Goal: Task Accomplishment & Management: Complete application form

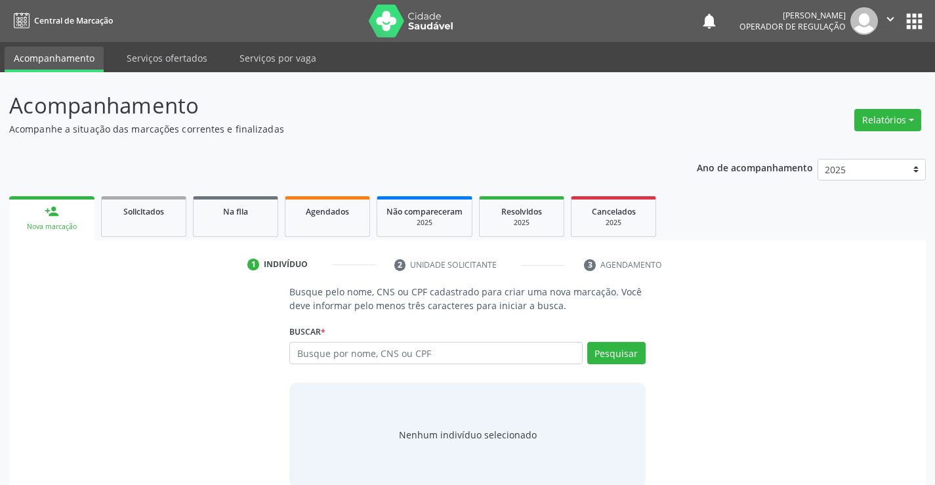
drag, startPoint x: 259, startPoint y: 388, endPoint x: 249, endPoint y: 472, distance: 84.5
click at [258, 430] on div "Busque pelo nome, CNS ou CPF cadastrado para criar uma nova marcação. Você deve…" at bounding box center [467, 386] width 899 height 202
drag, startPoint x: 165, startPoint y: 340, endPoint x: 286, endPoint y: 334, distance: 120.9
click at [181, 335] on div "Busque pelo nome, CNS ou CPF cadastrado para criar uma nova marcação. Você deve…" at bounding box center [467, 386] width 899 height 202
drag, startPoint x: 326, startPoint y: 356, endPoint x: 333, endPoint y: 349, distance: 9.8
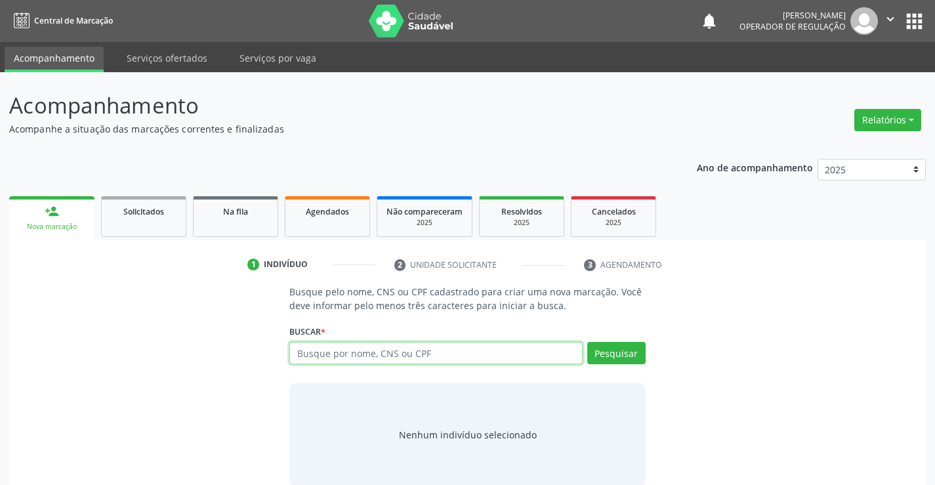
click at [326, 358] on input "text" at bounding box center [435, 353] width 293 height 22
type input "704508300035411"
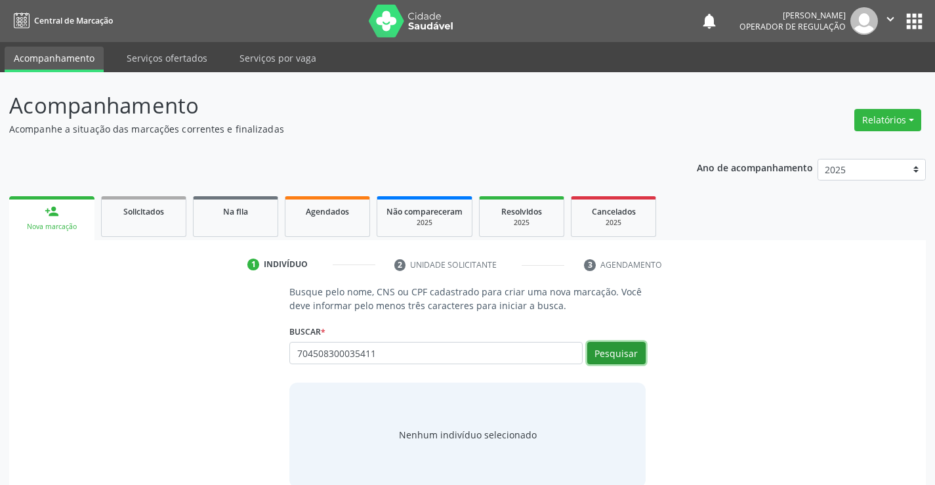
click at [619, 354] on button "Pesquisar" at bounding box center [616, 353] width 58 height 22
type input "704508300035411"
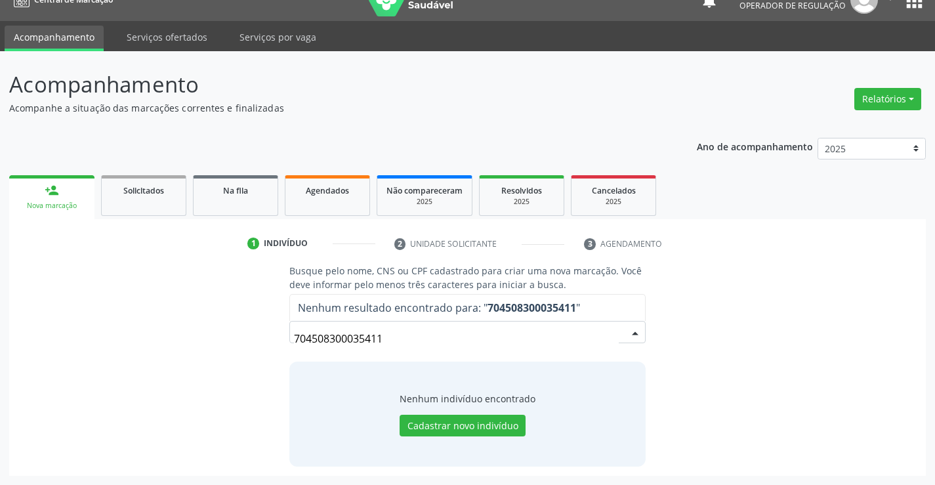
click at [429, 343] on input "704508300035411" at bounding box center [456, 339] width 324 height 26
drag, startPoint x: 414, startPoint y: 350, endPoint x: 167, endPoint y: 358, distance: 247.6
click at [167, 358] on div "Busque pelo nome, CNS ou CPF cadastrado para criar uma nova marcação. Você deve…" at bounding box center [467, 365] width 899 height 202
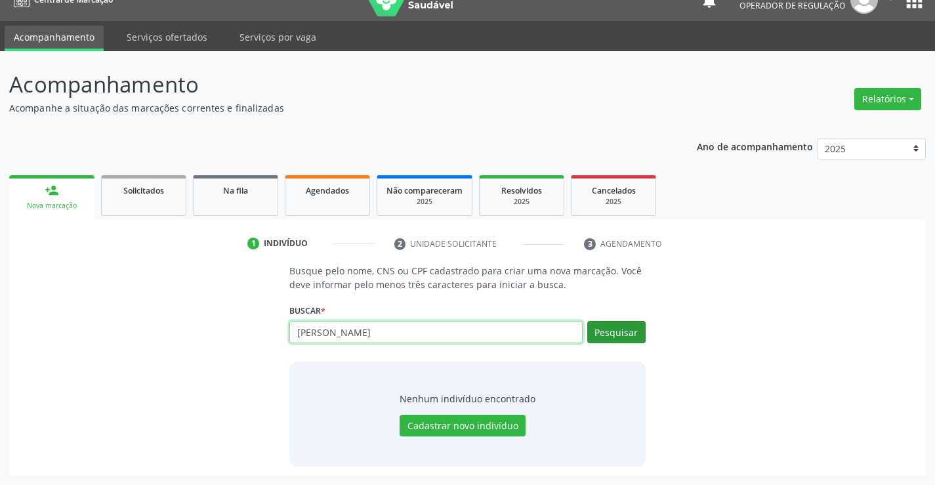
type input "ana laura santana de carvalho miranda"
click at [611, 336] on button "Pesquisar" at bounding box center [616, 332] width 58 height 22
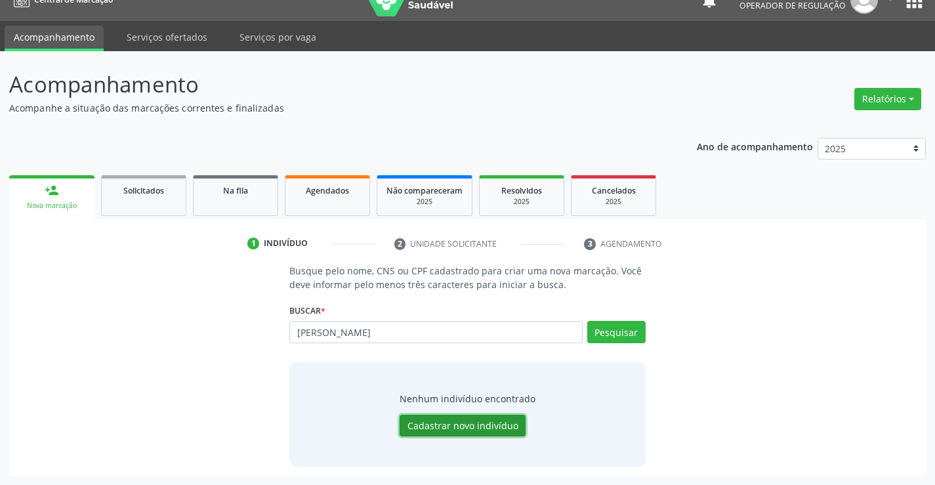
click at [480, 426] on button "Cadastrar novo indivíduo" at bounding box center [463, 426] width 126 height 22
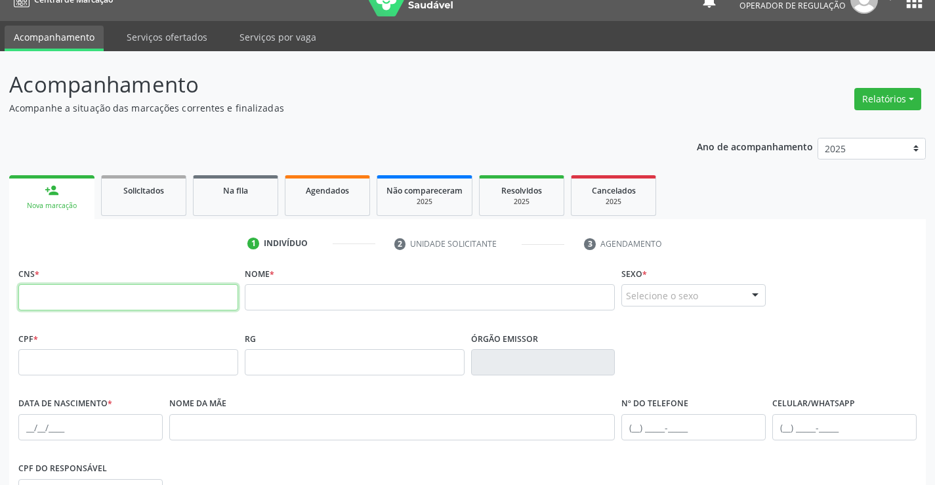
click at [124, 300] on input "text" at bounding box center [128, 297] width 220 height 26
paste input "704 5083 0003 5411"
type input "704 5083 0003 5411"
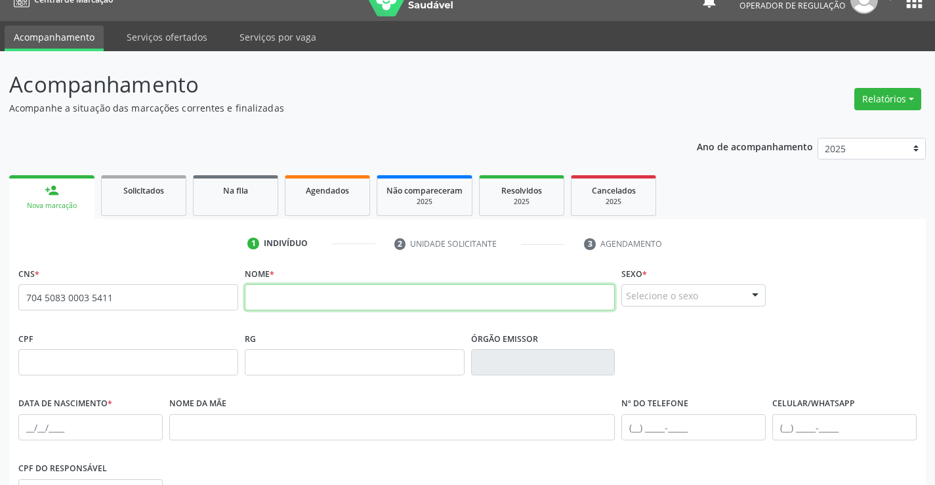
click at [364, 296] on input "text" at bounding box center [430, 297] width 371 height 26
type input "ana laura santana de carvalho miranda"
click at [748, 295] on div at bounding box center [756, 296] width 20 height 22
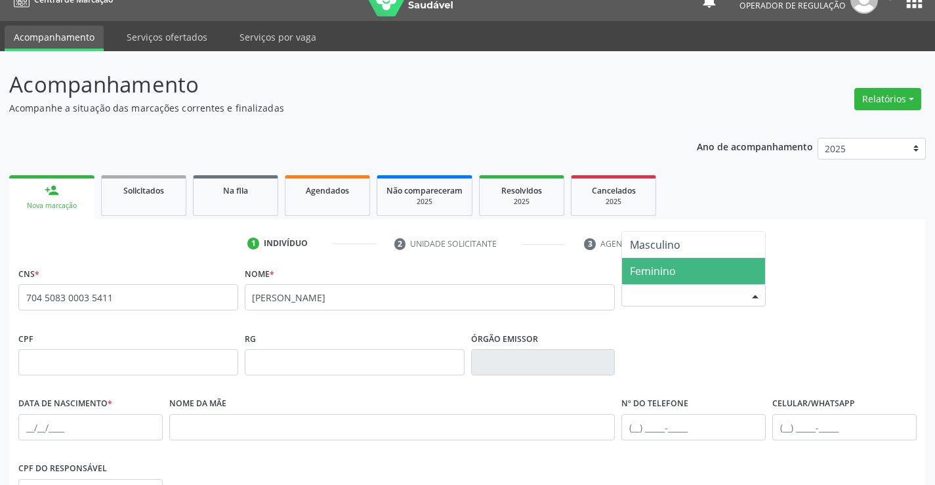
click at [653, 272] on span "Feminino" at bounding box center [653, 271] width 46 height 14
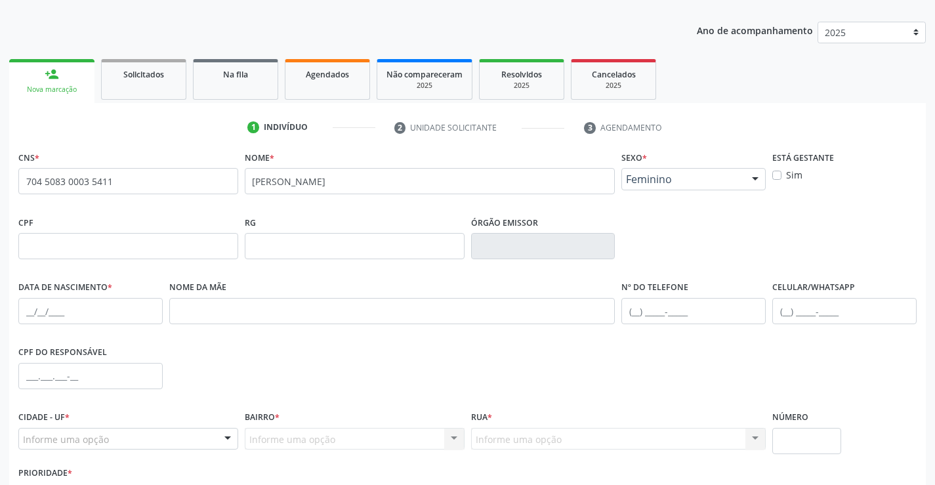
scroll to position [152, 0]
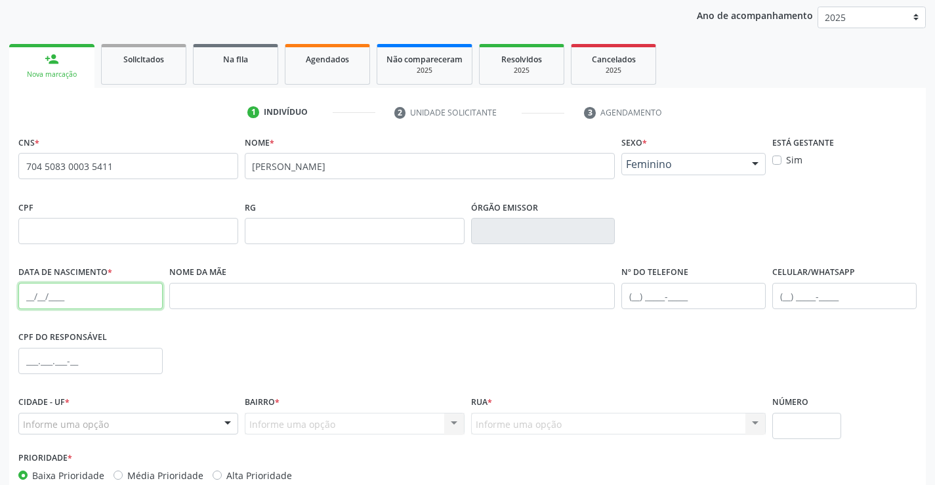
click at [66, 298] on input "text" at bounding box center [90, 296] width 144 height 26
type input "14/10/2011"
click at [607, 335] on div "CPF do responsável" at bounding box center [467, 360] width 905 height 65
click at [670, 295] on input "text" at bounding box center [694, 296] width 144 height 26
type input "(74) 98863-8874"
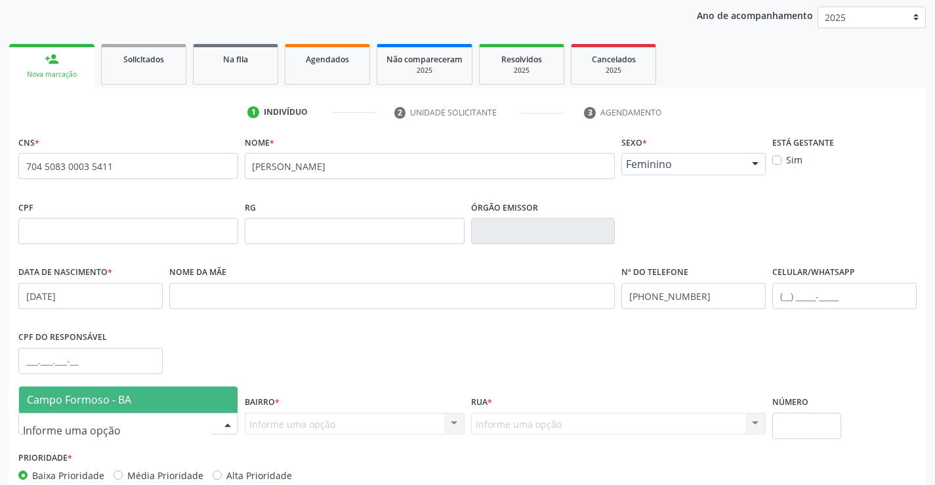
drag, startPoint x: 228, startPoint y: 421, endPoint x: 173, endPoint y: 396, distance: 59.9
click at [226, 420] on div at bounding box center [228, 425] width 20 height 22
click at [152, 402] on span "Campo Formoso - BA" at bounding box center [128, 400] width 219 height 26
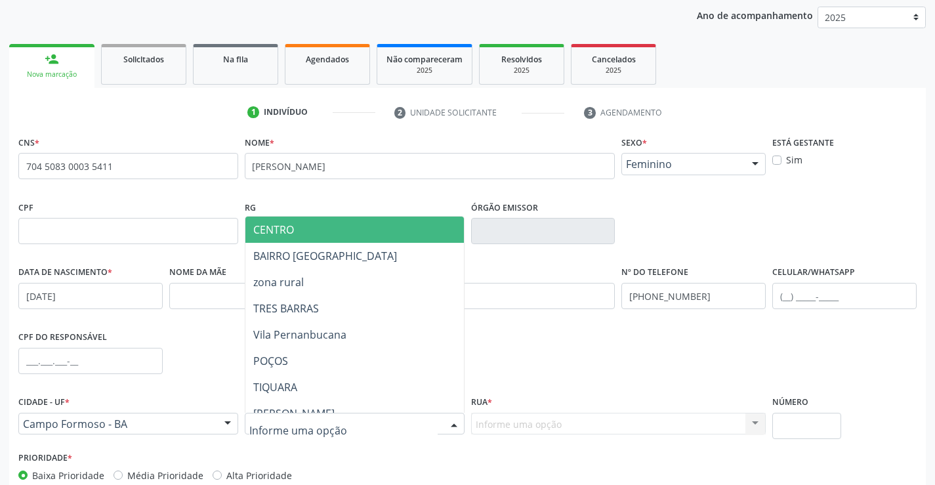
click at [387, 423] on div at bounding box center [355, 424] width 220 height 22
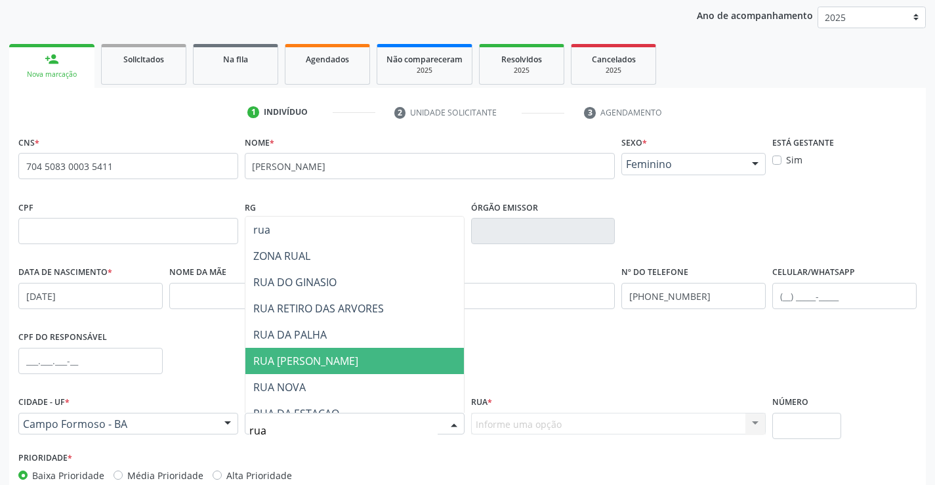
type input "rua"
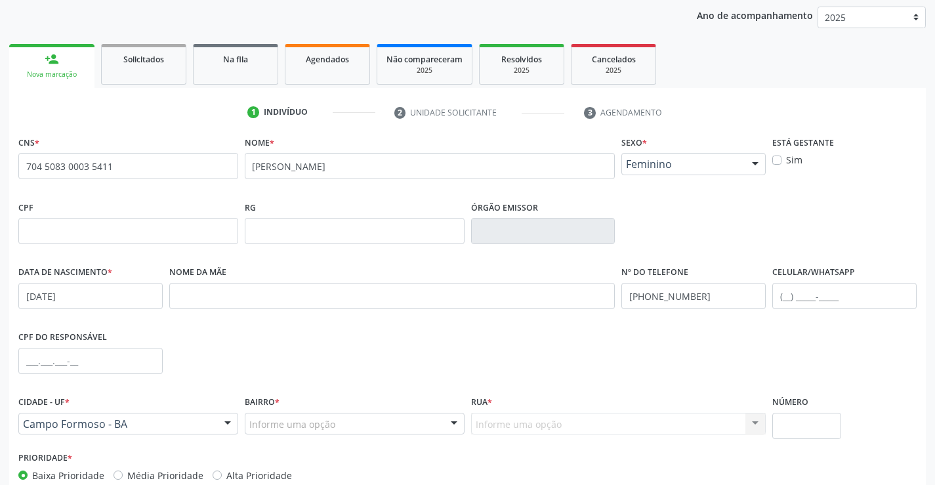
click at [335, 454] on div "Prioridade * Baixa Prioridade Média Prioridade Alta Prioridade" at bounding box center [241, 465] width 446 height 34
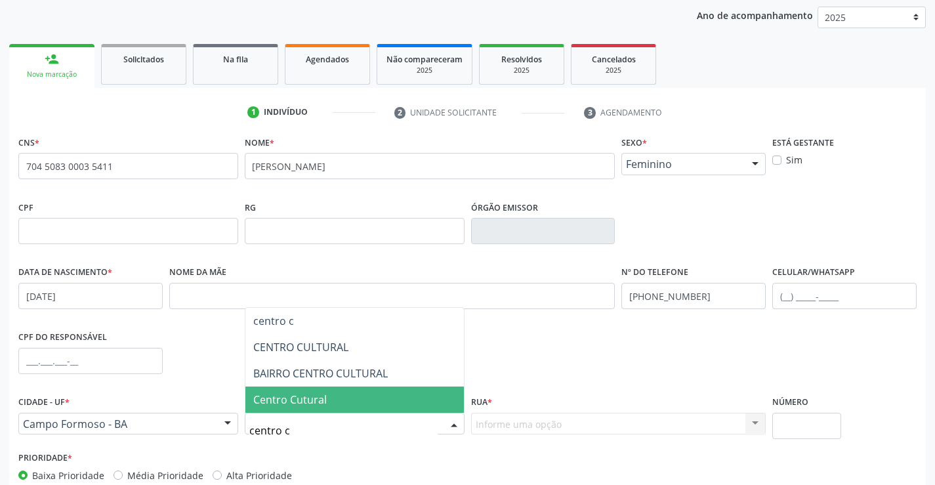
type input "centro cu"
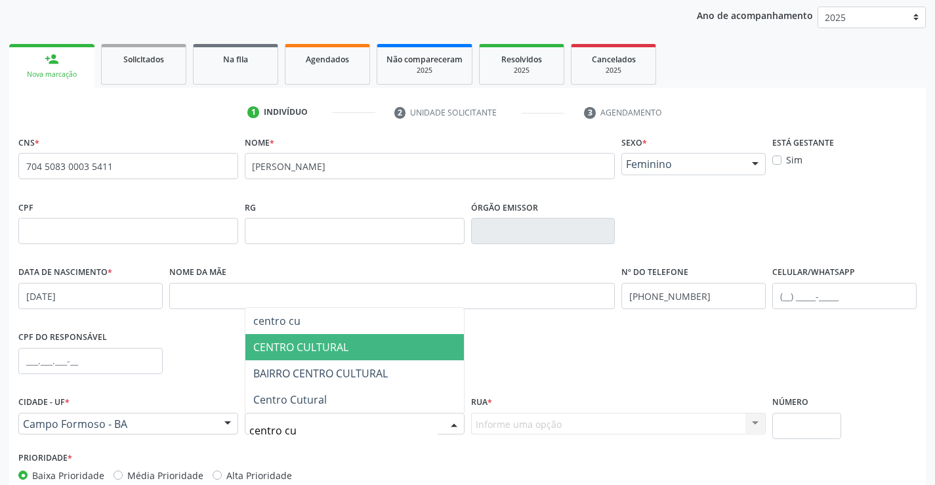
click at [349, 341] on span "CENTRO CULTURAL" at bounding box center [300, 347] width 95 height 14
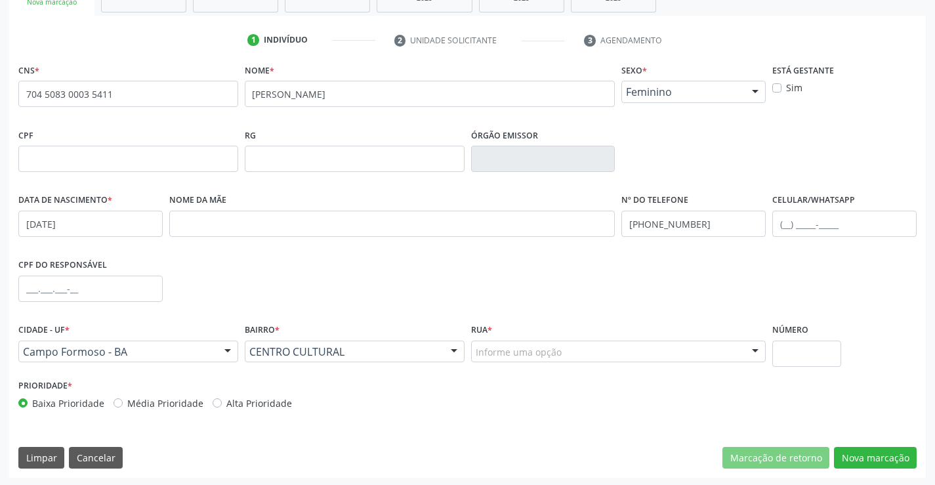
scroll to position [226, 0]
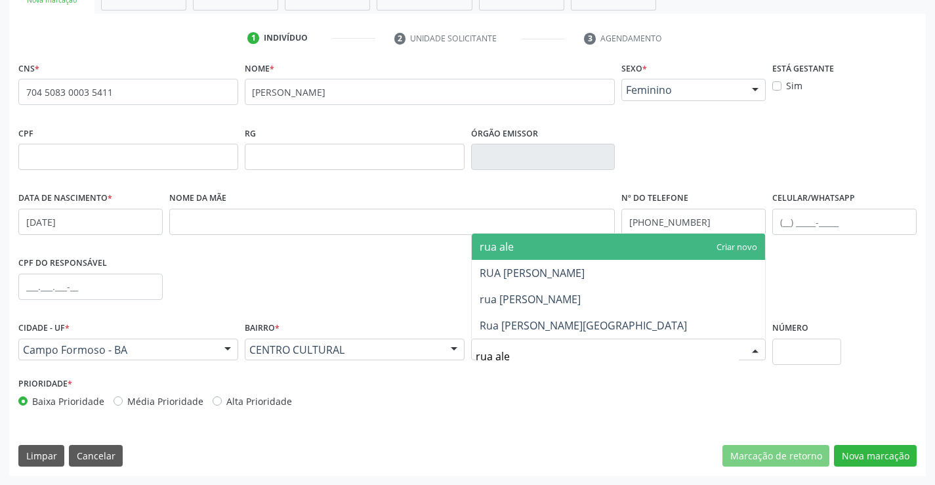
type input "rua alex"
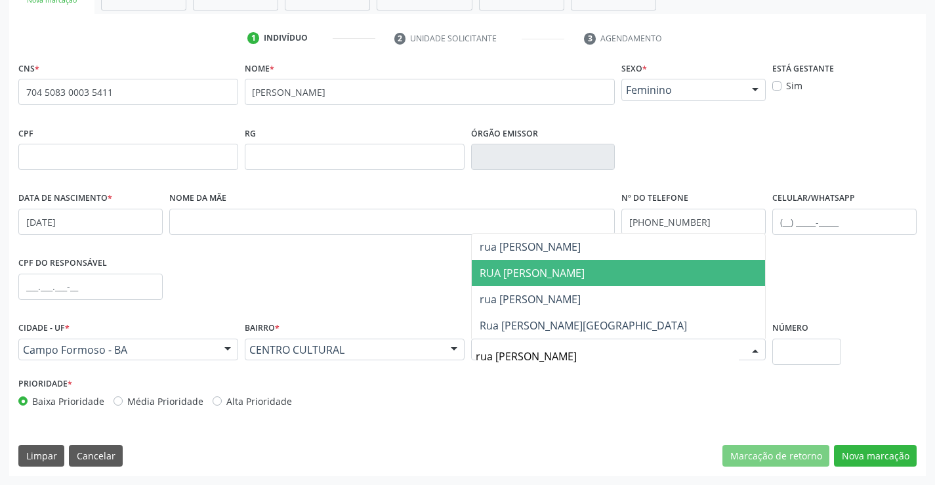
click at [570, 269] on span "RUA ALEXANDRINO GALVAO" at bounding box center [532, 273] width 105 height 14
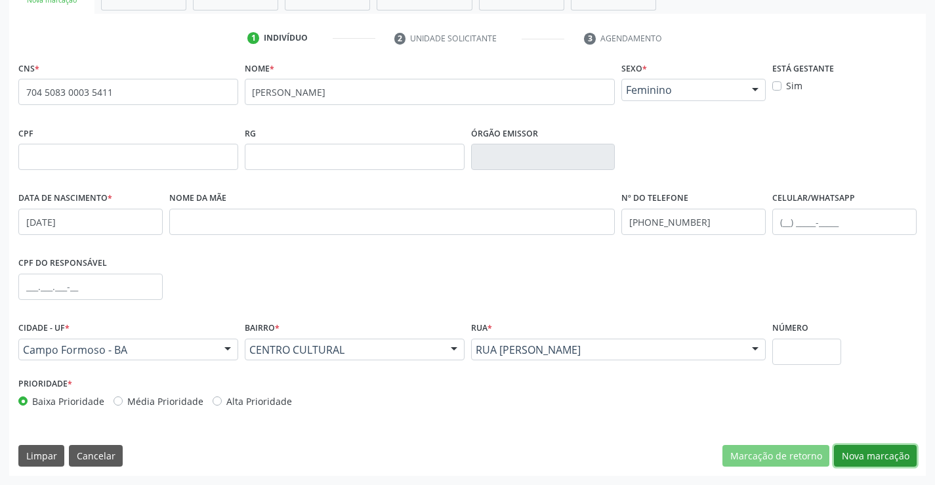
click at [861, 452] on button "Nova marcação" at bounding box center [875, 456] width 83 height 22
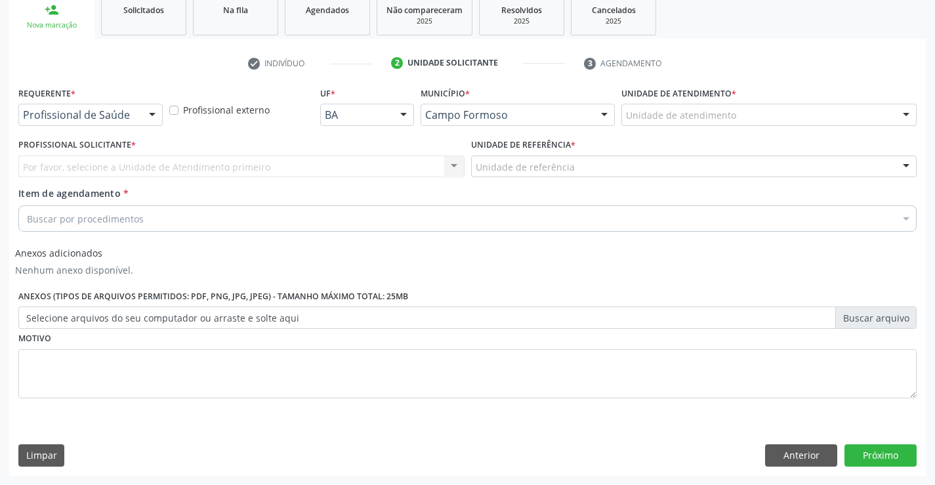
click at [139, 114] on div "Profissional de Saúde Profissional de Saúde Paciente Nenhum resultado encontrad…" at bounding box center [90, 115] width 144 height 22
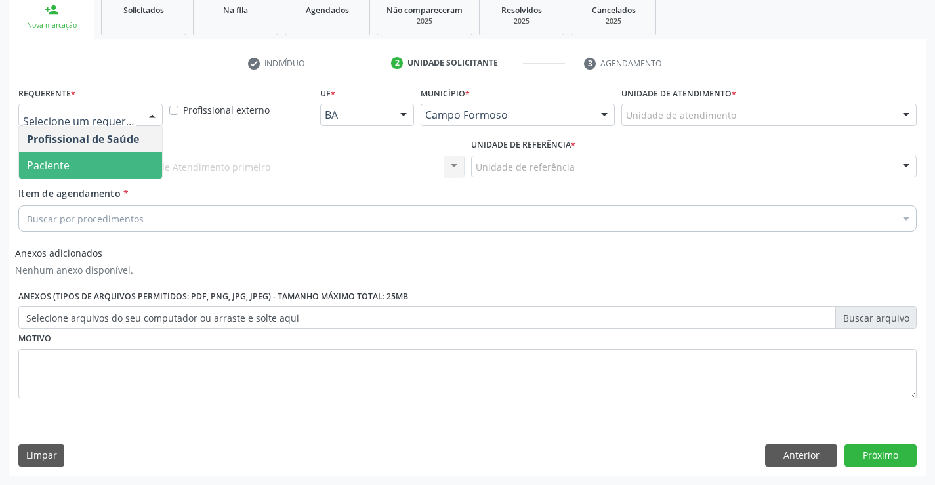
click at [71, 156] on span "Paciente" at bounding box center [90, 165] width 143 height 26
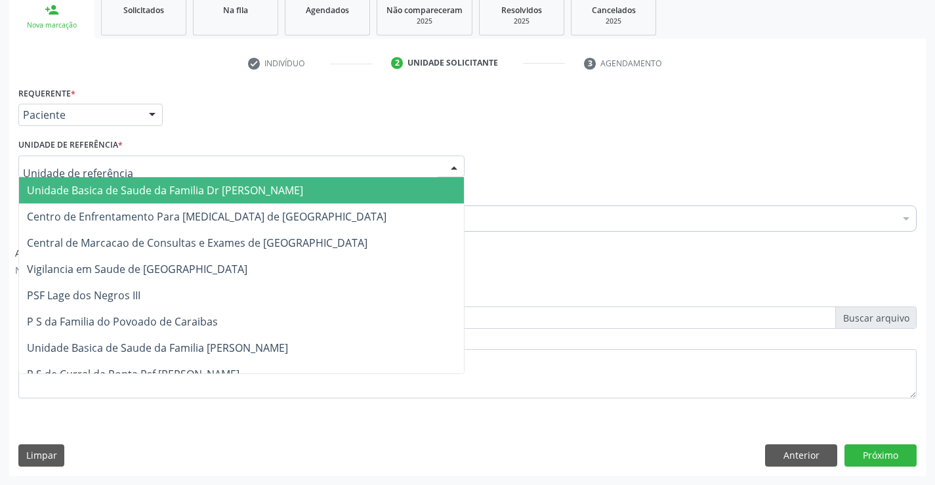
drag, startPoint x: 97, startPoint y: 165, endPoint x: 103, endPoint y: 171, distance: 7.9
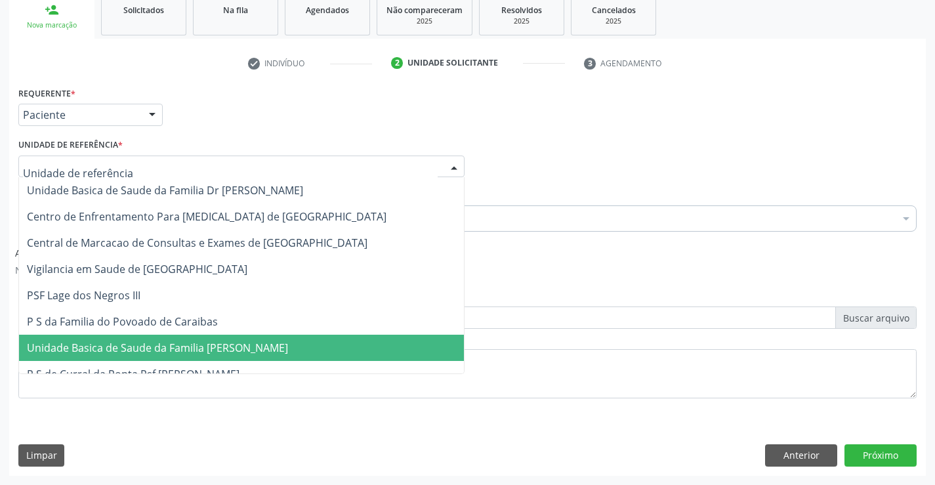
click at [203, 349] on span "Unidade Basica de Saude da Familia [PERSON_NAME]" at bounding box center [157, 348] width 261 height 14
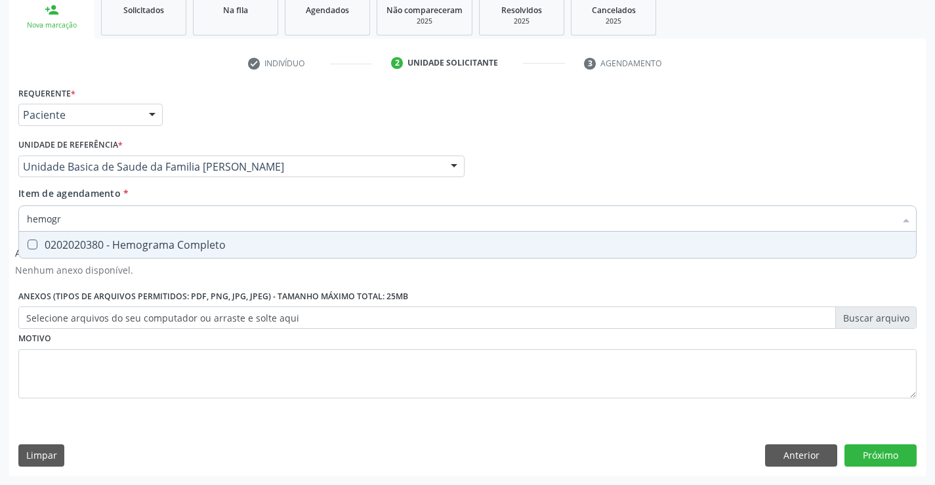
type input "hemogra"
click at [108, 245] on div "0202020380 - Hemograma Completo" at bounding box center [468, 245] width 882 height 11
checkbox Completo "true"
type input "hemogra"
click at [174, 120] on div "Requerente * Paciente Profissional de Saúde Paciente Nenhum resultado encontrad…" at bounding box center [467, 108] width 905 height 51
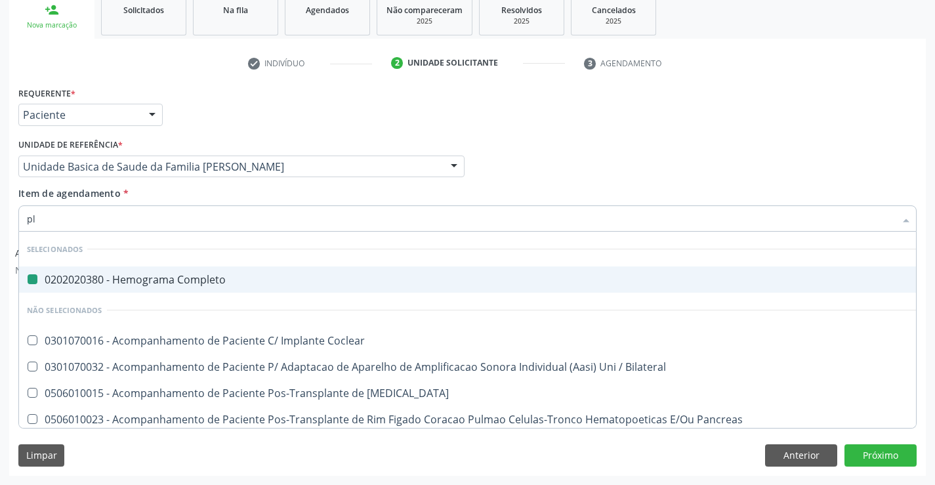
type input "pla"
checkbox Completo "false"
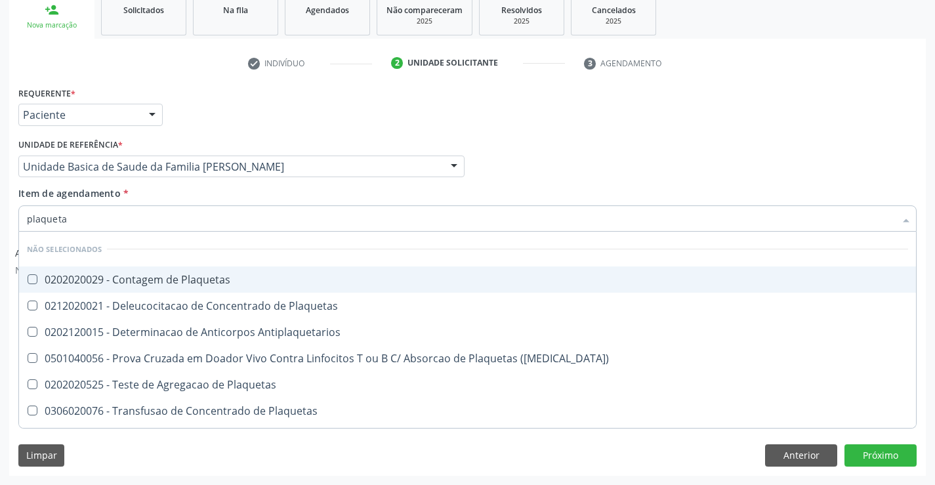
type input "plaquetas"
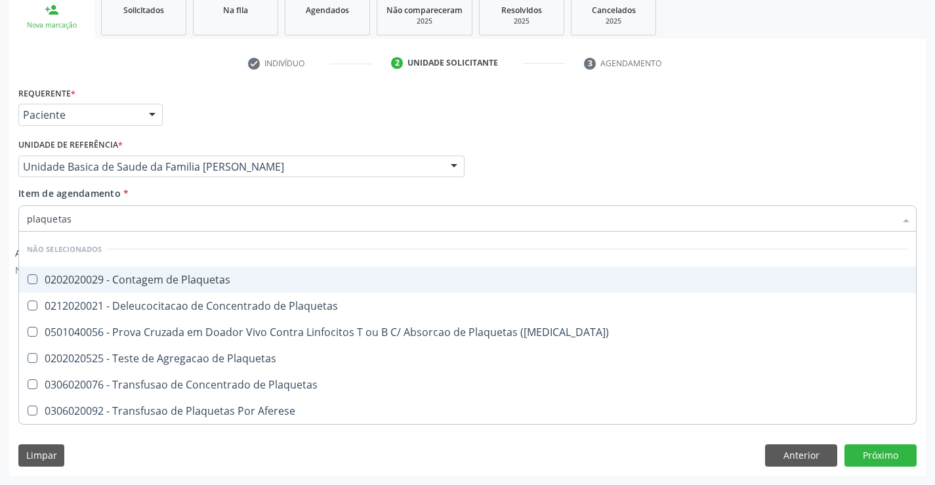
click at [98, 280] on div "0202020029 - Contagem de Plaquetas" at bounding box center [468, 279] width 882 height 11
checkbox Plaquetas "true"
type input "plaquetas"
click at [186, 115] on div "Requerente * Paciente Profissional de Saúde Paciente Nenhum resultado encontrad…" at bounding box center [467, 108] width 905 height 51
checkbox Plaquetas "true"
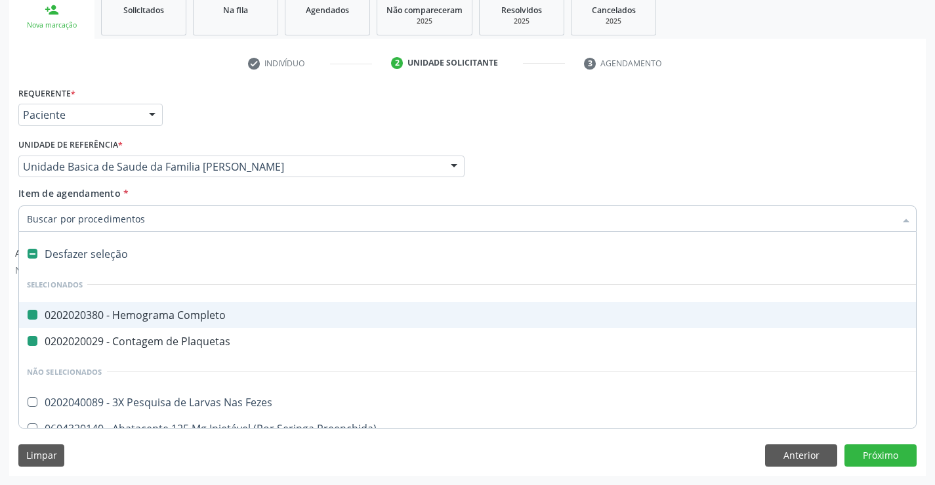
type input "f"
checkbox Completo "false"
checkbox Plaquetas "false"
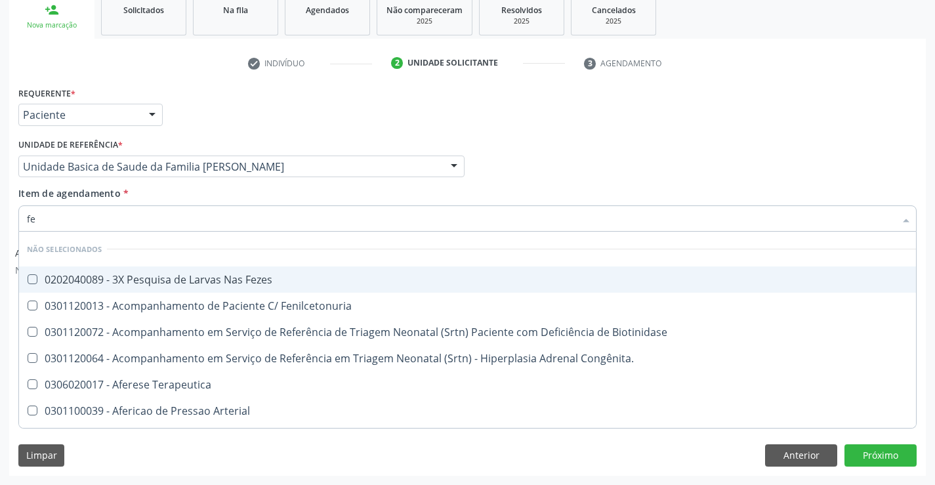
type input "fez"
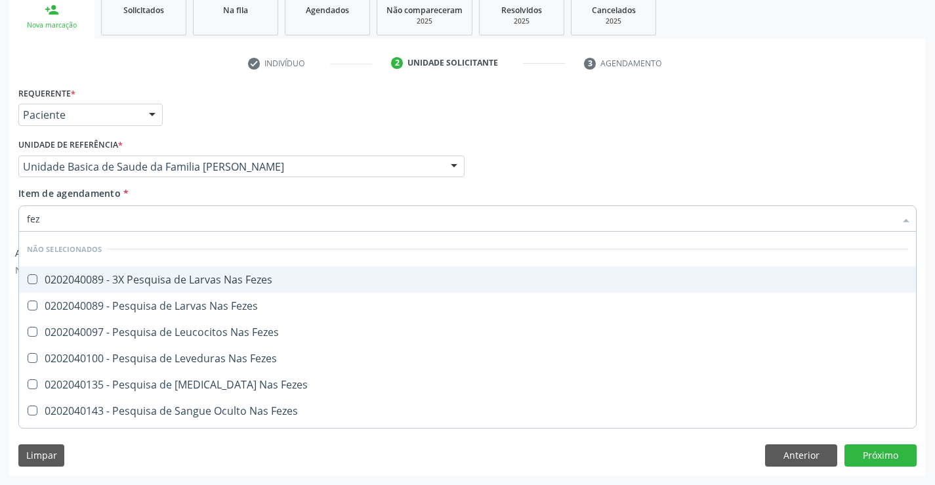
click at [125, 279] on div "0202040089 - 3X Pesquisa de Larvas Nas Fezes" at bounding box center [468, 279] width 882 height 11
checkbox Fezes "true"
type input "fez"
click at [200, 115] on div "Requerente * Paciente Profissional de Saúde Paciente Nenhum resultado encontrad…" at bounding box center [467, 108] width 905 height 51
checkbox Fezes "true"
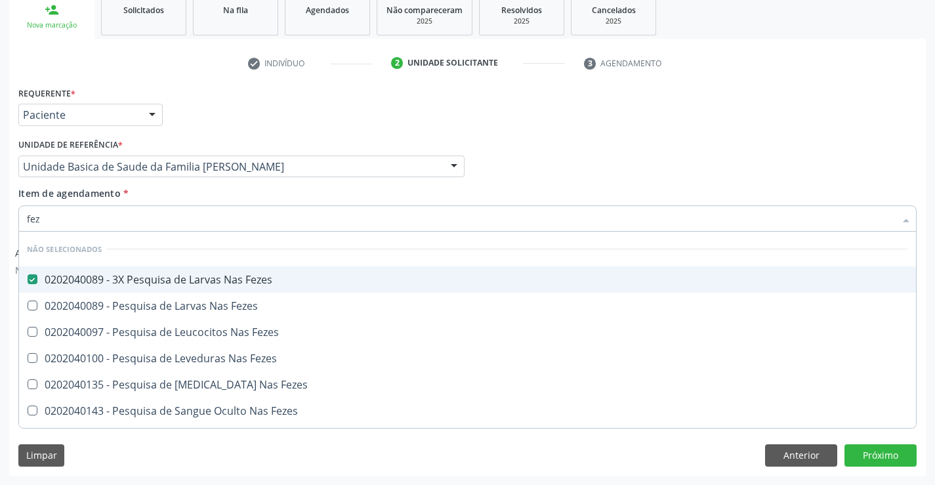
checkbox Fezes "true"
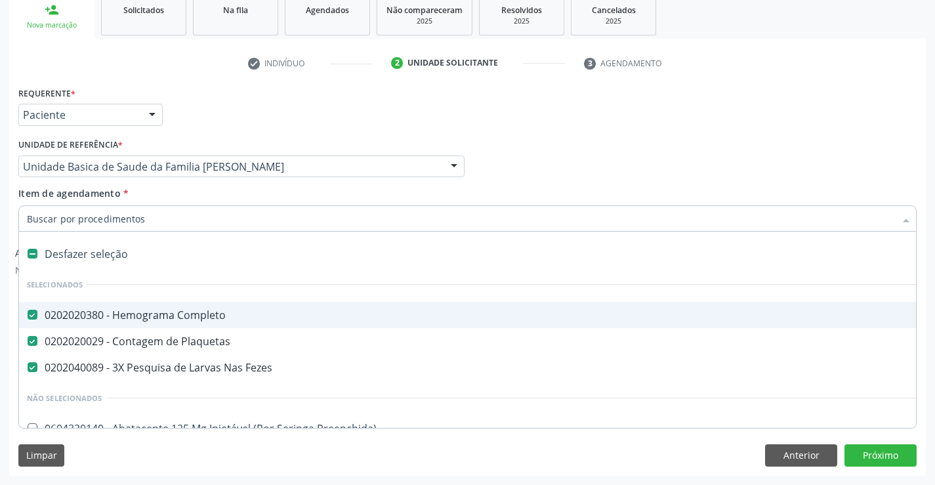
click at [82, 219] on input "Item de agendamento *" at bounding box center [461, 218] width 868 height 26
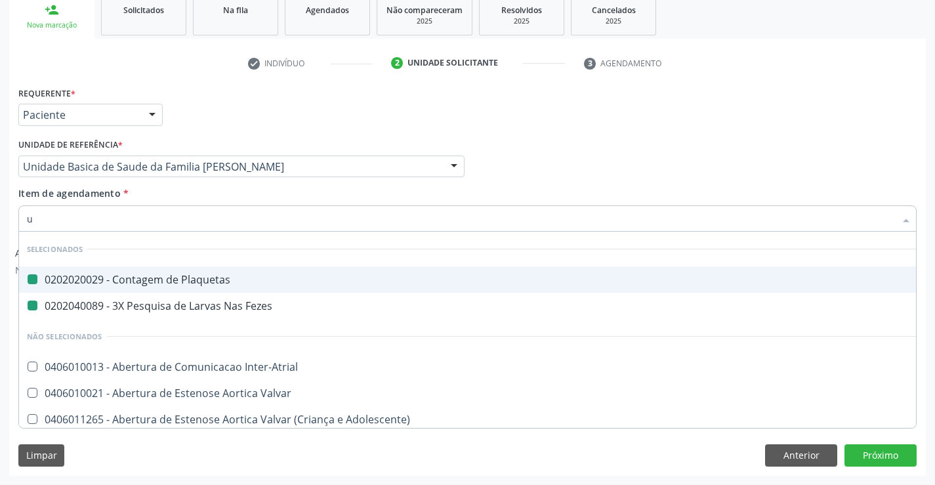
type input "ur"
checkbox Plaquetas "false"
checkbox Fezes "false"
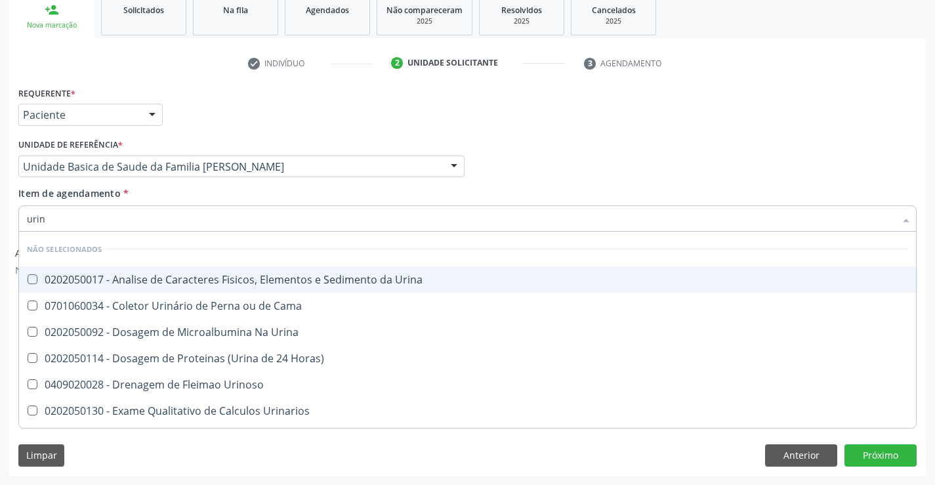
type input "urina"
click at [96, 276] on div "0202050017 - Analise de Caracteres Fisicos, Elementos e Sedimento da Urina" at bounding box center [468, 279] width 882 height 11
checkbox Urina "true"
type input "urina"
click at [223, 123] on div "Requerente * Paciente Profissional de Saúde Paciente Nenhum resultado encontrad…" at bounding box center [467, 108] width 905 height 51
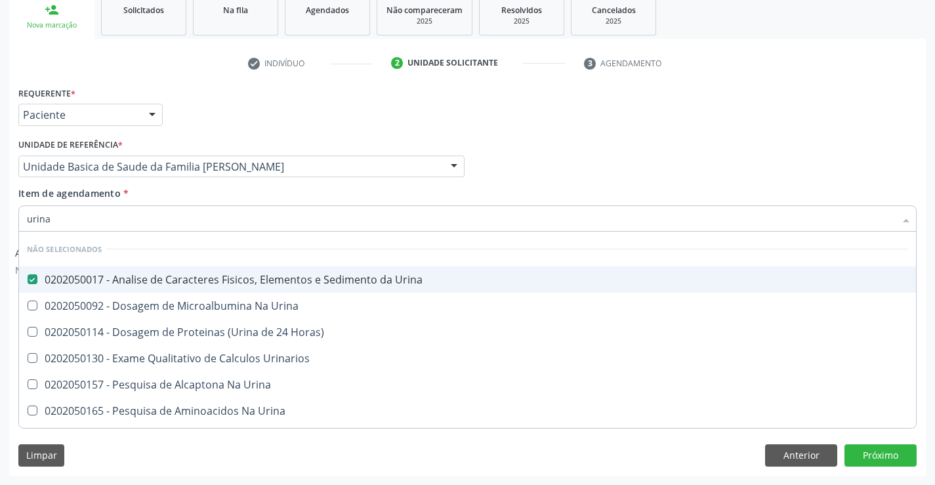
checkbox Urina "true"
checkbox Urinarios "true"
checkbox Horas\) "true"
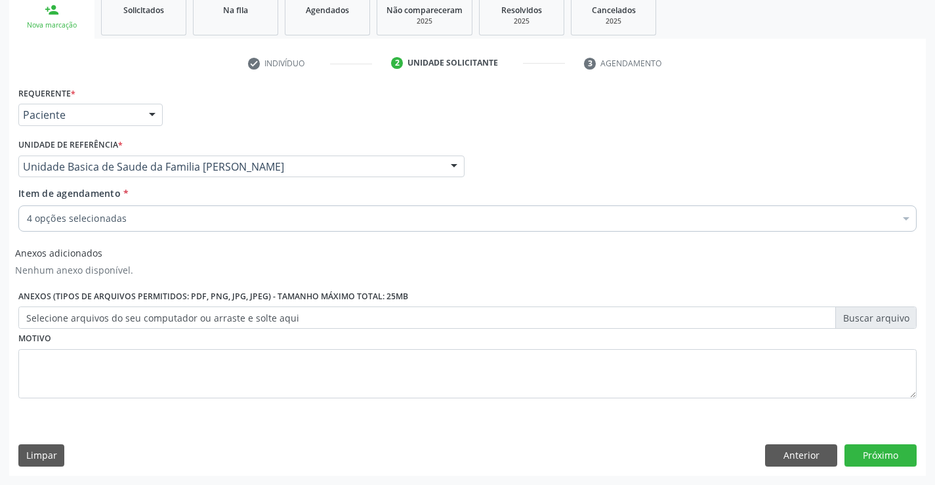
click at [74, 226] on div "4 opções selecionadas" at bounding box center [467, 218] width 899 height 26
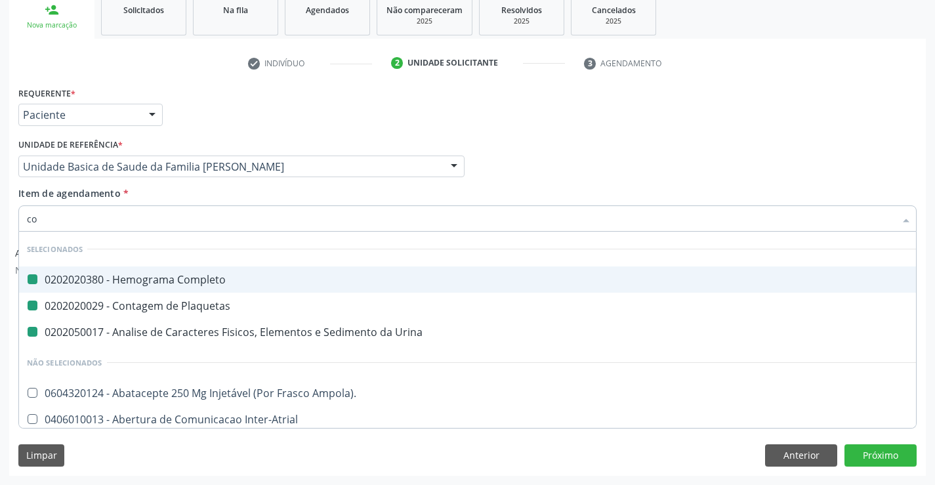
type input "col"
checkbox Completo "false"
checkbox Plaquetas "false"
checkbox Urina "false"
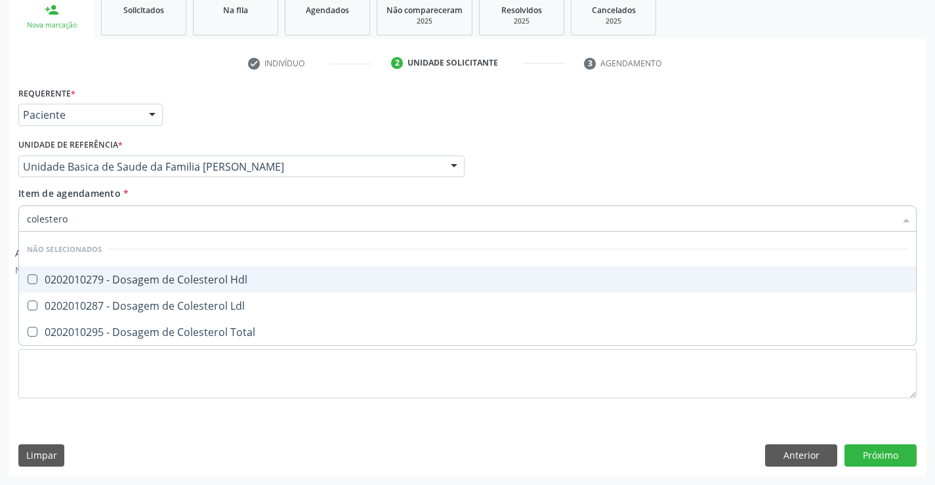
type input "colesterol"
click at [84, 279] on div "0202010279 - Dosagem de Colesterol Hdl" at bounding box center [468, 279] width 882 height 11
checkbox Hdl "true"
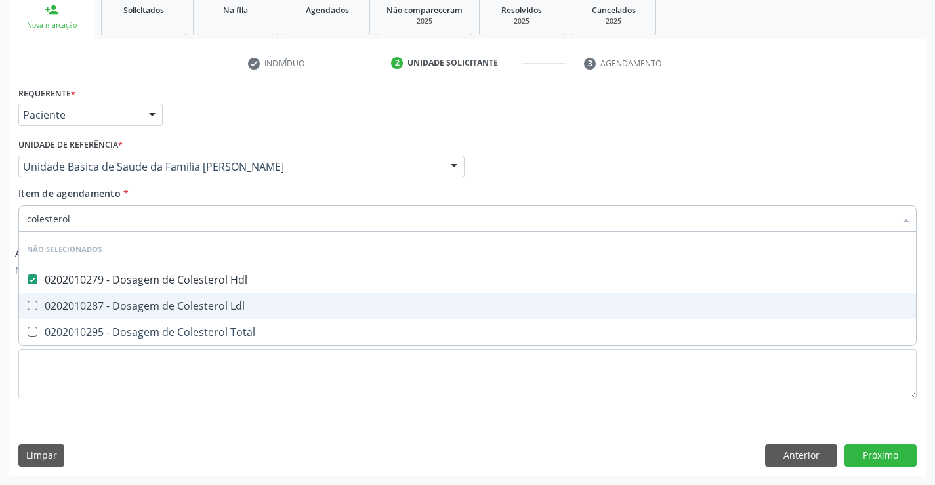
click at [75, 307] on div "0202010287 - Dosagem de Colesterol Ldl" at bounding box center [468, 306] width 882 height 11
checkbox Ldl "true"
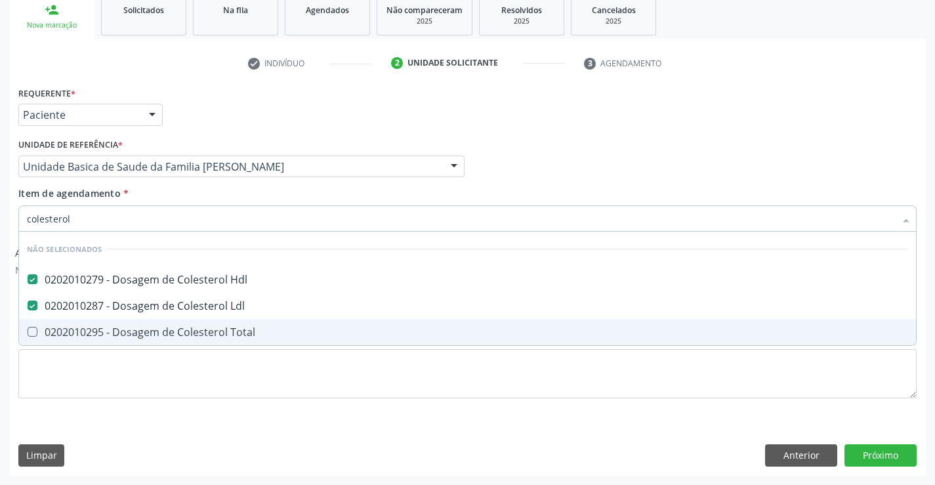
click at [77, 329] on div "0202010295 - Dosagem de Colesterol Total" at bounding box center [468, 332] width 882 height 11
checkbox Total "true"
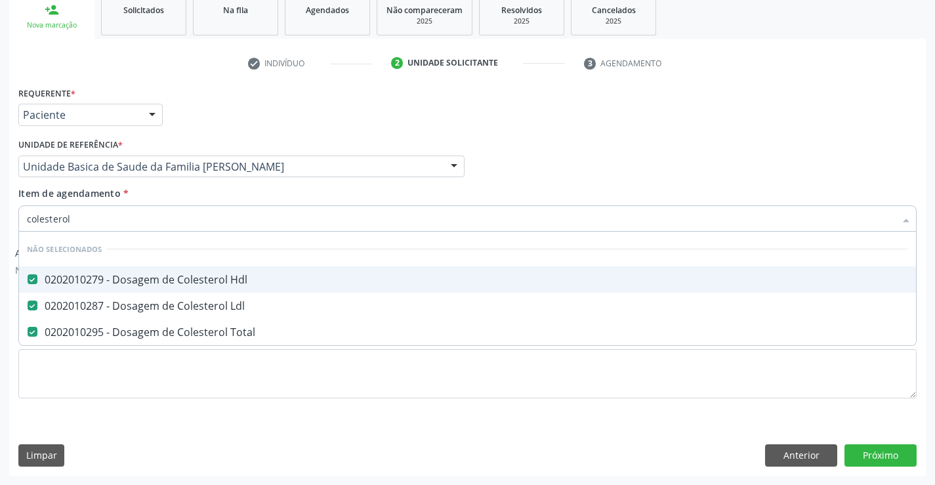
type input "colesterol"
click at [193, 114] on div "Requerente * Paciente Profissional de Saúde Paciente Nenhum resultado encontrad…" at bounding box center [467, 108] width 905 height 51
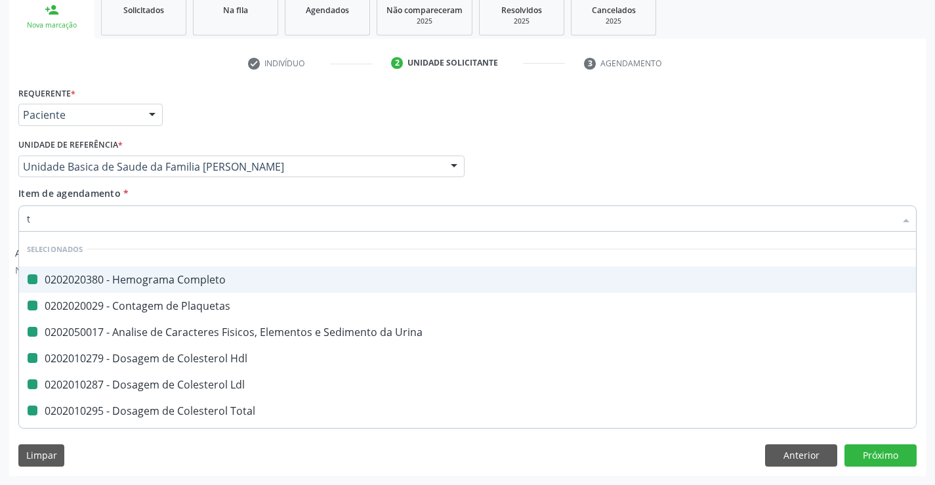
type input "tr"
checkbox Completo "false"
checkbox Plaquetas "false"
checkbox Urina "false"
checkbox Hdl "false"
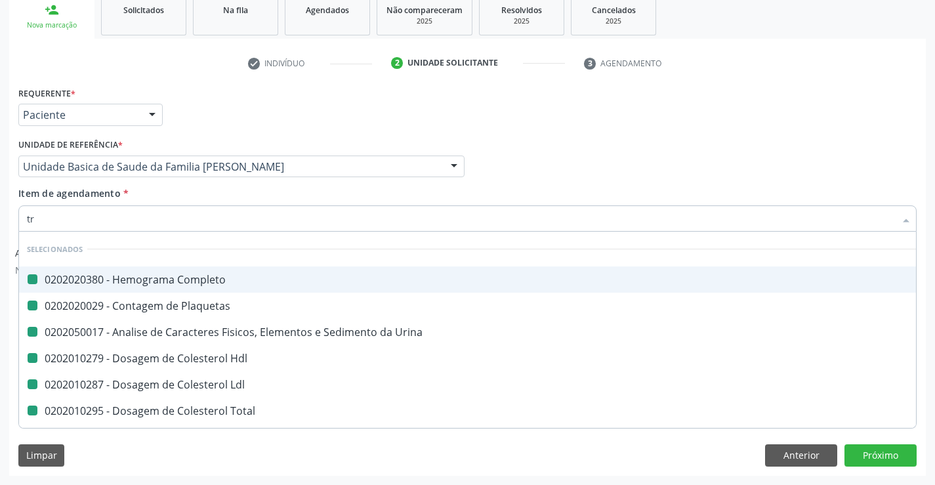
checkbox Ldl "false"
checkbox Total "false"
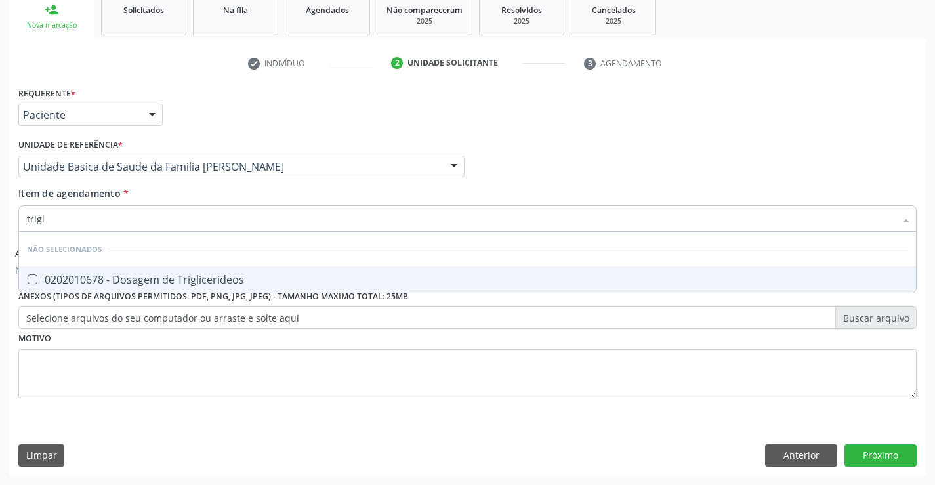
type input "trigli"
click at [87, 282] on div "0202010678 - Dosagem de Triglicerideos" at bounding box center [468, 279] width 882 height 11
checkbox Triglicerideos "true"
click at [186, 114] on div "Requerente * Paciente Profissional de Saúde Paciente Nenhum resultado encontrad…" at bounding box center [467, 108] width 905 height 51
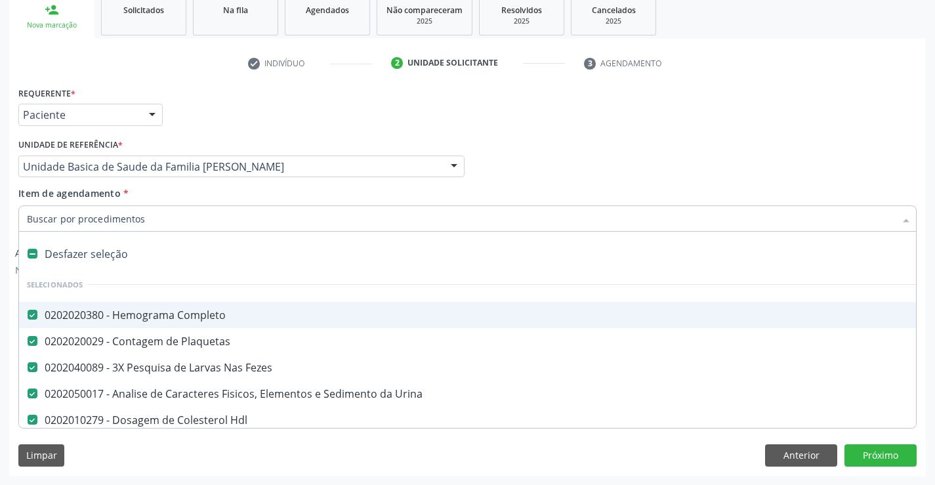
type input "g"
checkbox Triglicerideos "false"
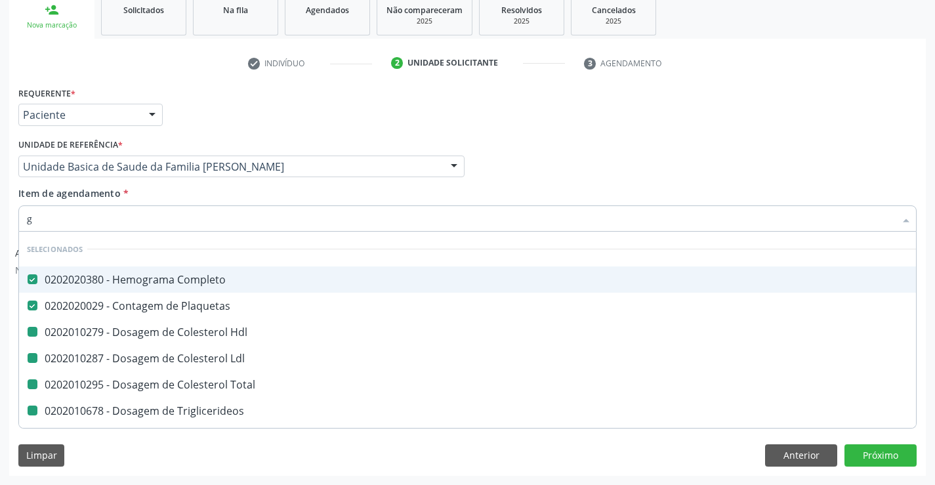
type input "gl"
checkbox Hdl "false"
checkbox Ldl "false"
checkbox Total "false"
checkbox Triglicerideos "false"
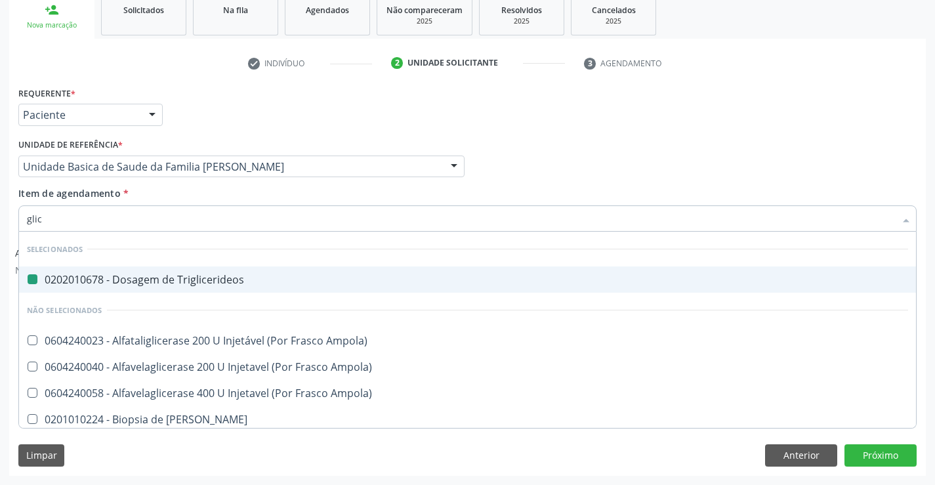
type input "glico"
checkbox Triglicerideos "false"
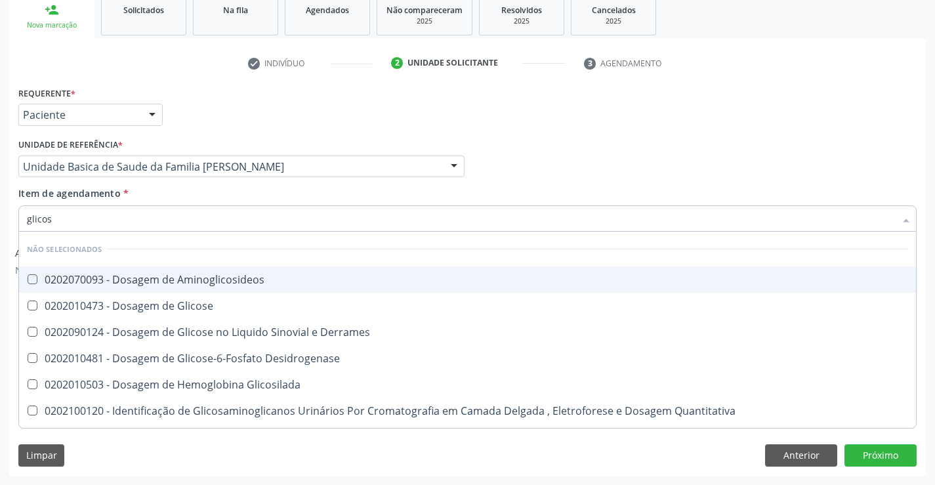
type input "glicose"
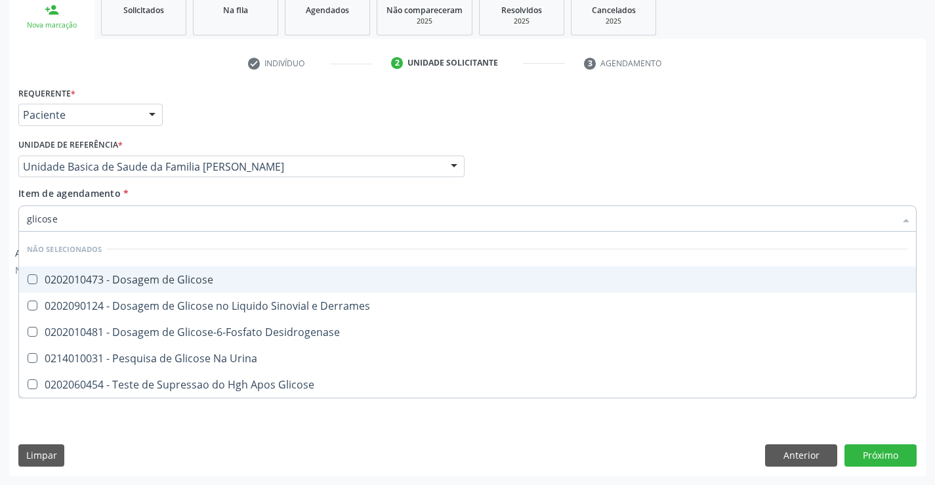
click at [89, 280] on div "0202010473 - Dosagem de Glicose" at bounding box center [468, 279] width 882 height 11
checkbox Glicose "true"
click at [195, 127] on div "Requerente * Paciente Profissional de Saúde Paciente Nenhum resultado encontrad…" at bounding box center [467, 108] width 905 height 51
checkbox Desidrogenase "true"
checkbox Urina "true"
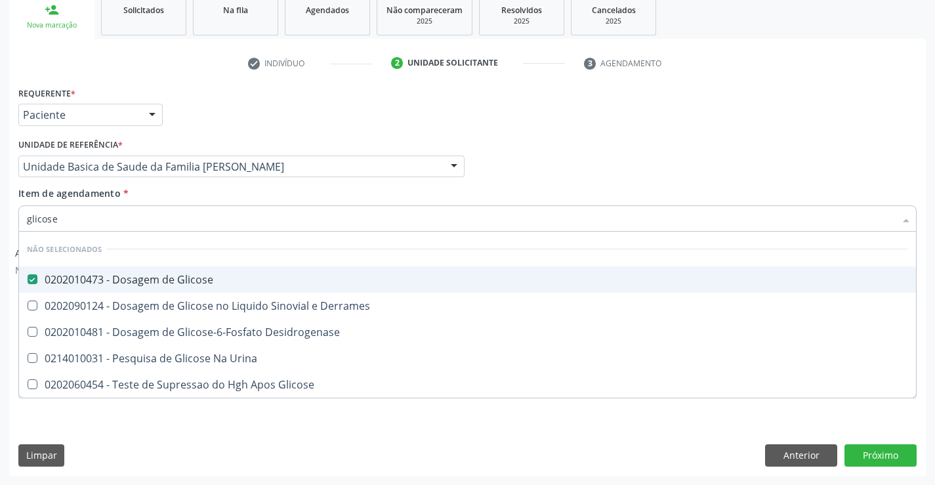
checkbox Glicose "true"
checkbox Derrames "true"
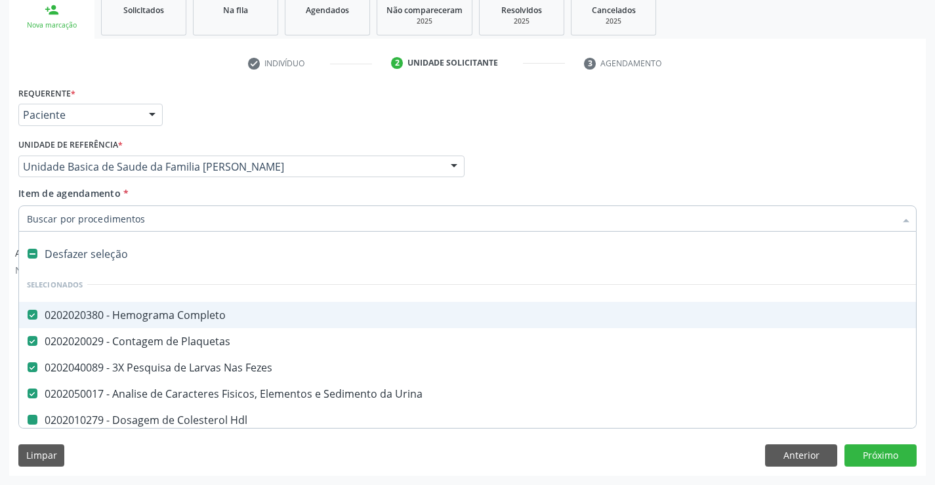
type input "u"
checkbox Hdl "false"
checkbox Ldl "false"
checkbox Total "false"
checkbox Triglicerideos "false"
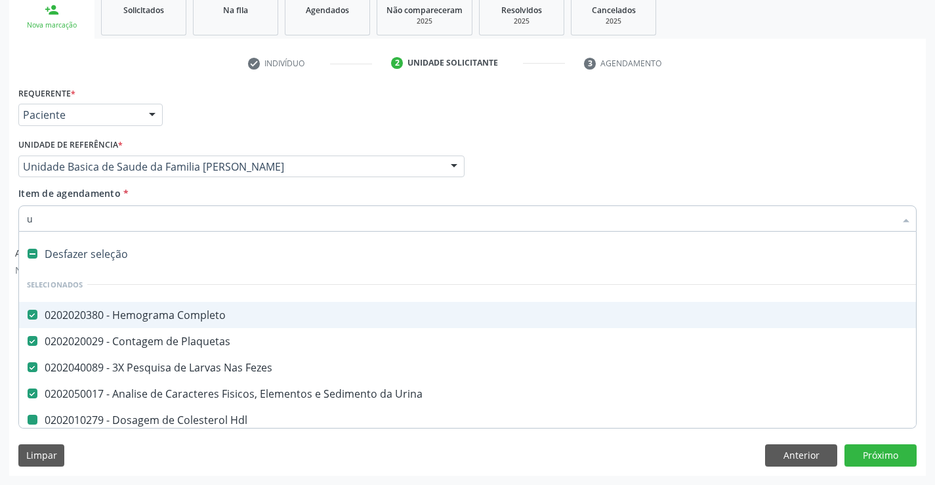
checkbox Glicose "false"
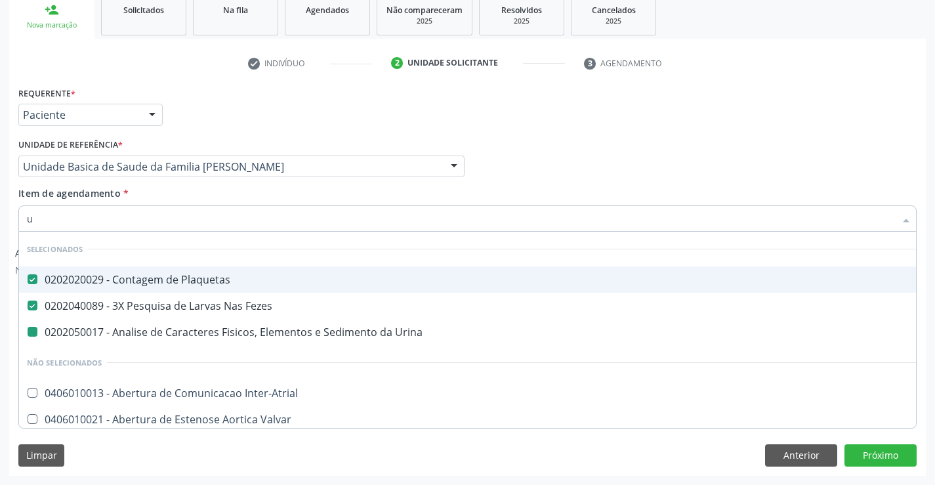
type input "ur"
checkbox Urina "false"
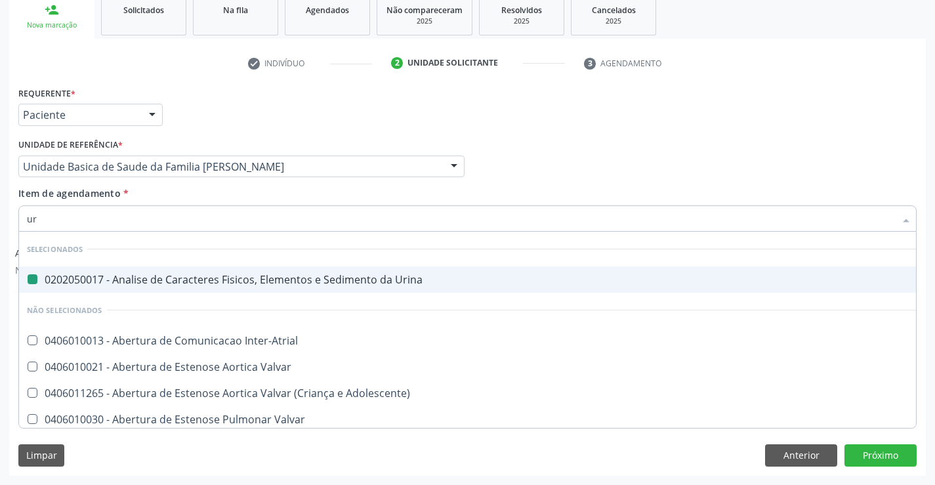
type input "ure"
checkbox Urina "false"
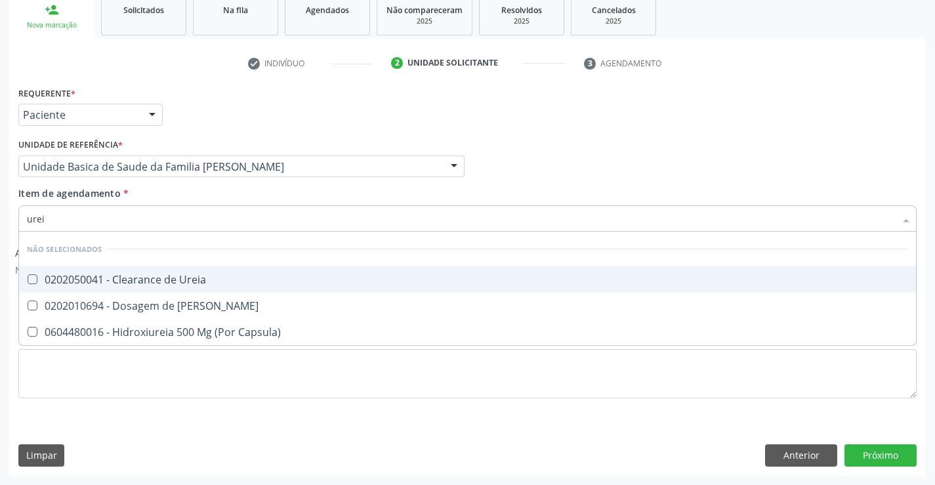
type input "ureia"
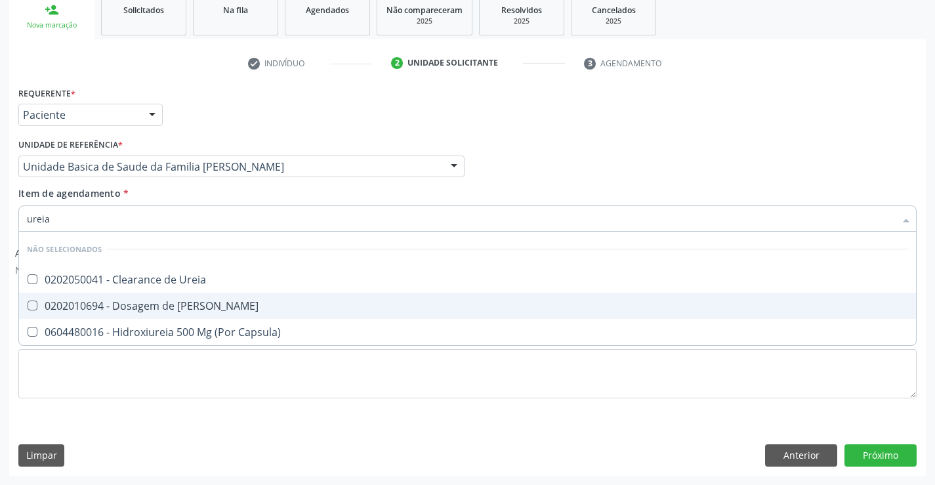
click at [83, 301] on div "0202010694 - Dosagem de [PERSON_NAME]" at bounding box center [468, 306] width 882 height 11
checkbox Ureia "true"
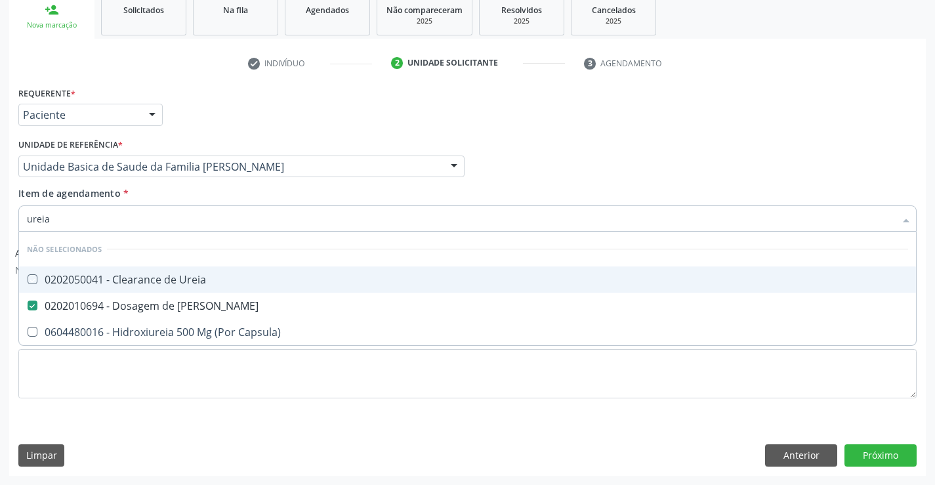
click at [202, 113] on div "Requerente * Paciente Profissional de Saúde Paciente Nenhum resultado encontrad…" at bounding box center [467, 108] width 905 height 51
checkbox Ureia "true"
checkbox Capsula\) "true"
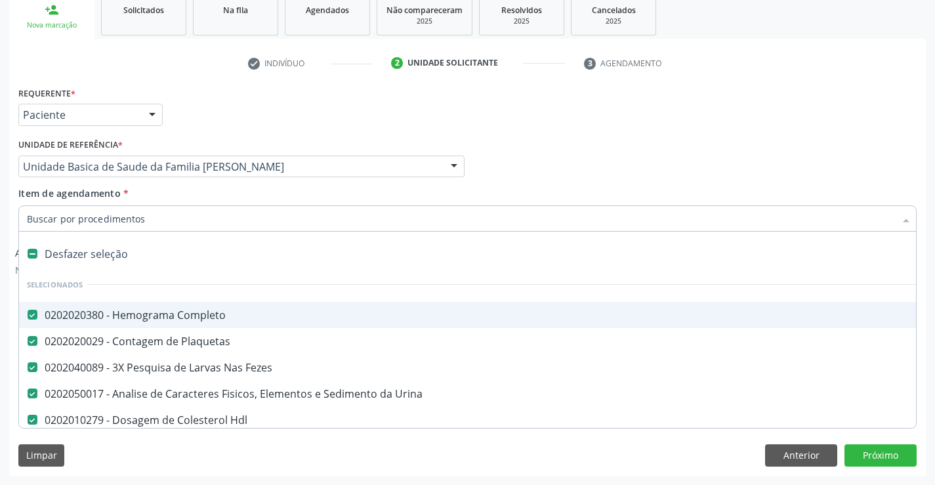
type input "c"
checkbox Ureia "false"
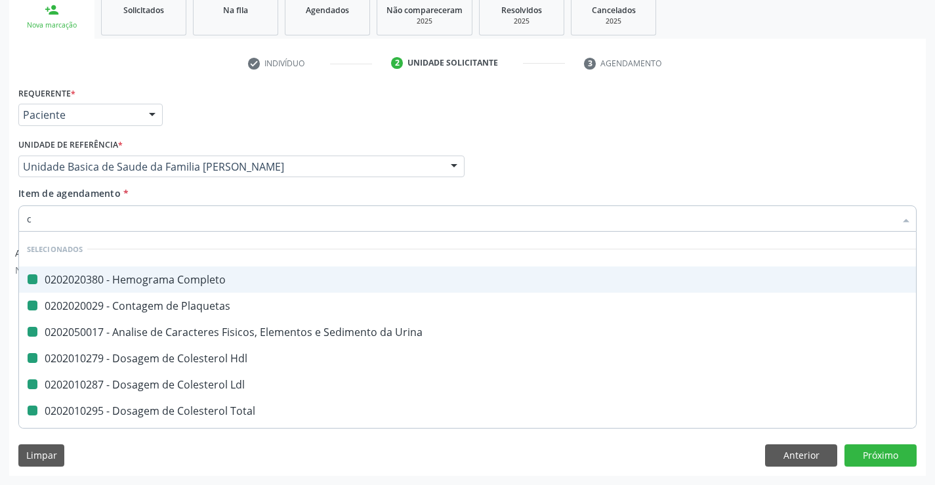
type input "cr"
checkbox Completo "false"
checkbox Urina "false"
checkbox Plaquetas "false"
checkbox Hdl "false"
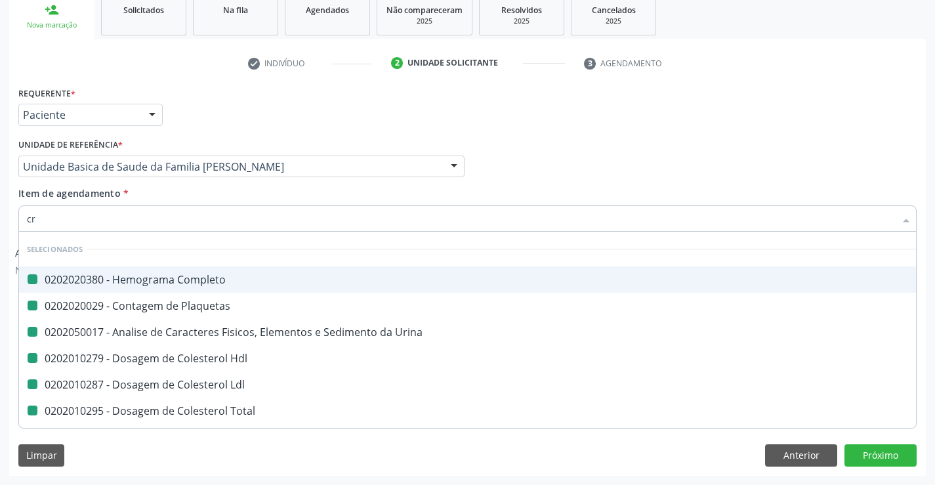
checkbox Ldl "false"
checkbox Total "false"
checkbox Triglicerideos "false"
checkbox Glicose "false"
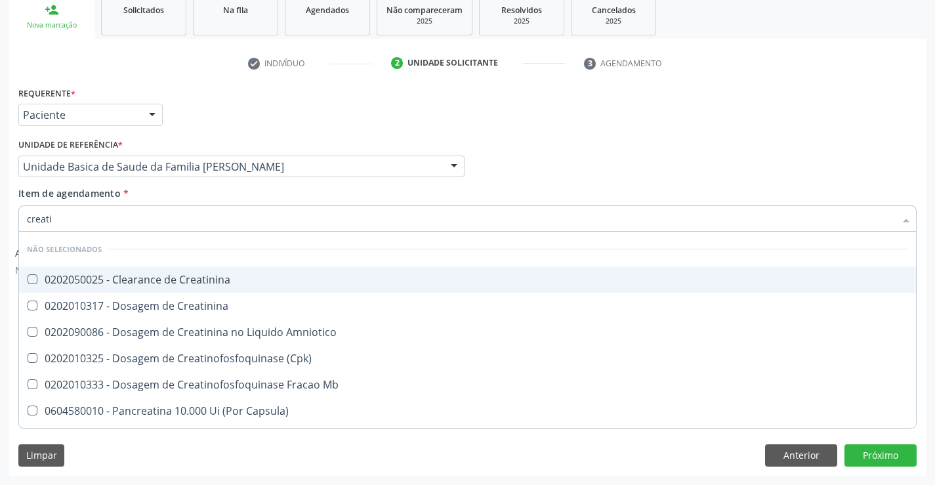
type input "creatin"
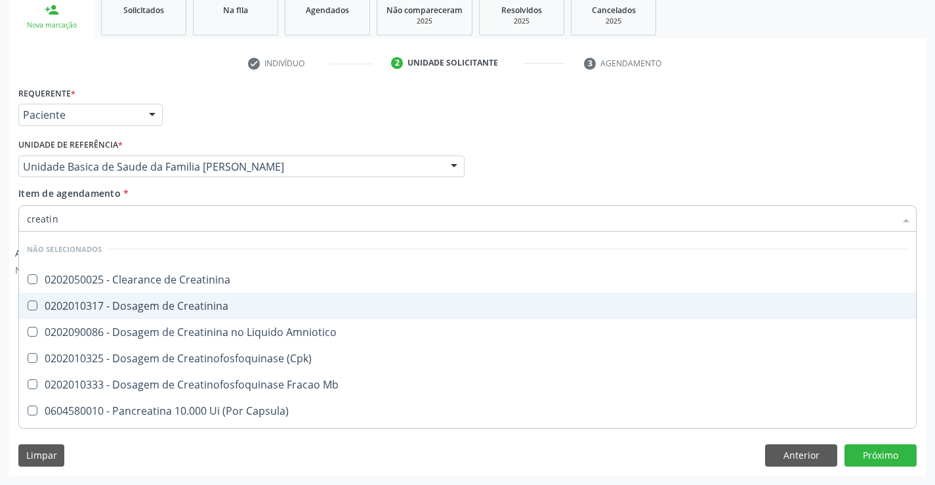
click at [71, 307] on div "0202010317 - Dosagem de Creatinina" at bounding box center [468, 306] width 882 height 11
checkbox Creatinina "true"
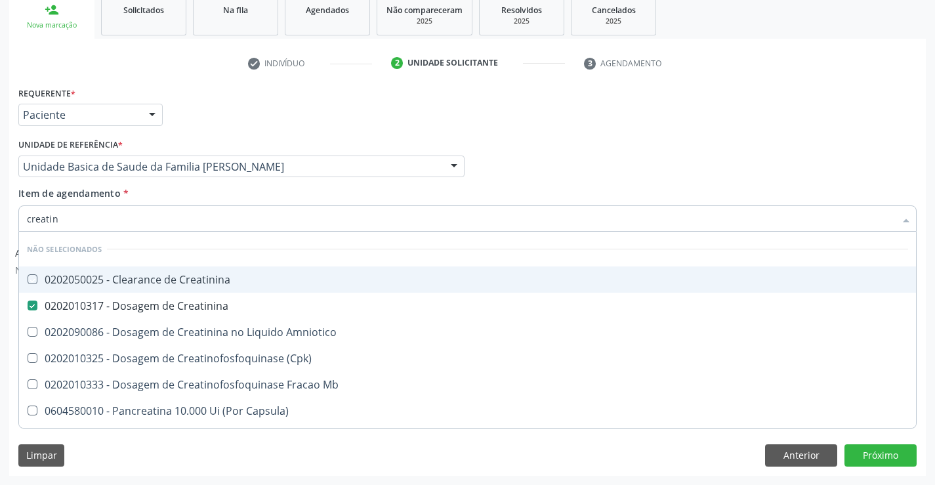
click at [204, 110] on div "Requerente * Paciente Profissional de Saúde Paciente Nenhum resultado encontrad…" at bounding box center [467, 108] width 905 height 51
checkbox Creatinina "true"
checkbox Amniotico "true"
checkbox \(Cpk\) "true"
checkbox Mb "true"
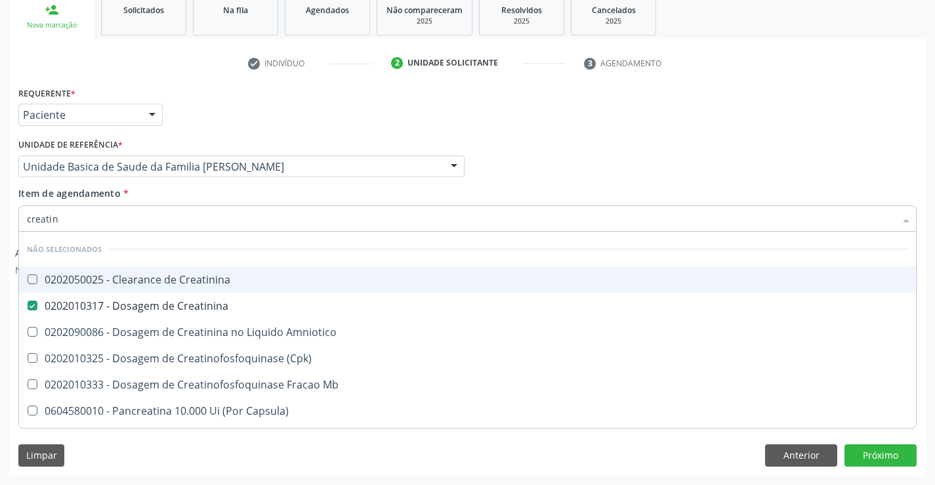
checkbox Capsula\) "true"
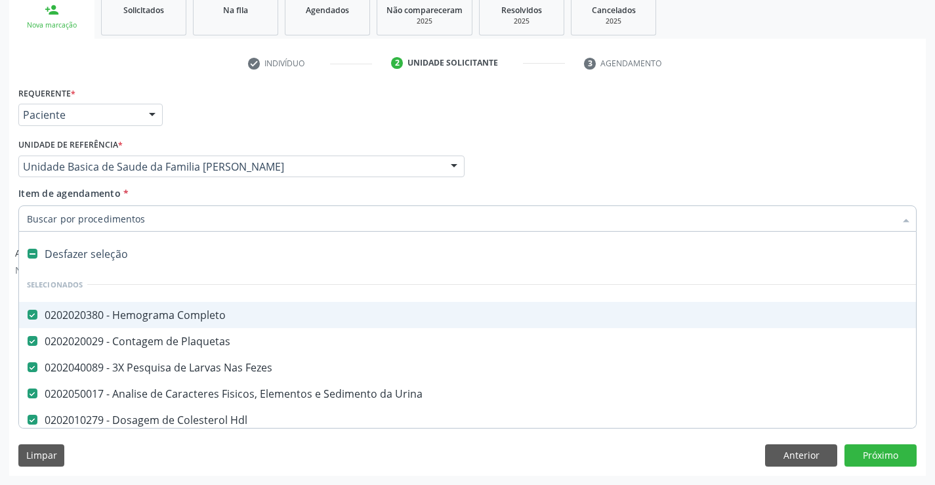
type input "t"
checkbox Ureia "false"
checkbox Creatinina "false"
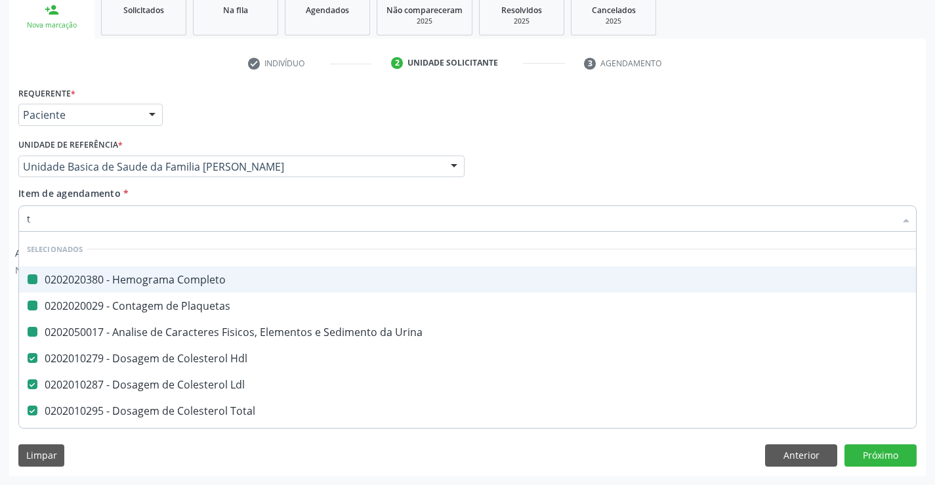
type input "tg"
checkbox Completo "false"
checkbox Urina "false"
checkbox Plaquetas "false"
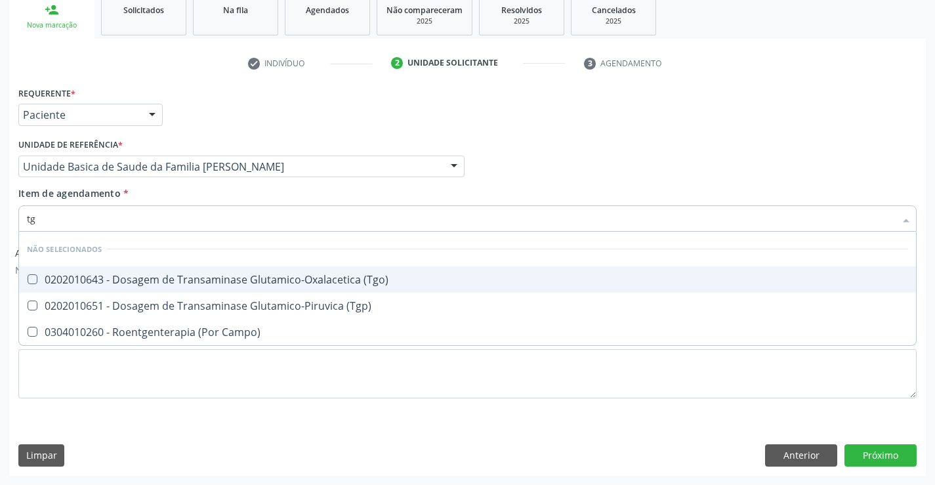
drag, startPoint x: 141, startPoint y: 284, endPoint x: 140, endPoint y: 306, distance: 21.7
click at [141, 291] on span "0202010643 - Dosagem de Transaminase Glutamico-Oxalacetica (Tgo)" at bounding box center [467, 280] width 897 height 26
checkbox \(Tgo\) "true"
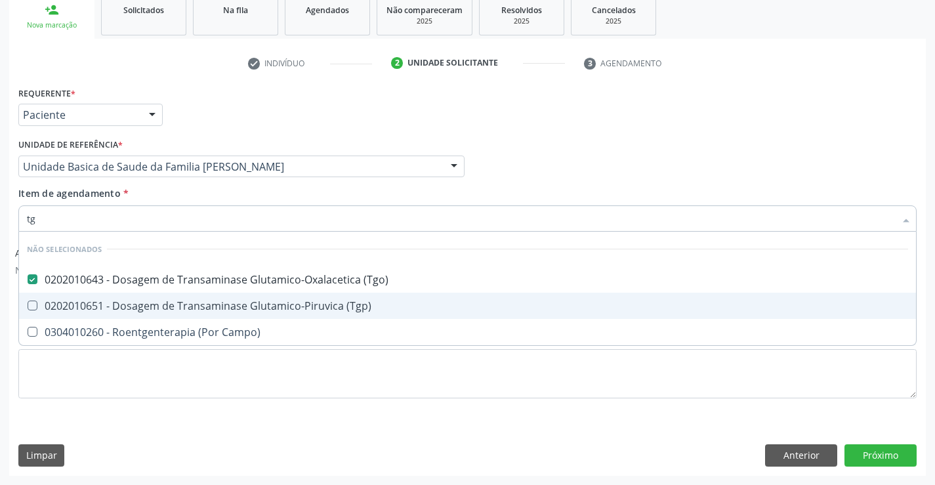
click at [140, 306] on div "0202010651 - Dosagem de Transaminase Glutamico-Piruvica (Tgp)" at bounding box center [468, 306] width 882 height 11
checkbox \(Tgp\) "true"
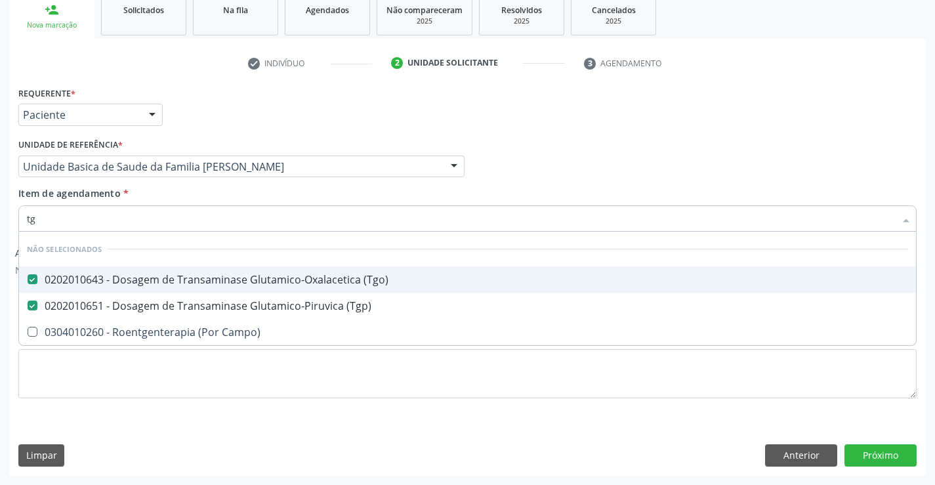
click at [249, 131] on div "Requerente * Paciente Profissional de Saúde Paciente Nenhum resultado encontrad…" at bounding box center [467, 108] width 905 height 51
checkbox Campo\) "true"
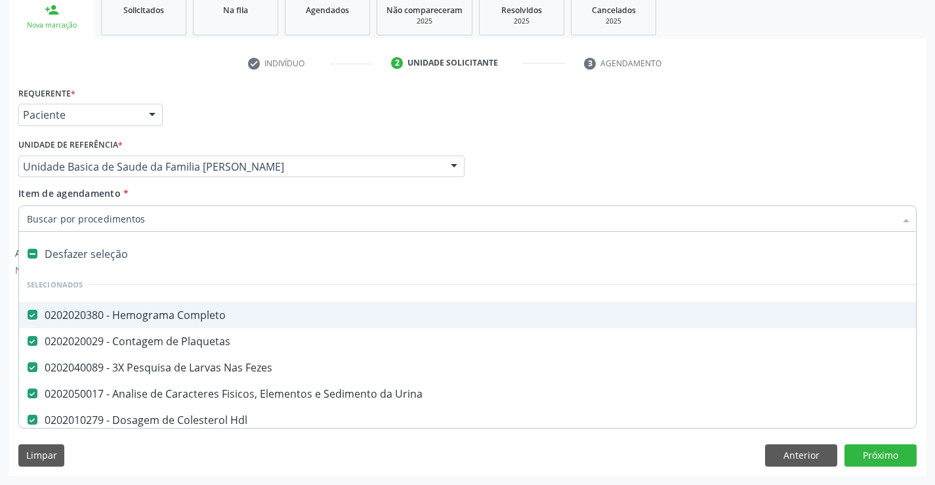
type input "p"
checkbox Ldl "false"
checkbox Total "false"
checkbox Triglicerideos "false"
checkbox Glicose "false"
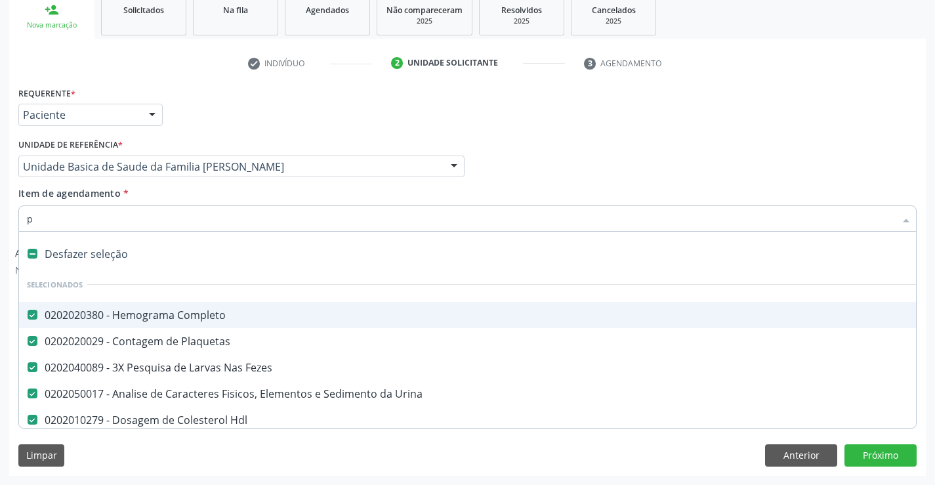
checkbox Ureia "false"
checkbox Creatinina "false"
checkbox \(Tgo\) "false"
checkbox \(Tgp\) "false"
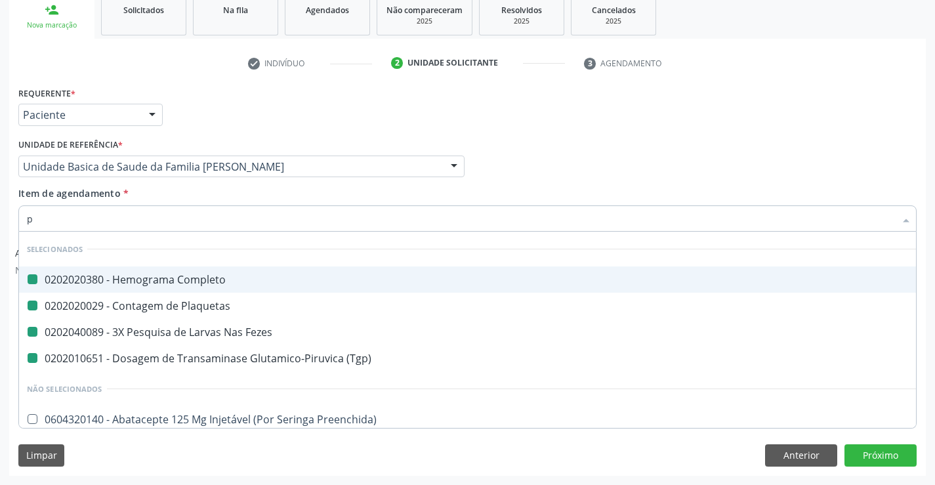
type input "pr"
checkbox Completo "false"
checkbox Fezes "false"
checkbox Plaquetas "false"
checkbox \(Tgp\) "false"
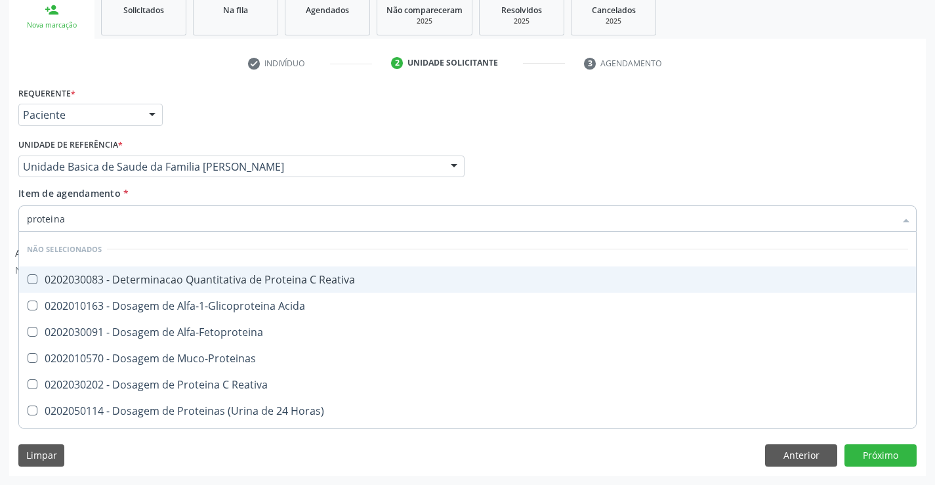
type input "proteinas"
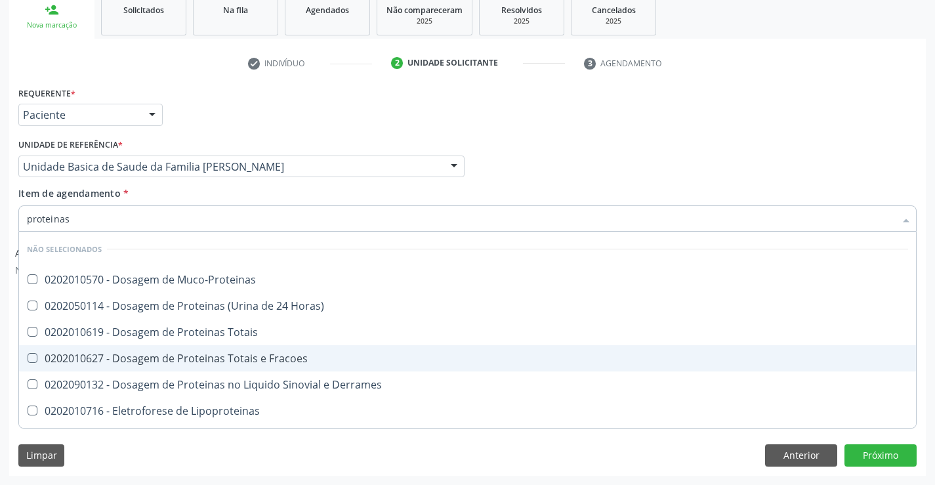
drag, startPoint x: 234, startPoint y: 358, endPoint x: 239, endPoint y: 294, distance: 64.5
click at [233, 358] on div "0202010627 - Dosagem de Proteinas Totais e Fracoes" at bounding box center [468, 358] width 882 height 11
checkbox Fracoes "true"
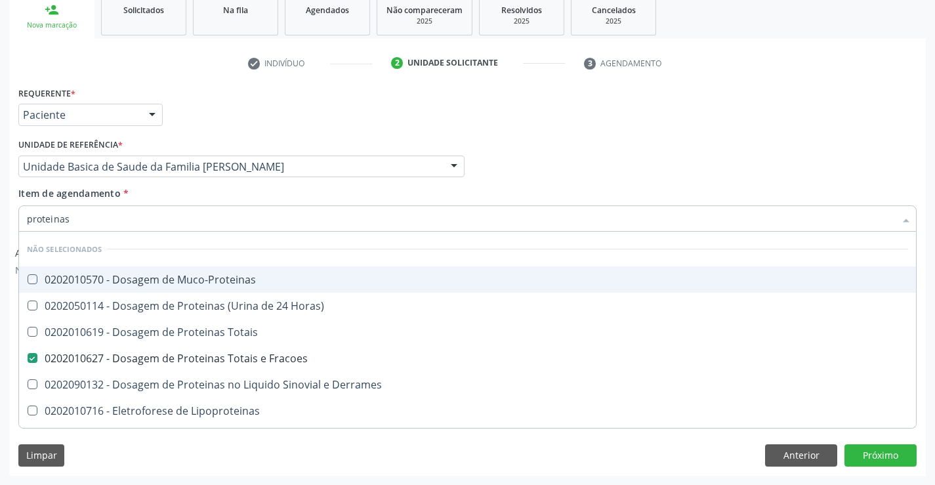
click at [289, 121] on div "Requerente * Paciente Profissional de Saúde Paciente Nenhum resultado encontrad…" at bounding box center [467, 108] width 905 height 51
checkbox Muco-Proteinas "true"
checkbox Totais "true"
checkbox Horas\) "true"
checkbox Lipoproteinas "true"
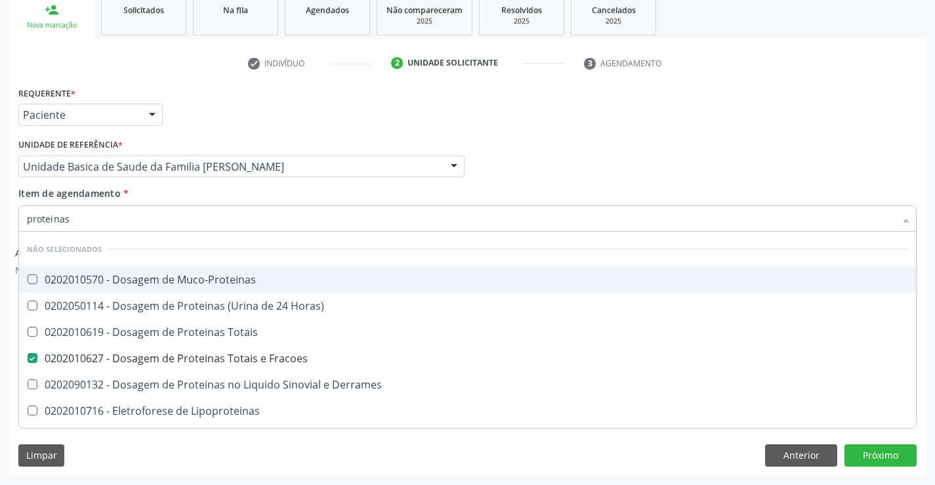
checkbox Proteinas "true"
checkbox Liquor "true"
checkbox Proteinas "true"
checkbox Eletroforese\) "true"
checkbox Derrames "true"
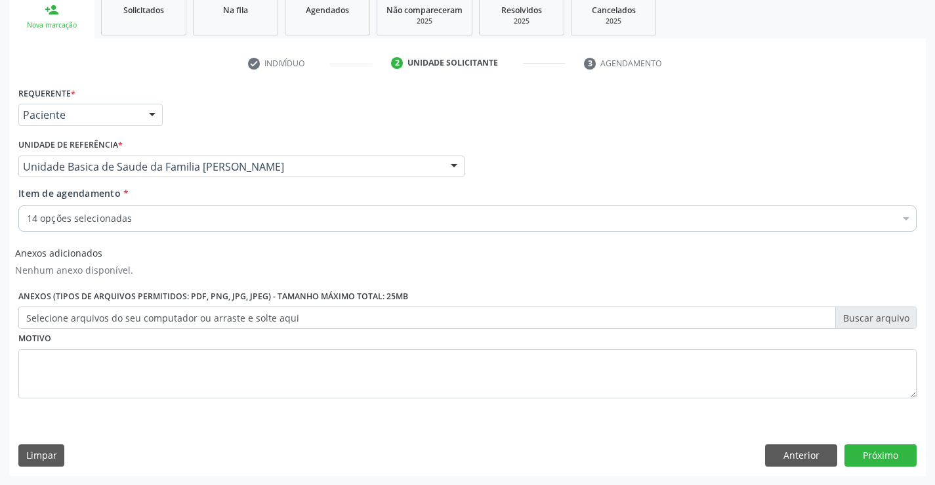
click at [298, 118] on div "Requerente * Paciente Profissional de Saúde Paciente Nenhum resultado encontrad…" at bounding box center [467, 108] width 905 height 51
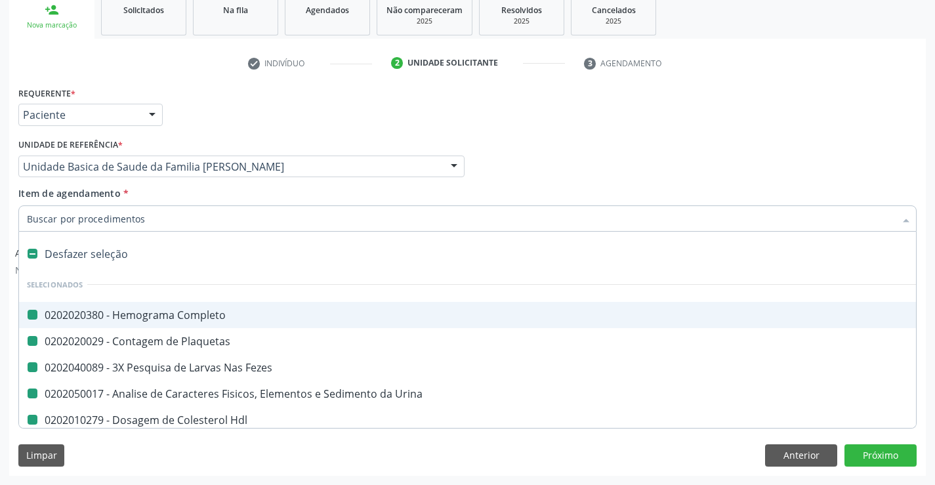
type input "b"
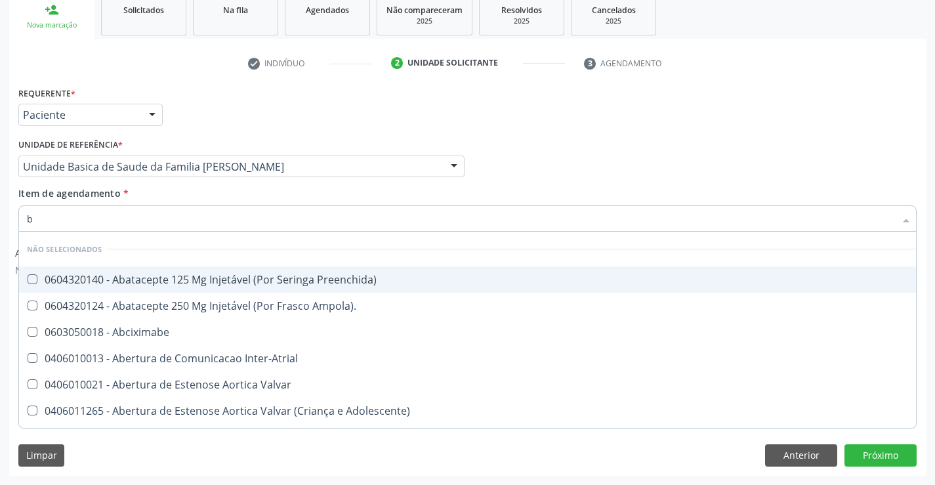
checkbox Preenchida\) "false"
checkbox Abciximabe "false"
checkbox Ampola\)\ "false"
checkbox Inter-Atrial "false"
checkbox Adolescente\) "false"
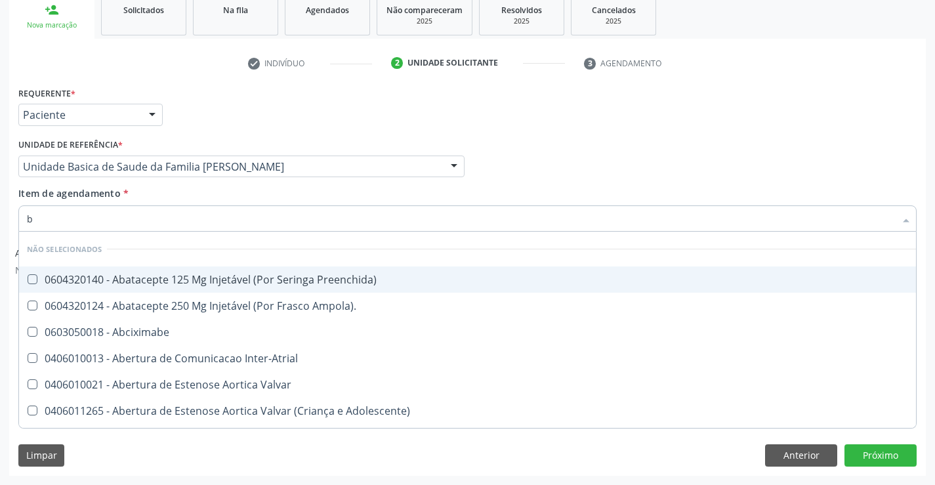
checkbox Valvar "false"
checkbox Adolescente\) "false"
checkbox Paciente\) "false"
checkbox Reabilitacao "false"
checkbox Valvar "false"
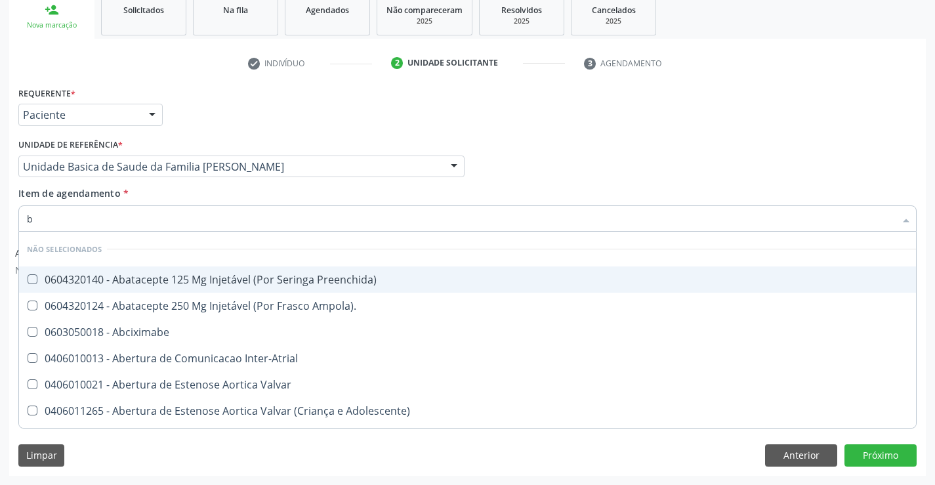
checkbox Reabilitacao "false"
checkbox Cistica "false"
checkbox Bilateral "false"
checkbox Trabalho "false"
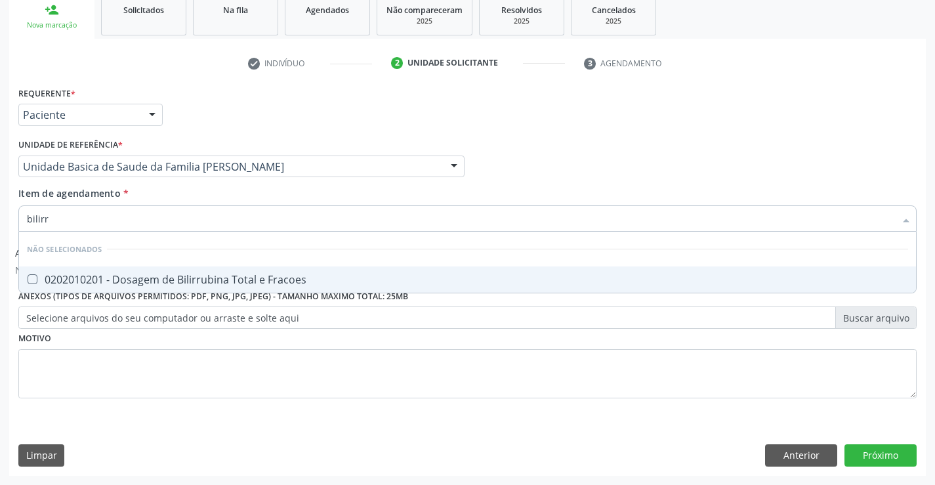
type input "bilirru"
click at [105, 283] on div "0202010201 - Dosagem de Bilirrubina Total e Fracoes" at bounding box center [468, 279] width 882 height 11
checkbox Fracoes "true"
drag, startPoint x: 207, startPoint y: 108, endPoint x: 95, endPoint y: 263, distance: 190.9
click at [206, 117] on div "Requerente * Paciente Profissional de Saúde Paciente Nenhum resultado encontrad…" at bounding box center [467, 108] width 905 height 51
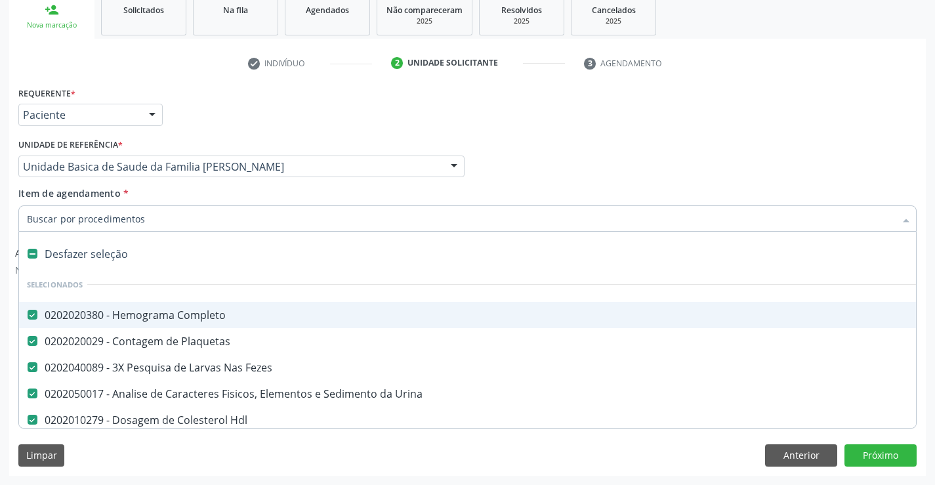
type input "c"
checkbox Fracoes "false"
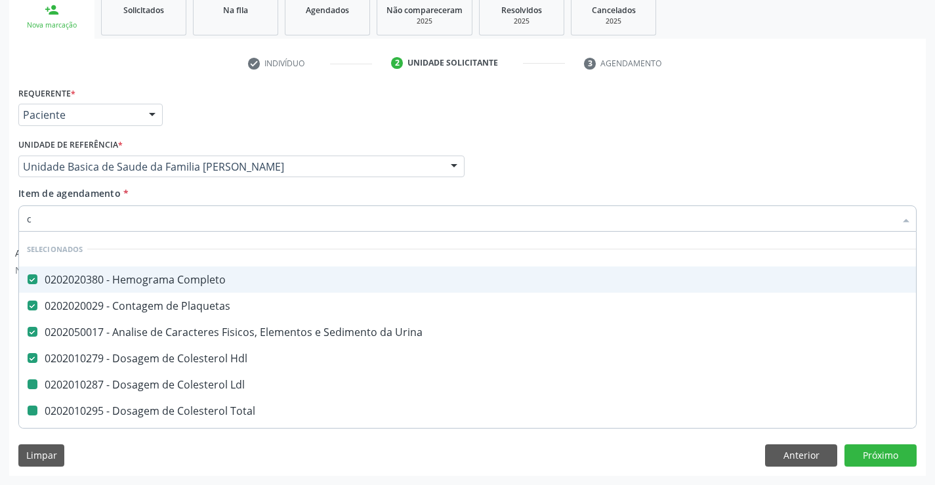
type input "ca"
checkbox Ldl "false"
checkbox Total "false"
checkbox Triglicerideos "false"
checkbox Glicose "false"
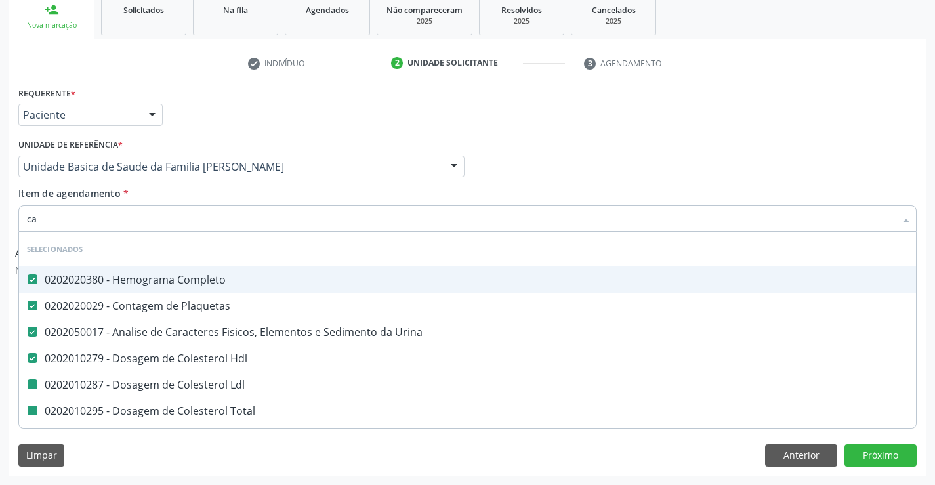
checkbox Creatinina "false"
checkbox \(Tgo\) "false"
checkbox \(Tgp\) "false"
checkbox Fracoes "false"
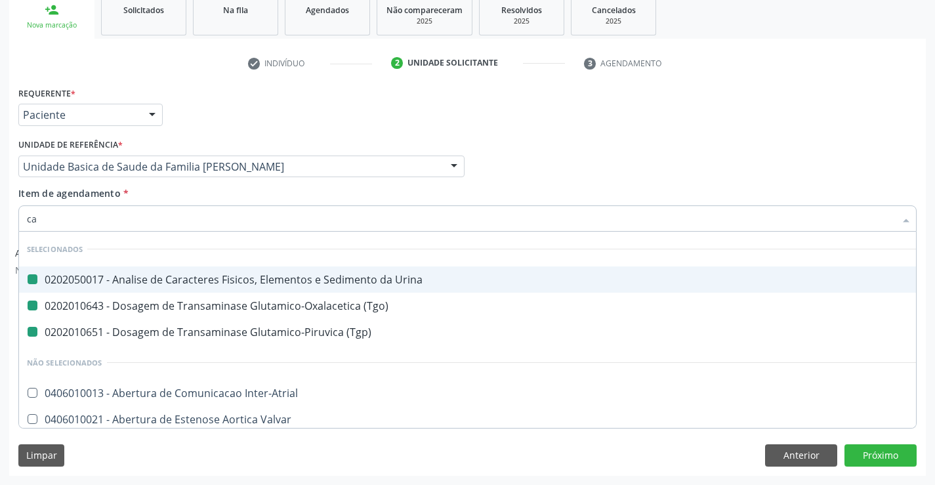
type input "cal"
checkbox Urina "false"
checkbox \(Tgo\) "false"
checkbox \(Tgp\) "false"
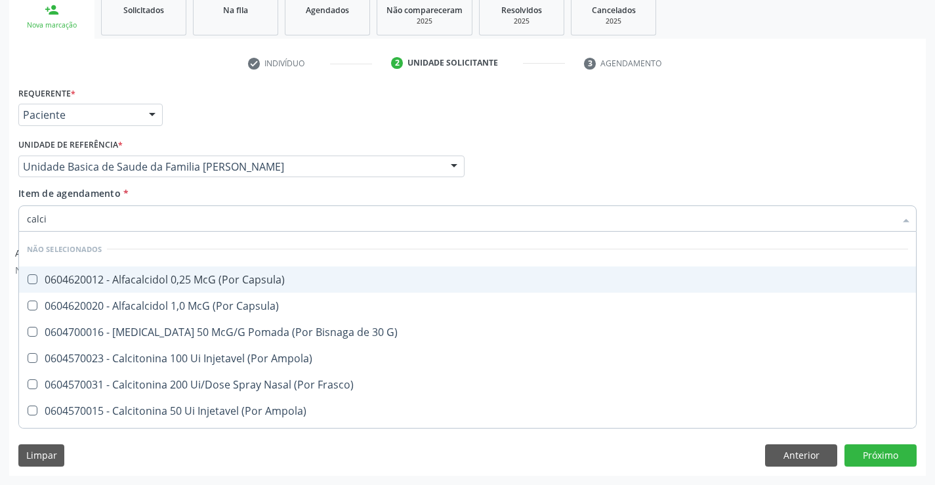
type input "calcio"
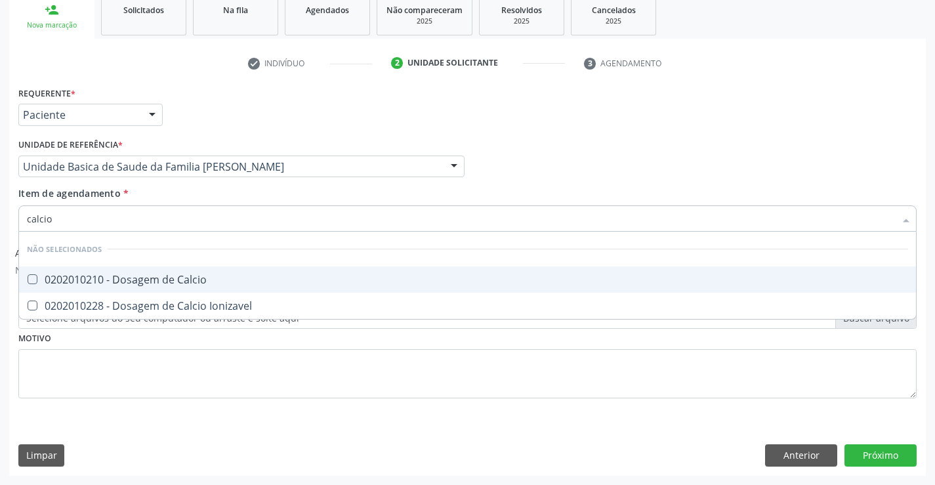
drag, startPoint x: 103, startPoint y: 279, endPoint x: 188, endPoint y: 167, distance: 140.6
click at [106, 278] on div "0202010210 - Dosagem de Calcio" at bounding box center [468, 279] width 882 height 11
checkbox Calcio "true"
click at [218, 114] on div "Requerente * Paciente Profissional de Saúde Paciente Nenhum resultado encontrad…" at bounding box center [467, 108] width 905 height 51
checkbox Ionizavel "true"
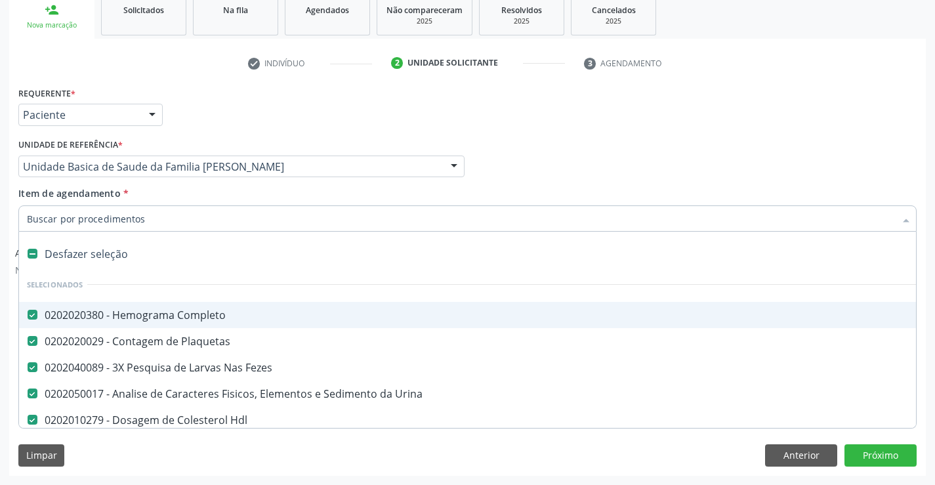
type input "f"
checkbox Ldl "false"
checkbox Total "false"
checkbox Triglicerideos "false"
checkbox Glicose "false"
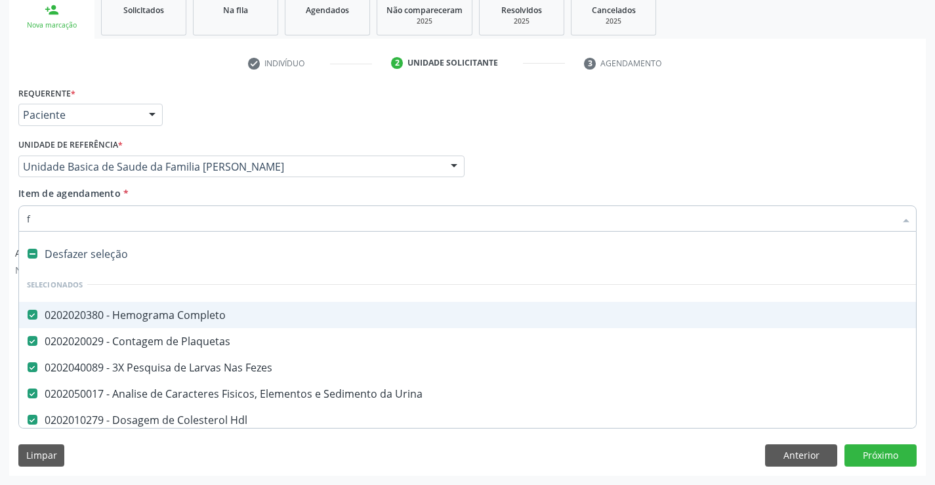
checkbox Ureia "false"
checkbox Creatinina "false"
checkbox \(Tgo\) "false"
checkbox \(Tgp\) "false"
checkbox Fracoes "false"
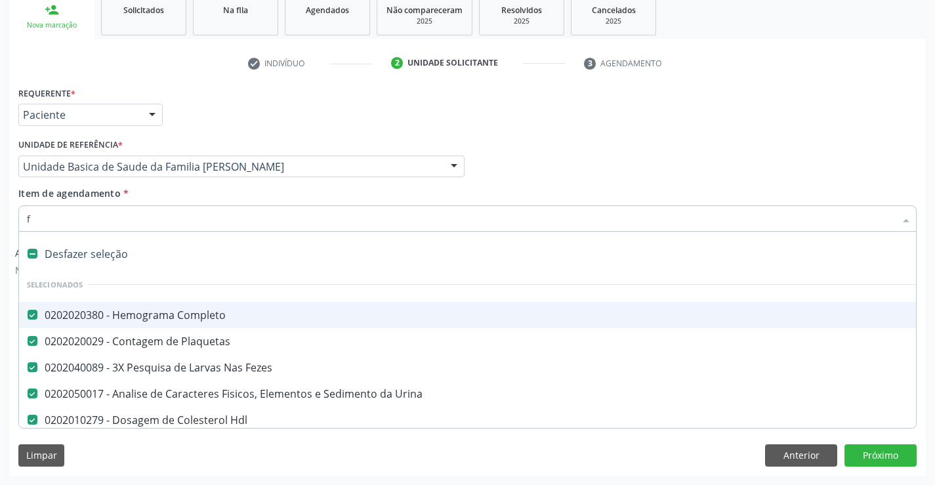
checkbox Fracoes "false"
checkbox Calcio "false"
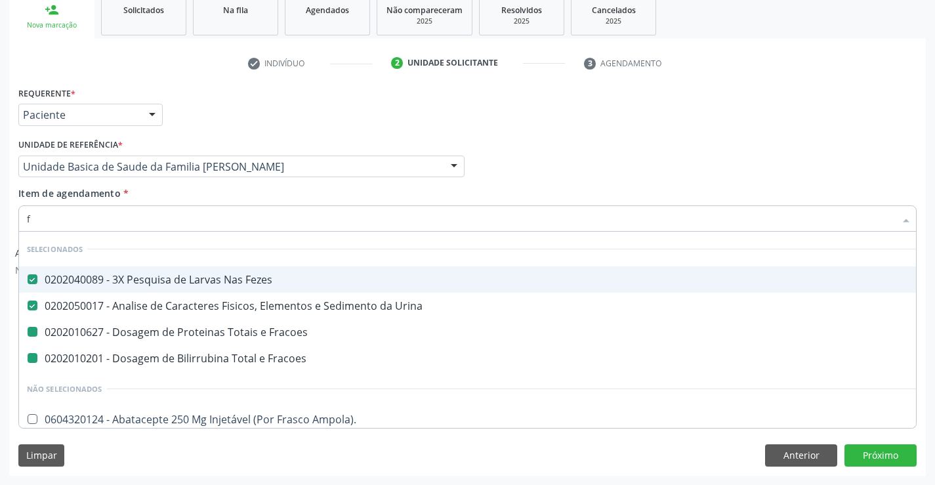
type input "fe"
checkbox Fracoes "false"
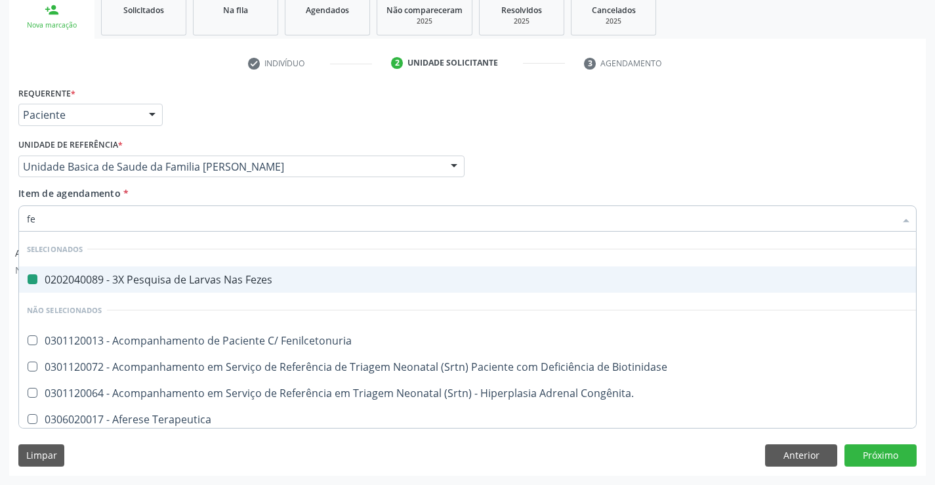
type input "fer"
checkbox Fezes "false"
type input "ferr"
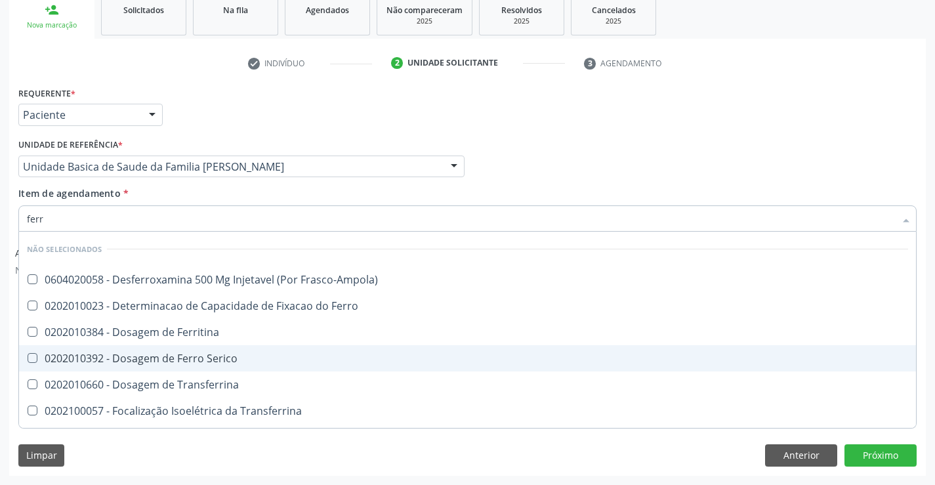
click at [110, 358] on div "0202010392 - Dosagem de Ferro Serico" at bounding box center [468, 358] width 882 height 11
checkbox Serico "true"
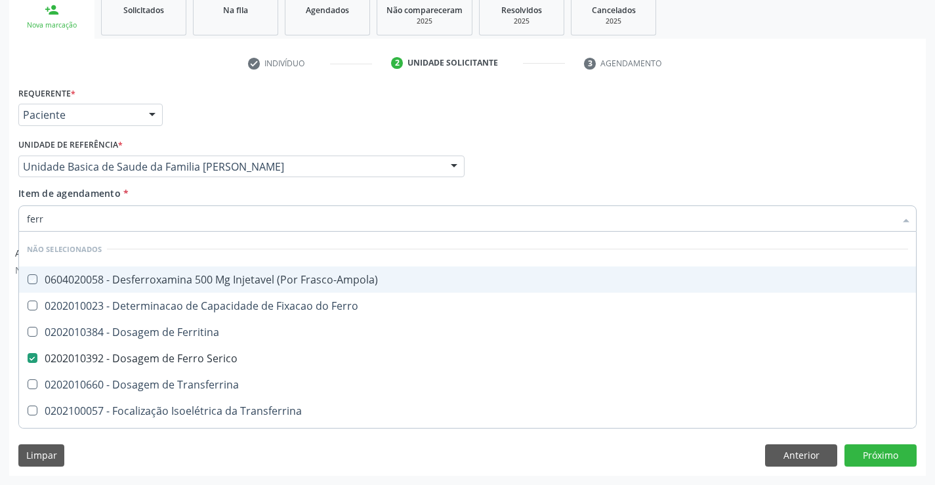
click at [284, 73] on li "check Indivíduo" at bounding box center [310, 64] width 144 height 22
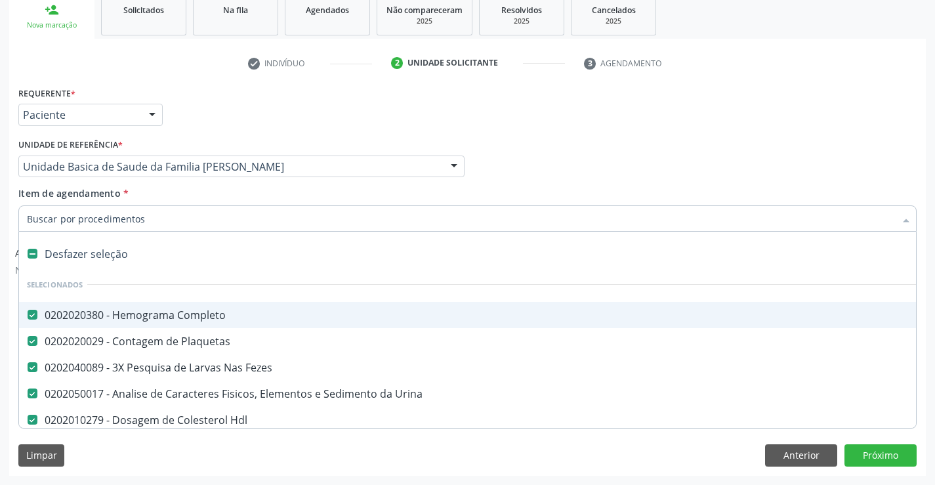
type input "f"
checkbox Total "false"
checkbox Triglicerideos "false"
checkbox Glicose "false"
checkbox Ureia "false"
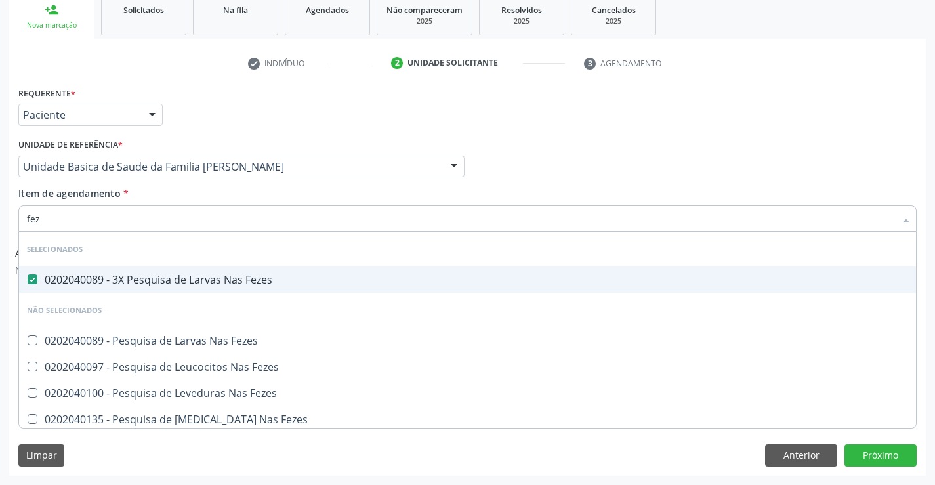
click at [278, 123] on div "Requerente * Paciente Profissional de Saúde Paciente Nenhum resultado encontrad…" at bounding box center [467, 108] width 905 height 51
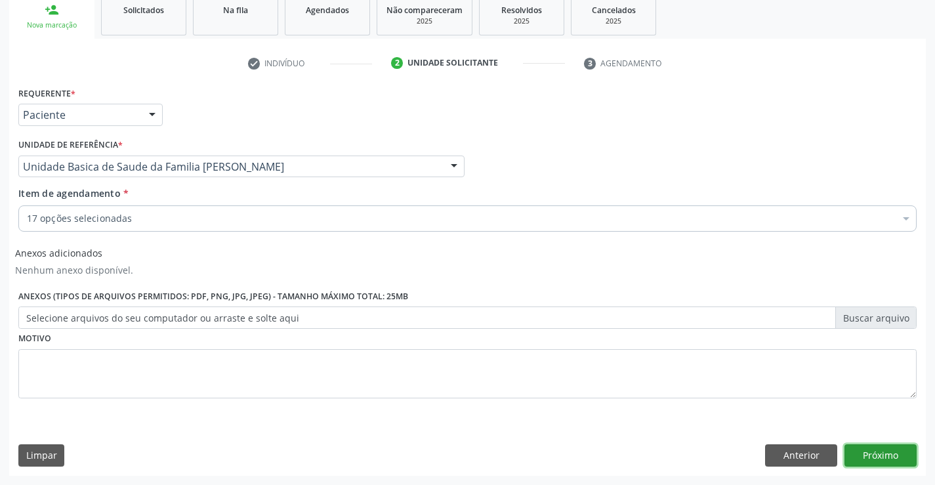
click at [880, 454] on button "Próximo" at bounding box center [881, 455] width 72 height 22
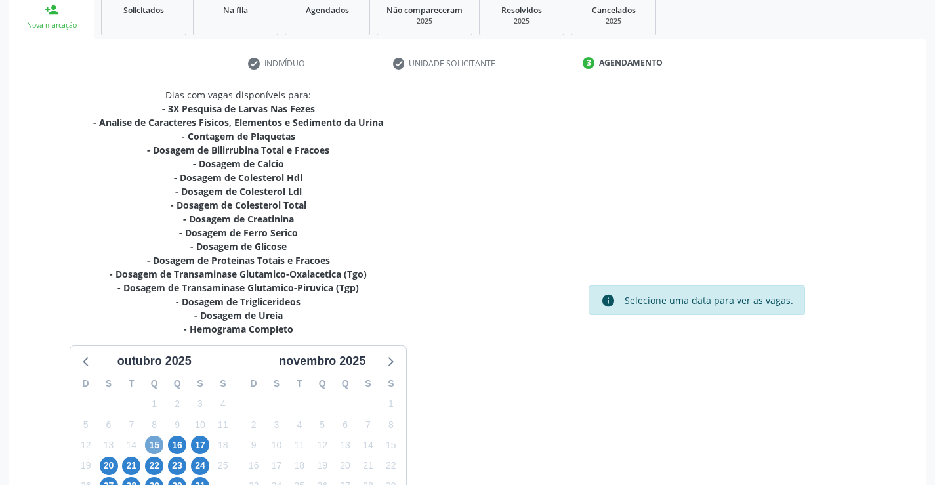
click at [157, 442] on span "15" at bounding box center [154, 445] width 18 height 18
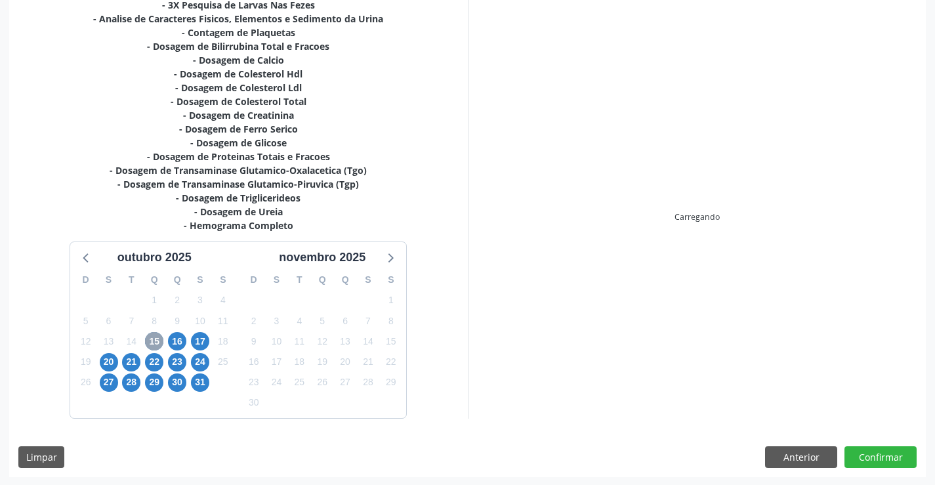
scroll to position [307, 0]
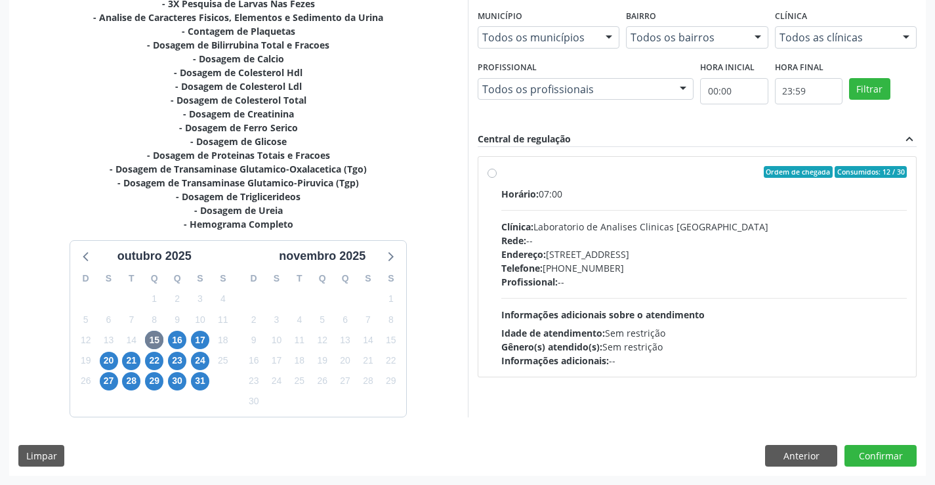
click at [687, 267] on div "Telefone: (74) 36453588" at bounding box center [704, 268] width 406 height 14
click at [497, 178] on input "Ordem de chegada Consumidos: 12 / 30 Horário: 07:00 Clínica: Laboratorio de Ana…" at bounding box center [492, 172] width 9 height 12
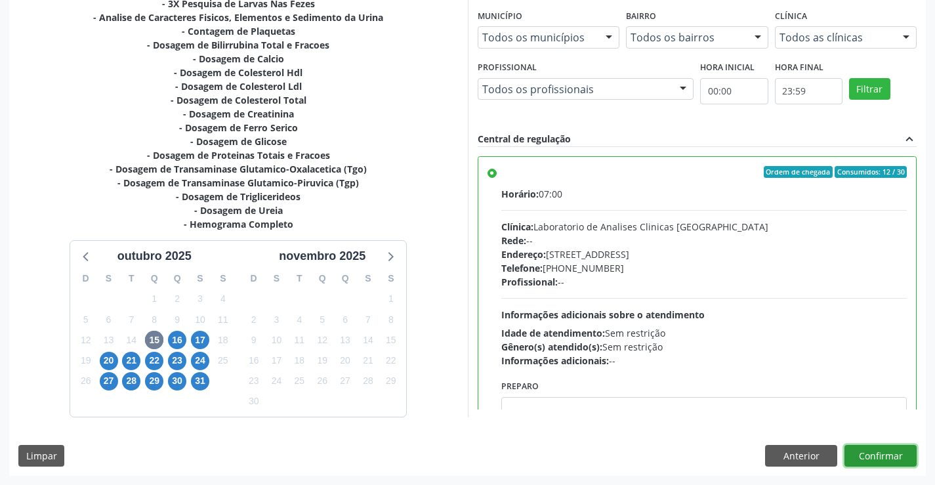
click at [866, 456] on button "Confirmar" at bounding box center [881, 456] width 72 height 22
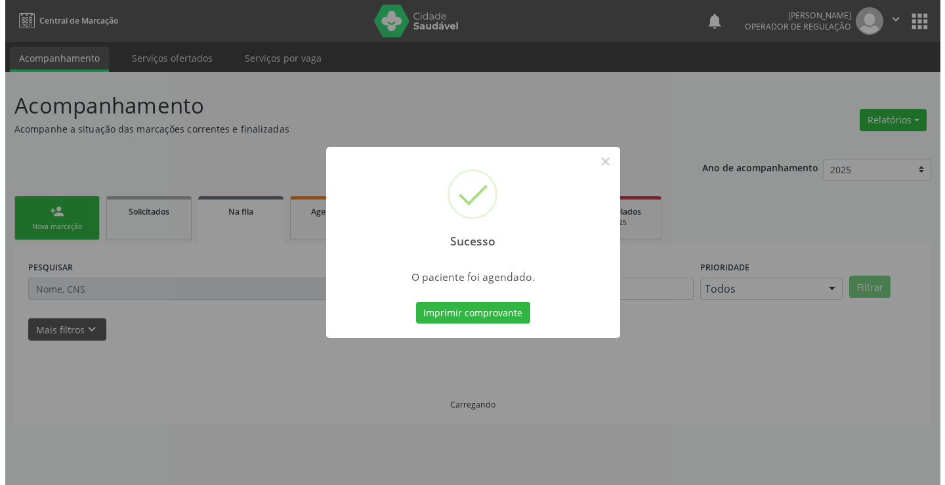
scroll to position [0, 0]
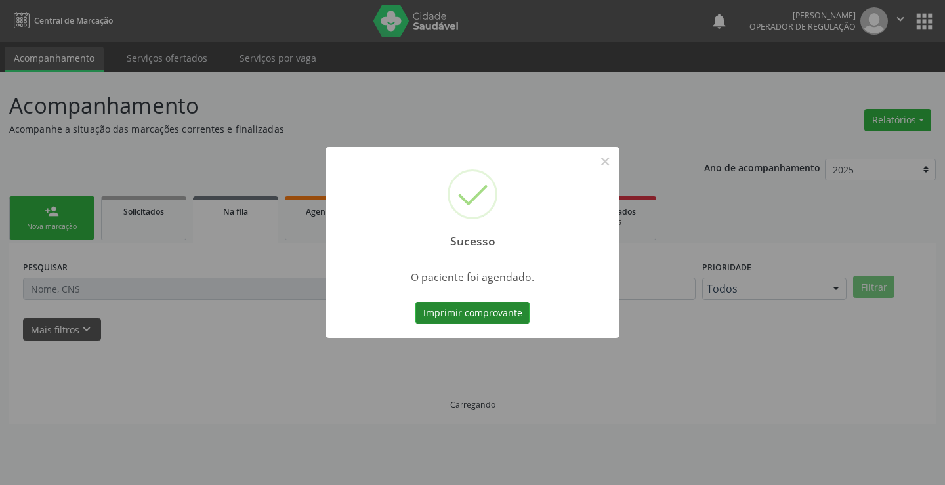
click at [475, 310] on button "Imprimir comprovante" at bounding box center [473, 313] width 114 height 22
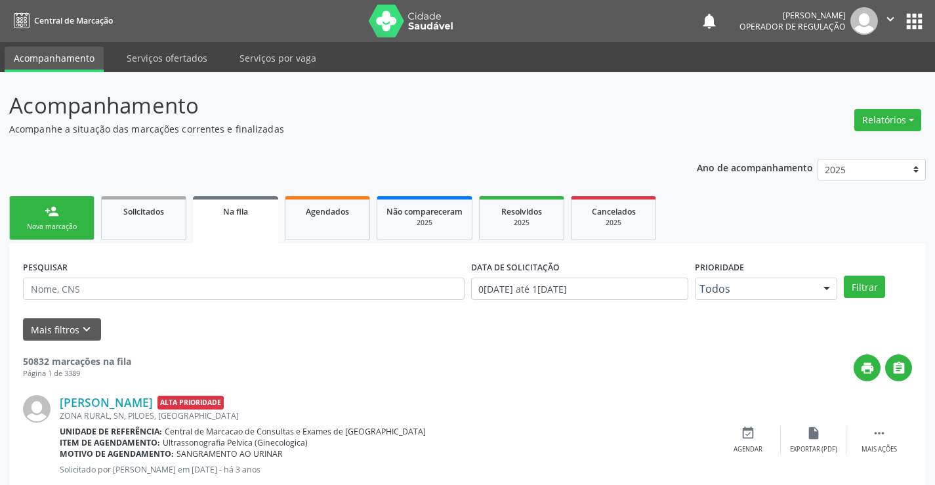
click at [78, 215] on link "person_add Nova marcação" at bounding box center [51, 218] width 85 height 44
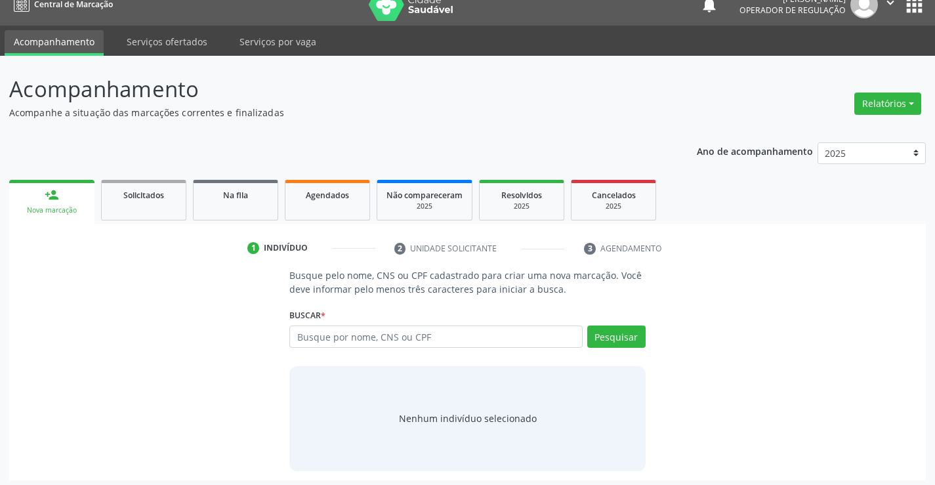
scroll to position [21, 0]
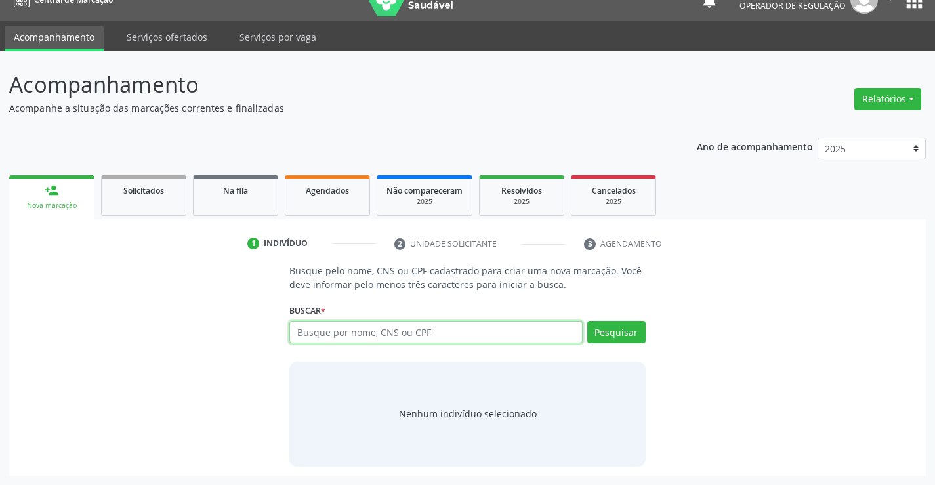
click at [419, 337] on input "text" at bounding box center [435, 332] width 293 height 22
type input "704202772303786"
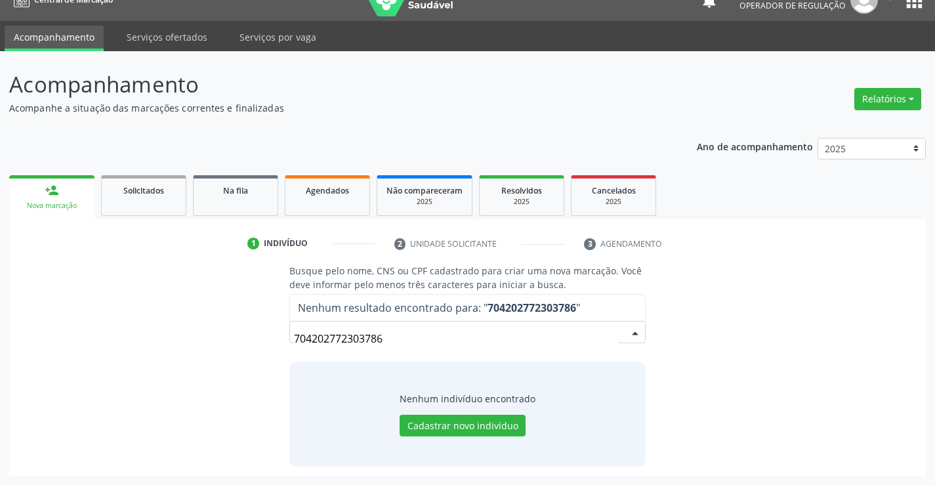
drag, startPoint x: 413, startPoint y: 344, endPoint x: 250, endPoint y: 359, distance: 163.5
click at [250, 359] on div "Busque pelo nome, CNS ou CPF cadastrado para criar uma nova marcação. Você deve…" at bounding box center [467, 365] width 899 height 202
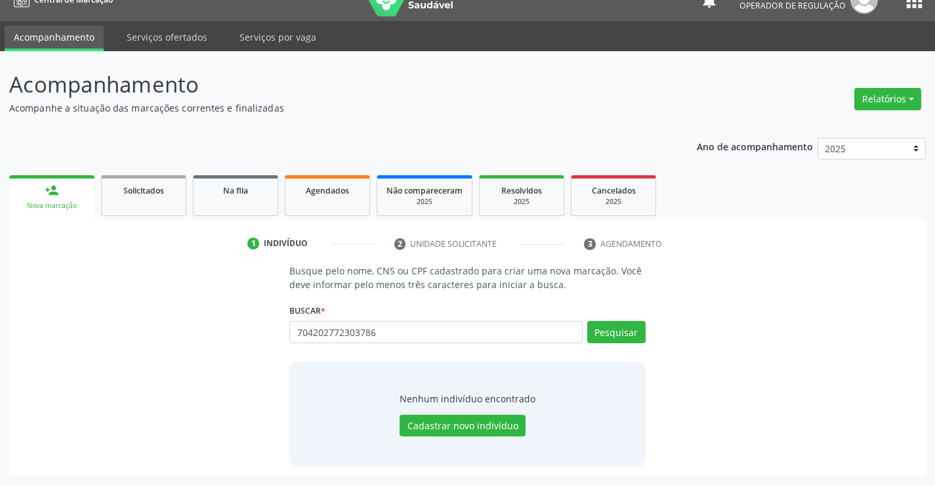
click at [326, 439] on div "Nenhum indivíduo encontrado Cadastrar novo indivíduo" at bounding box center [467, 414] width 356 height 105
click at [463, 421] on button "Cadastrar novo indivíduo" at bounding box center [463, 426] width 126 height 22
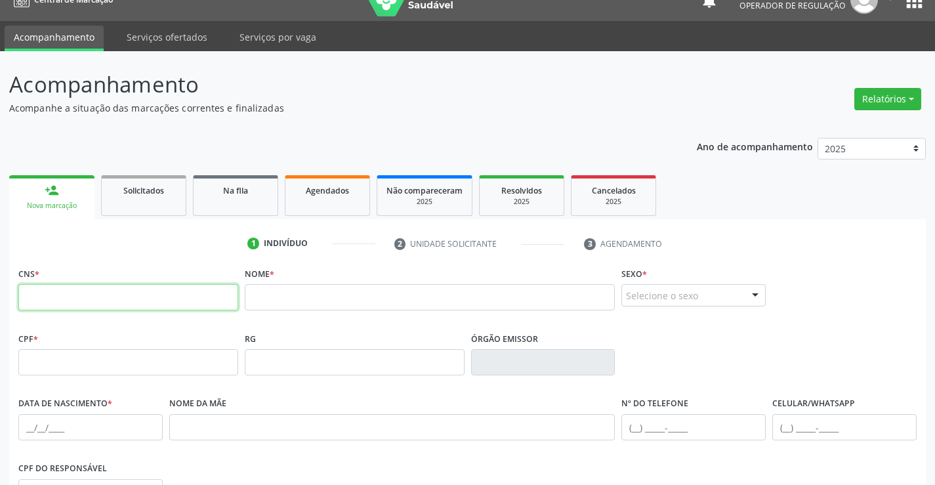
click at [133, 306] on input "text" at bounding box center [128, 297] width 220 height 26
type input "704 2027 7230 3786"
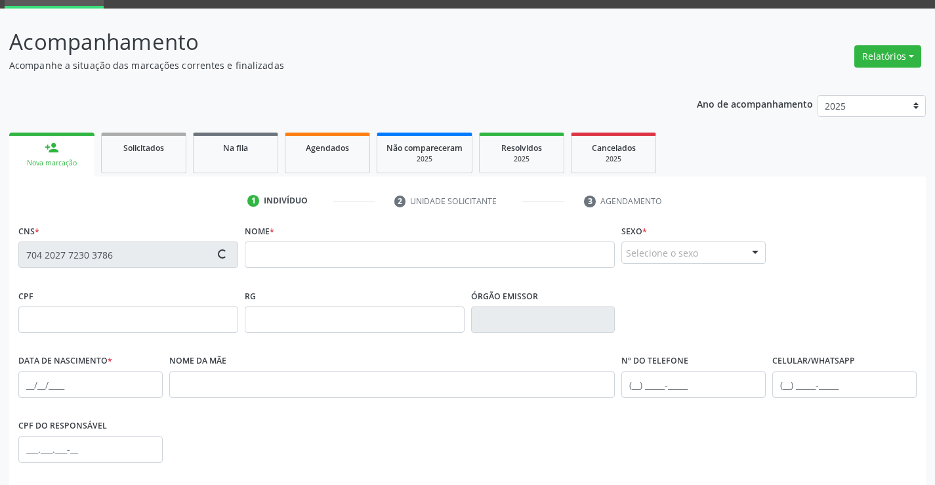
scroll to position [87, 0]
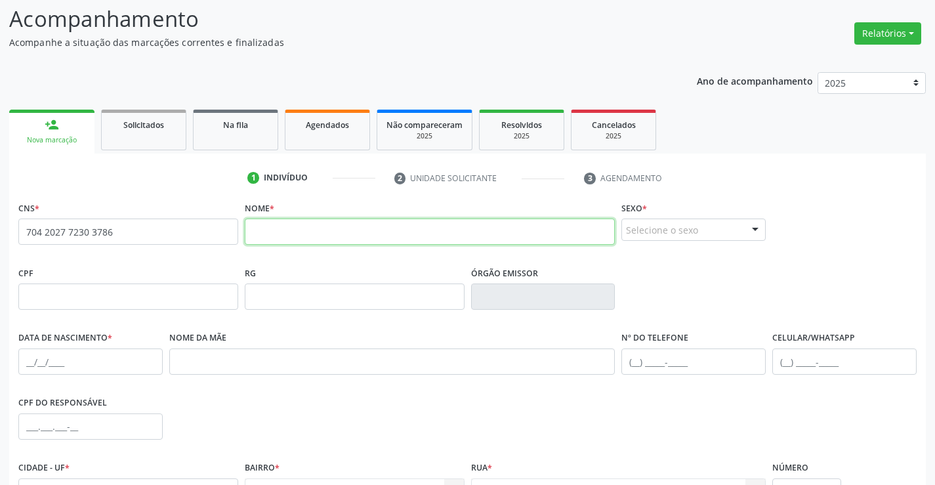
click at [312, 228] on input "text" at bounding box center [430, 232] width 371 height 26
click at [257, 236] on input "ayla melissa gomes bonfim da silva" at bounding box center [430, 232] width 371 height 26
type input "ayla melissa gomes bonfim da silva"
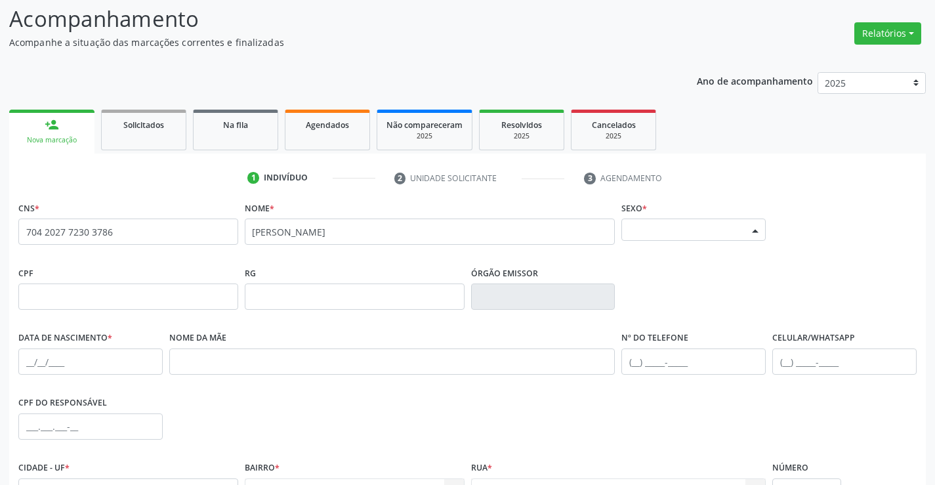
click at [706, 226] on div "Selecione o sexo" at bounding box center [694, 230] width 144 height 22
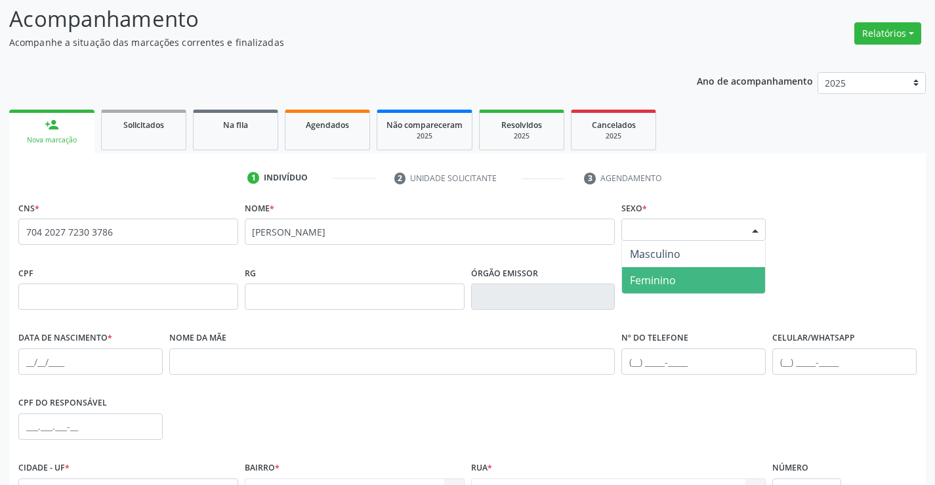
drag, startPoint x: 664, startPoint y: 286, endPoint x: 477, endPoint y: 295, distance: 187.3
click at [663, 286] on span "Feminino" at bounding box center [653, 280] width 46 height 14
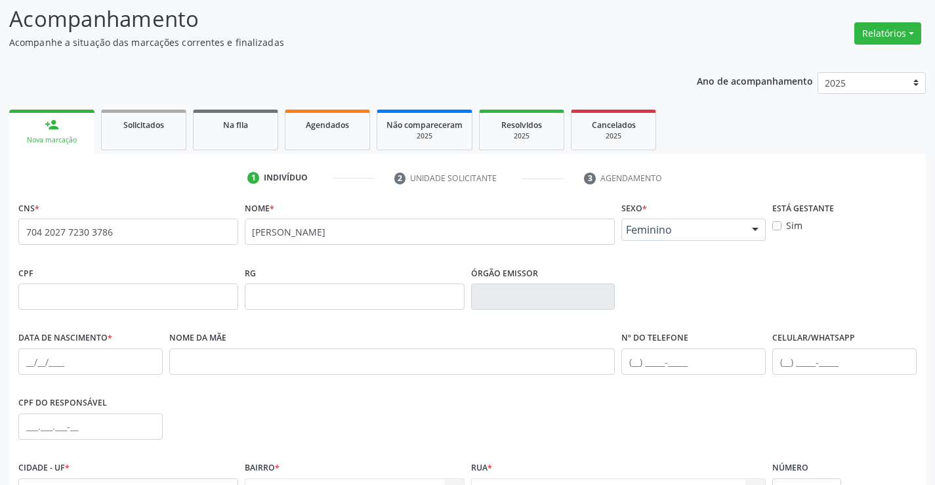
click at [128, 348] on div "Data de nascimento *" at bounding box center [90, 351] width 144 height 47
click at [124, 360] on input "text" at bounding box center [90, 362] width 144 height 26
type input "15/05/2015"
drag, startPoint x: 200, startPoint y: 396, endPoint x: 582, endPoint y: 390, distance: 381.4
click at [213, 395] on div "CPF do responsável" at bounding box center [467, 425] width 905 height 65
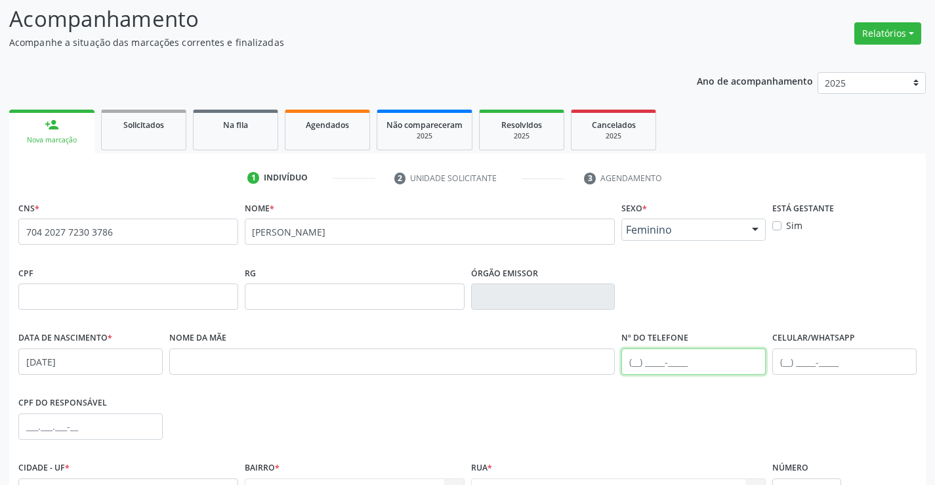
click at [652, 365] on input "text" at bounding box center [694, 362] width 144 height 26
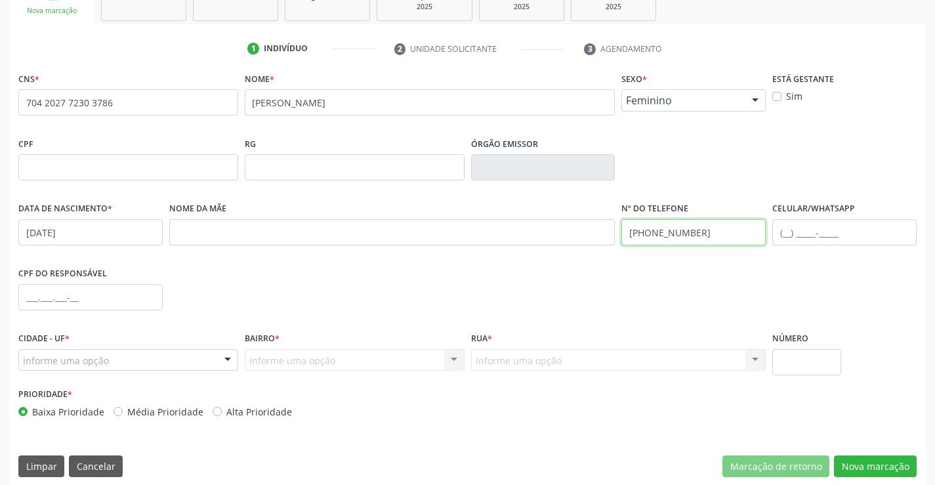
scroll to position [226, 0]
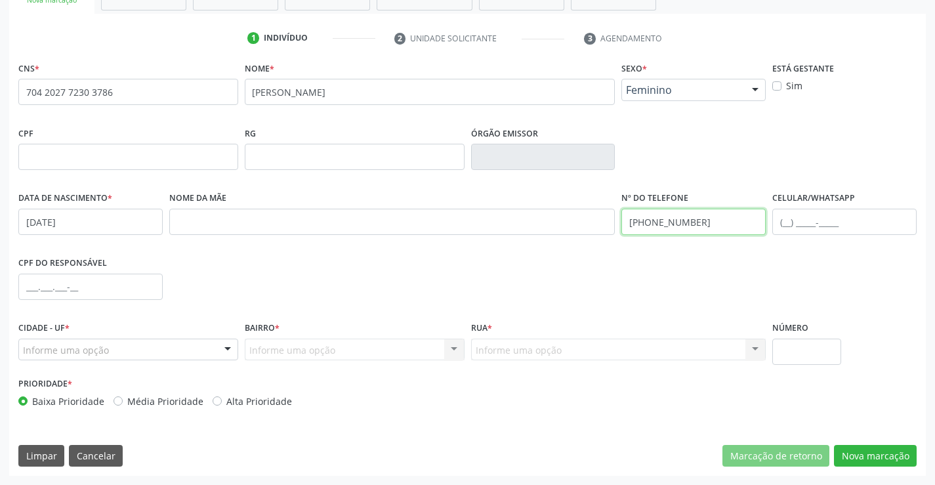
type input "(74) 99996-2053"
click at [159, 354] on div "Informe uma opção" at bounding box center [128, 350] width 220 height 22
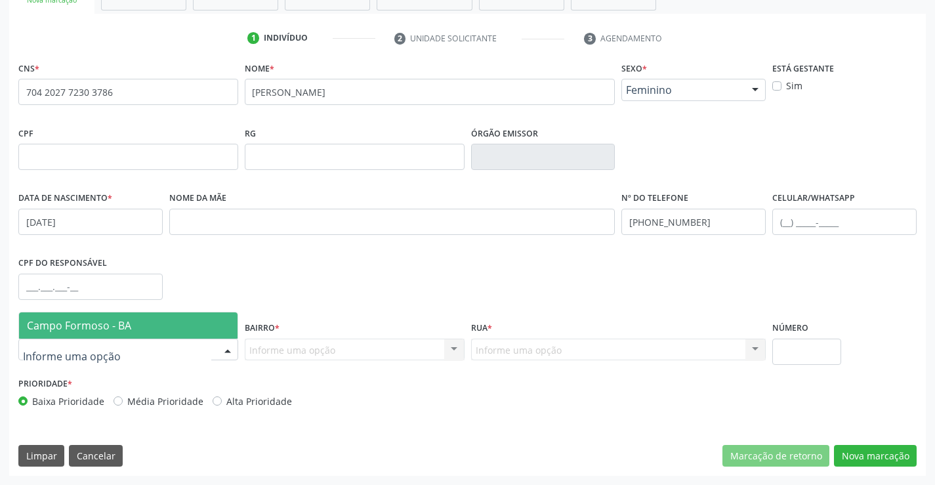
click at [146, 335] on span "Campo Formoso - BA" at bounding box center [128, 325] width 219 height 26
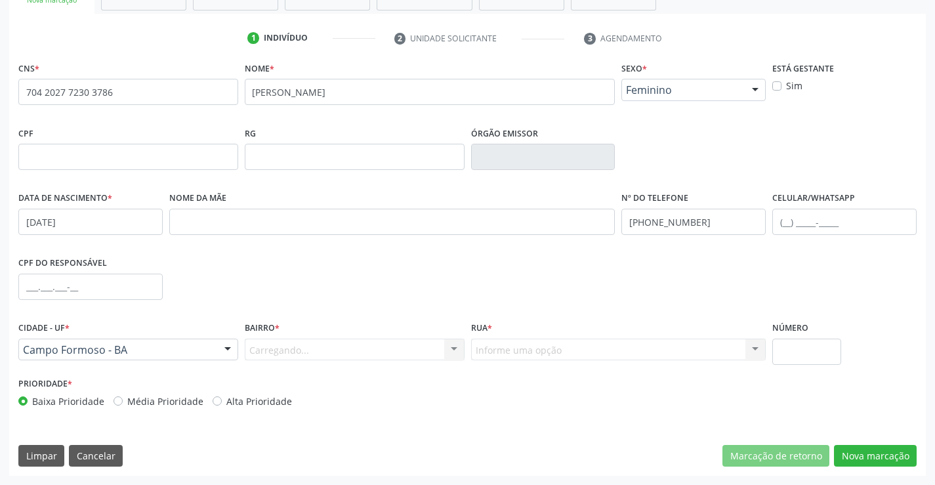
click at [302, 354] on div "Carregando... Nenhum resultado encontrado para: " " Nenhuma opção encontrada. D…" at bounding box center [355, 350] width 220 height 22
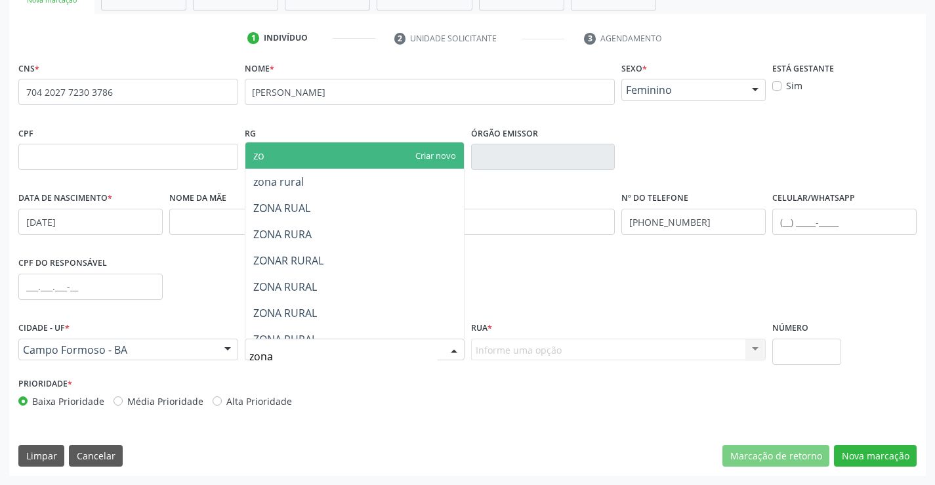
type input "zona"
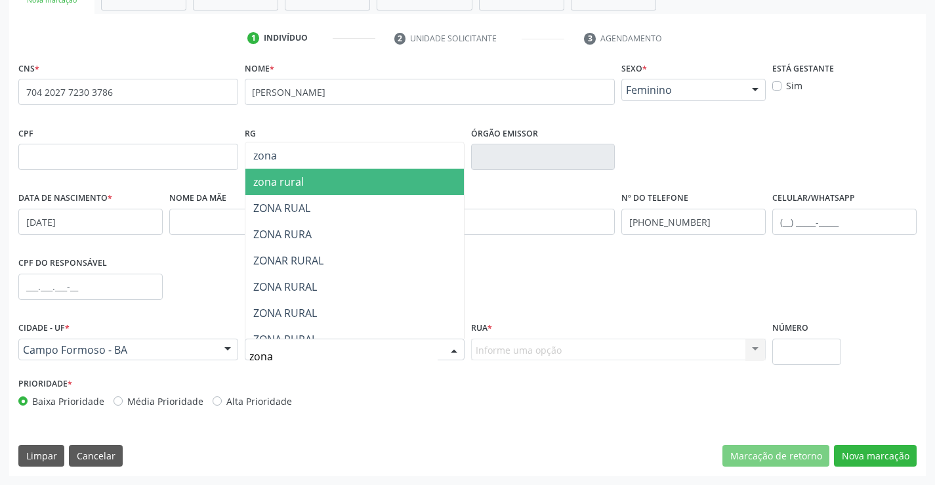
click at [295, 189] on span "zona rural" at bounding box center [354, 182] width 219 height 26
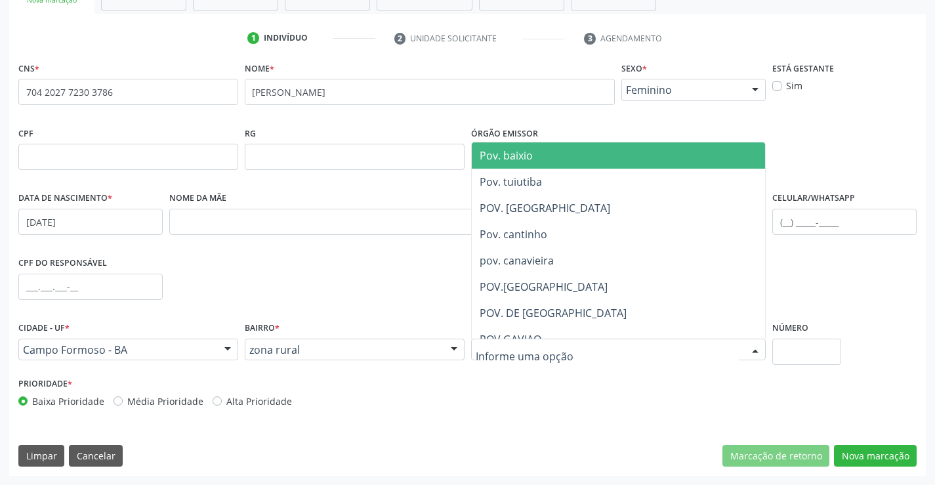
click at [514, 351] on input "text" at bounding box center [608, 356] width 264 height 26
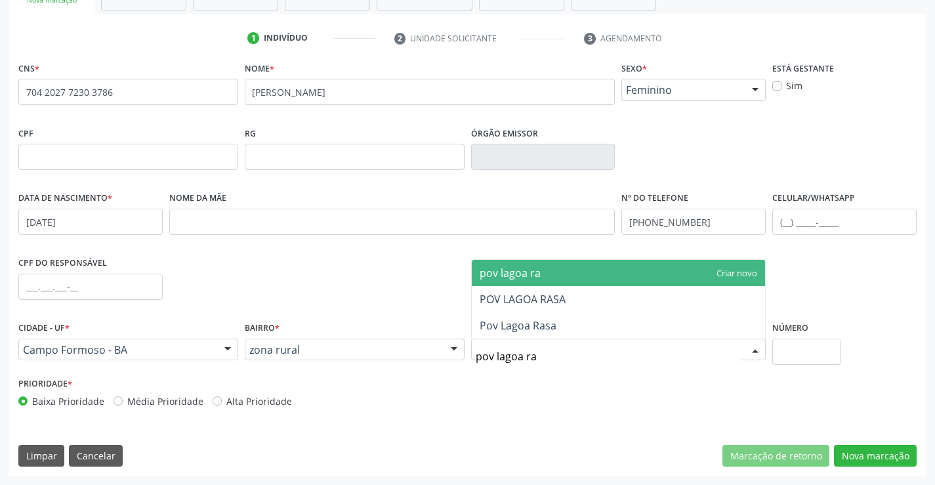
type input "pov lagoa ras"
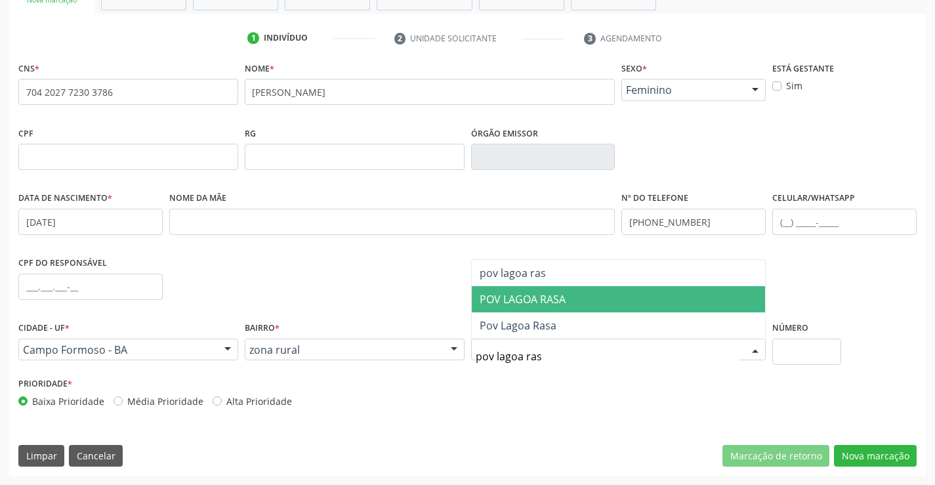
click at [528, 302] on span "POV LAGOA RASA" at bounding box center [523, 299] width 86 height 14
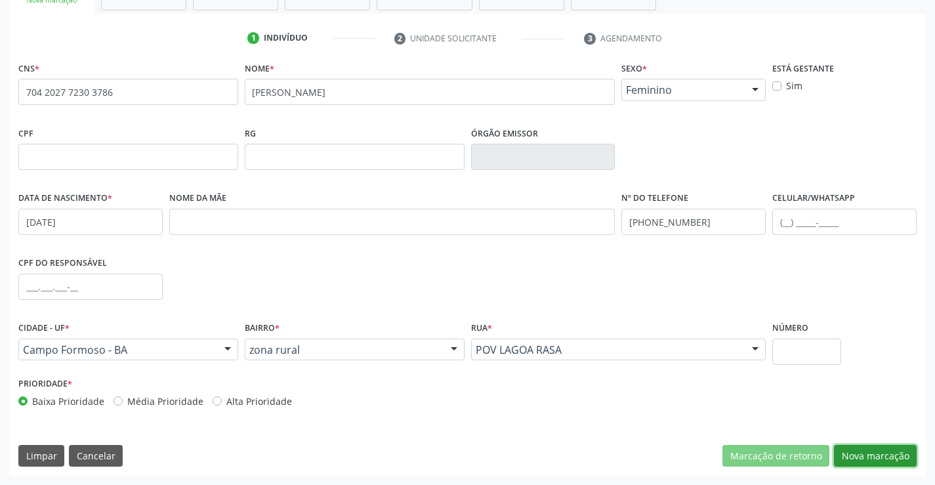
click at [850, 446] on button "Nova marcação" at bounding box center [875, 456] width 83 height 22
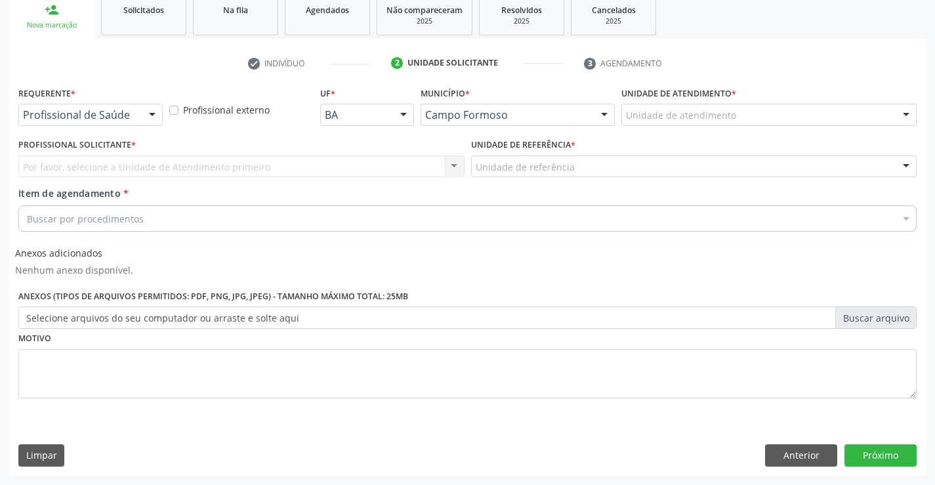
scroll to position [202, 0]
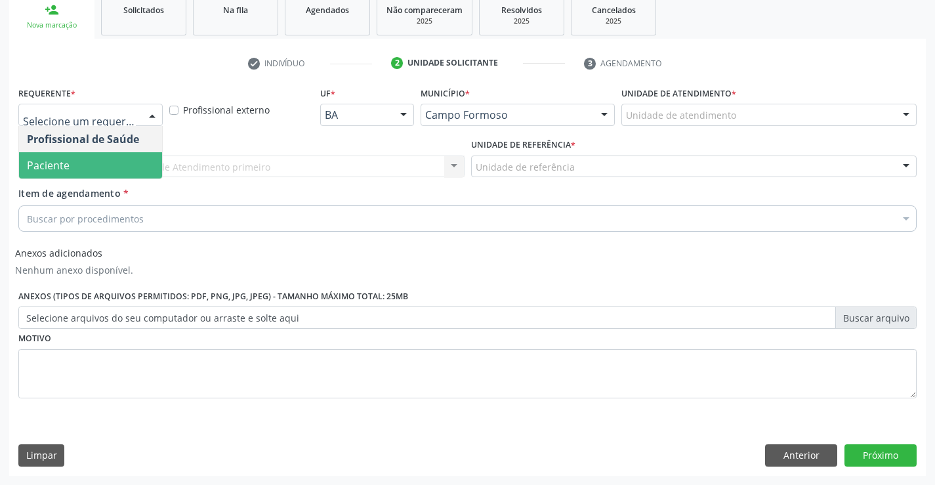
click at [75, 176] on span "Paciente" at bounding box center [90, 165] width 143 height 26
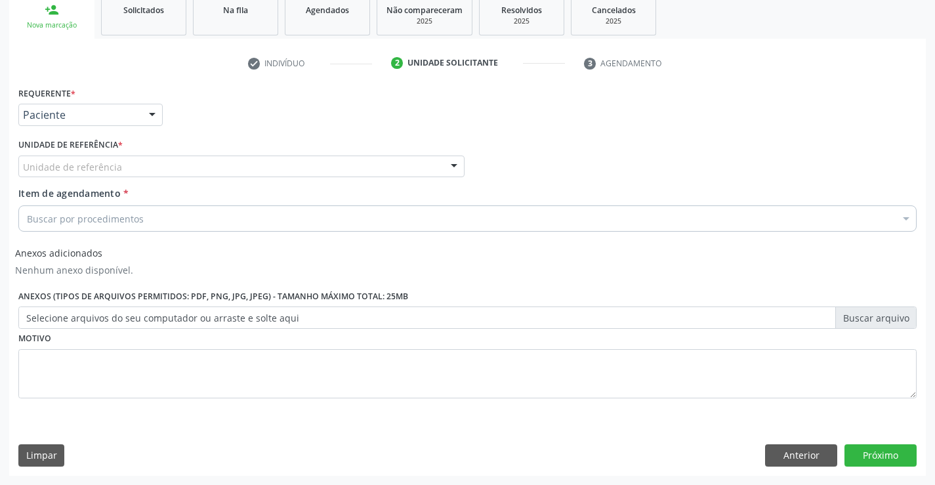
click at [139, 157] on div "Unidade de referência" at bounding box center [241, 167] width 446 height 22
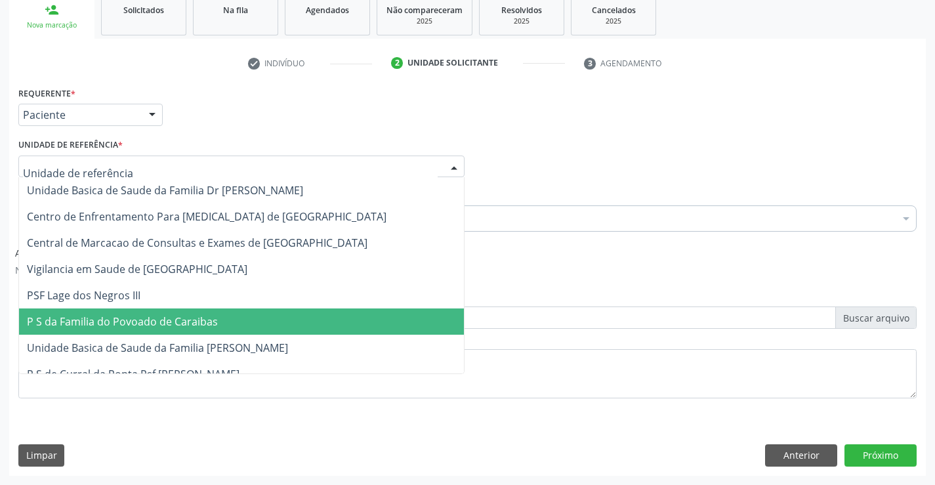
click at [153, 332] on span "P S da Familia do Povoado de Caraibas" at bounding box center [241, 322] width 445 height 26
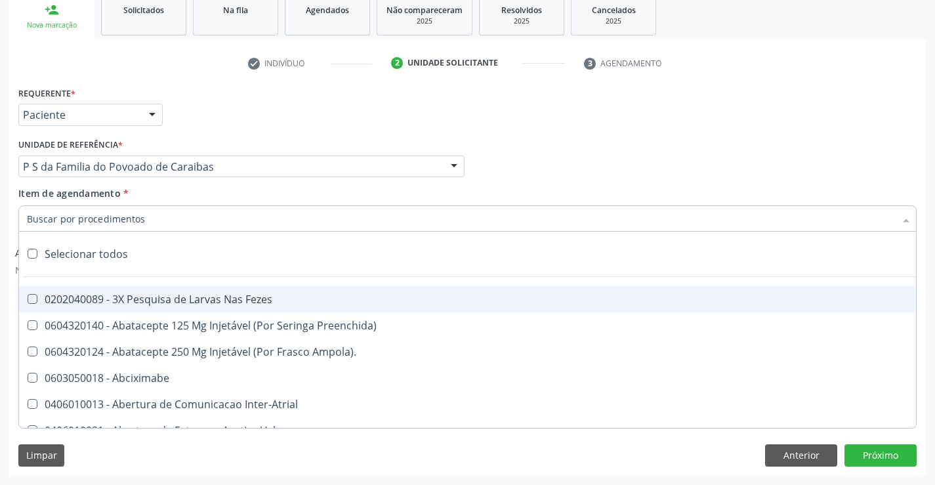
click at [54, 219] on input "Item de agendamento *" at bounding box center [461, 218] width 868 height 26
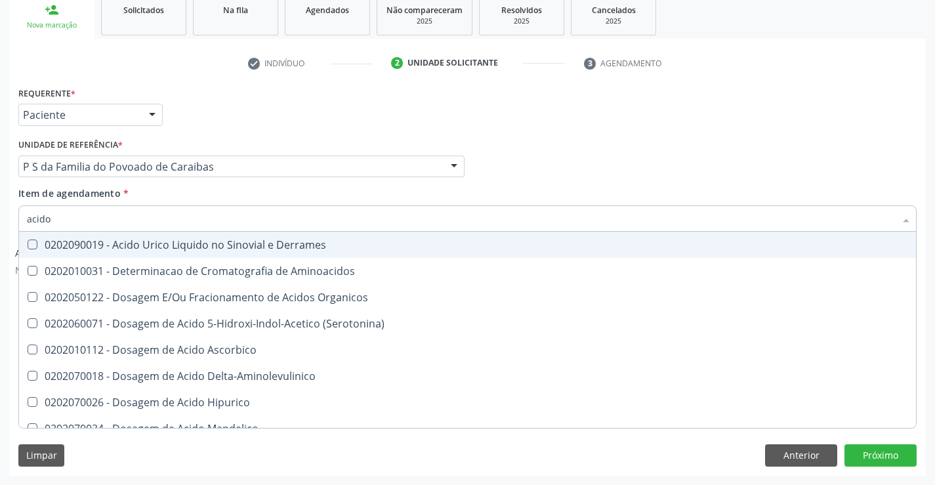
type input "acido u"
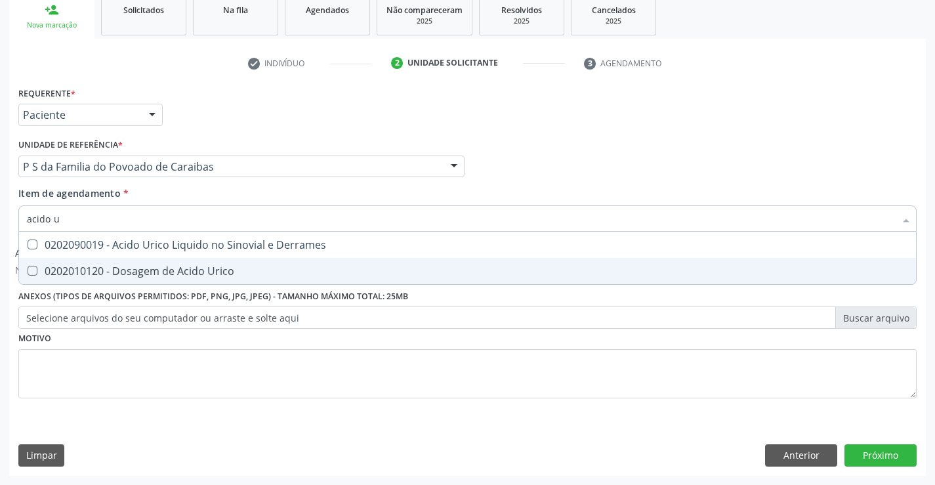
click at [95, 267] on div "0202010120 - Dosagem de Acido Urico" at bounding box center [468, 271] width 882 height 11
checkbox Urico "true"
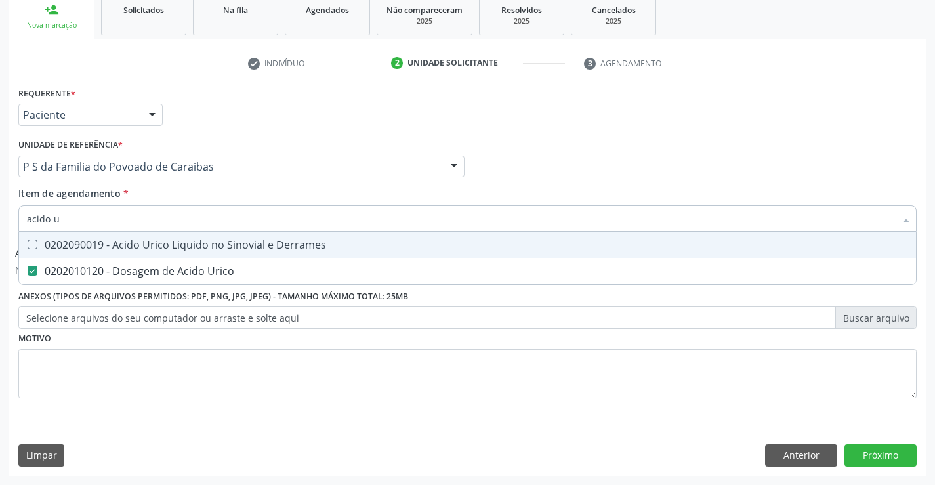
type input "acido u"
click at [202, 108] on div "Requerente * Paciente Profissional de Saúde Paciente Nenhum resultado encontrad…" at bounding box center [467, 108] width 905 height 51
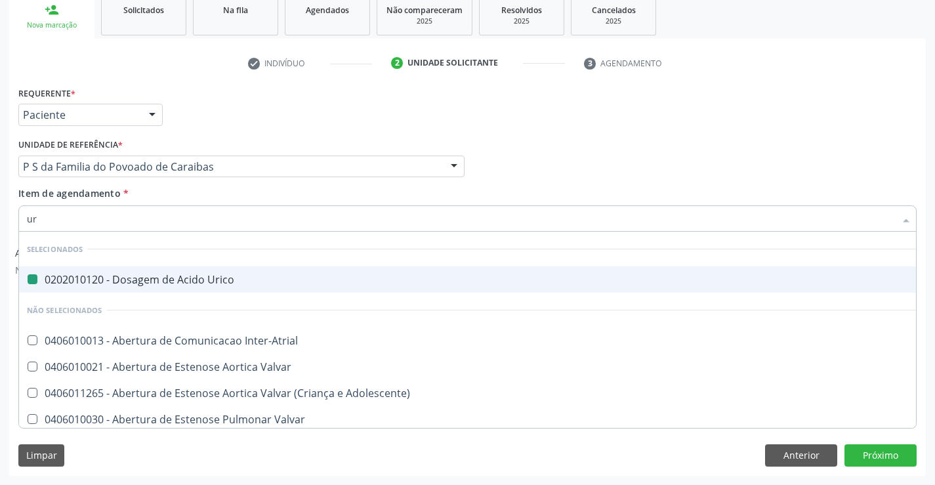
type input "ure"
checkbox Urico "false"
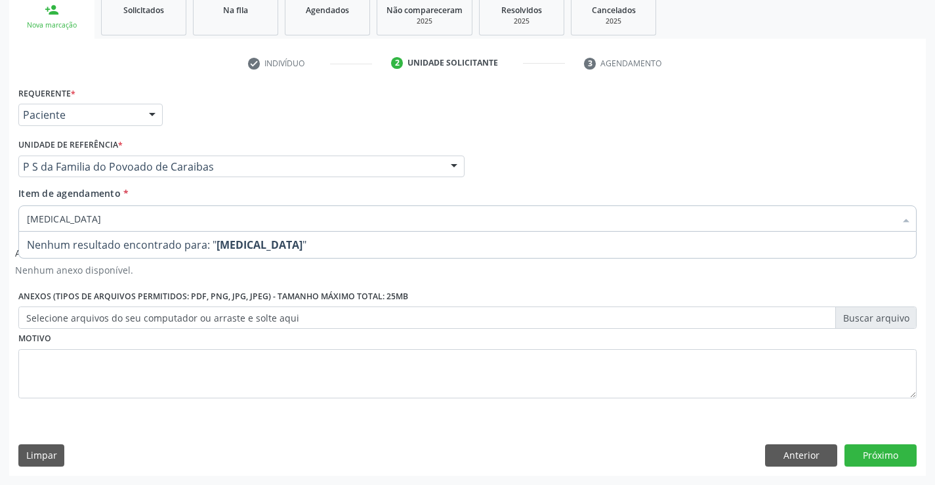
type input "urea"
click at [299, 277] on div "Requerente * Paciente Profissional de Saúde Paciente Nenhum resultado encontrad…" at bounding box center [467, 249] width 899 height 333
click at [146, 226] on div "0202010120 - Dosagem de Acido Urico" at bounding box center [467, 218] width 899 height 26
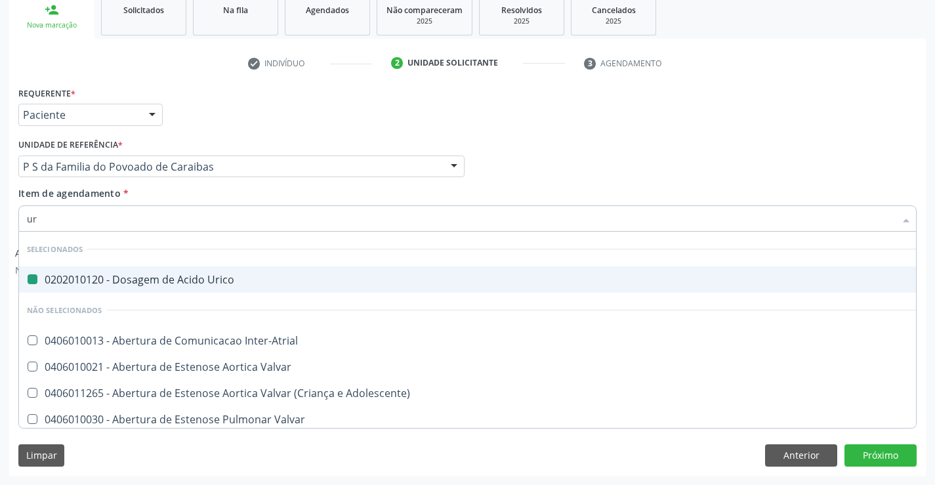
type input "ure"
checkbox Urico "false"
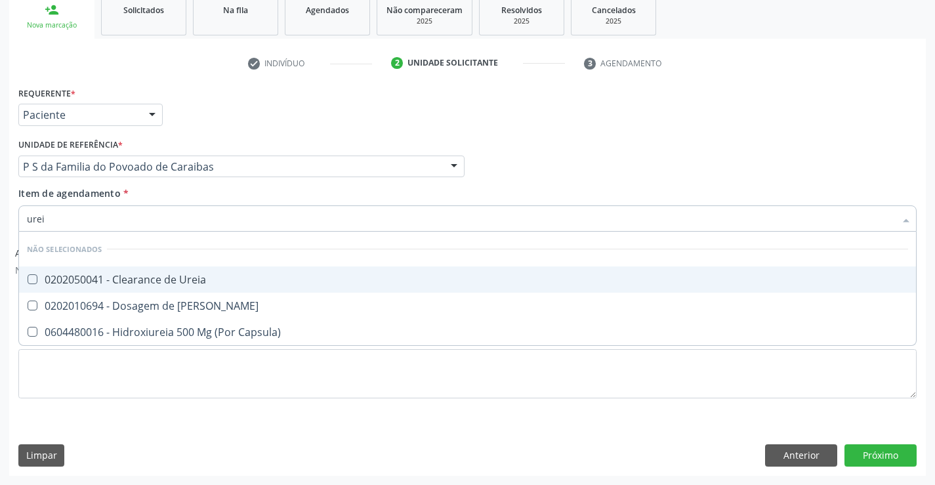
type input "ureia"
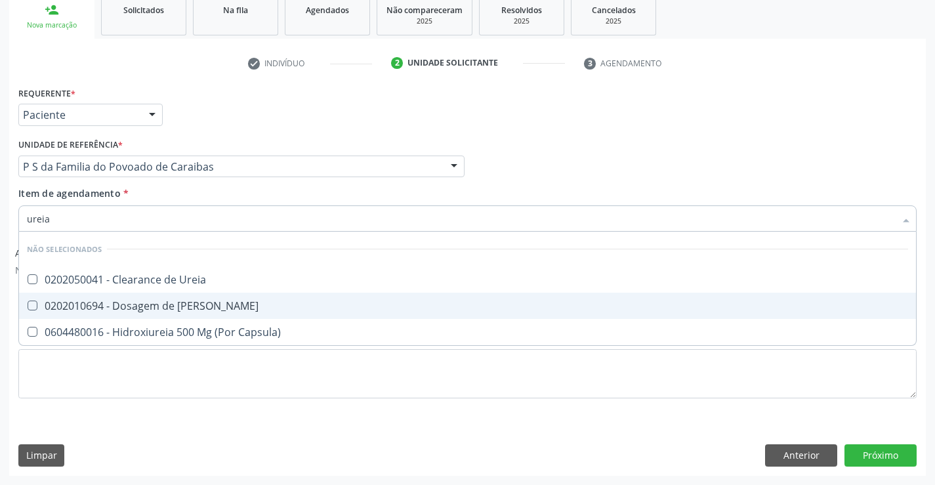
click at [142, 311] on div "0202010694 - Dosagem de [PERSON_NAME]" at bounding box center [468, 306] width 882 height 11
checkbox Ureia "true"
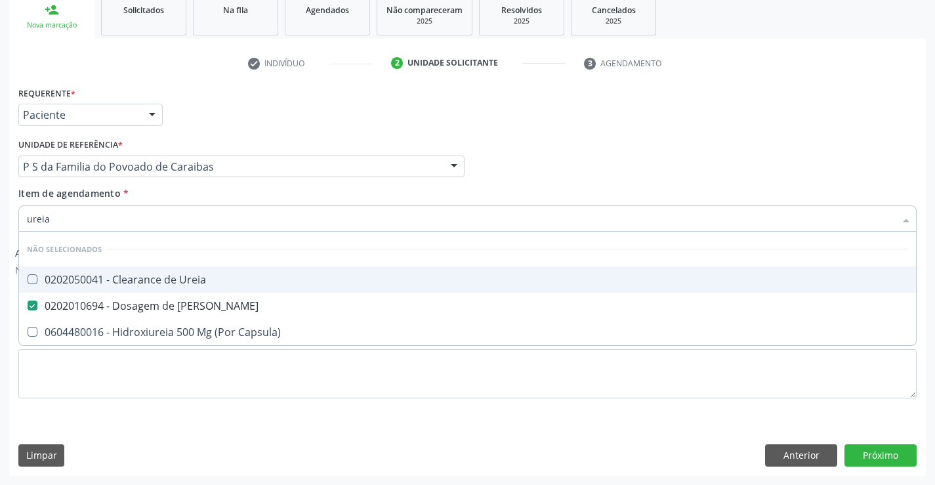
type input "ureia"
click at [238, 145] on div "Requerente * Paciente Profissional de Saúde Paciente Nenhum resultado encontrad…" at bounding box center [467, 249] width 899 height 333
checkbox Ureia "true"
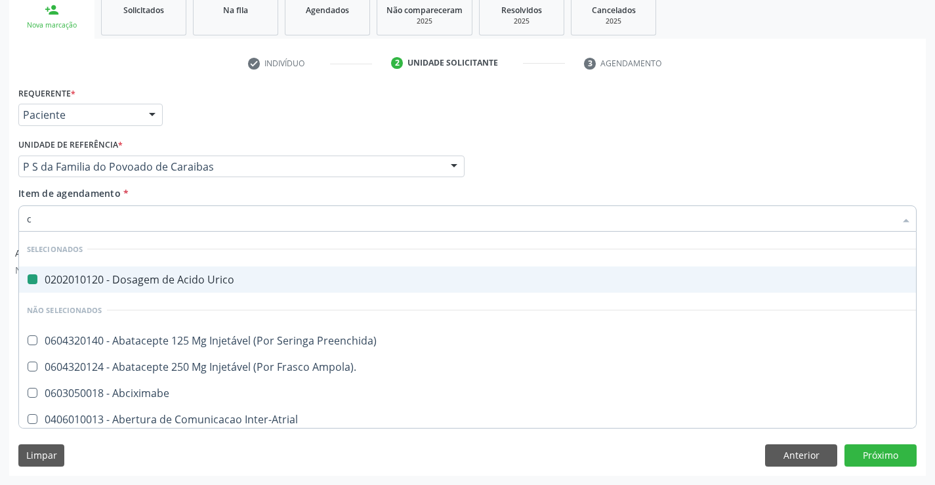
type input "cr"
checkbox Urico "false"
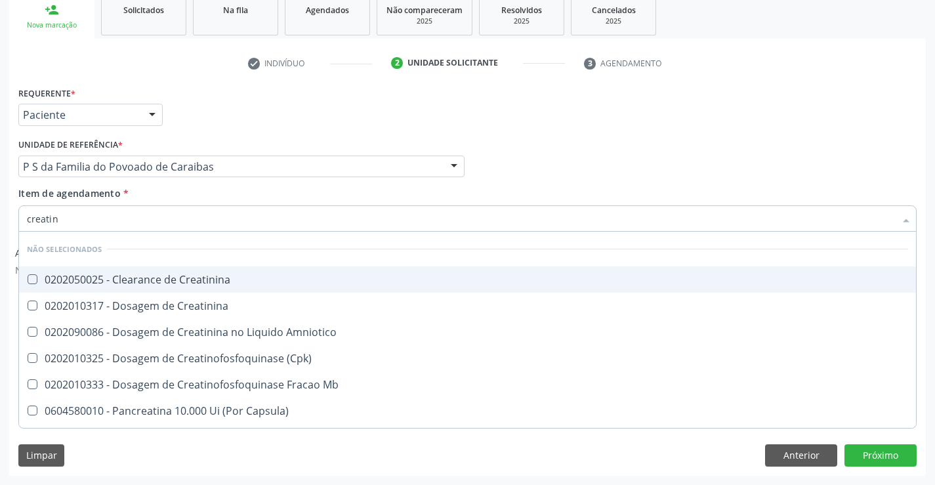
type input "creatini"
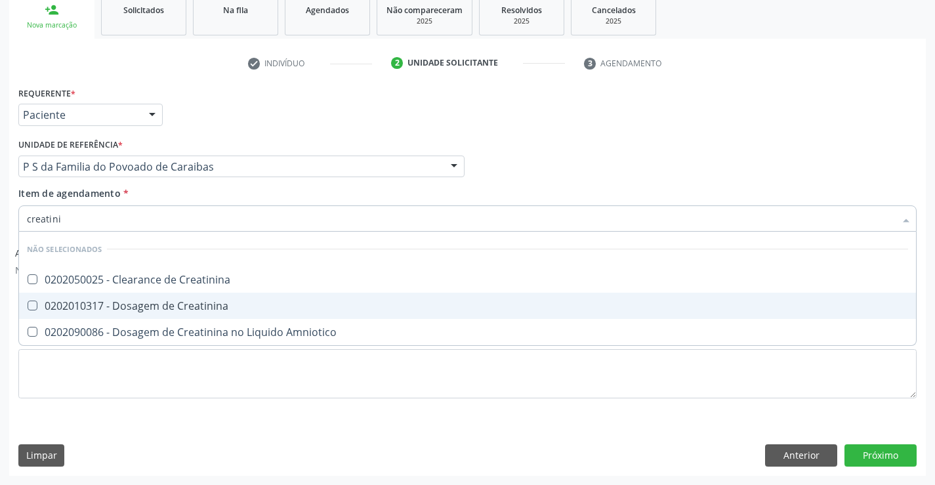
click at [141, 305] on div "0202010317 - Dosagem de Creatinina" at bounding box center [468, 306] width 882 height 11
checkbox Creatinina "true"
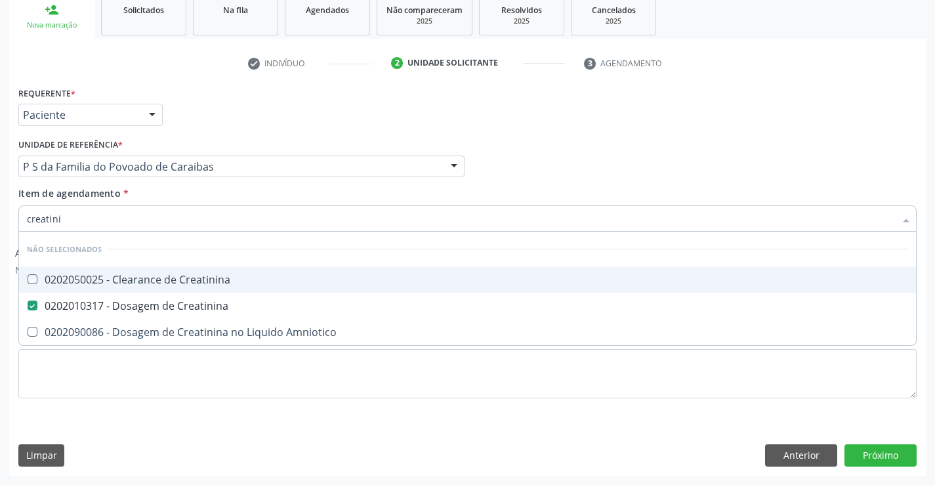
click at [251, 136] on div "Unidade de referência * P S da Familia do Povoado de Caraibas Unidade Basica de…" at bounding box center [241, 156] width 446 height 42
checkbox Creatinina "true"
checkbox Amniotico "true"
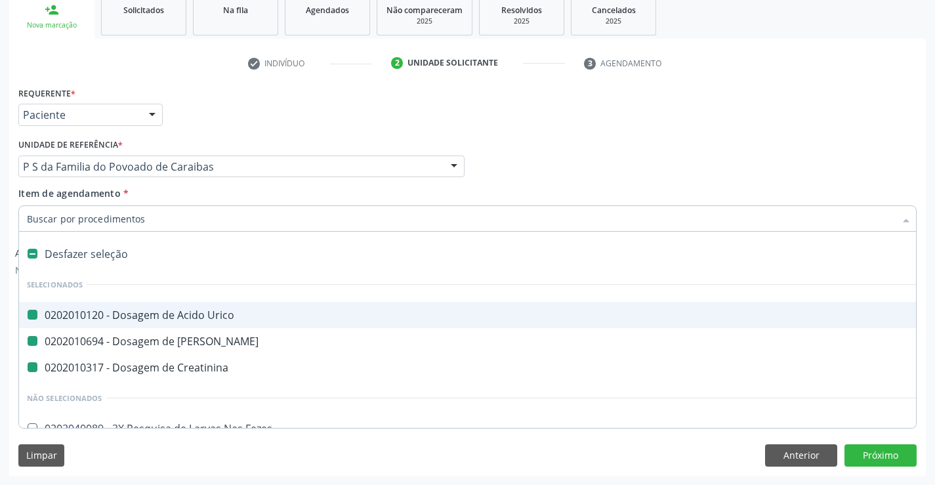
type input "h"
checkbox Urico "false"
checkbox Creatinina "false"
checkbox Ureia "false"
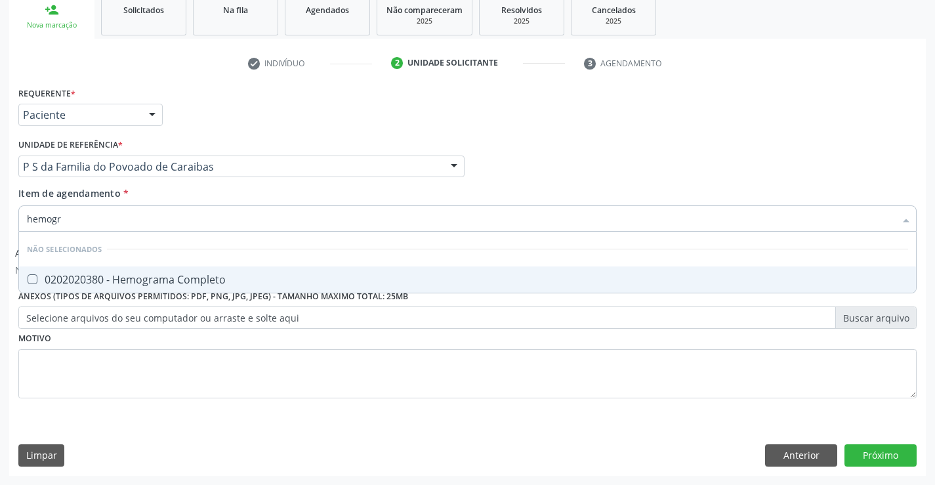
type input "hemogra"
click at [101, 280] on div "0202020380 - Hemograma Completo" at bounding box center [468, 279] width 882 height 11
checkbox Completo "true"
click at [258, 135] on div "Unidade de referência * P S da Familia do Povoado de Caraibas Unidade Basica de…" at bounding box center [241, 156] width 446 height 42
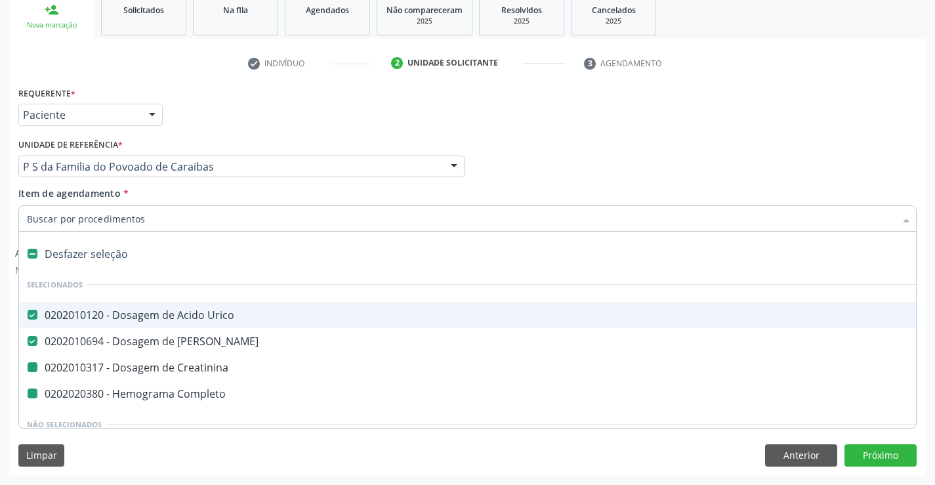
type input "p"
checkbox Creatinina "false"
checkbox Completo "false"
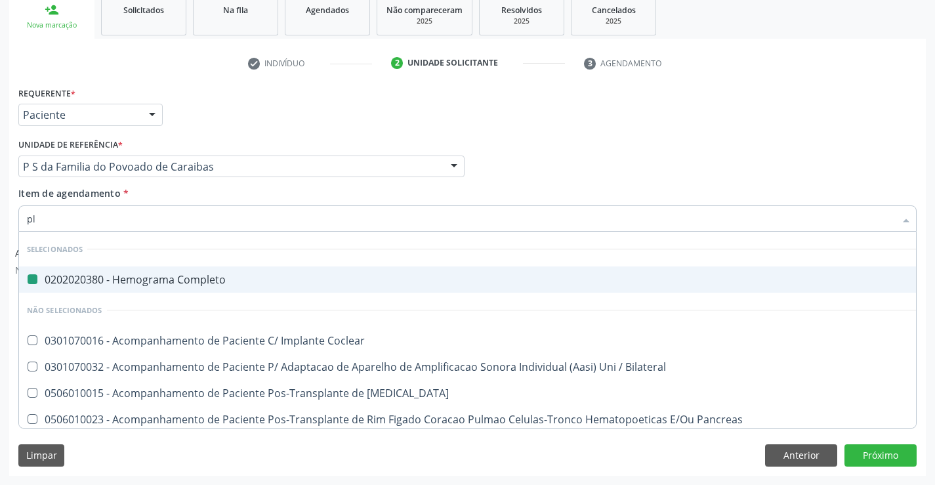
type input "pla"
checkbox Completo "false"
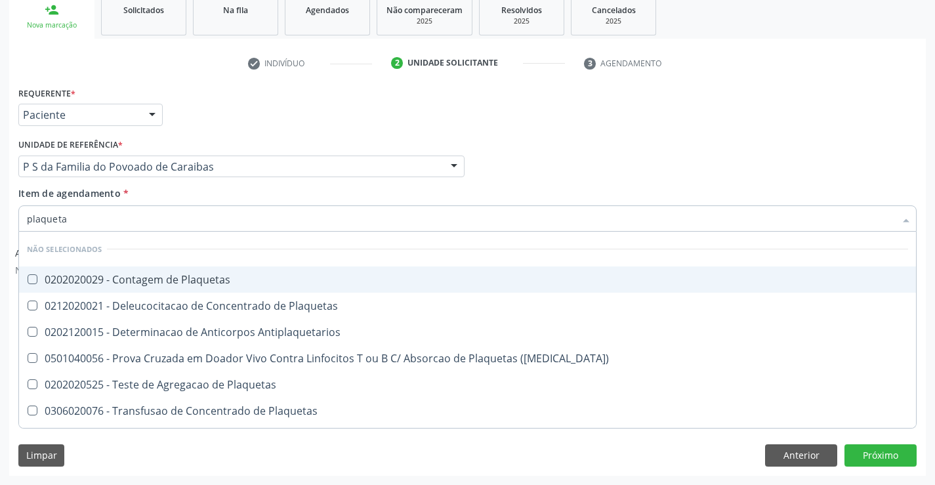
type input "plaquetas"
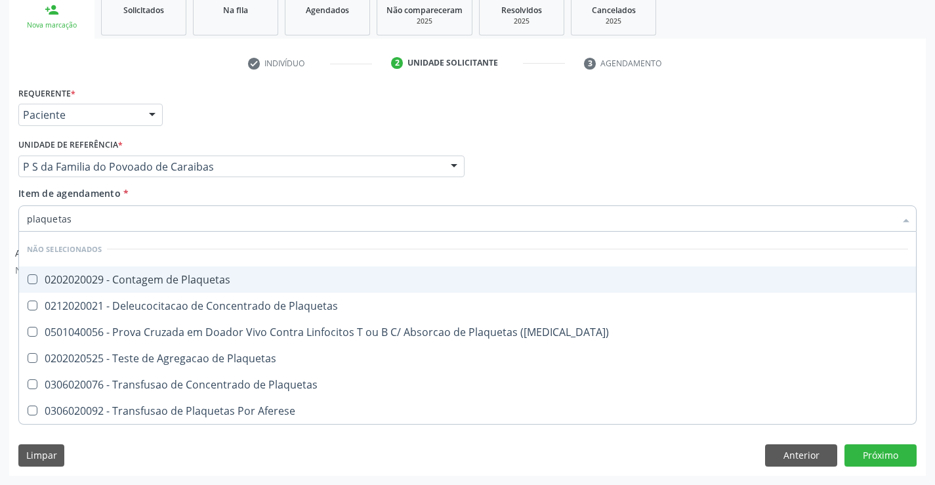
click at [148, 279] on div "0202020029 - Contagem de Plaquetas" at bounding box center [468, 279] width 882 height 11
checkbox Plaquetas "true"
click at [248, 137] on div "Unidade de referência * P S da Familia do Povoado de Caraibas Unidade Basica de…" at bounding box center [241, 156] width 446 height 42
checkbox Match\) "true"
checkbox Plaquetas "true"
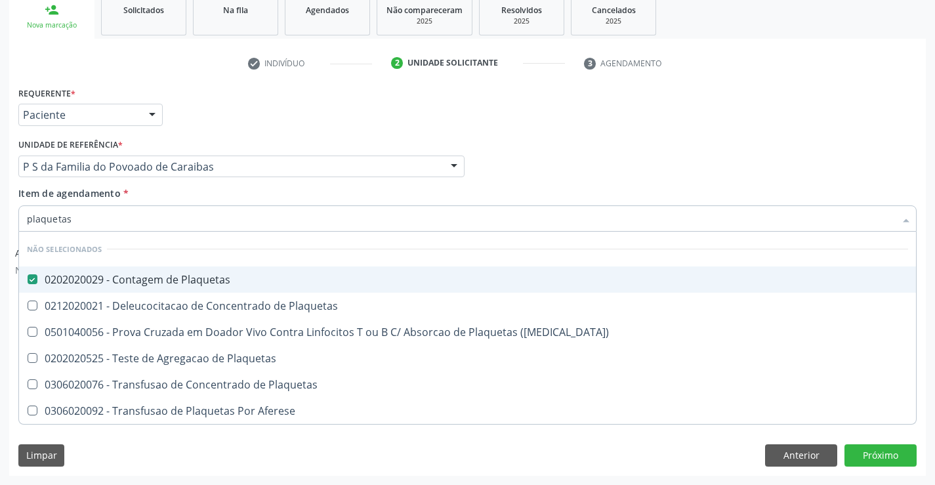
checkbox Plaquetas "true"
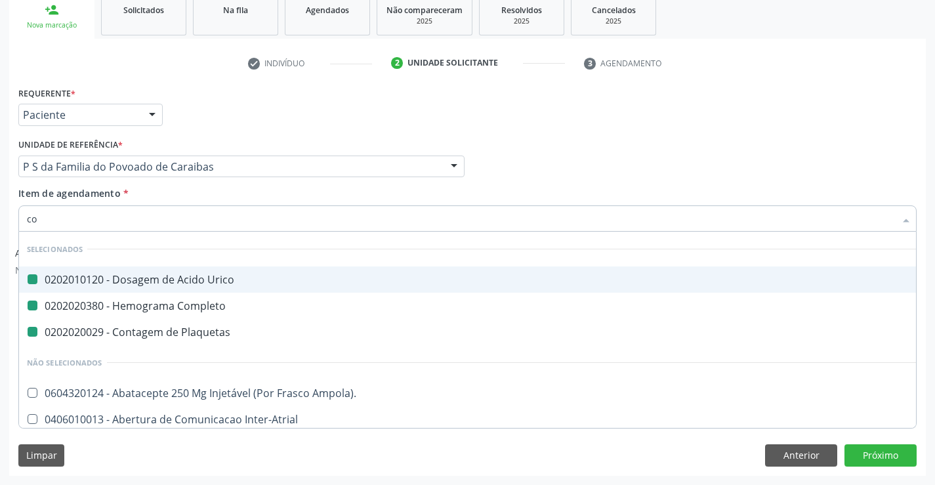
type input "col"
checkbox Urico "false"
checkbox Plaquetas "false"
checkbox Completo "false"
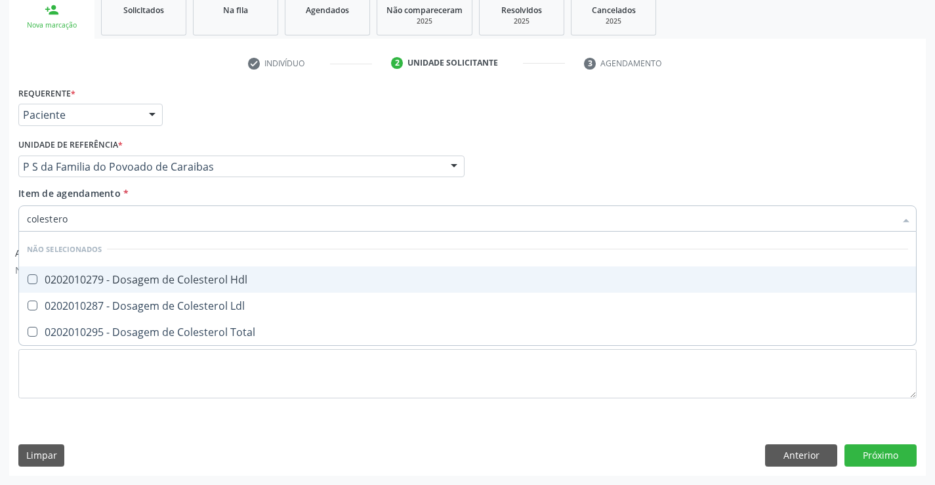
type input "colesterol"
drag, startPoint x: 135, startPoint y: 283, endPoint x: 135, endPoint y: 315, distance: 32.2
click at [135, 293] on ul "Desfazer seleção Não selecionados 0202010279 - Dosagem de Colesterol Hdl 020201…" at bounding box center [467, 289] width 897 height 114
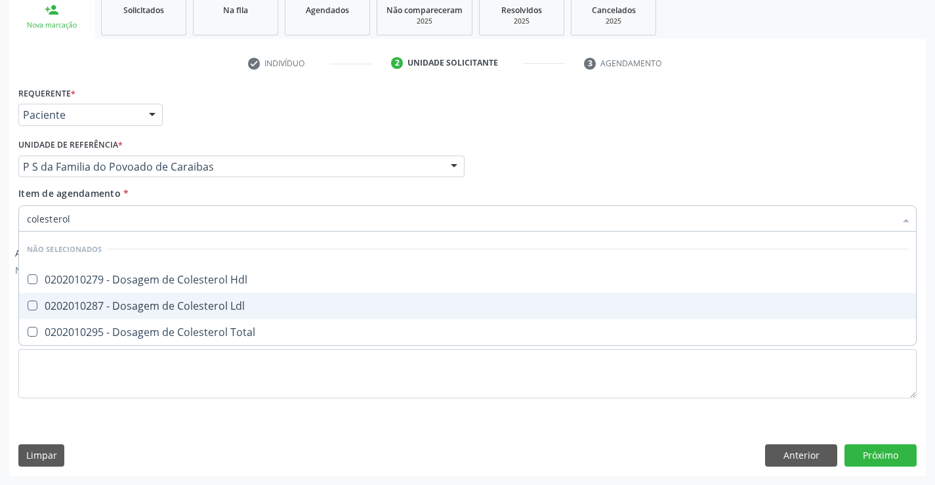
click at [136, 310] on div "0202010287 - Dosagem de Colesterol Ldl" at bounding box center [468, 306] width 882 height 11
checkbox Ldl "true"
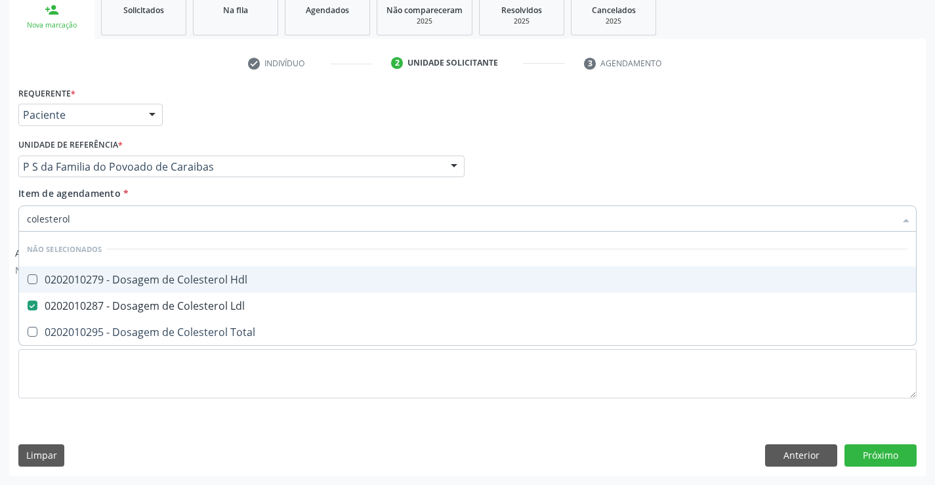
click at [111, 278] on div "0202010279 - Dosagem de Colesterol Hdl" at bounding box center [468, 279] width 882 height 11
checkbox Hdl "true"
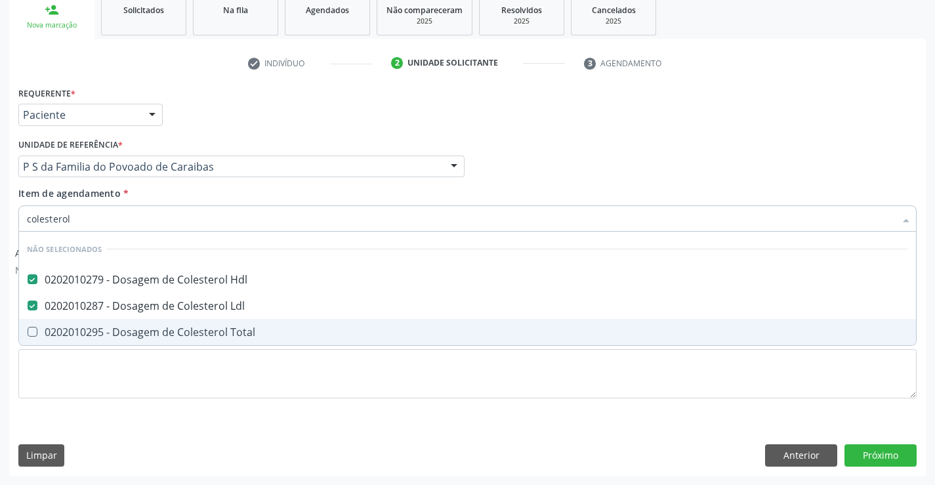
click at [89, 337] on div "0202010295 - Dosagem de Colesterol Total" at bounding box center [468, 332] width 882 height 11
checkbox Total "true"
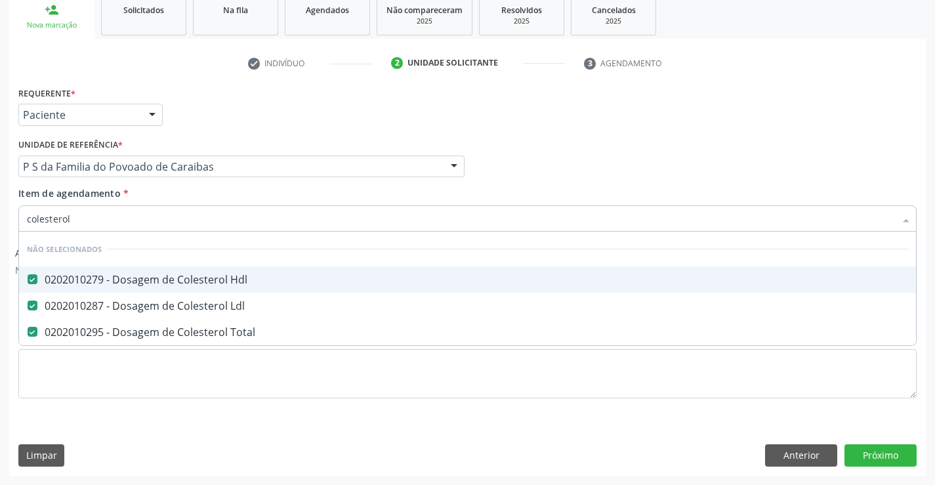
click at [224, 132] on div "Requerente * Paciente Profissional de Saúde Paciente Nenhum resultado encontrad…" at bounding box center [467, 108] width 905 height 51
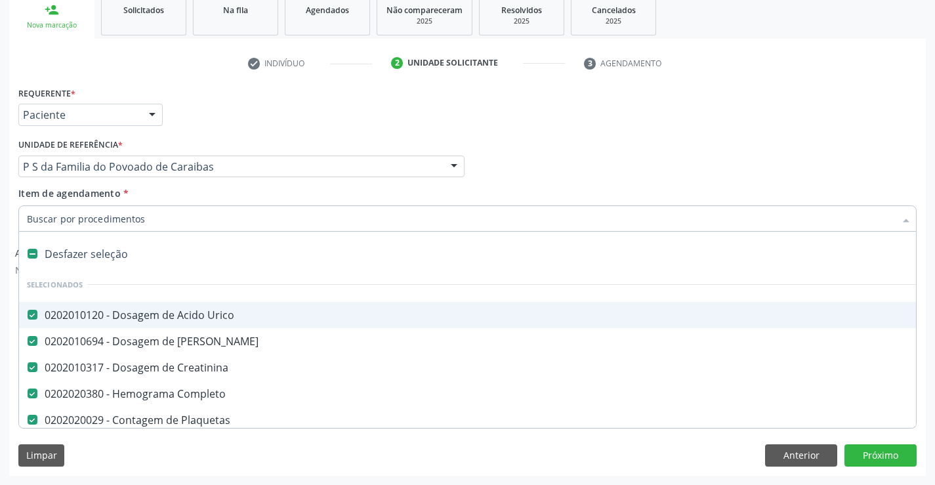
type input "t"
checkbox Total "false"
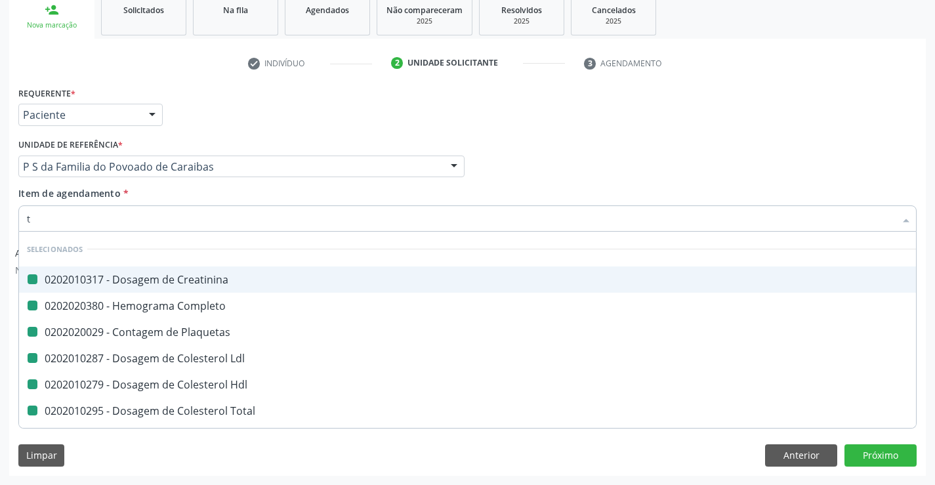
type input "tr"
checkbox Creatinina "false"
checkbox Plaquetas "false"
checkbox Completo "false"
checkbox Ldl "false"
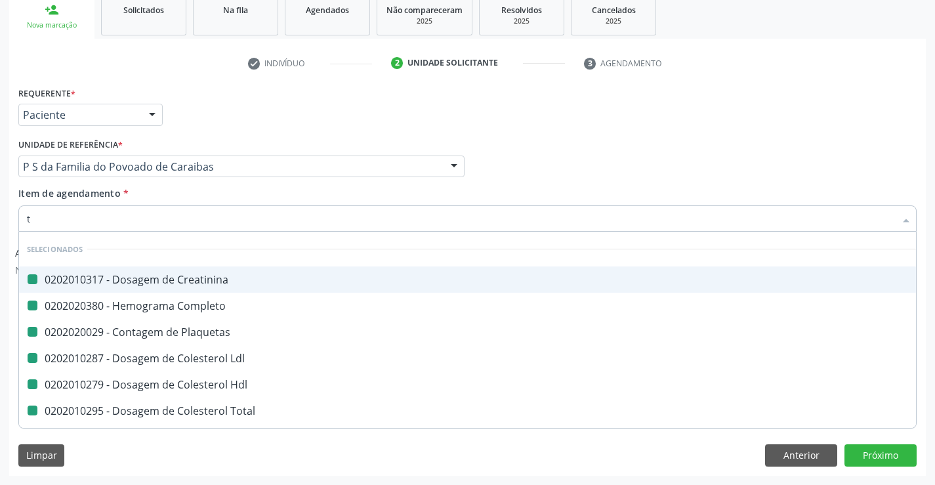
checkbox Hdl "false"
checkbox Total "false"
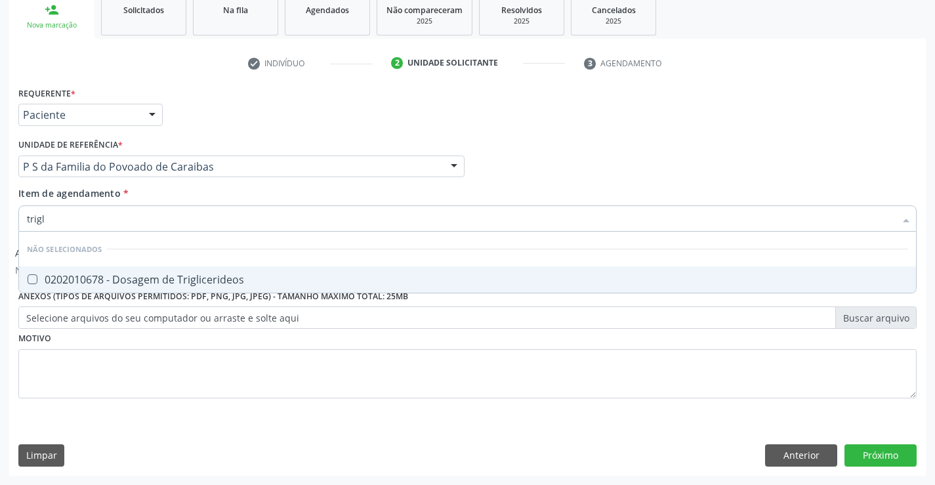
type input "trigli"
click at [117, 285] on div "0202010678 - Dosagem de Triglicerideos" at bounding box center [468, 279] width 882 height 11
checkbox Triglicerideos "true"
click at [177, 139] on div "Unidade de referência * P S da Familia do Povoado de Caraibas Unidade Basica de…" at bounding box center [241, 156] width 446 height 42
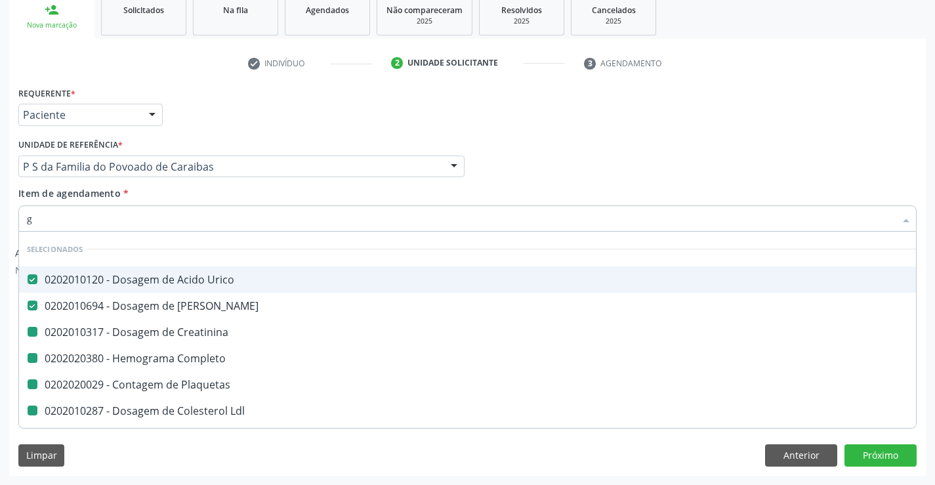
type input "gl"
checkbox Creatinina "false"
checkbox Completo "false"
checkbox Plaquetas "false"
checkbox Ldl "false"
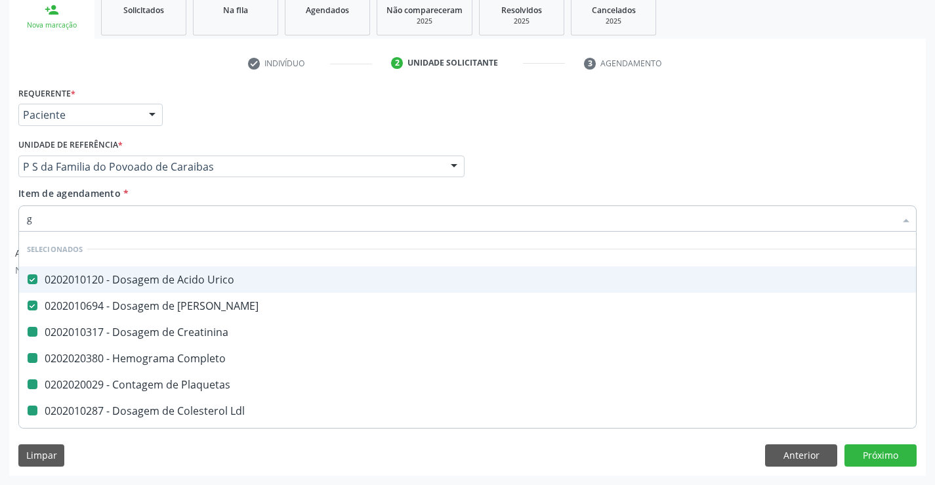
checkbox Hdl "false"
checkbox Total "false"
checkbox Triglicerideos "false"
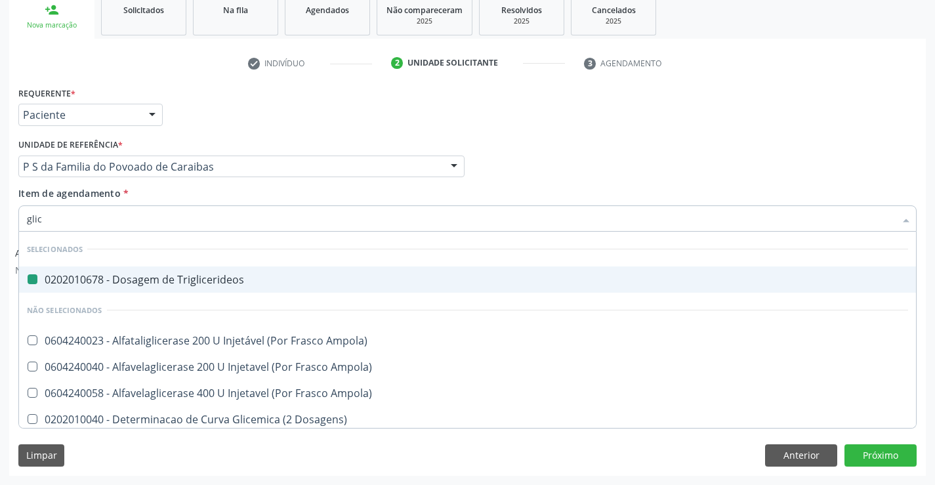
type input "glico"
checkbox Triglicerideos "false"
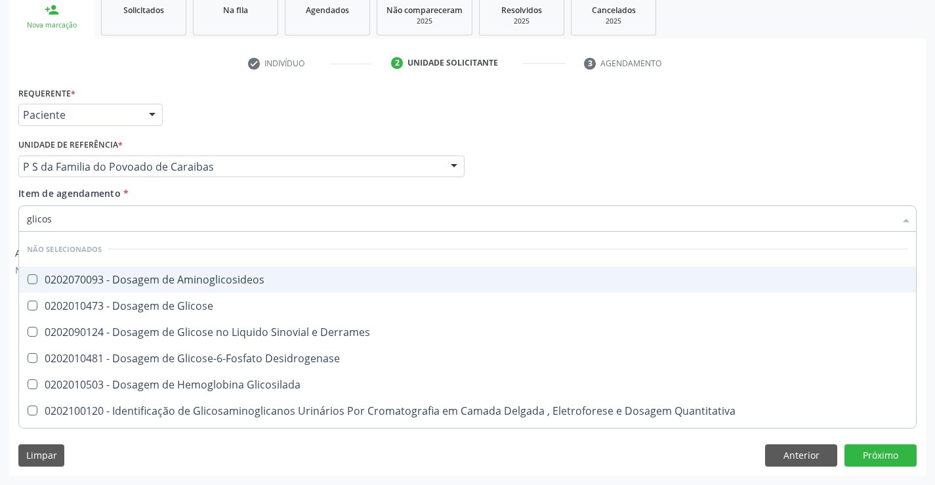
type input "glicose"
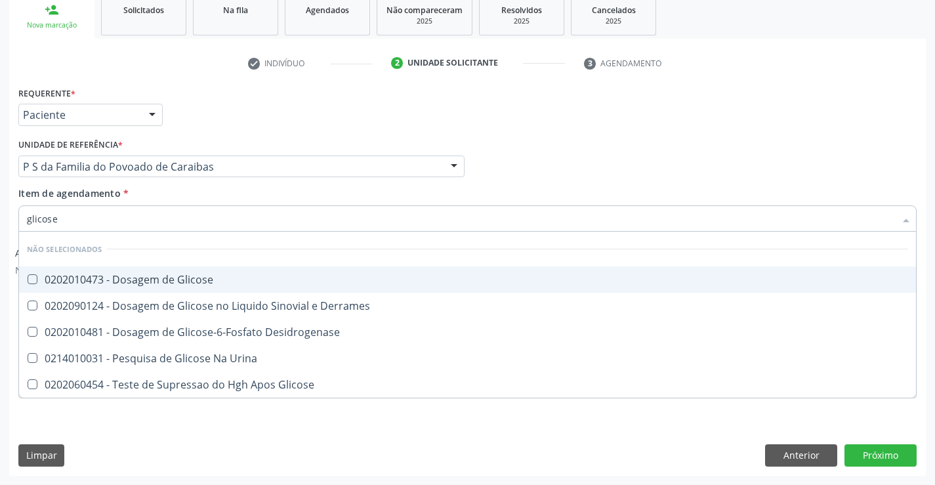
click at [146, 280] on div "0202010473 - Dosagem de Glicose" at bounding box center [468, 279] width 882 height 11
checkbox Glicose "true"
click at [221, 130] on div "Requerente * Paciente Profissional de Saúde Paciente Nenhum resultado encontrad…" at bounding box center [467, 108] width 905 height 51
checkbox Desidrogenase "true"
checkbox Urina "true"
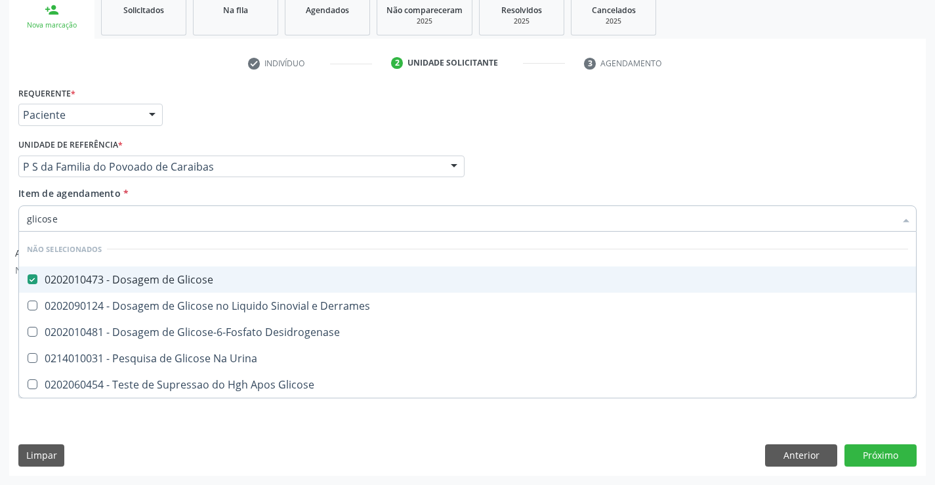
checkbox Glicose "true"
checkbox Derrames "true"
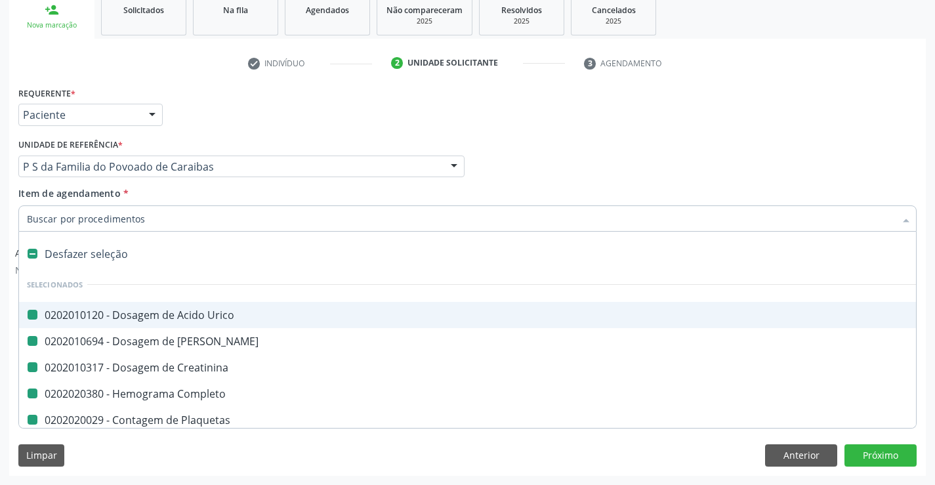
type input "f"
checkbox Urico "false"
checkbox Creatinina "false"
checkbox Completo "false"
checkbox Plaquetas "false"
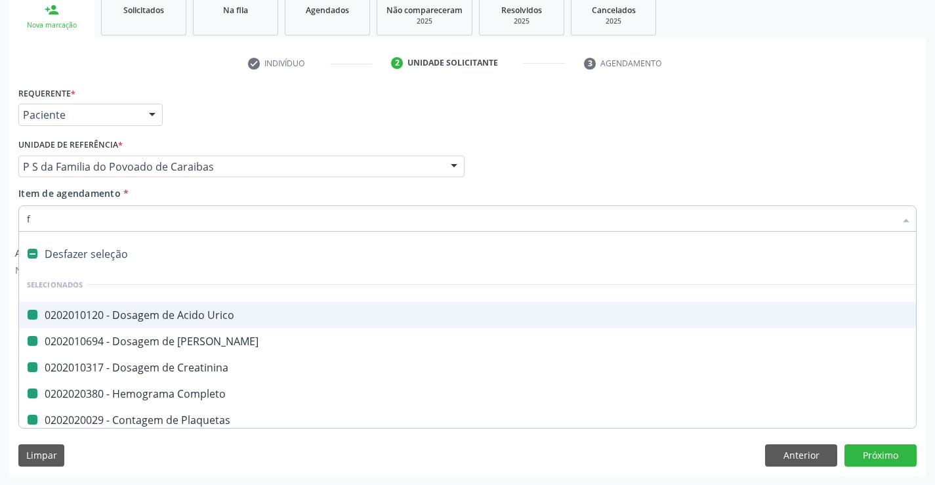
checkbox Ureia "false"
checkbox Ldl "false"
checkbox Hdl "false"
checkbox Total "false"
checkbox Triglicerideos "false"
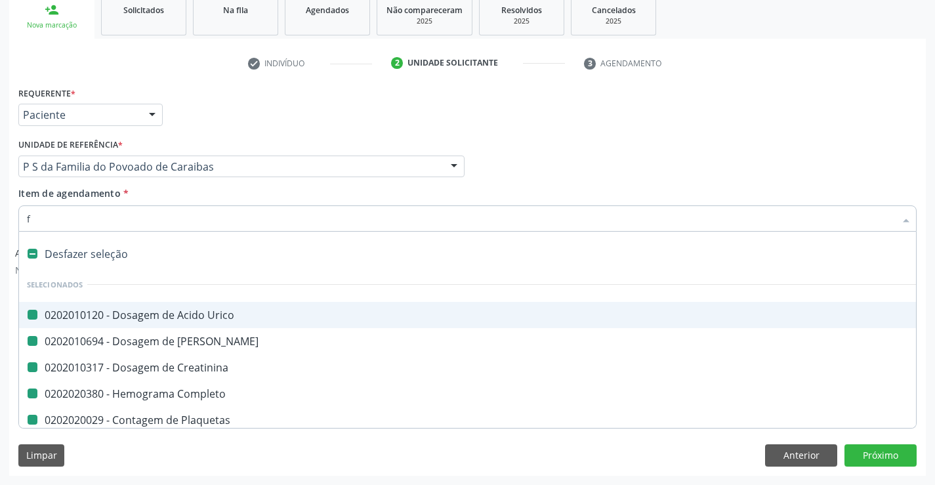
checkbox Glicose "false"
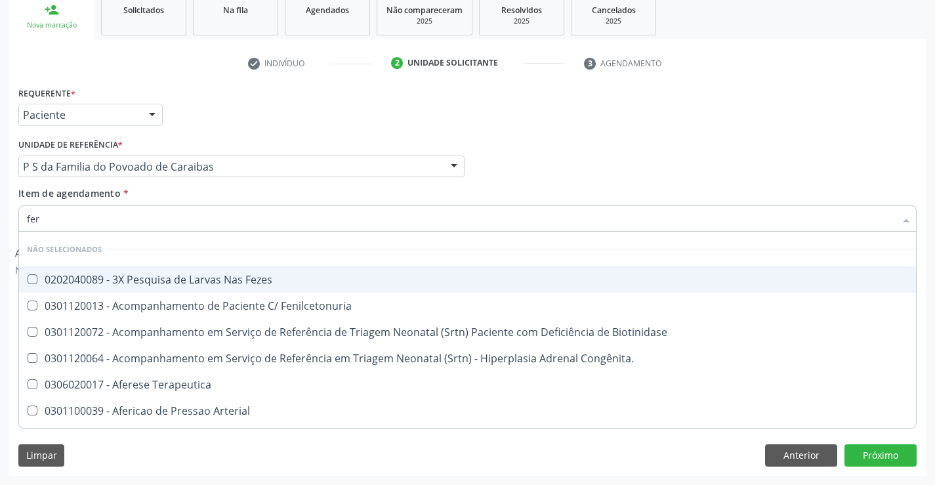
type input "ferr"
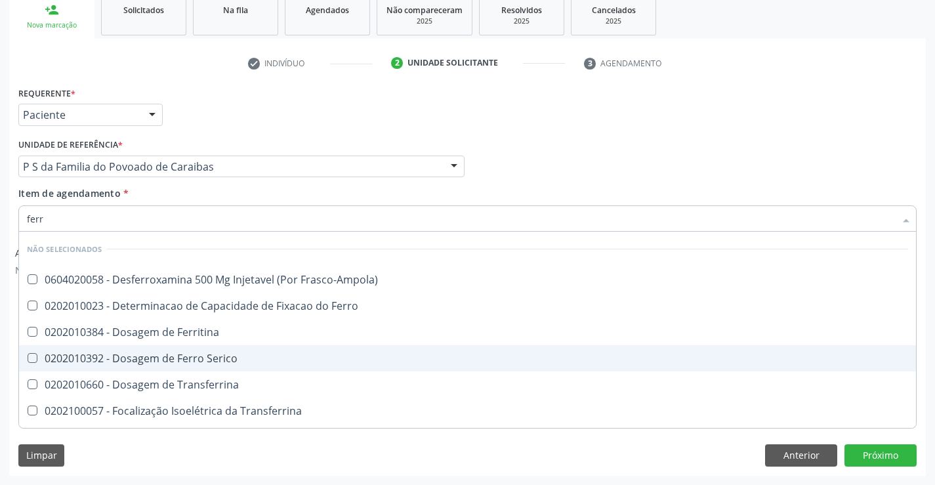
click at [175, 361] on div "0202010392 - Dosagem de Ferro Serico" at bounding box center [468, 358] width 882 height 11
checkbox Serico "true"
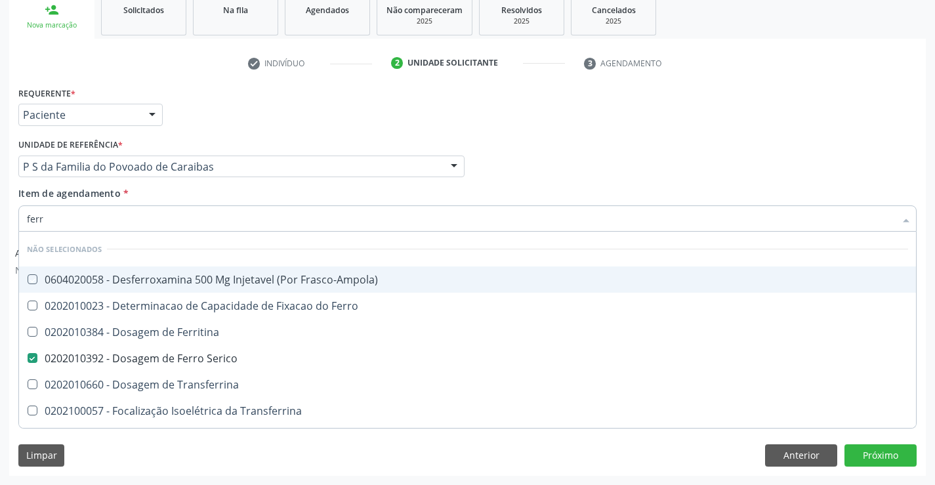
click at [237, 117] on div "Requerente * Paciente Profissional de Saúde Paciente Nenhum resultado encontrad…" at bounding box center [467, 108] width 905 height 51
checkbox Frasco-Ampola\) "true"
checkbox Ferritina "true"
checkbox Transferrina "true"
checkbox Ferro "true"
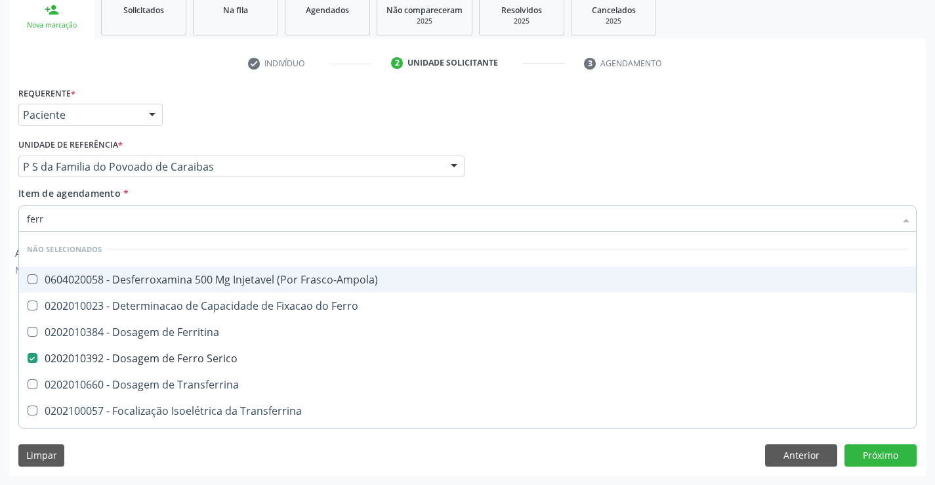
checkbox Transferrina "true"
checkbox Ml\) "true"
checkbox \(Nefroplastia\) "true"
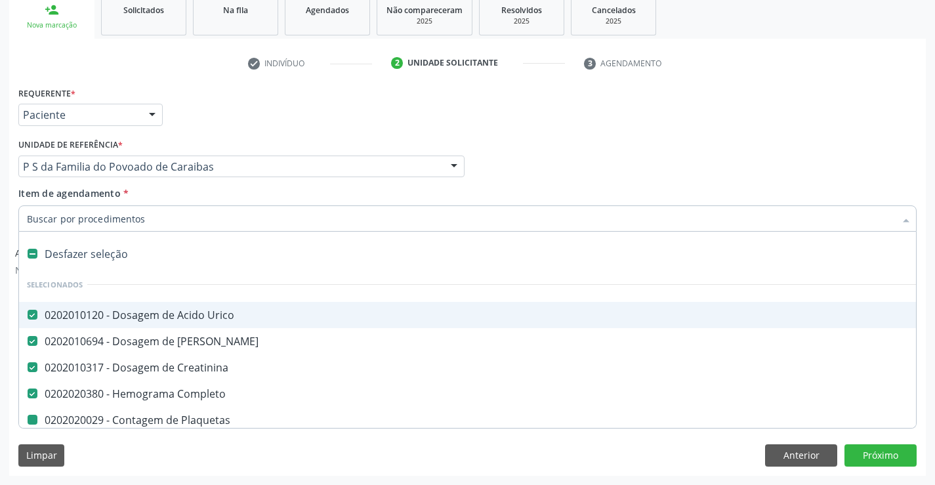
type input "u"
checkbox Plaquetas "false"
checkbox Ldl "false"
checkbox Hdl "false"
checkbox Total "false"
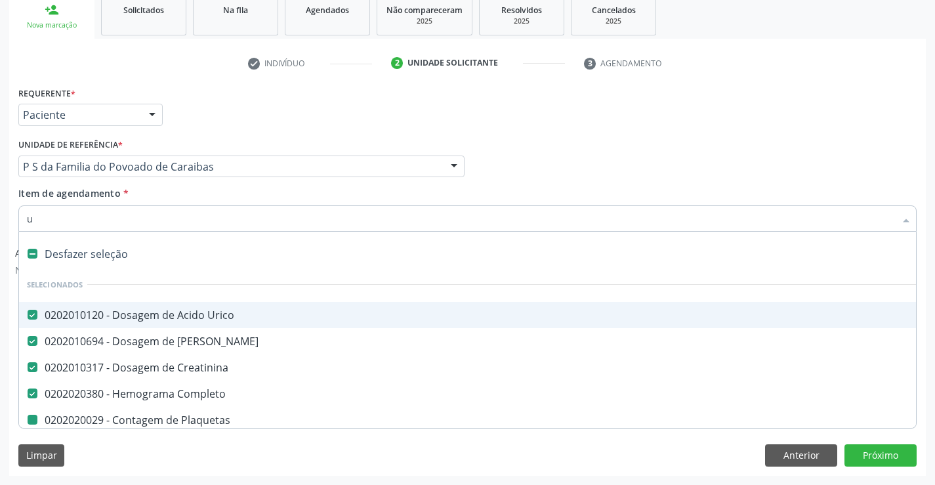
checkbox Triglicerideos "false"
checkbox Glicose "false"
checkbox Serico "false"
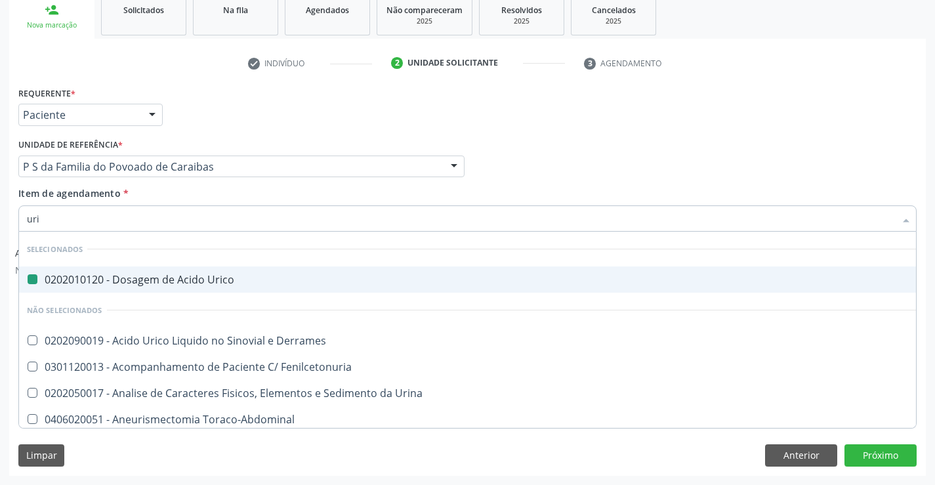
type input "urin"
checkbox Urico "false"
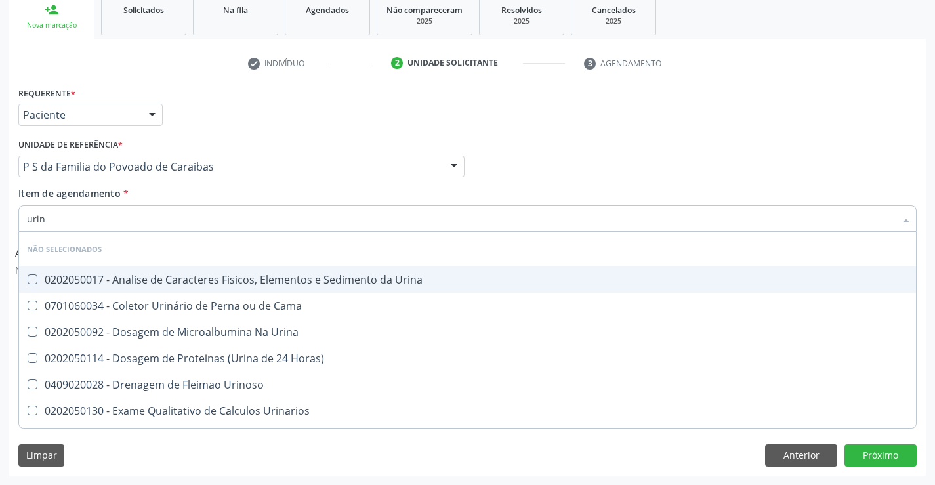
type input "urina"
drag, startPoint x: 66, startPoint y: 282, endPoint x: 120, endPoint y: 198, distance: 99.8
click at [66, 282] on div "0202050017 - Analise de Caracteres Fisicos, Elementos e Sedimento da Urina" at bounding box center [468, 279] width 882 height 11
checkbox Urina "true"
click at [211, 116] on div "Requerente * Paciente Profissional de Saúde Paciente Nenhum resultado encontrad…" at bounding box center [467, 108] width 905 height 51
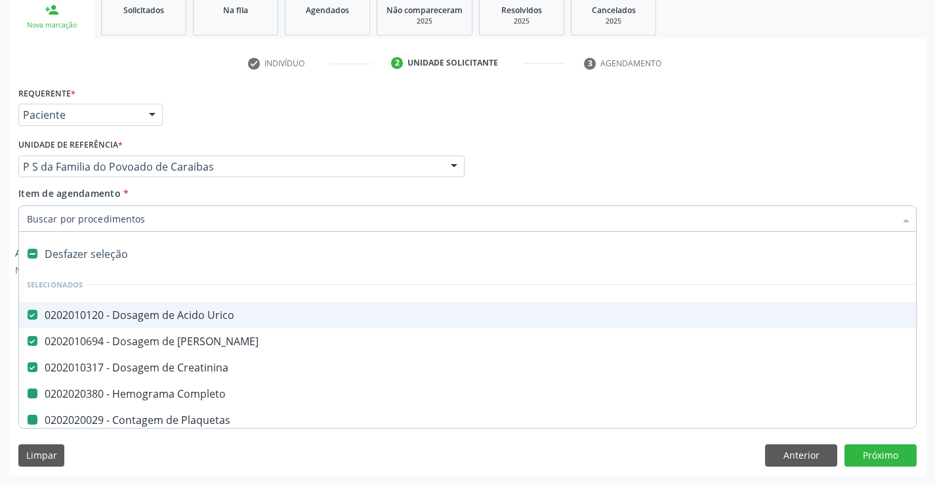
type input "f"
checkbox Plaquetas "false"
checkbox Ldl "false"
checkbox Hdl "false"
checkbox Total "false"
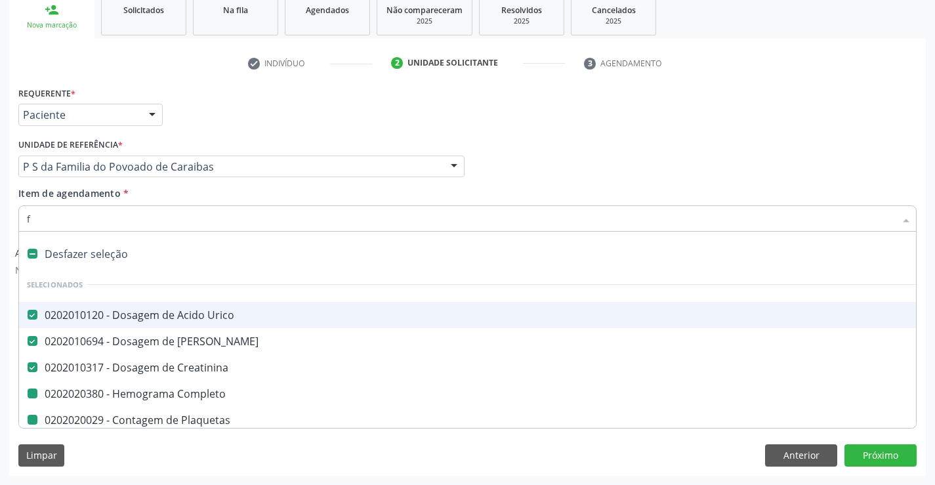
checkbox Triglicerideos "false"
checkbox Glicose "false"
checkbox Serico "false"
checkbox Urina "false"
checkbox Completo "false"
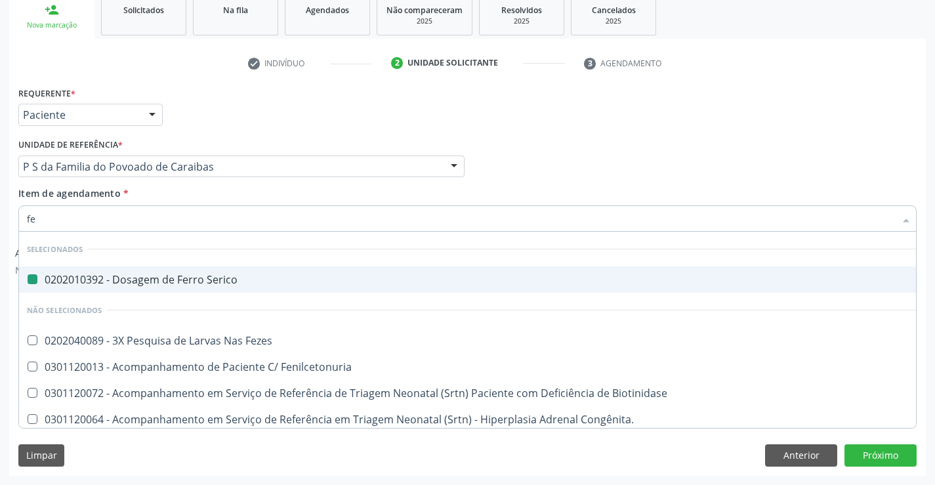
type input "fez"
checkbox Serico "false"
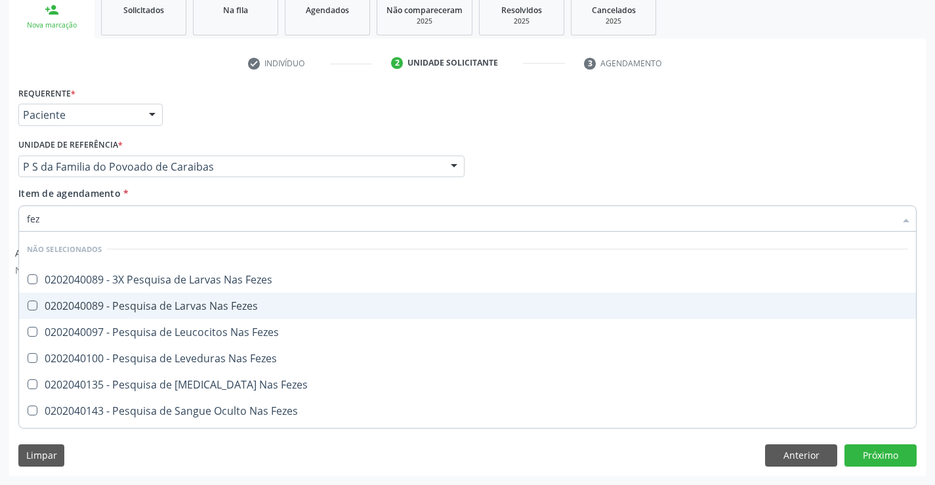
click at [191, 307] on div "0202040089 - Pesquisa de Larvas Nas Fezes" at bounding box center [468, 306] width 882 height 11
checkbox Fezes "true"
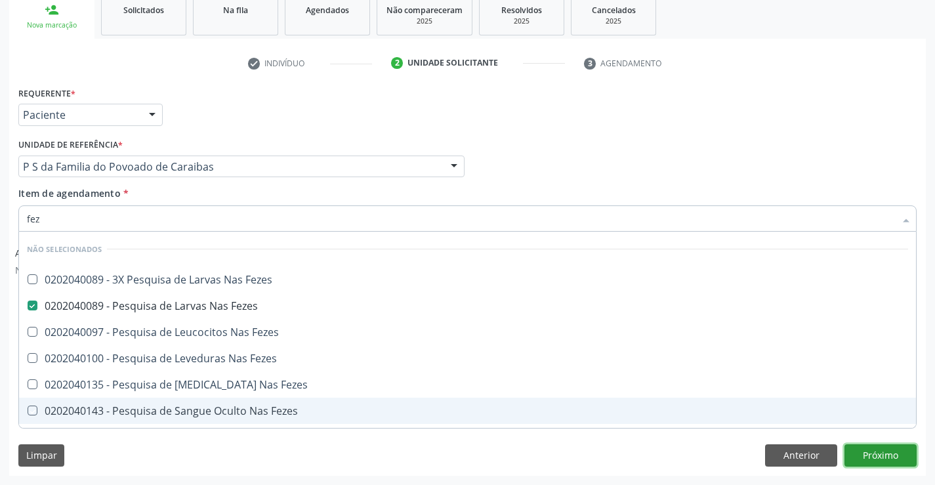
click at [880, 461] on button "Próximo" at bounding box center [881, 455] width 72 height 22
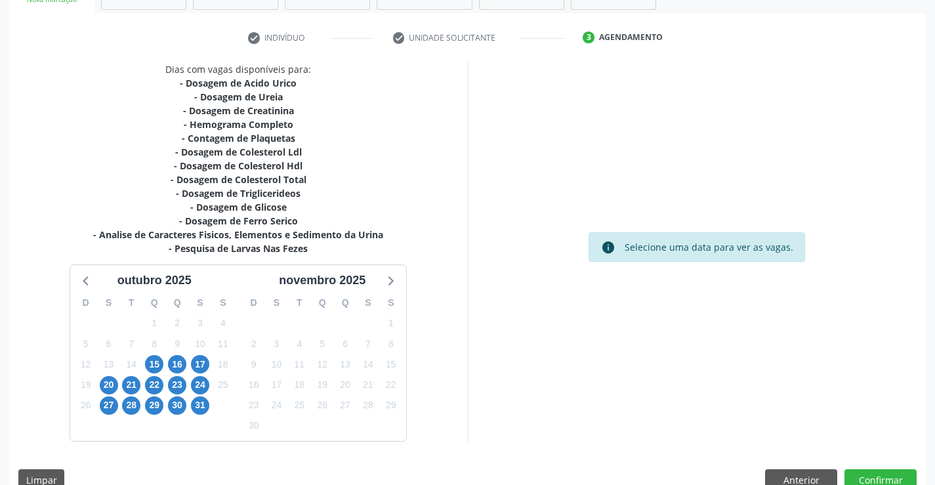
scroll to position [251, 0]
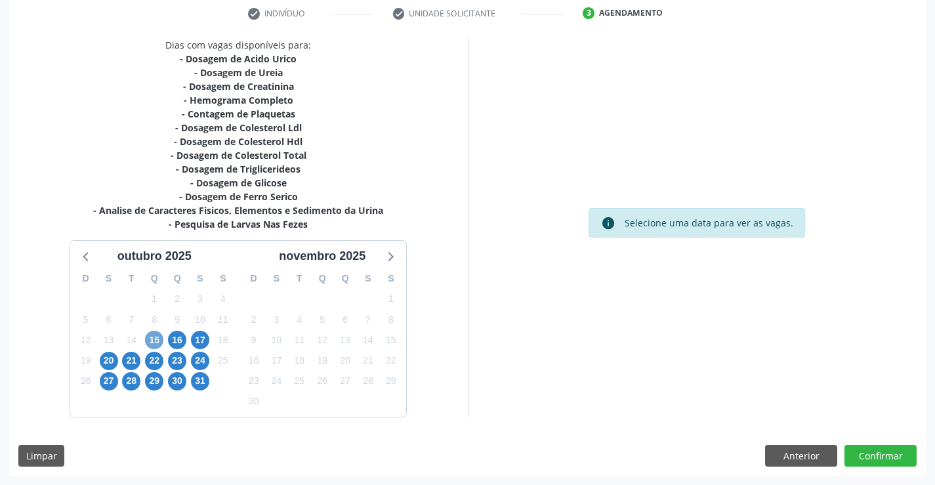
click at [153, 337] on span "15" at bounding box center [154, 340] width 18 height 18
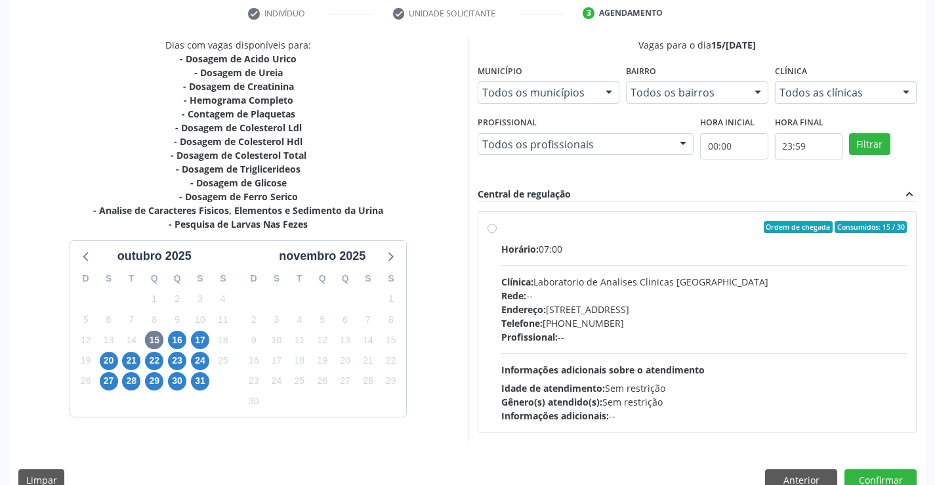
click at [612, 295] on div "Rede: --" at bounding box center [704, 296] width 406 height 14
click at [497, 233] on input "Ordem de chegada Consumidos: 15 / 30 Horário: 07:00 Clínica: Laboratorio de Ana…" at bounding box center [492, 227] width 9 height 12
radio input "true"
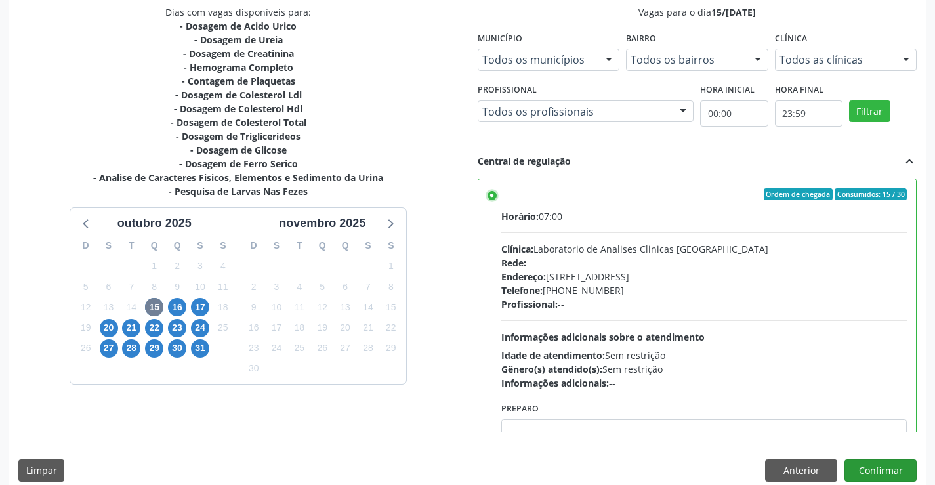
scroll to position [299, 0]
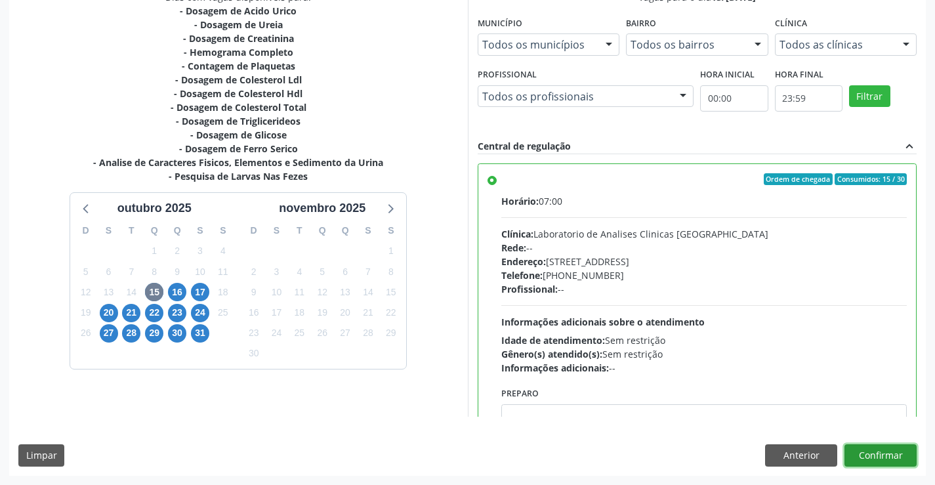
click at [866, 451] on button "Confirmar" at bounding box center [881, 455] width 72 height 22
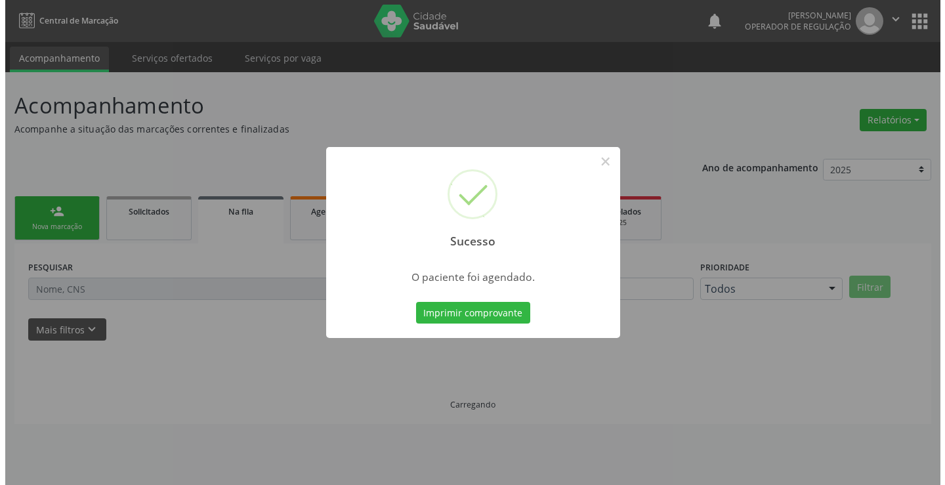
scroll to position [0, 0]
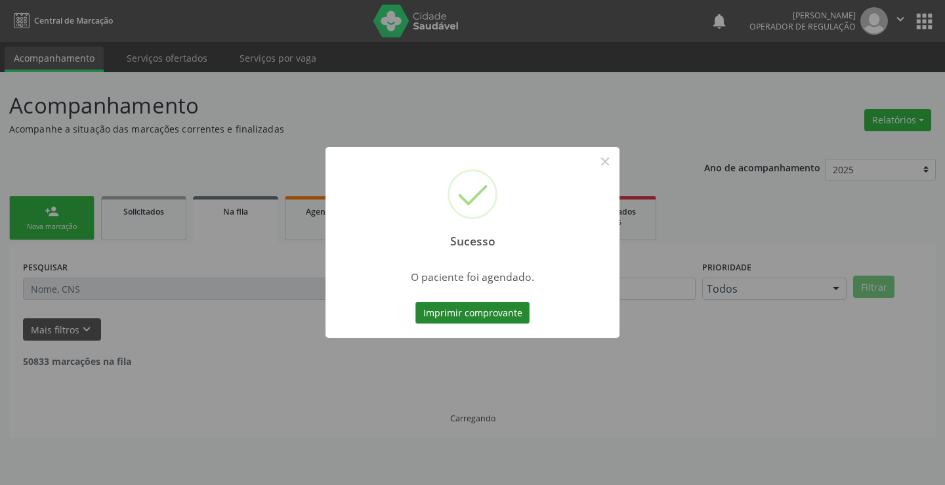
click at [459, 312] on button "Imprimir comprovante" at bounding box center [473, 313] width 114 height 22
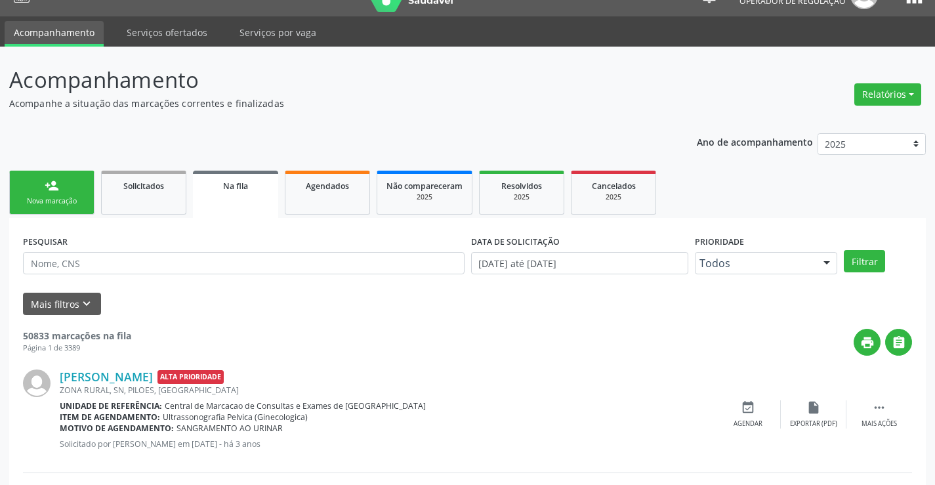
scroll to position [66, 0]
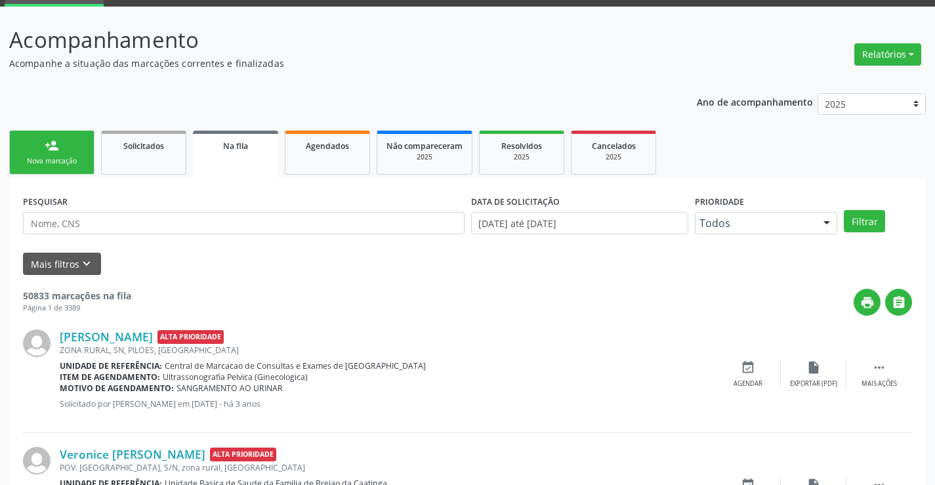
click at [54, 163] on div "Nova marcação" at bounding box center [52, 161] width 66 height 10
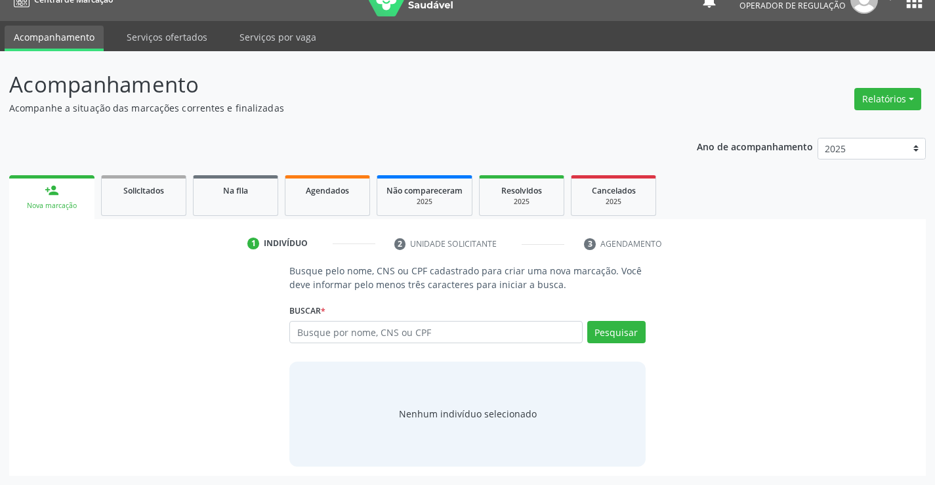
scroll to position [21, 0]
click at [366, 341] on input "text" at bounding box center [435, 332] width 293 height 22
type input "700705967895475"
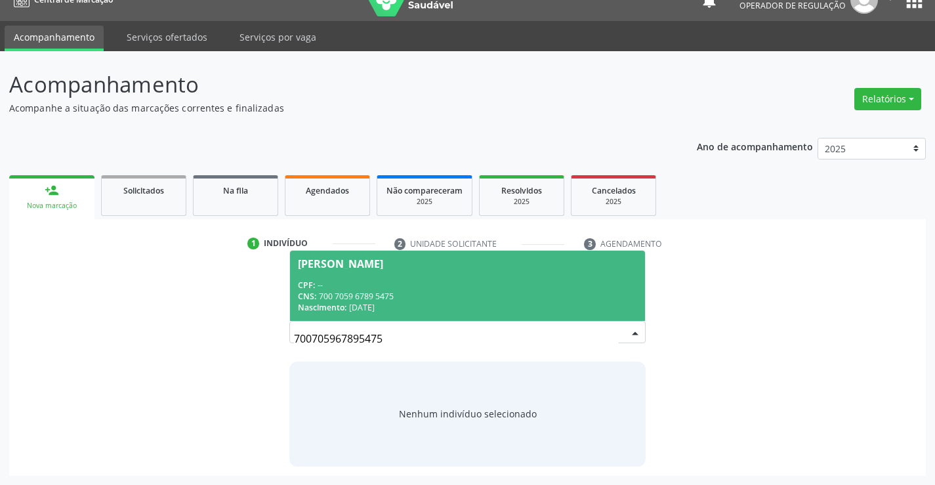
click at [391, 274] on span "[PERSON_NAME] CPF: -- CNS: 700 7059 6789 5475 Nascimento: [DATE]" at bounding box center [467, 286] width 354 height 70
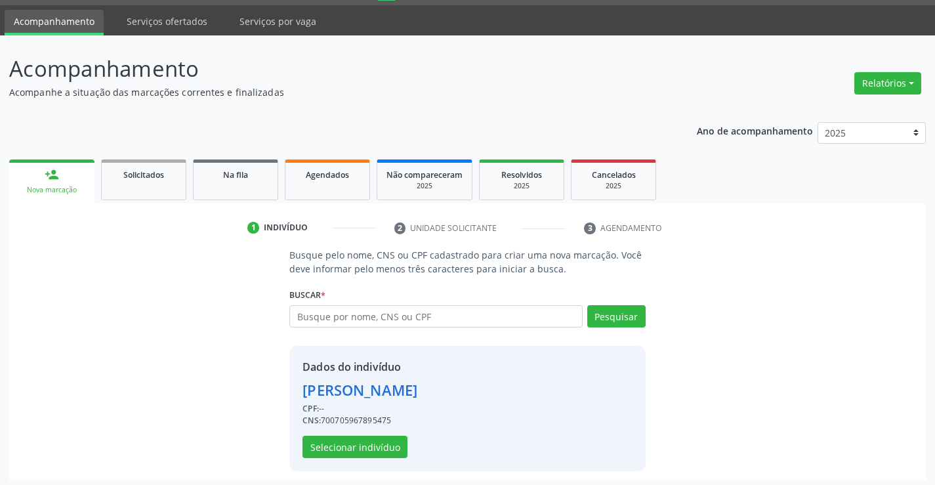
scroll to position [41, 0]
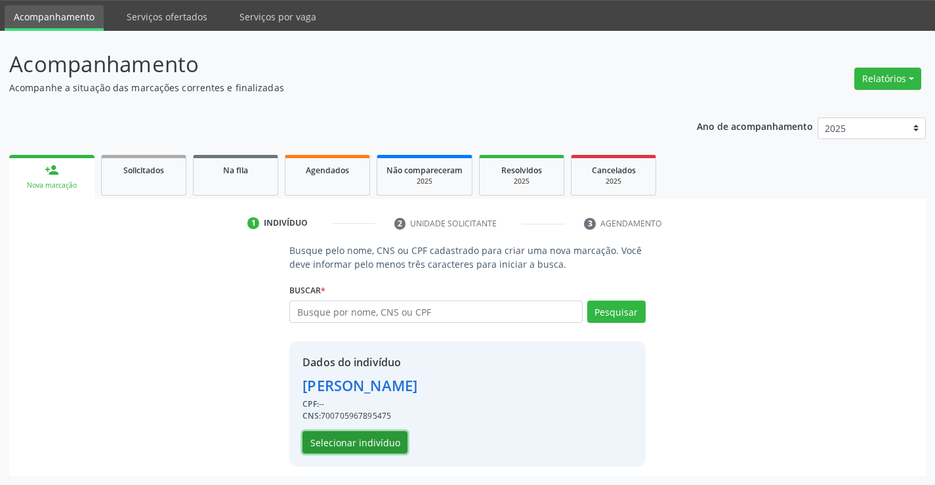
click at [371, 444] on button "Selecionar indivíduo" at bounding box center [355, 442] width 105 height 22
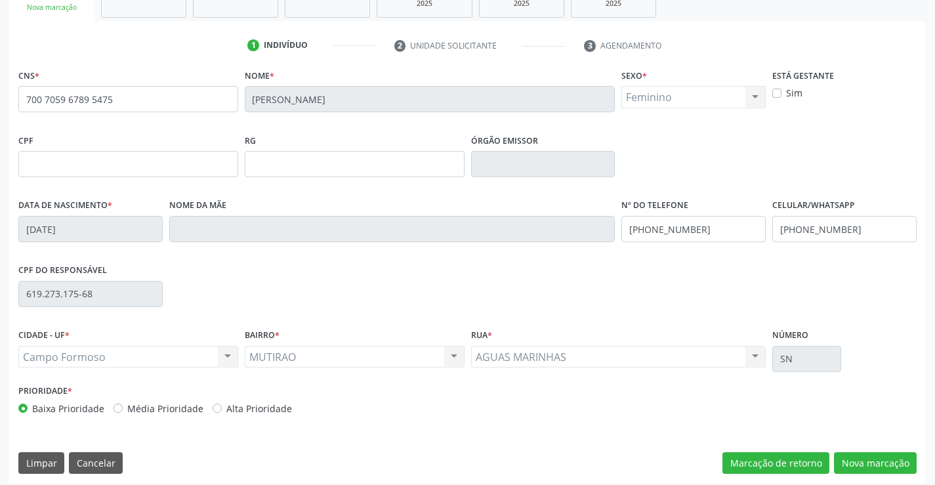
scroll to position [226, 0]
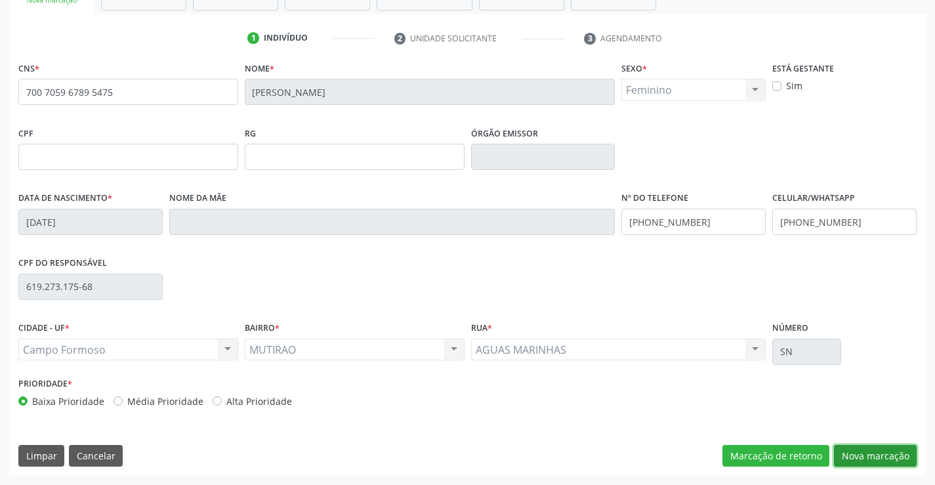
click at [874, 460] on button "Nova marcação" at bounding box center [875, 456] width 83 height 22
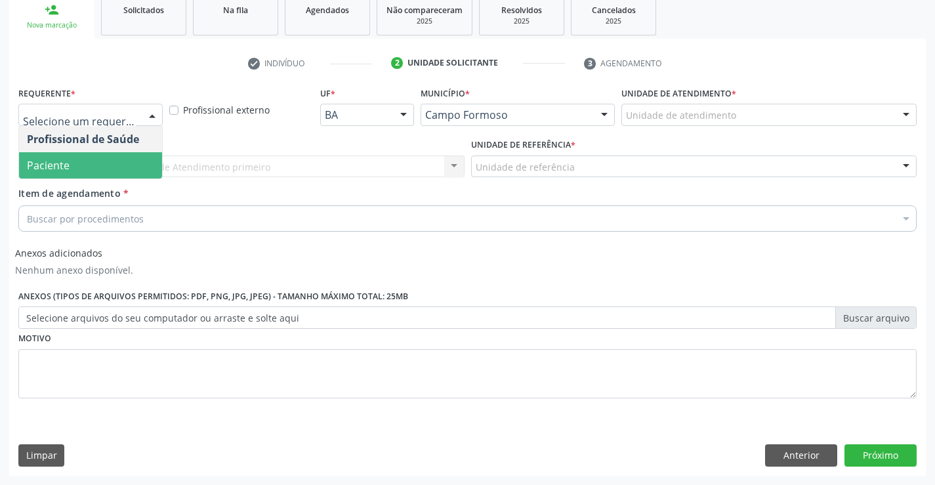
click at [79, 176] on span "Paciente" at bounding box center [90, 165] width 143 height 26
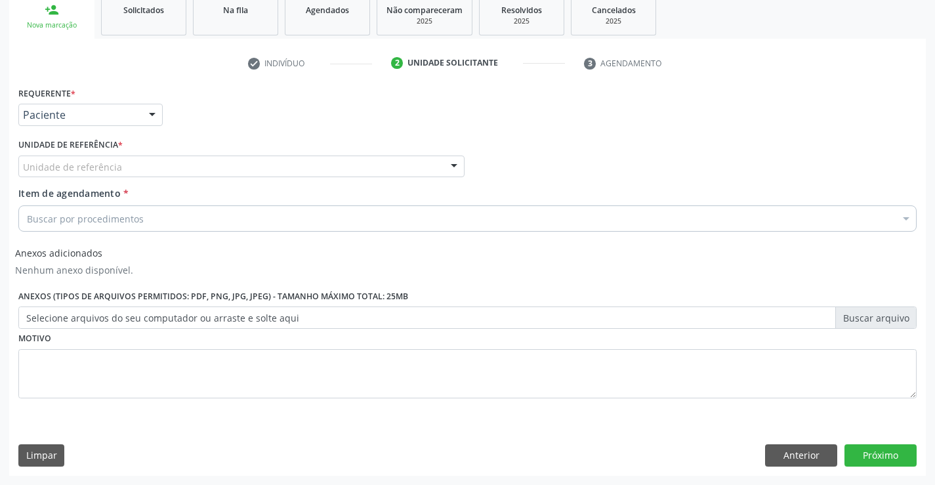
drag, startPoint x: 174, startPoint y: 171, endPoint x: 180, endPoint y: 226, distance: 56.1
click at [175, 176] on div "Unidade de referência" at bounding box center [241, 167] width 446 height 22
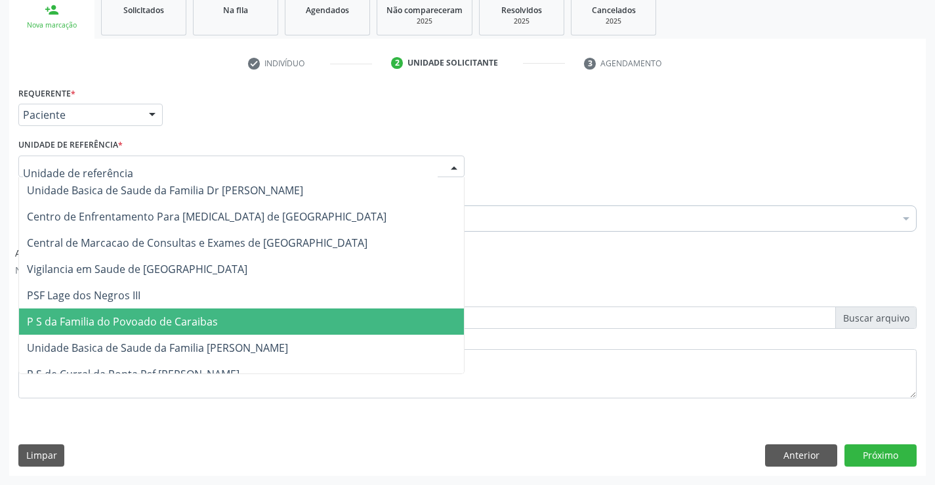
click at [187, 334] on span "P S da Familia do Povoado de Caraibas" at bounding box center [241, 322] width 445 height 26
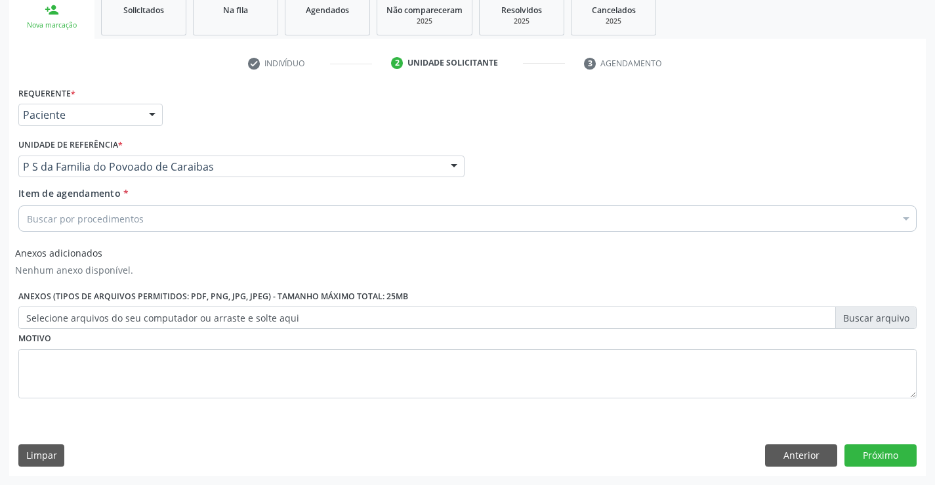
click at [133, 210] on div "Buscar por procedimentos" at bounding box center [467, 218] width 899 height 26
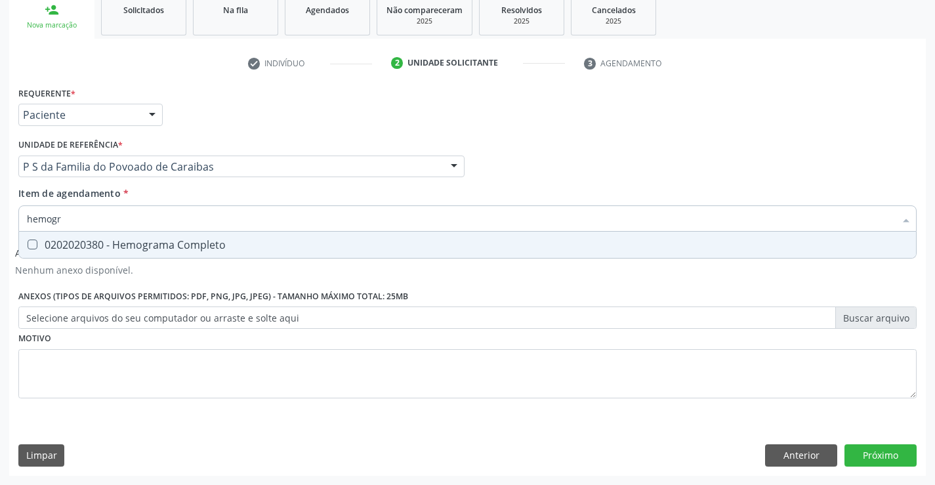
type input "hemogra"
click at [126, 234] on span "0202020380 - Hemograma Completo" at bounding box center [467, 245] width 897 height 26
checkbox Completo "true"
type input "hemogra"
click at [245, 117] on div "Requerente * Paciente Profissional de Saúde Paciente Nenhum resultado encontrad…" at bounding box center [467, 108] width 905 height 51
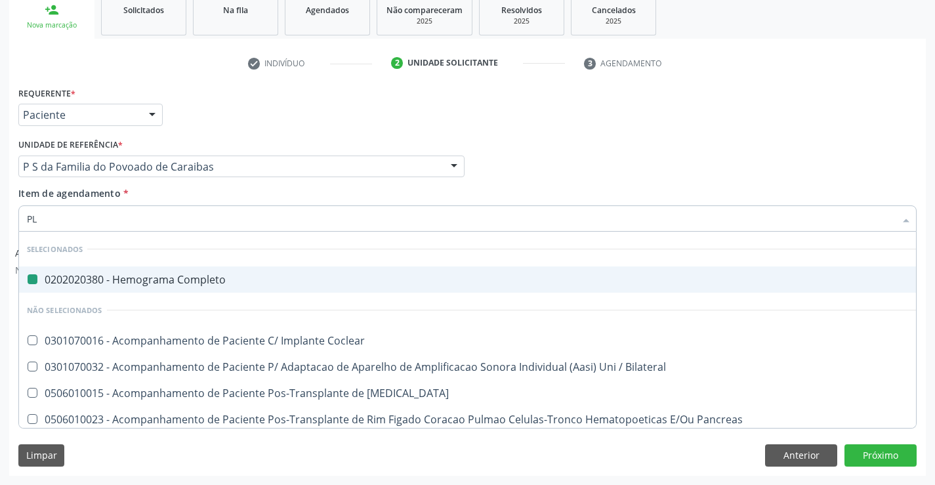
type input "PLA"
checkbox Completo "false"
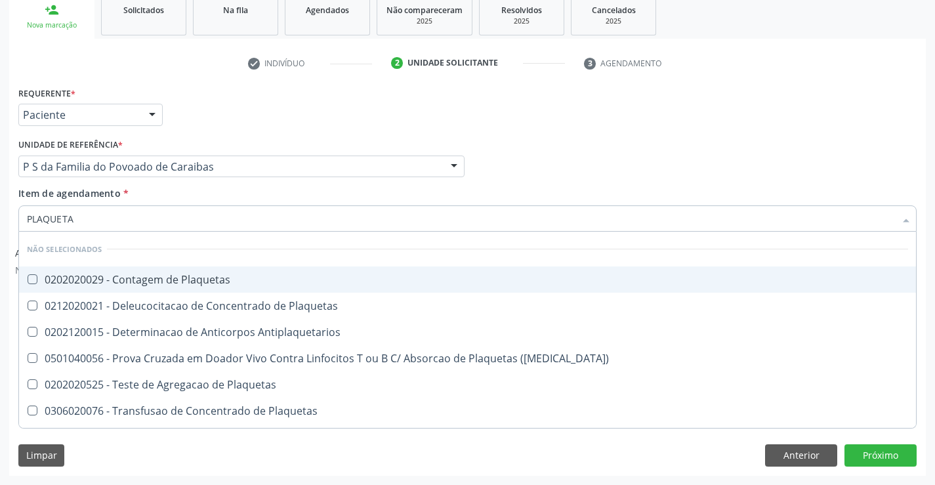
type input "PLAQUETAS"
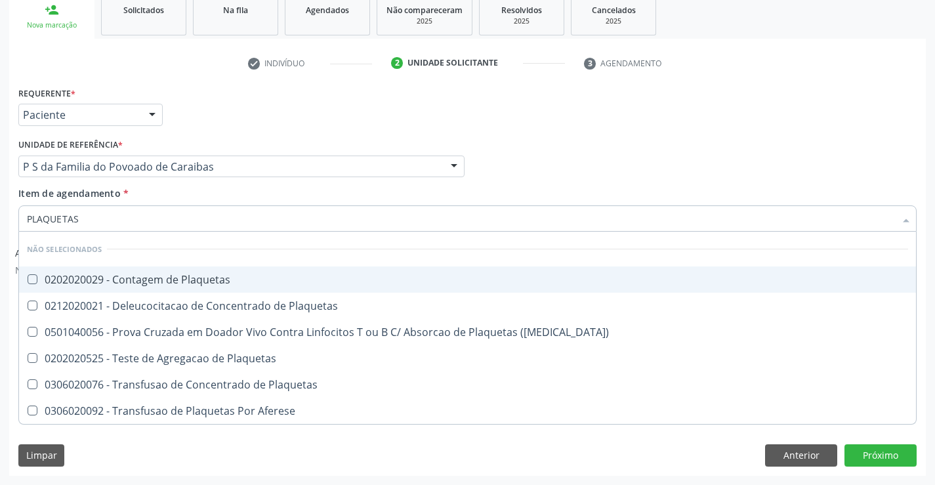
click at [116, 276] on div "0202020029 - Contagem de Plaquetas" at bounding box center [468, 279] width 882 height 11
checkbox Plaquetas "true"
click at [221, 109] on div "Requerente * Paciente Profissional de Saúde Paciente Nenhum resultado encontrad…" at bounding box center [467, 108] width 905 height 51
checkbox Plaquetas "true"
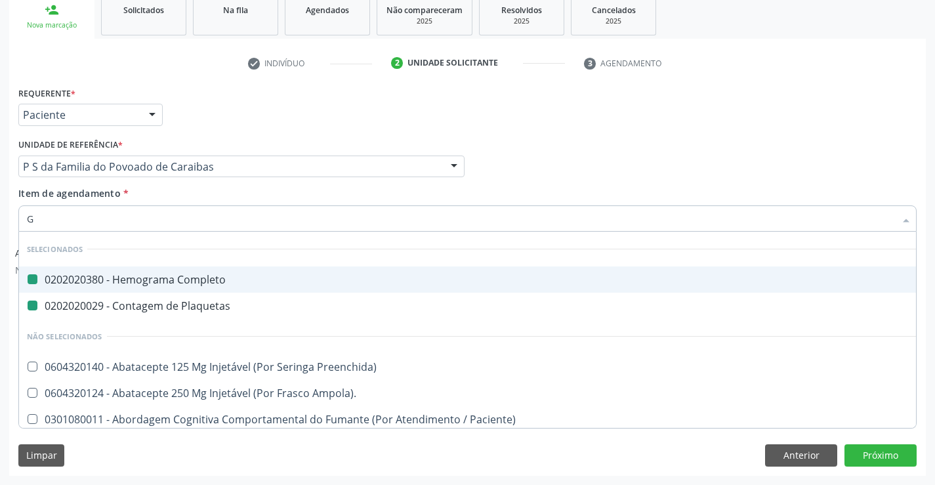
type input "GL"
checkbox Completo "false"
checkbox Plaquetas "false"
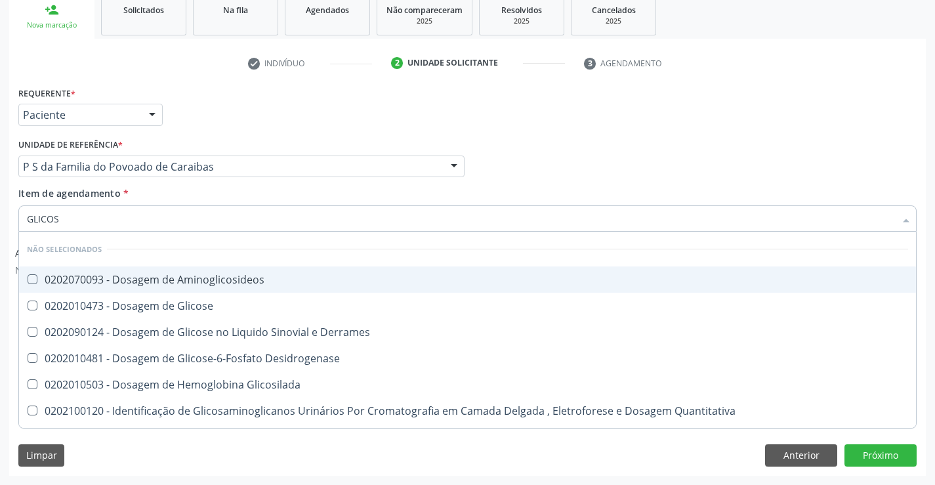
type input "GLICOSE"
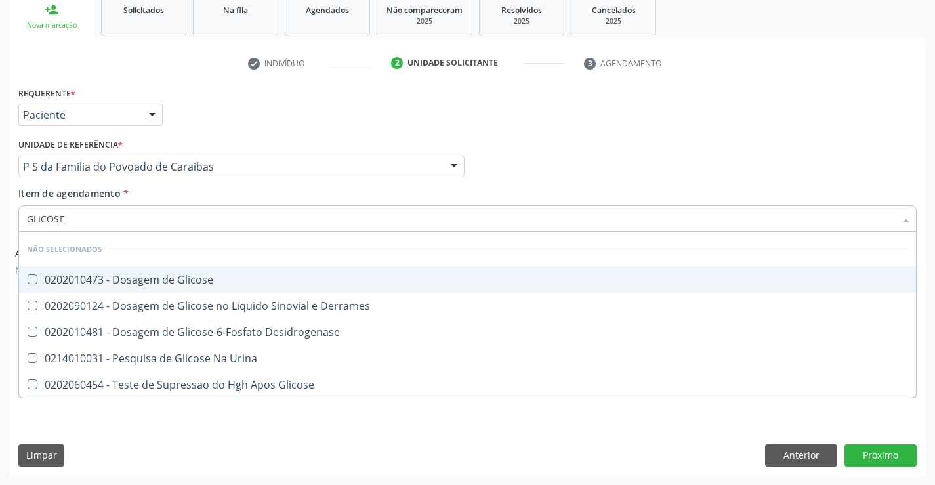
click at [134, 276] on div "0202010473 - Dosagem de Glicose" at bounding box center [468, 279] width 882 height 11
checkbox Glicose "true"
type input "GLICOSE"
click at [194, 124] on div "Requerente * Paciente Profissional de Saúde Paciente Nenhum resultado encontrad…" at bounding box center [467, 108] width 905 height 51
checkbox Derrames "true"
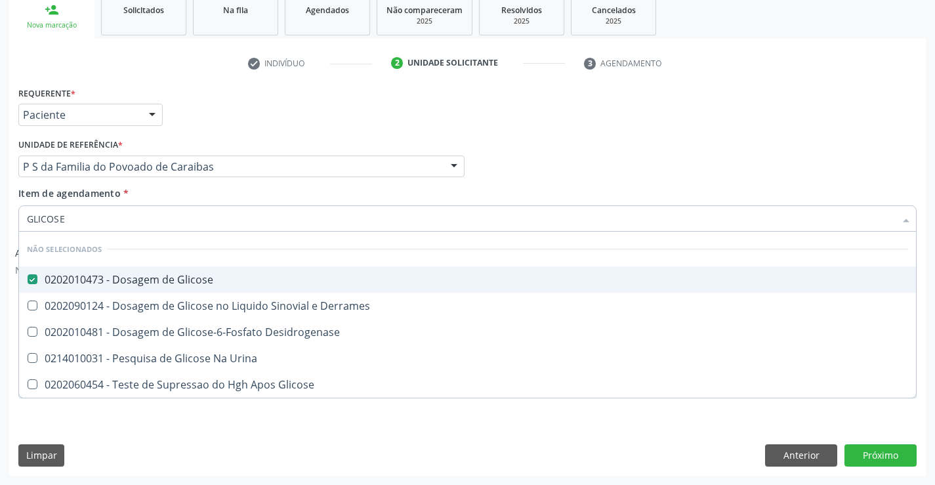
checkbox Desidrogenase "true"
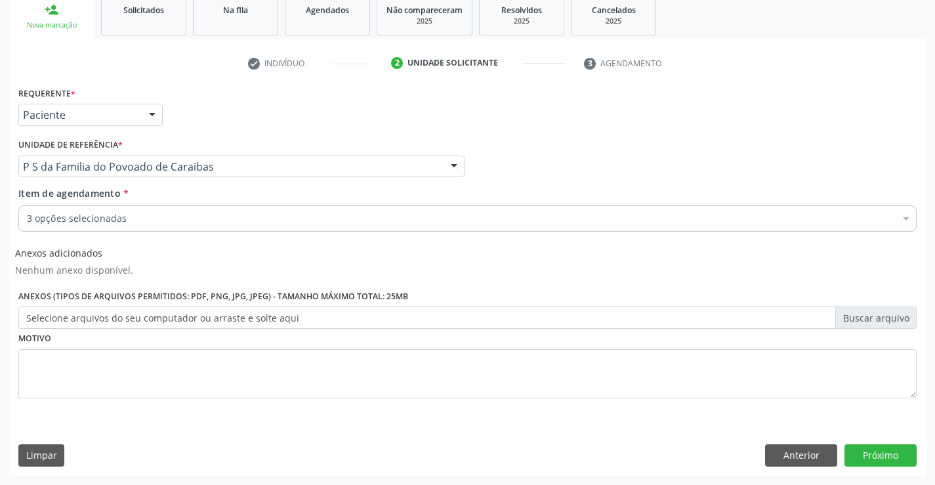
click at [123, 211] on div "3 opções selecionadas" at bounding box center [467, 218] width 899 height 26
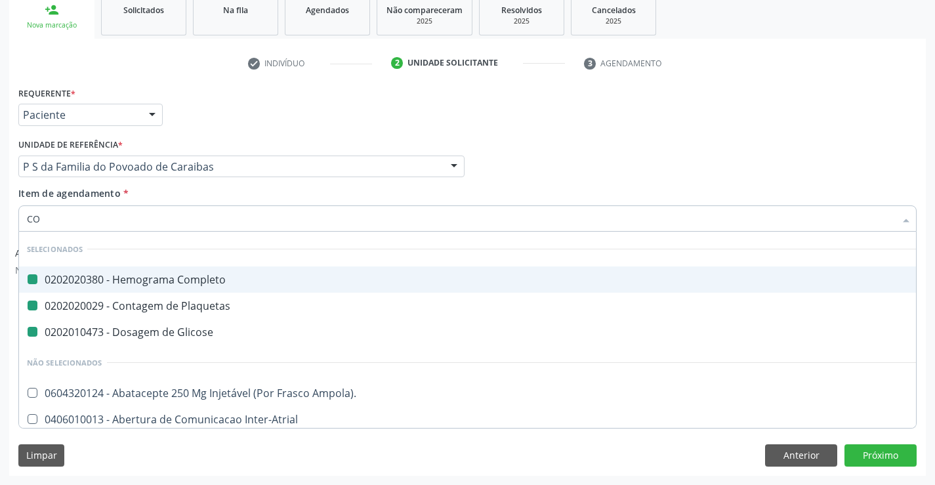
type input "COL"
checkbox Completo "false"
checkbox Plaquetas "false"
checkbox Glicose "false"
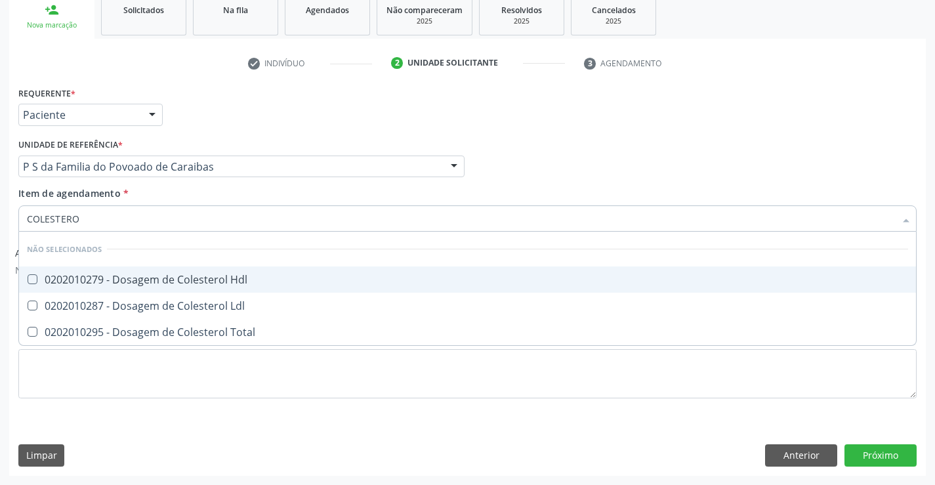
type input "COLESTEROL"
click at [101, 282] on div "0202010279 - Dosagem de Colesterol Hdl" at bounding box center [468, 279] width 882 height 11
checkbox Hdl "true"
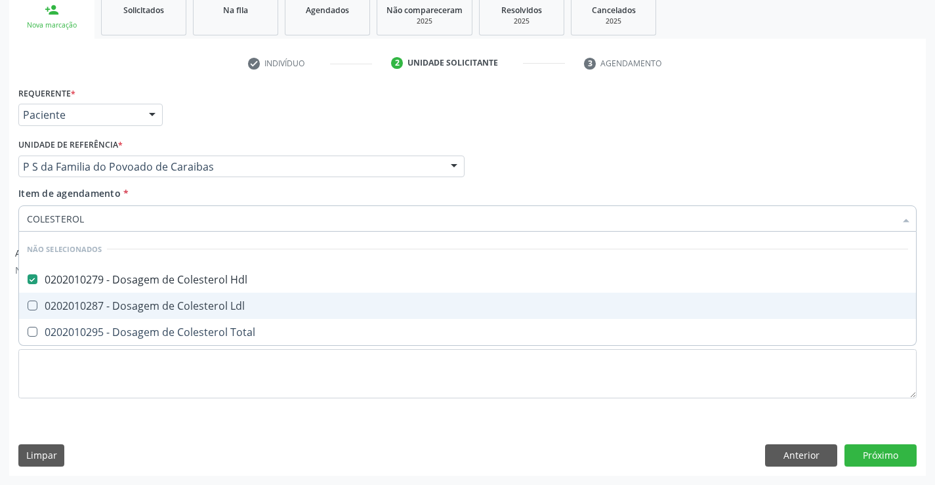
drag, startPoint x: 91, startPoint y: 298, endPoint x: 85, endPoint y: 318, distance: 21.4
click at [91, 300] on span "0202010287 - Dosagem de Colesterol Ldl" at bounding box center [467, 306] width 897 height 26
checkbox Ldl "true"
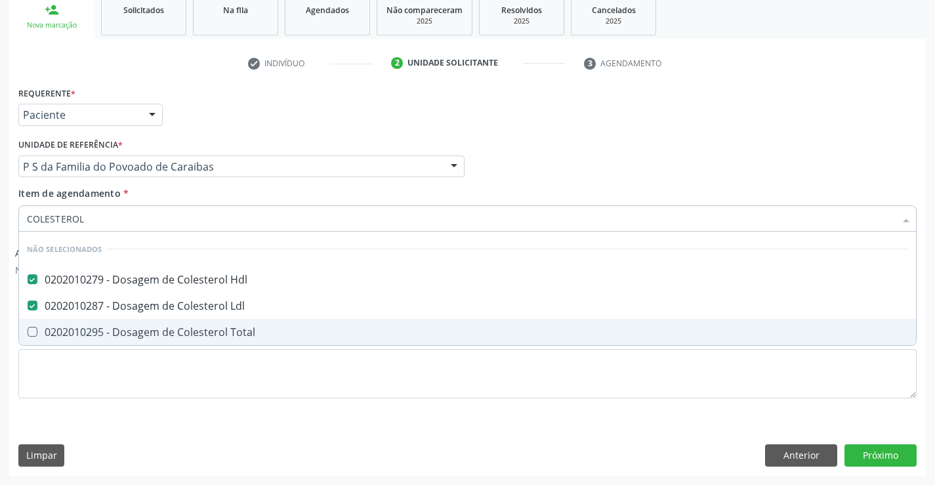
click at [83, 331] on div "0202010295 - Dosagem de Colesterol Total" at bounding box center [468, 332] width 882 height 11
checkbox Total "true"
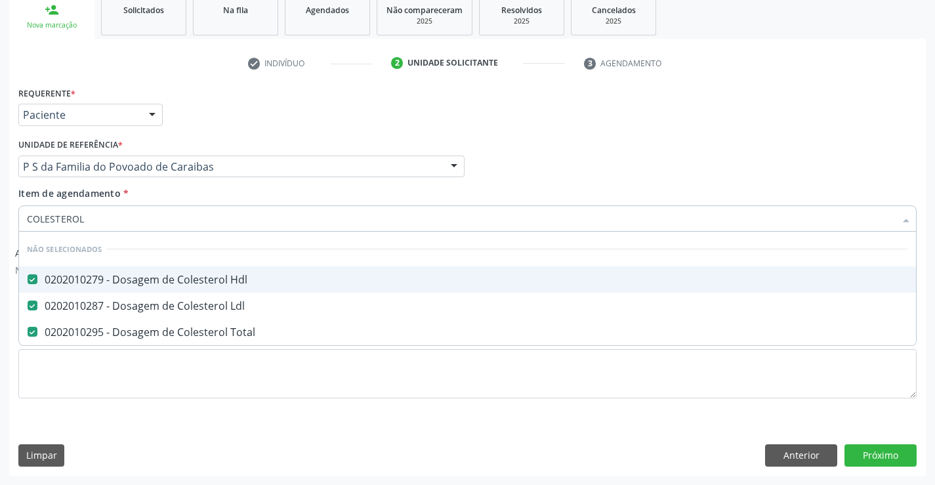
drag, startPoint x: 216, startPoint y: 104, endPoint x: 141, endPoint y: 210, distance: 130.0
click at [213, 107] on div "Requerente * Paciente Profissional de Saúde Paciente Nenhum resultado encontrad…" at bounding box center [467, 108] width 905 height 51
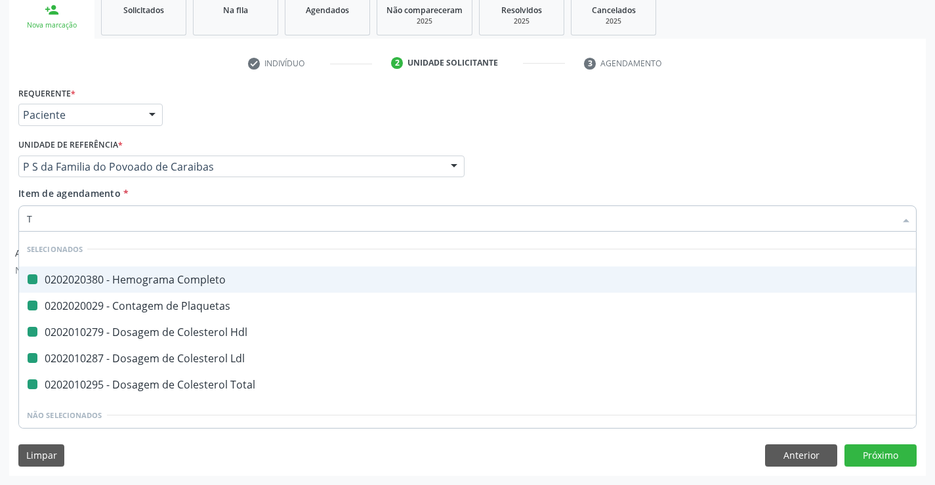
type input "TR"
checkbox Completo "false"
checkbox Plaquetas "false"
checkbox Hdl "false"
checkbox Ldl "false"
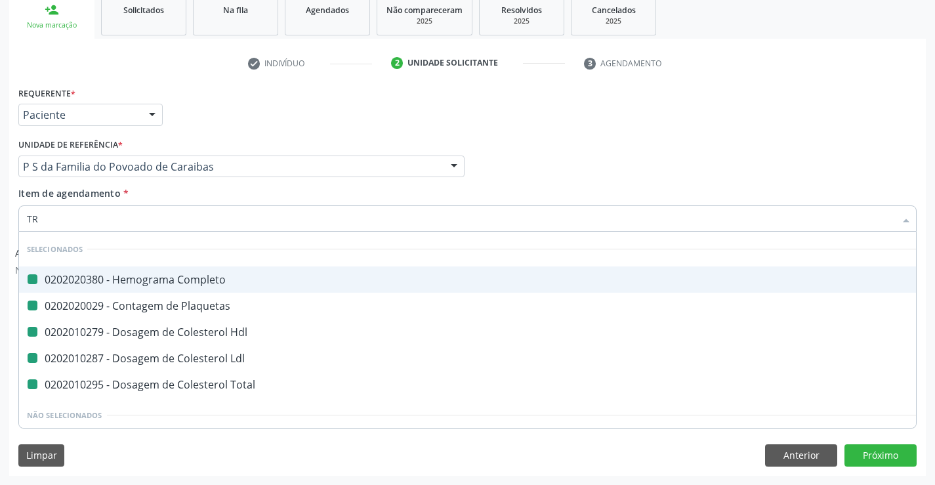
checkbox Total "false"
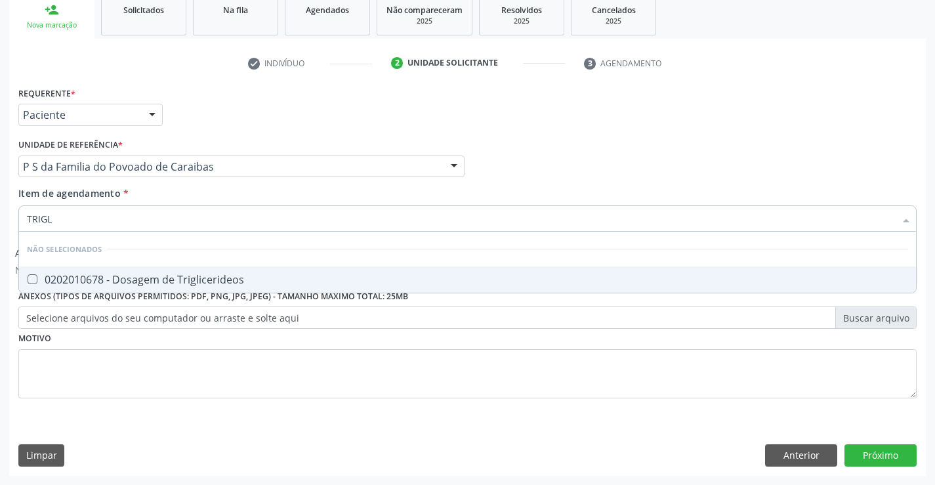
type input "TRIGLI"
click at [123, 282] on div "0202010678 - Dosagem de Triglicerideos" at bounding box center [468, 279] width 882 height 11
checkbox Triglicerideos "true"
click at [201, 130] on div "Requerente * Paciente Profissional de Saúde Paciente Nenhum resultado encontrad…" at bounding box center [467, 108] width 905 height 51
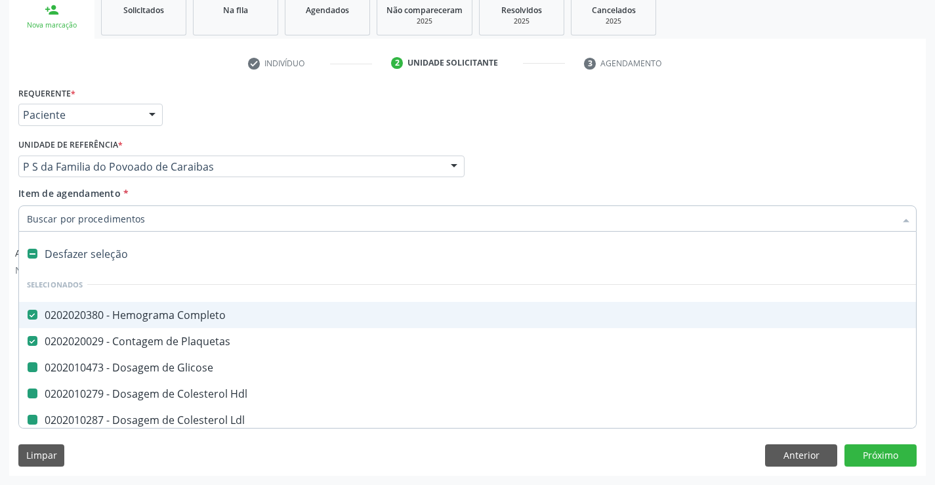
type input "U"
checkbox Glicose "false"
checkbox Hdl "false"
checkbox Ldl "false"
checkbox Total "false"
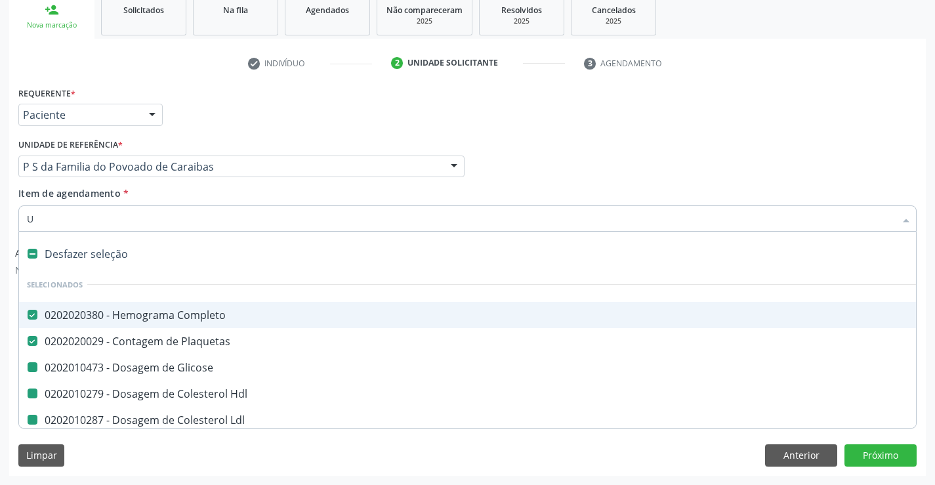
checkbox Triglicerideos "false"
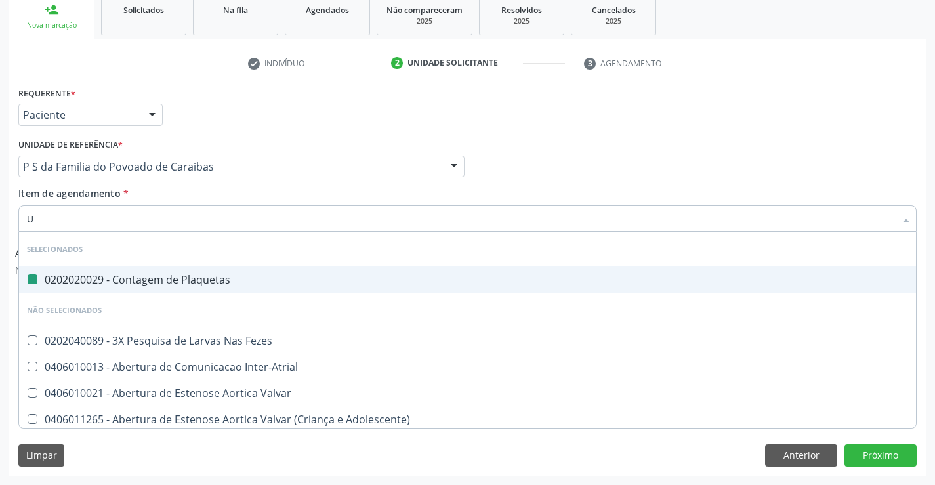
type input "UR"
checkbox Plaquetas "false"
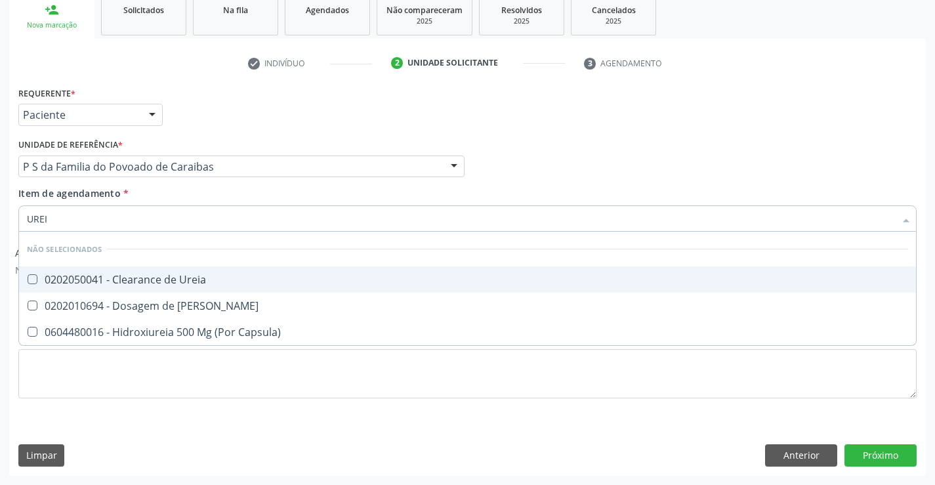
type input "UREIA"
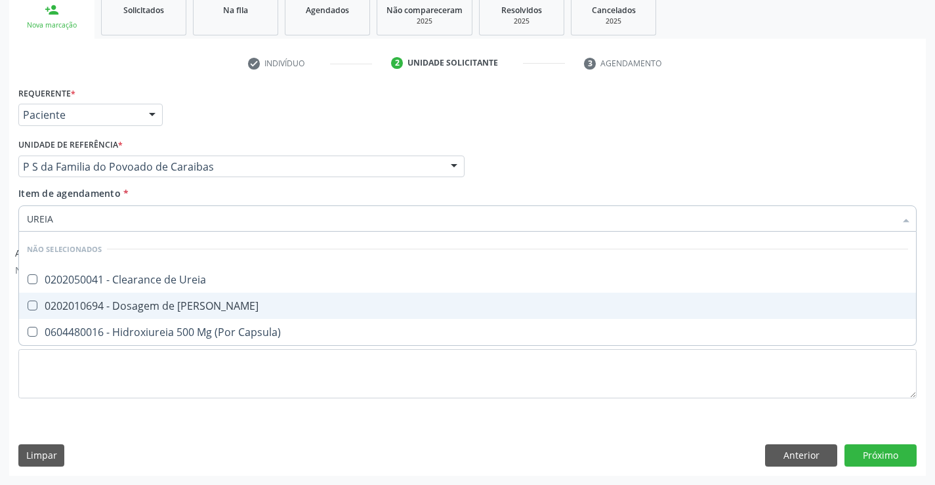
click at [98, 297] on span "0202010694 - Dosagem de [PERSON_NAME]" at bounding box center [467, 306] width 897 height 26
checkbox Ureia "true"
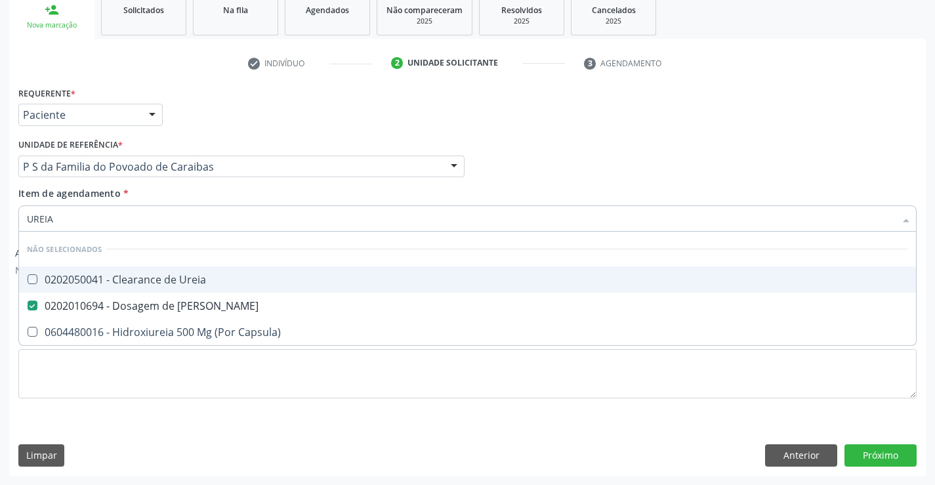
drag, startPoint x: 198, startPoint y: 130, endPoint x: 89, endPoint y: 239, distance: 154.1
click at [196, 131] on div "Requerente * Paciente Profissional de Saúde Paciente Nenhum resultado encontrad…" at bounding box center [467, 108] width 905 height 51
checkbox Ureia "true"
checkbox Capsula\) "true"
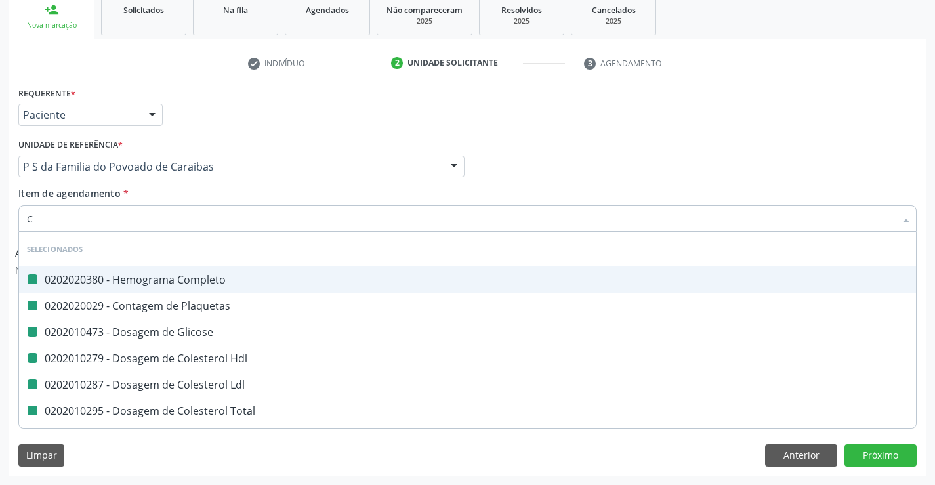
type input "CR"
checkbox Completo "false"
checkbox Glicose "false"
checkbox Plaquetas "false"
checkbox Hdl "false"
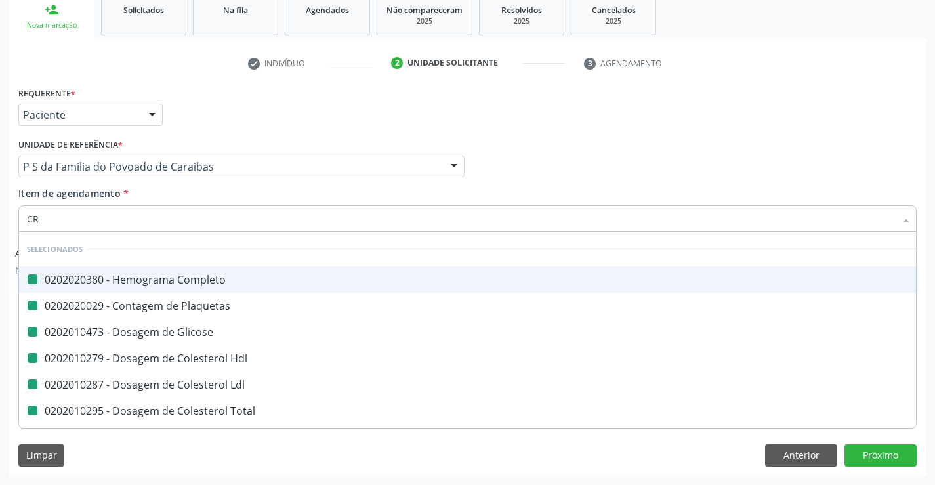
checkbox Ldl "false"
checkbox Total "false"
checkbox Triglicerideos "false"
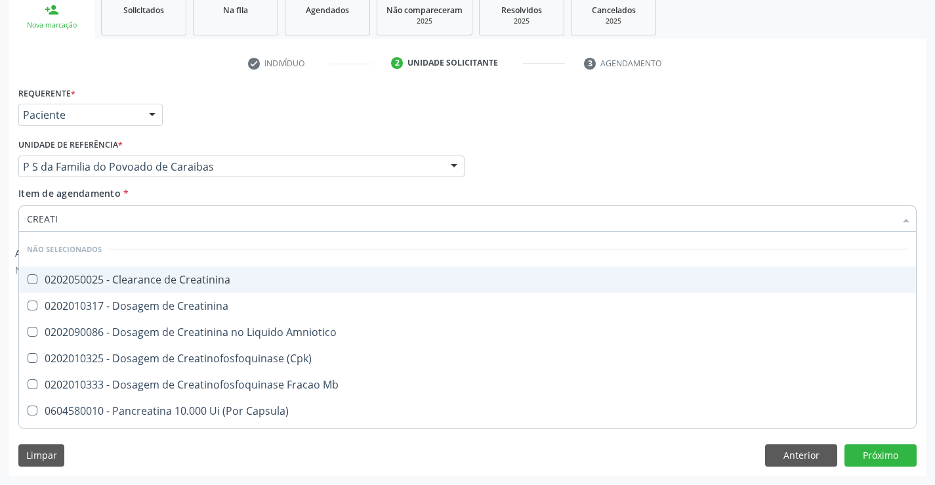
type input "CREATIN"
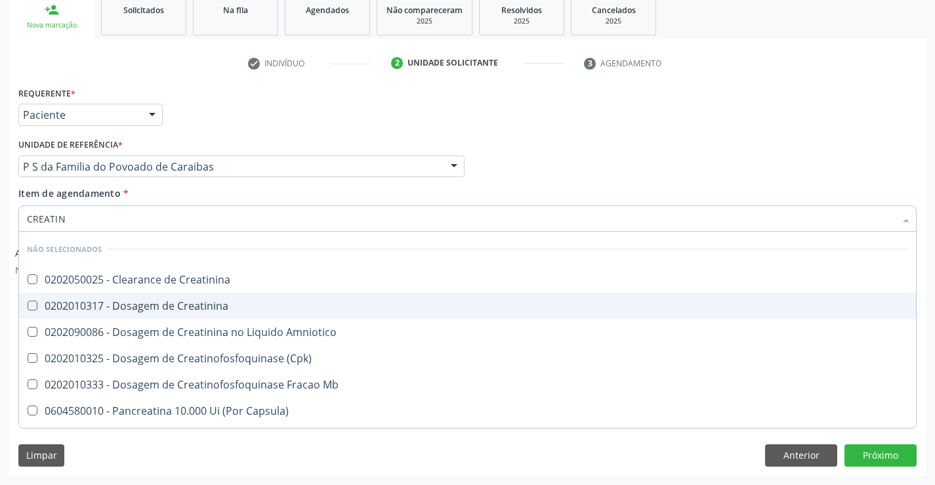
click at [161, 310] on div "0202010317 - Dosagem de Creatinina" at bounding box center [468, 306] width 882 height 11
checkbox Creatinina "true"
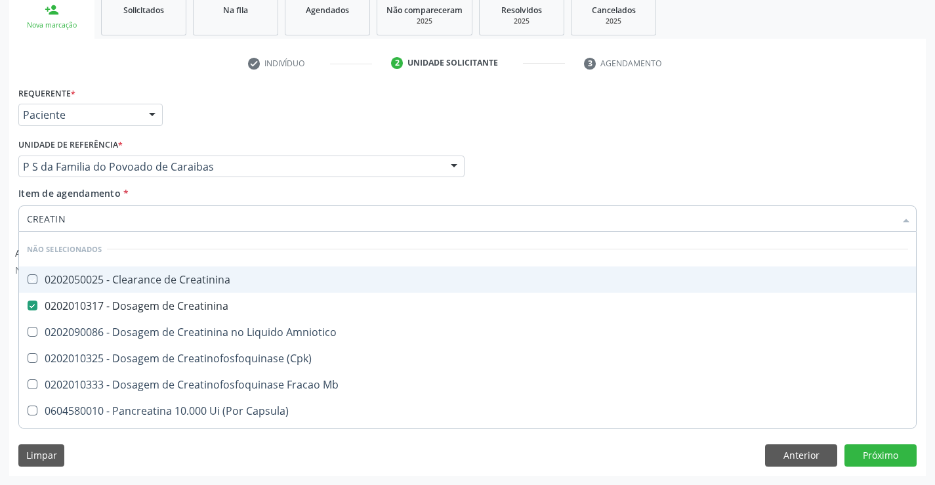
click at [270, 125] on div "Requerente * Paciente Profissional de Saúde Paciente Nenhum resultado encontrad…" at bounding box center [467, 108] width 905 height 51
checkbox Creatinina "true"
checkbox Amniotico "true"
checkbox \(Cpk\) "true"
checkbox Mb "true"
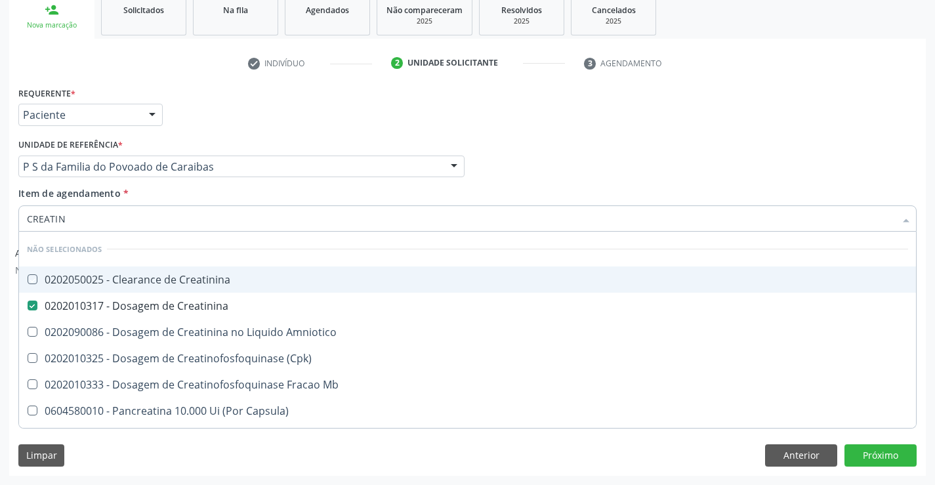
checkbox Capsula\) "true"
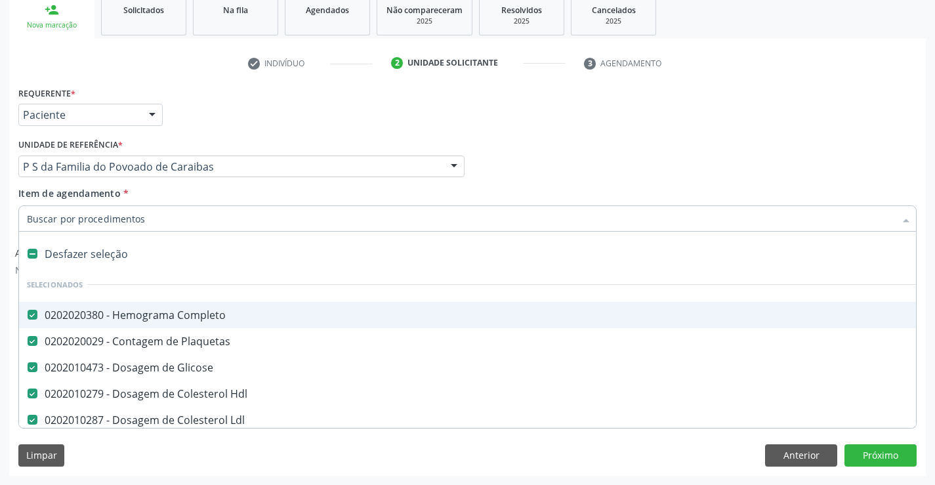
type input "T"
checkbox Creatinina "false"
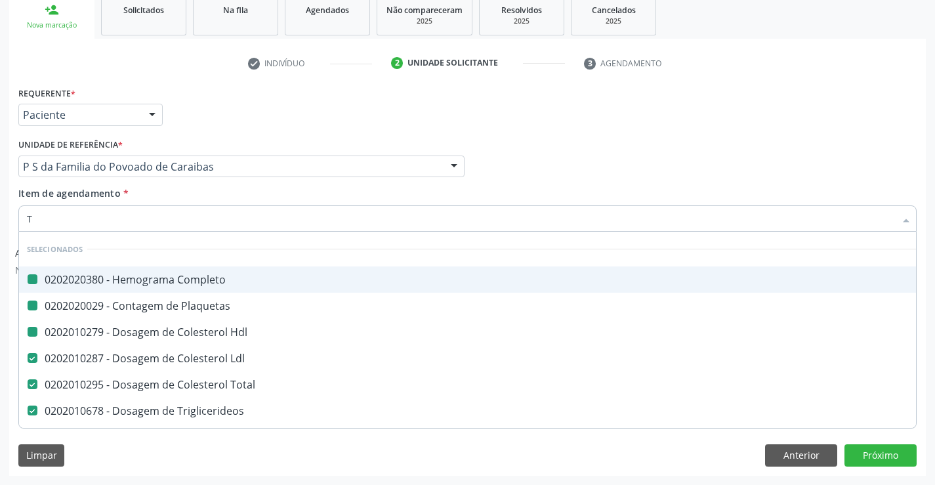
type input "TG"
checkbox Completo "false"
checkbox Hdl "false"
checkbox Plaquetas "false"
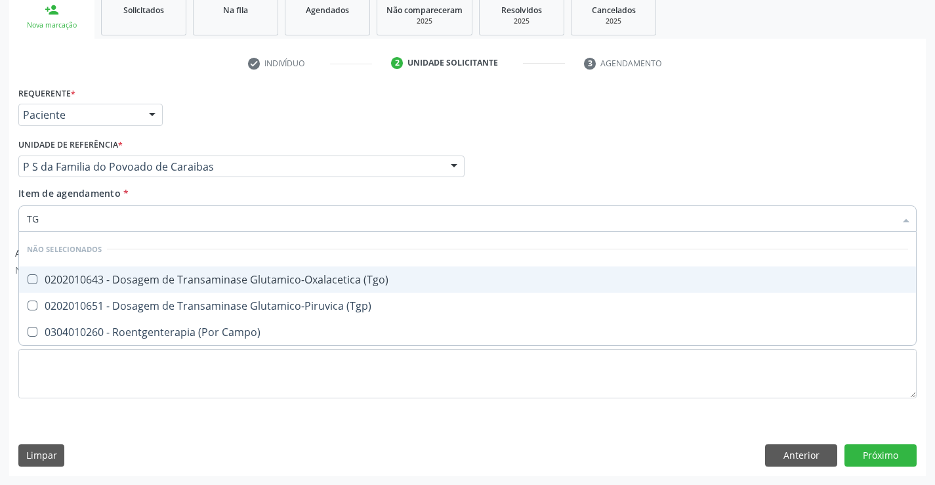
drag, startPoint x: 137, startPoint y: 278, endPoint x: 129, endPoint y: 299, distance: 22.8
click at [137, 280] on div "0202010643 - Dosagem de Transaminase Glutamico-Oxalacetica (Tgo)" at bounding box center [468, 279] width 882 height 11
checkbox \(Tgo\) "true"
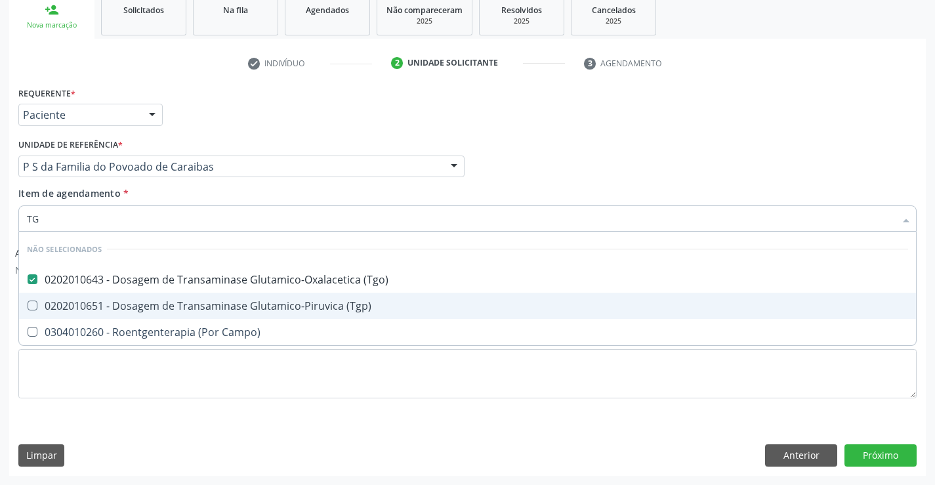
click at [129, 306] on div "0202010651 - Dosagem de Transaminase Glutamico-Piruvica (Tgp)" at bounding box center [468, 306] width 882 height 11
checkbox \(Tgp\) "true"
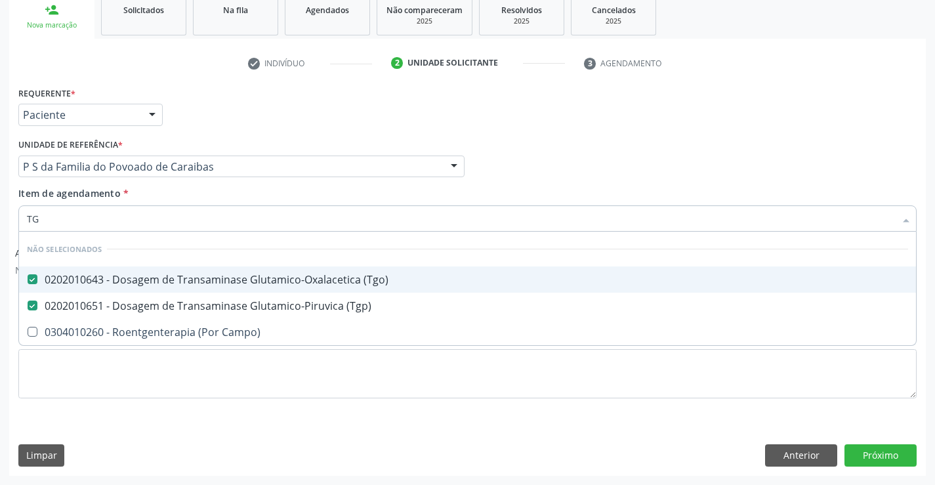
click at [229, 128] on div "Requerente * Paciente Profissional de Saúde Paciente Nenhum resultado encontrad…" at bounding box center [467, 108] width 905 height 51
checkbox Campo\) "true"
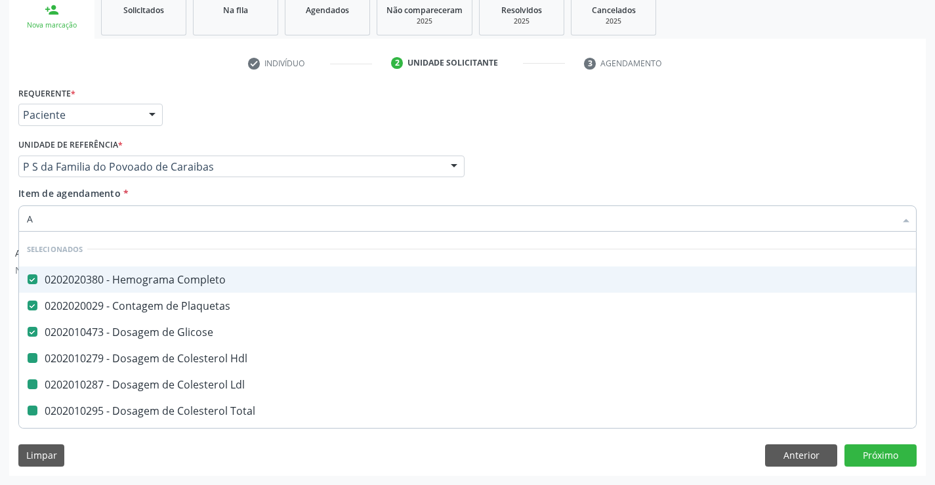
type input "AL"
checkbox Hdl "false"
checkbox Ldl "false"
checkbox Total "false"
checkbox Triglicerideos "false"
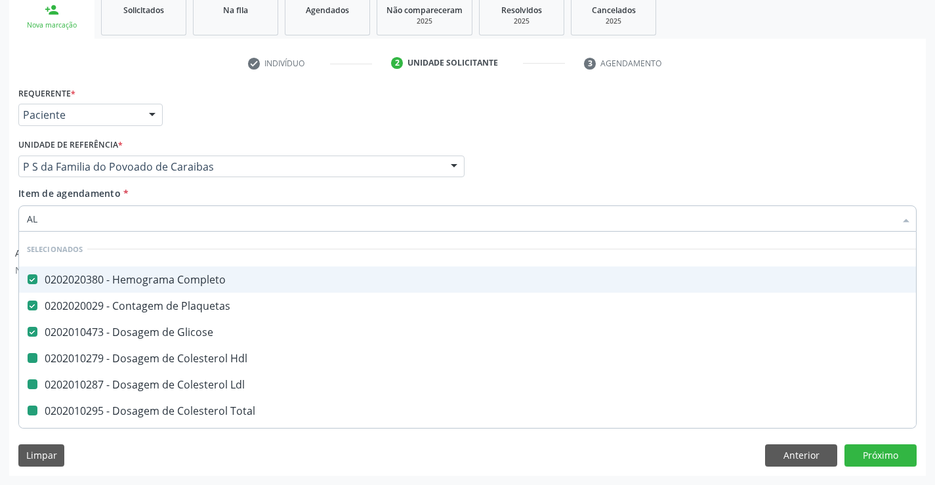
checkbox Ureia "false"
checkbox Creatinina "false"
checkbox \(Tgo\) "false"
checkbox \(Tgp\) "false"
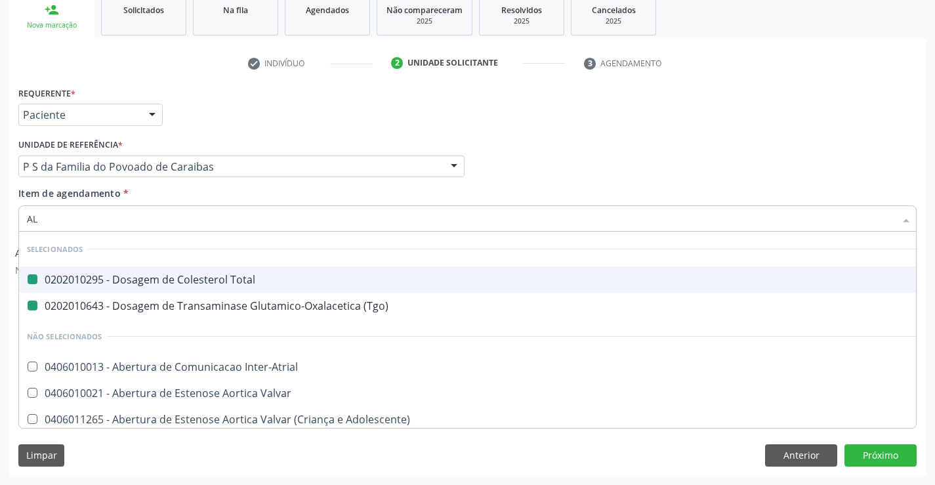
type input "ALC"
checkbox Total "false"
checkbox \(Tgo\) "false"
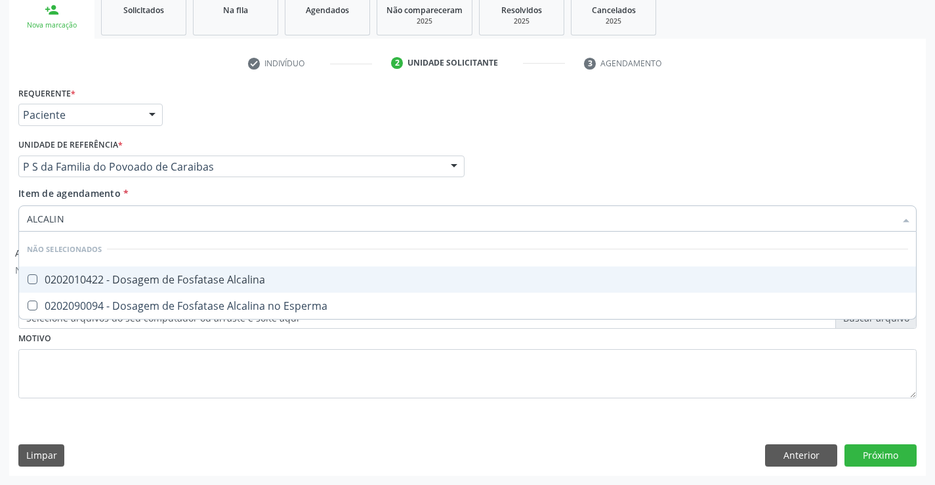
type input "ALCALINA"
click at [121, 285] on div "0202010422 - Dosagem de Fosfatase Alcalina" at bounding box center [468, 279] width 882 height 11
checkbox Alcalina "true"
click at [221, 102] on div "Requerente * Paciente Profissional de Saúde Paciente Nenhum resultado encontrad…" at bounding box center [467, 108] width 905 height 51
checkbox Esperma "true"
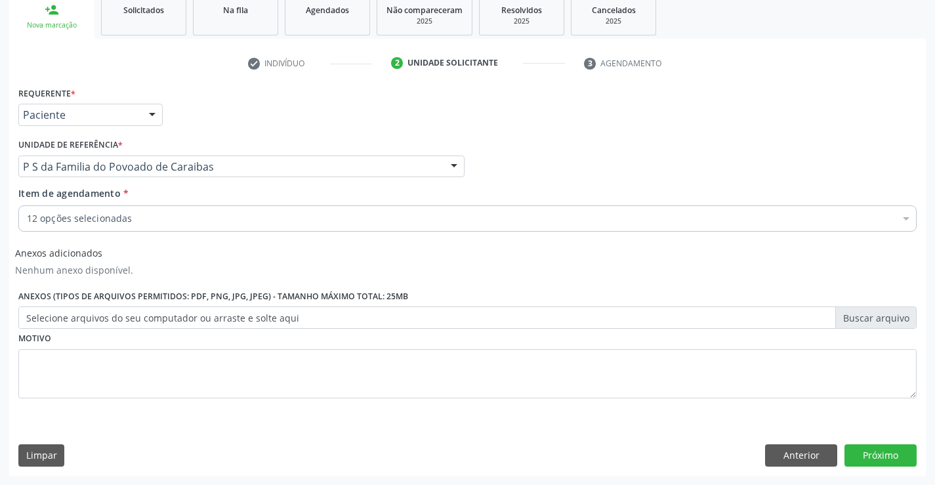
click at [88, 227] on div "12 opções selecionadas" at bounding box center [467, 218] width 899 height 26
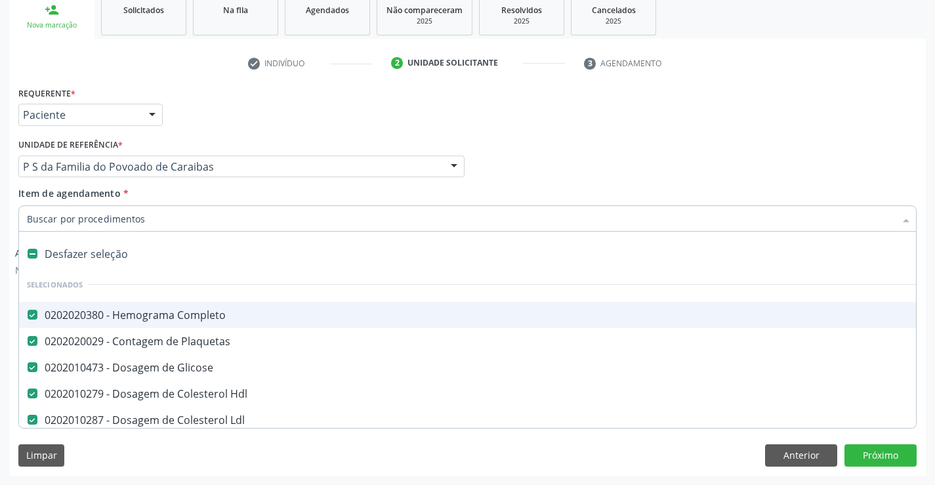
click at [90, 217] on input "Item de agendamento *" at bounding box center [461, 218] width 868 height 26
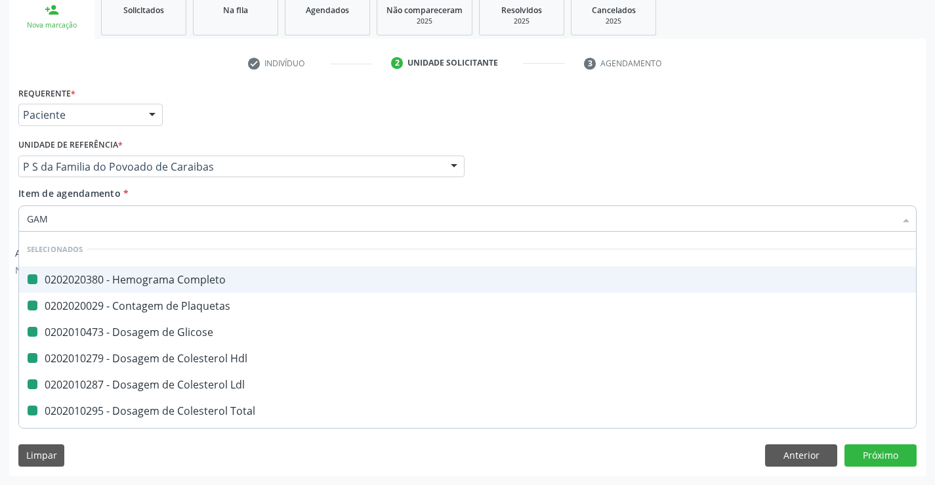
type input "GAMA"
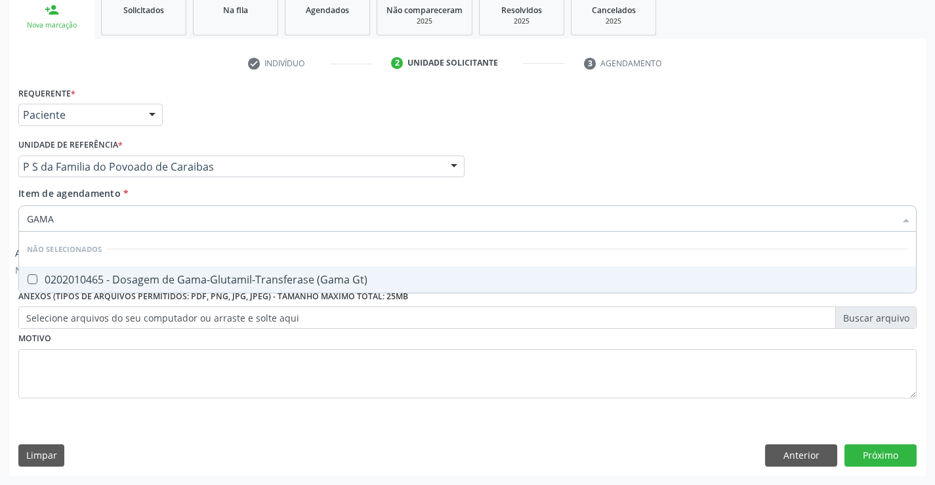
click at [132, 277] on div "0202010465 - Dosagem de Gama-Glutamil-Transferase (Gama Gt)" at bounding box center [468, 279] width 882 height 11
checkbox Gt\) "true"
drag, startPoint x: 216, startPoint y: 121, endPoint x: 127, endPoint y: 188, distance: 110.7
click at [215, 124] on div "Requerente * Paciente Profissional de Saúde Paciente Nenhum resultado encontrad…" at bounding box center [467, 108] width 905 height 51
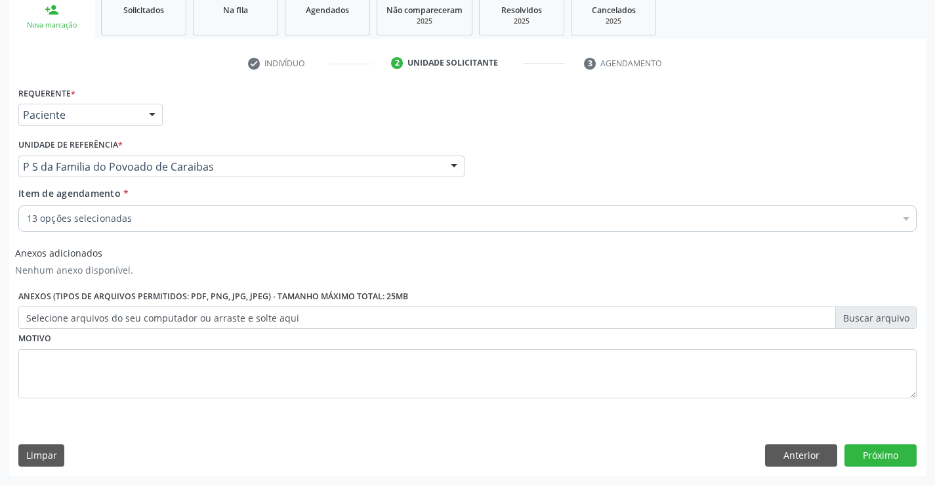
click at [106, 210] on div "13 opções selecionadas" at bounding box center [467, 218] width 899 height 26
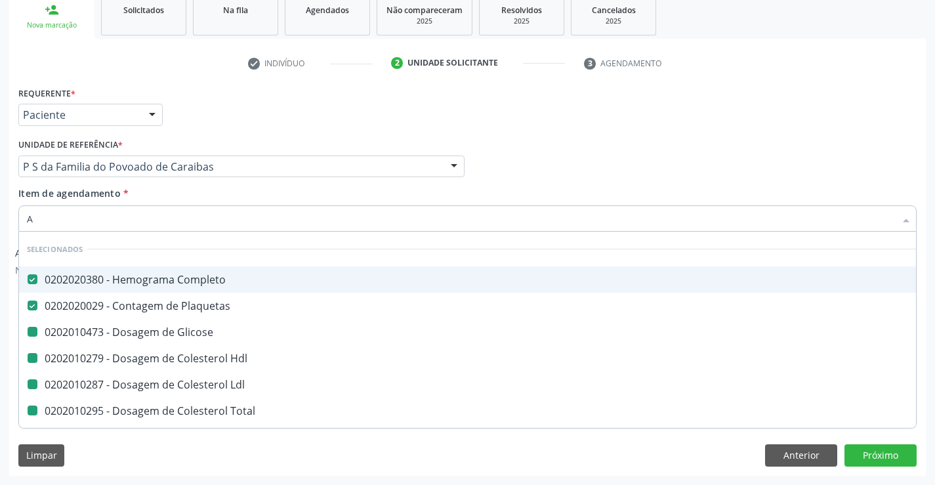
type input "AC"
checkbox Glicose "false"
checkbox Hdl "false"
checkbox Ldl "false"
checkbox Total "false"
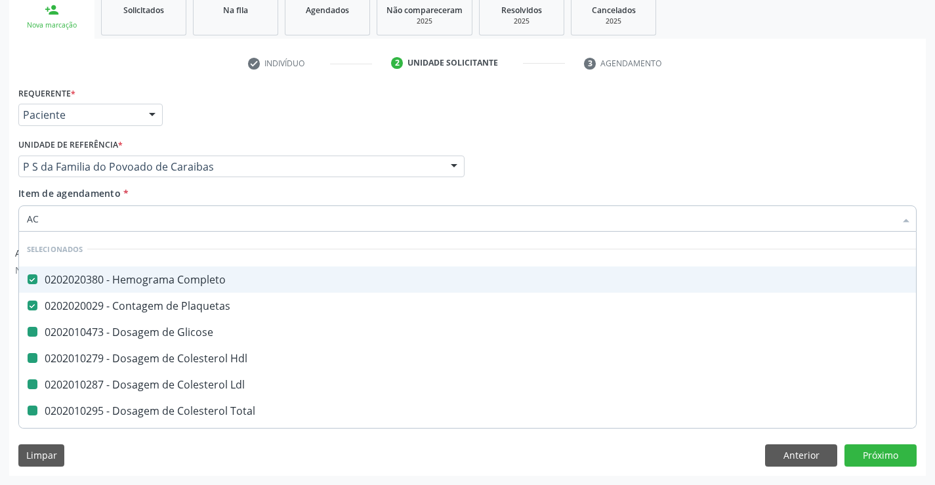
checkbox Triglicerideos "false"
checkbox Ureia "false"
checkbox Creatinina "false"
checkbox \(Tgo\) "false"
checkbox \(Tgp\) "false"
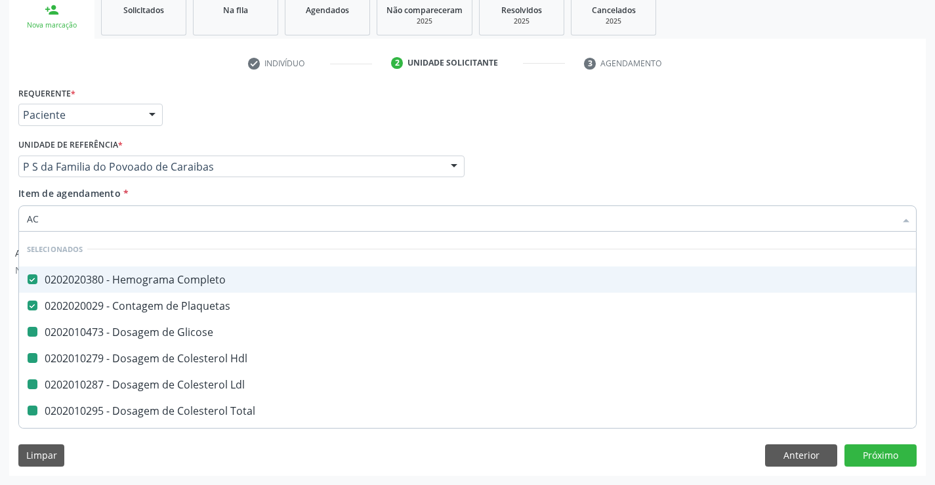
checkbox Alcalina "false"
checkbox Gt\) "false"
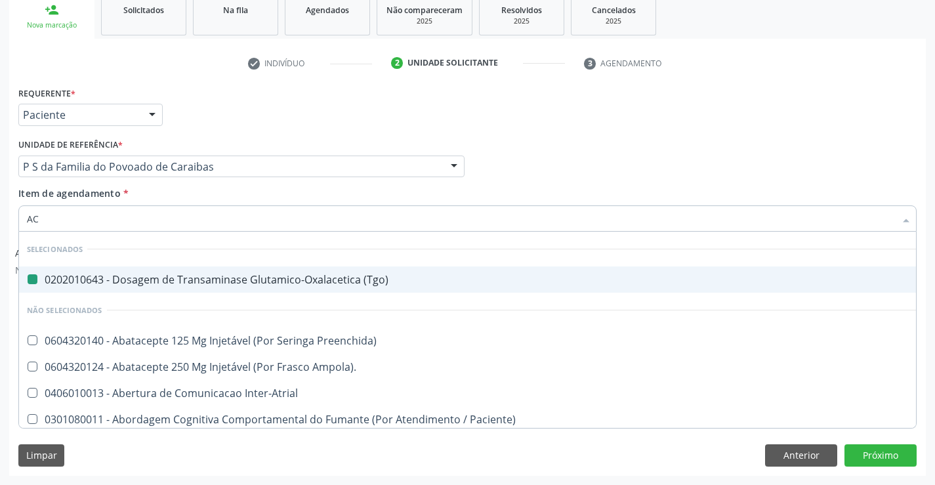
type input "ACI"
checkbox \(Tgo\) "false"
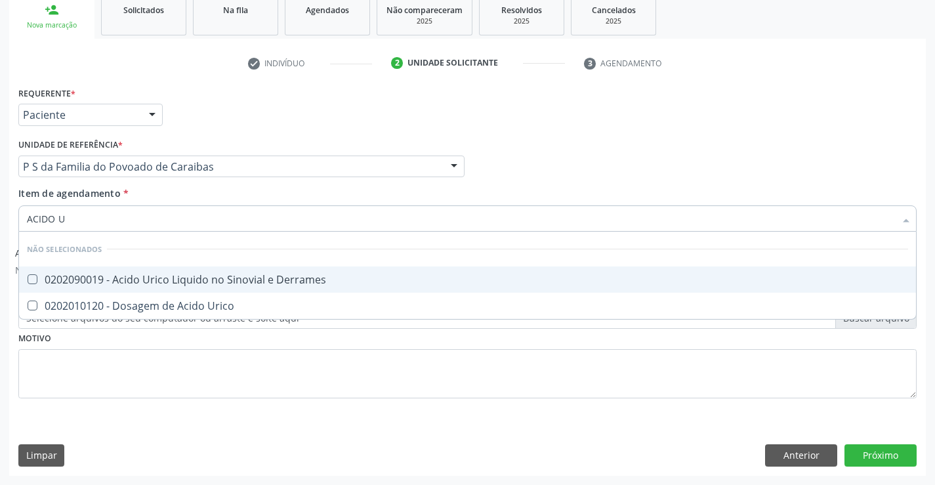
type input "ACIDO UR"
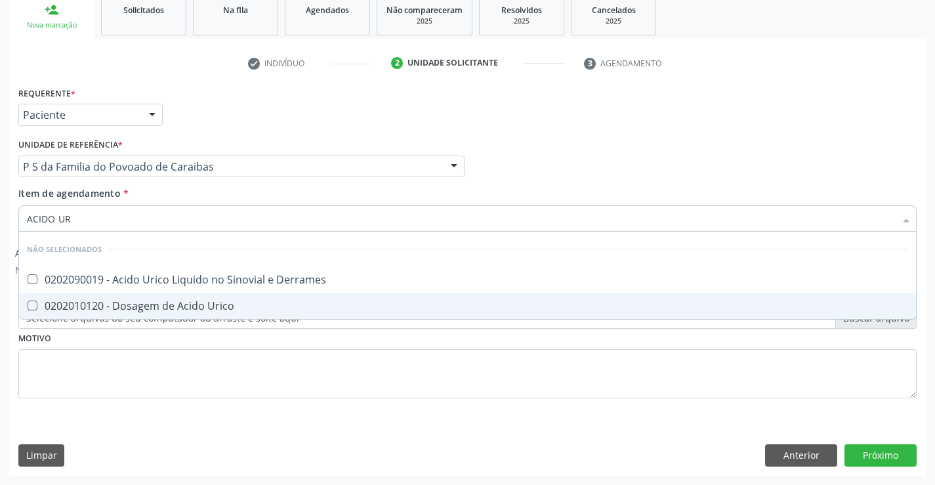
click at [116, 308] on div "0202010120 - Dosagem de Acido Urico" at bounding box center [468, 306] width 882 height 11
checkbox Urico "true"
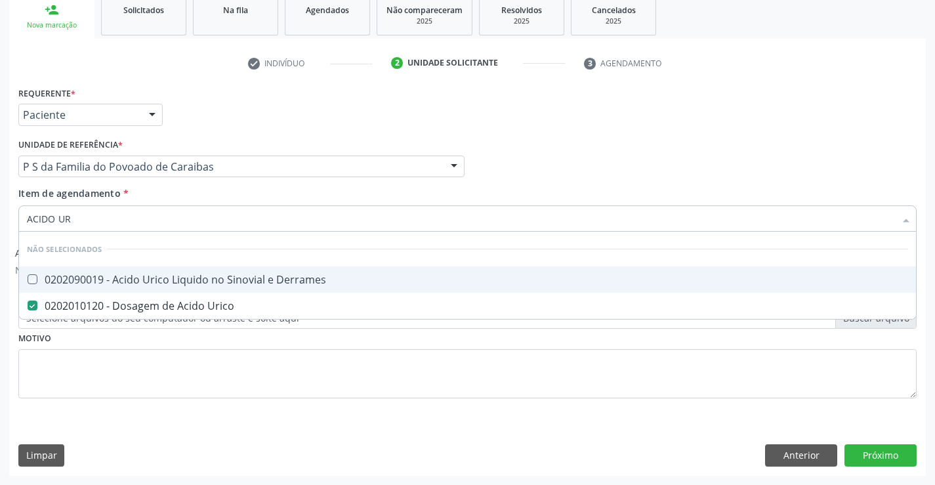
click at [225, 150] on div "Unidade de referência * P S da Familia do Povoado de Caraibas Unidade Basica de…" at bounding box center [241, 156] width 446 height 42
checkbox Derrames "true"
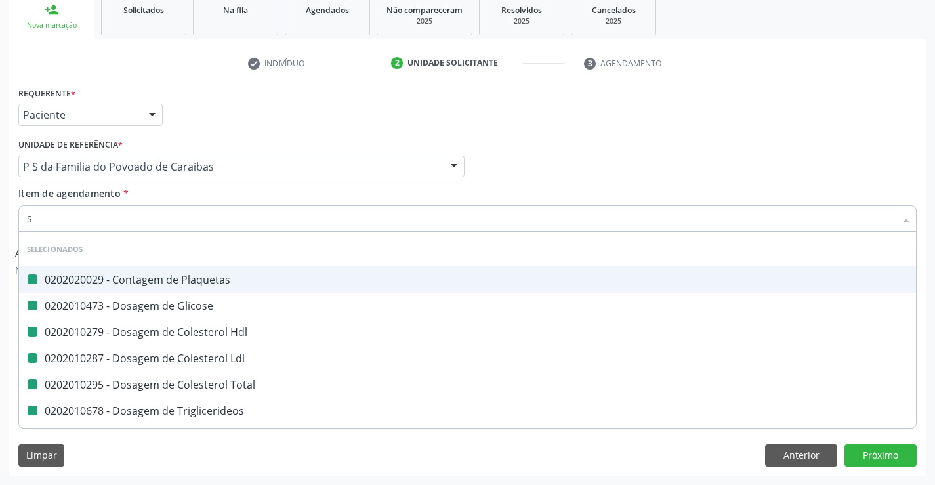
type input "SI"
checkbox Plaquetas "false"
checkbox Glicose "false"
checkbox Hdl "false"
checkbox Ldl "false"
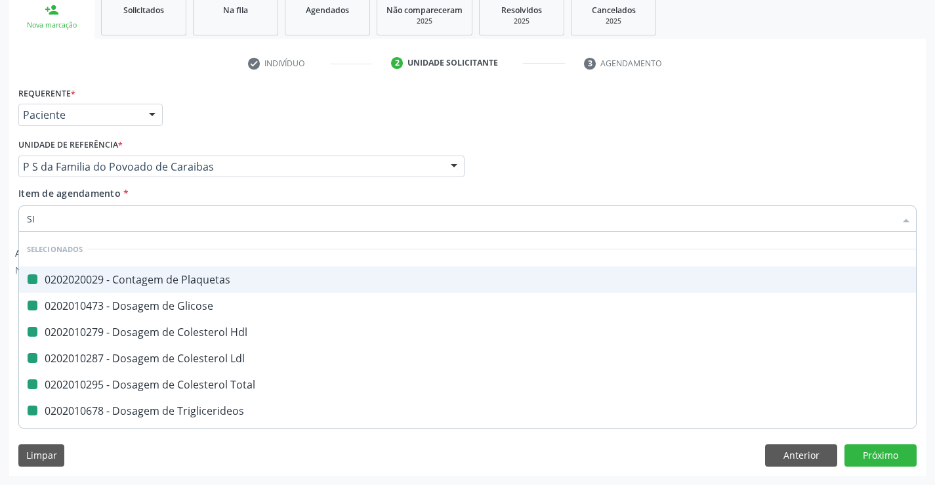
checkbox Total "false"
checkbox Triglicerideos "false"
checkbox Ureia "false"
checkbox Creatinina "false"
checkbox \(Tgo\) "false"
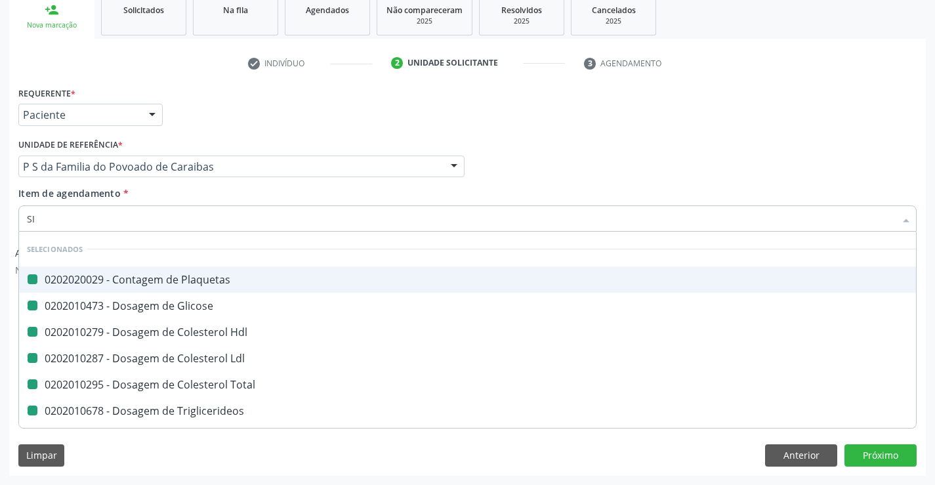
checkbox \(Tgp\) "false"
checkbox Alcalina "false"
checkbox Gt\) "false"
checkbox Urico "false"
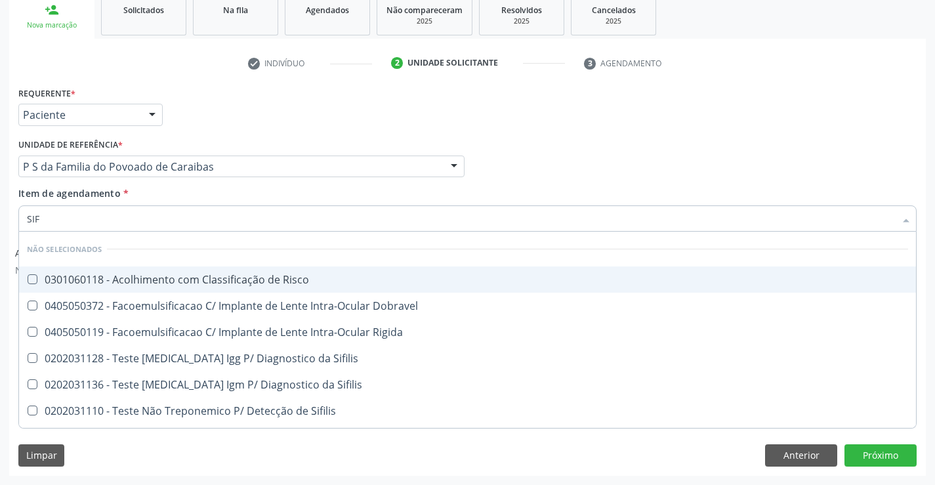
type input "SIFI"
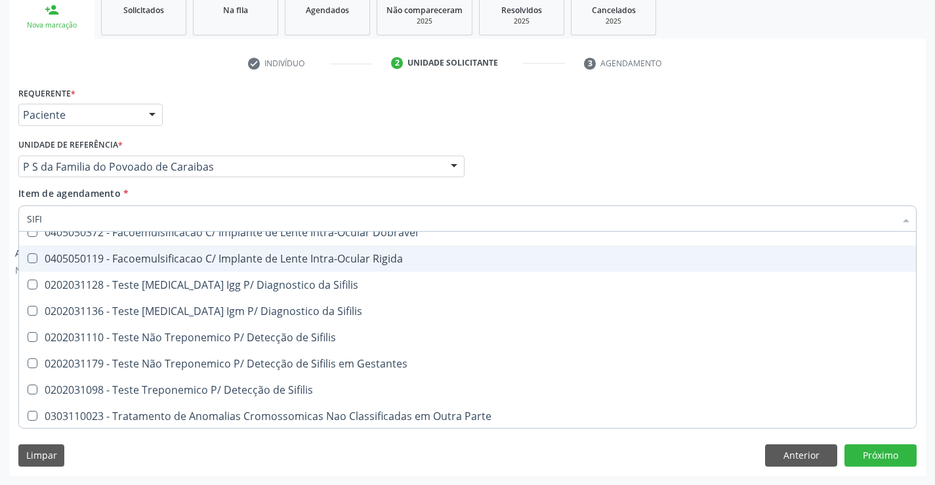
scroll to position [75, 0]
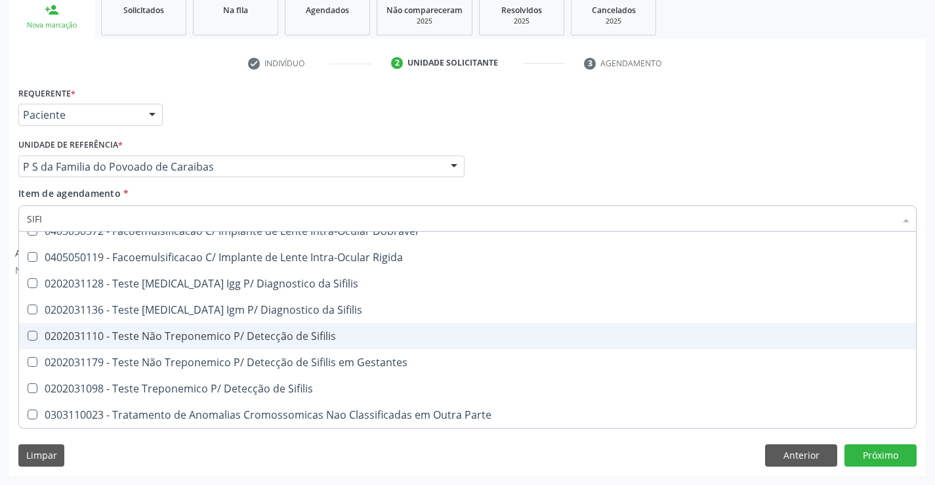
click at [310, 349] on span "0202031110 - Teste Não Treponemico P/ Detecção de Sifilis" at bounding box center [467, 336] width 897 height 26
checkbox Sifilis "true"
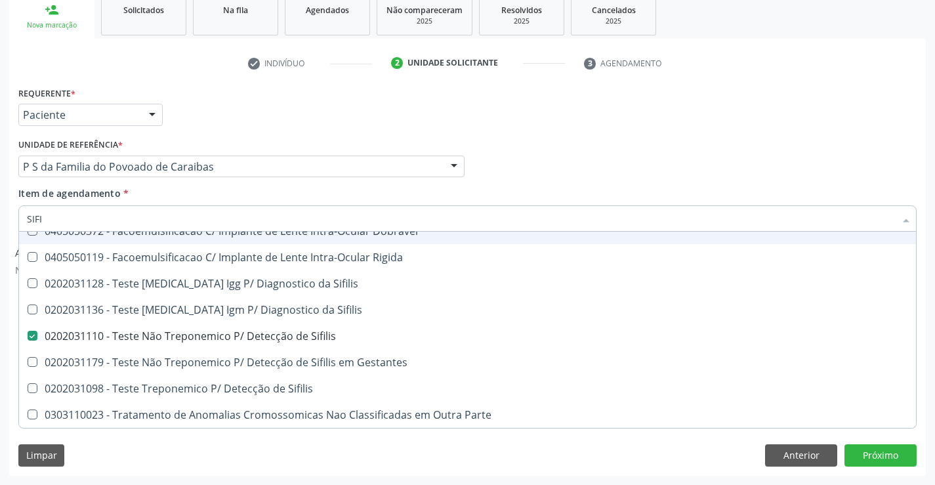
checkbox Risco "true"
checkbox Dobravel "true"
checkbox Rigida "true"
checkbox Sifilis "true"
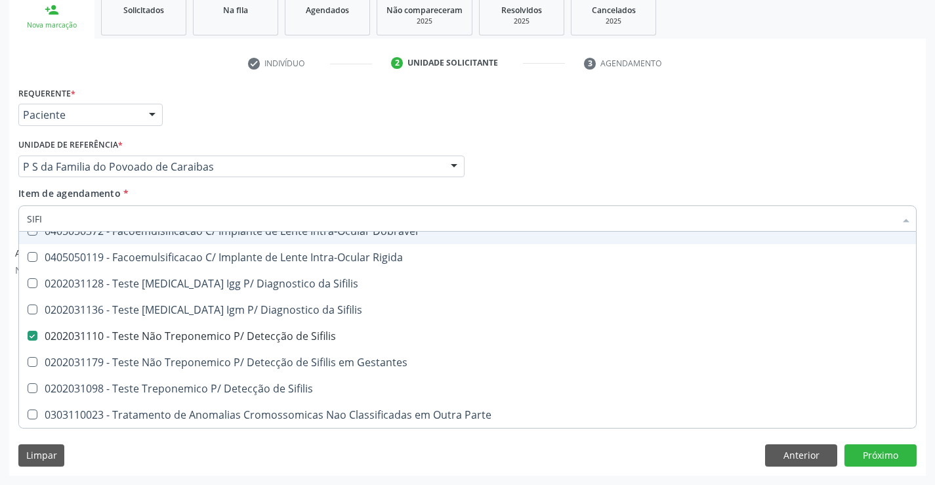
checkbox Gestantes "true"
checkbox Sifilis "true"
checkbox Parte "true"
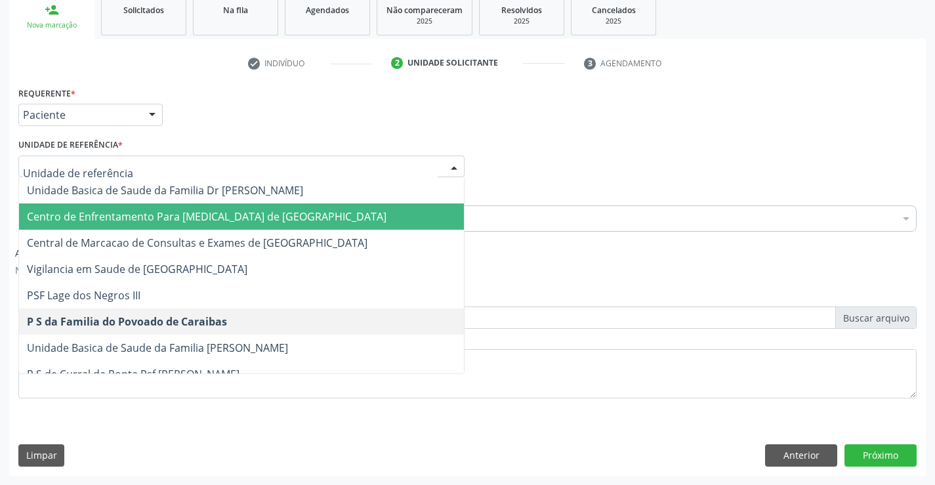
scroll to position [0, 0]
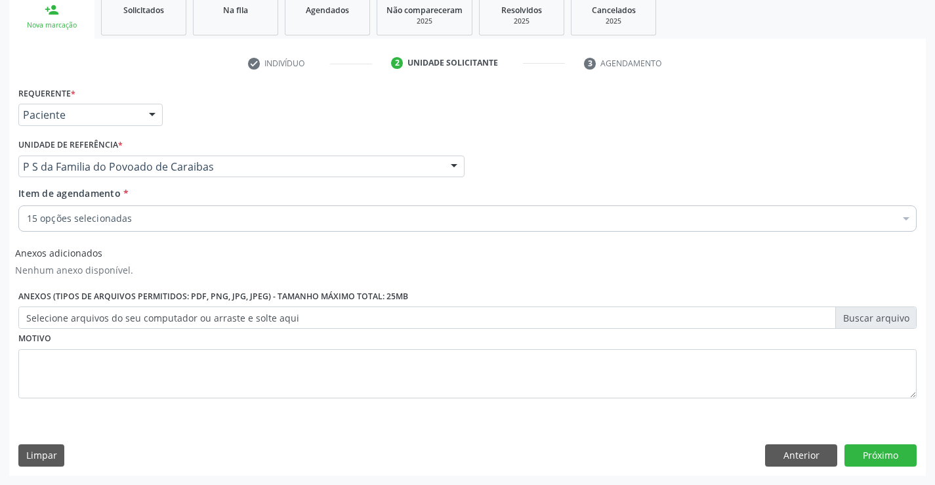
click at [211, 139] on div "Unidade de referência * P S da Familia do Povoado de Caraibas Unidade Basica de…" at bounding box center [241, 156] width 446 height 42
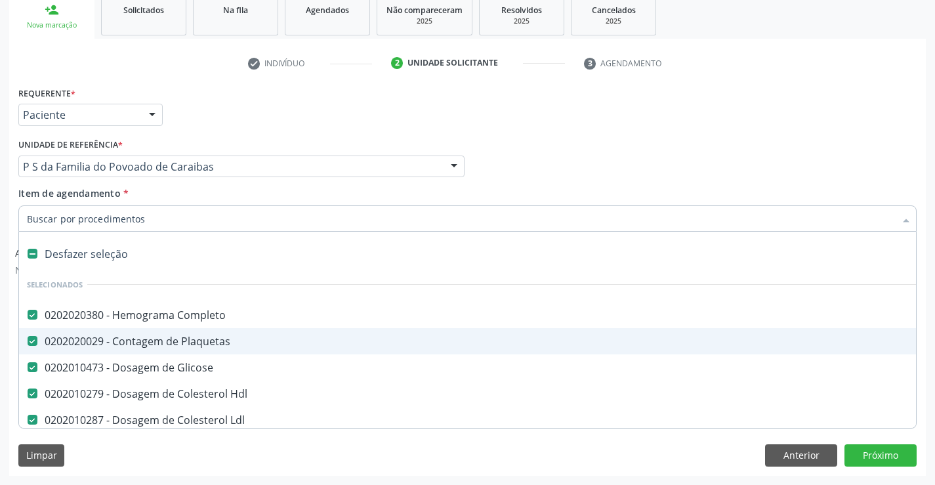
type input "U"
checkbox Ureia "false"
checkbox Creatinina "false"
checkbox \(Tgo\) "false"
checkbox \(Tgp\) "false"
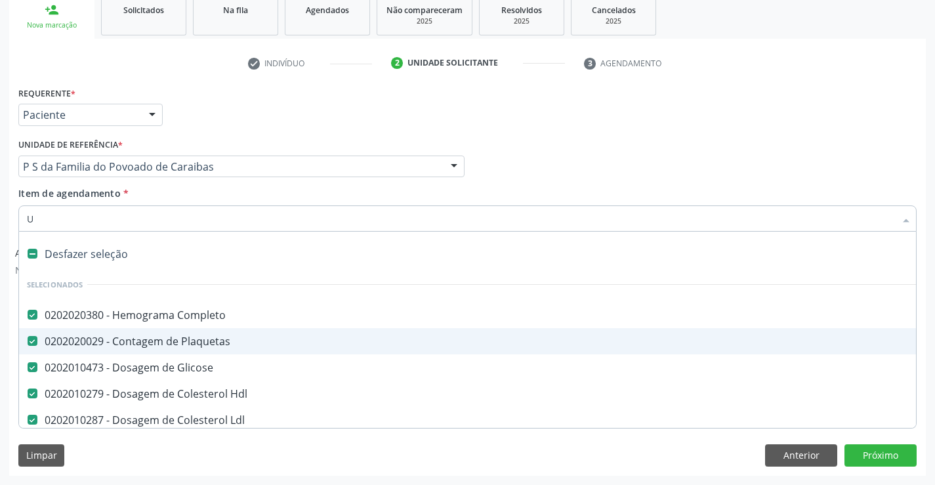
checkbox Alcalina "false"
checkbox Gt\) "false"
checkbox Urico "false"
checkbox Sifilis "false"
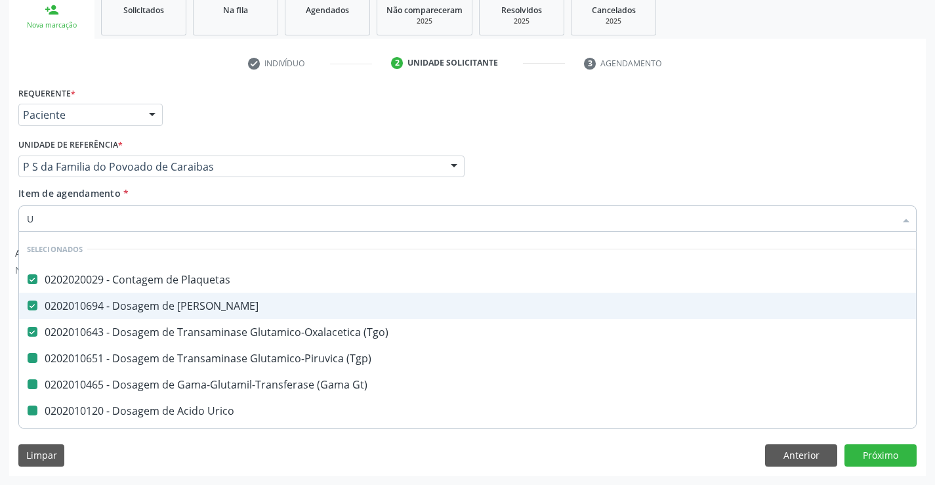
type input "UR"
checkbox \(Tgp\) "false"
checkbox Gt\) "false"
checkbox Urico "false"
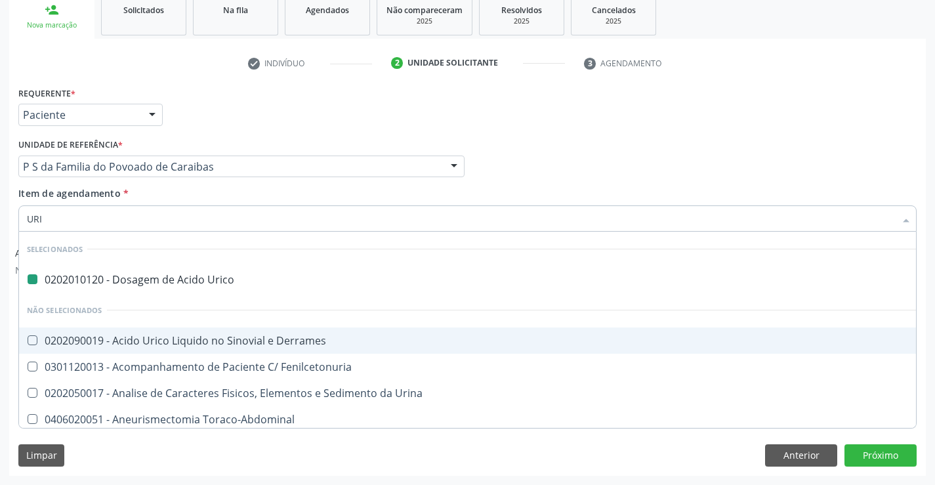
type input "URIN"
checkbox Urico "false"
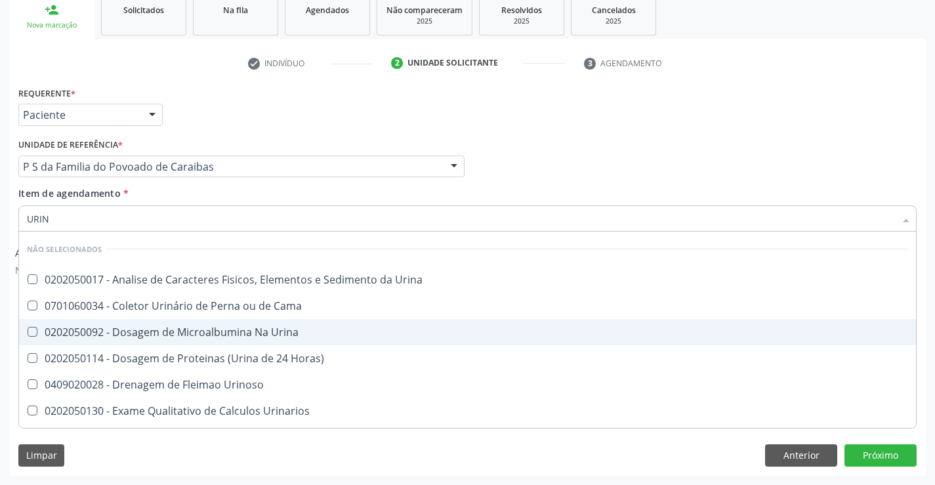
type input "URINA"
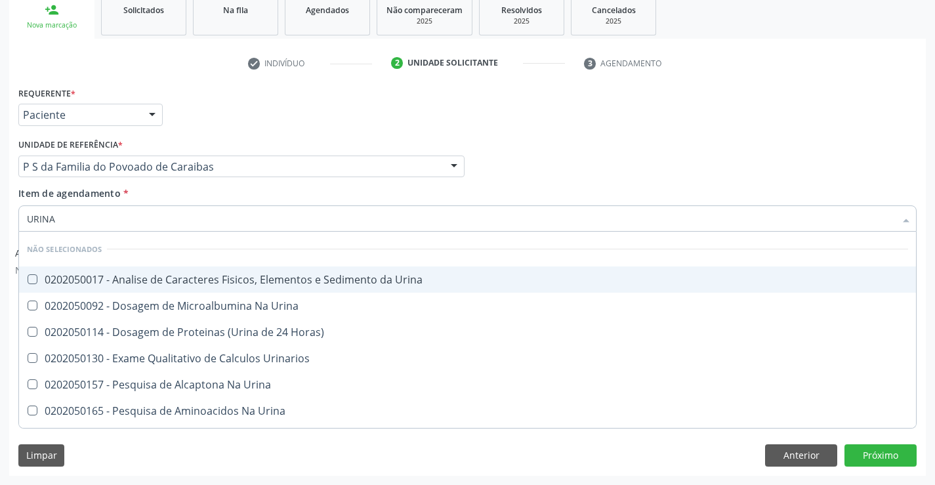
drag, startPoint x: 108, startPoint y: 278, endPoint x: 106, endPoint y: 255, distance: 22.4
click at [107, 276] on div "0202050017 - Analise de Caracteres Fisicos, Elementos e Sedimento da Urina" at bounding box center [468, 279] width 882 height 11
checkbox Urina "true"
type input "URINA"
click at [198, 141] on div "Unidade de referência * P S da Familia do Povoado de Caraibas Unidade Basica de…" at bounding box center [241, 156] width 446 height 42
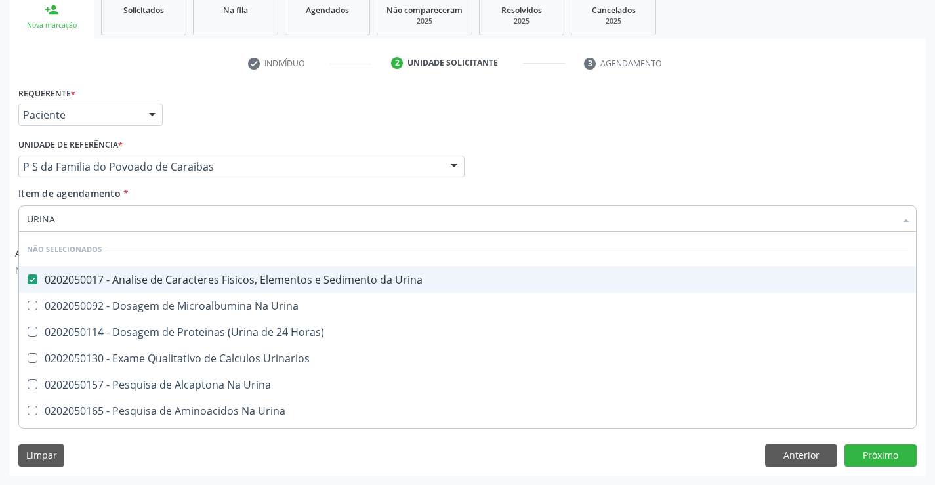
checkbox Urinarios "true"
checkbox Urina "true"
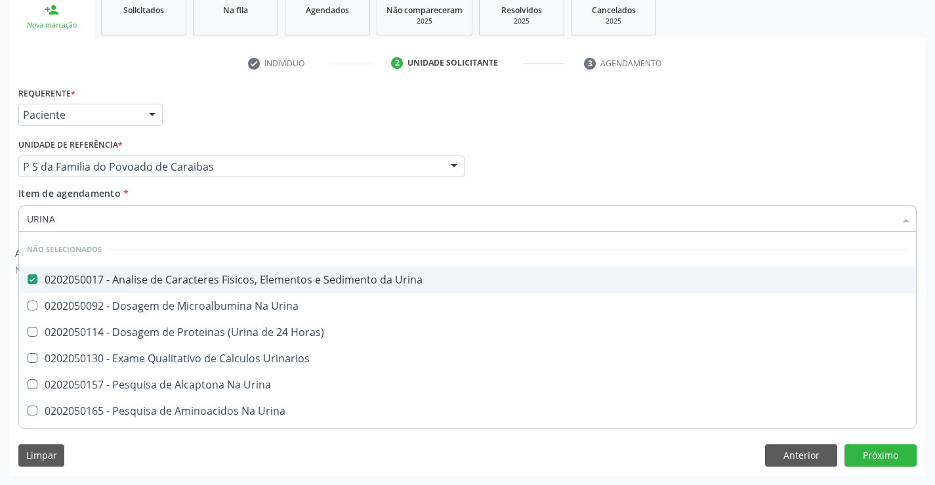
checkbox Urina "true"
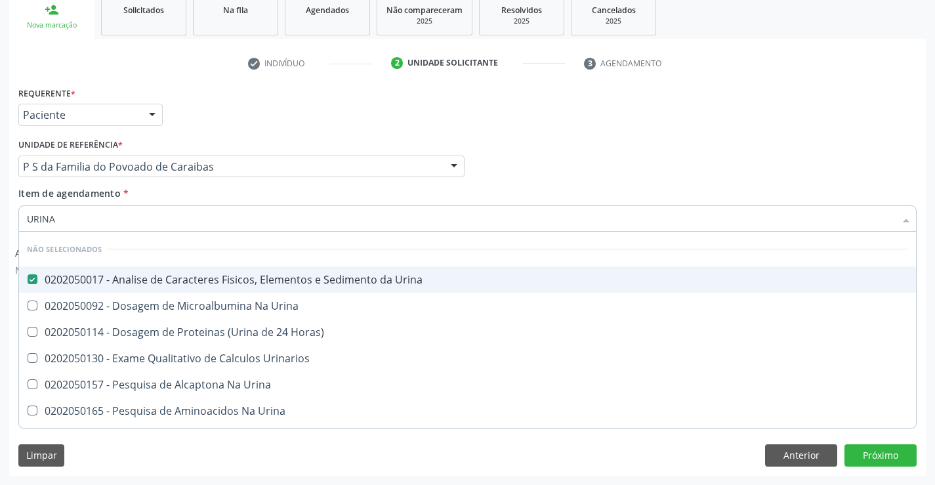
checkbox Urina "true"
checkbox Horas\) "true"
checkbox Urina "true"
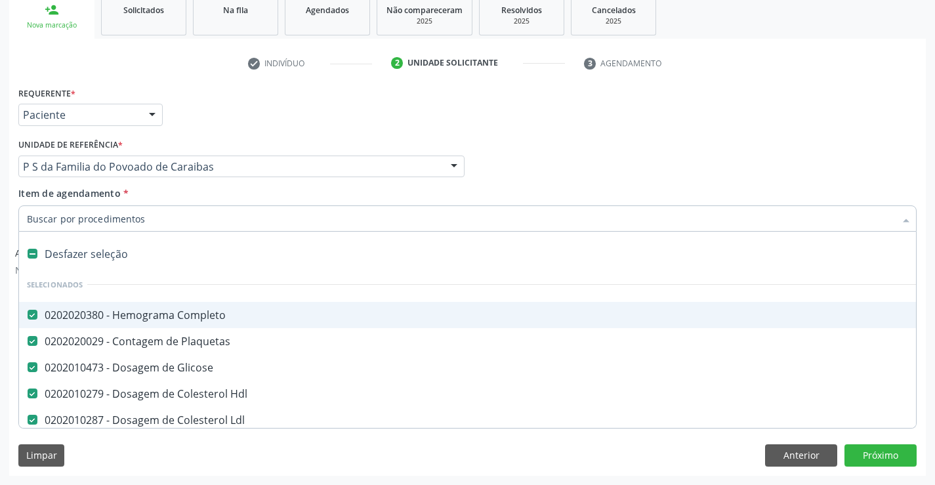
type input "F"
checkbox Total "false"
checkbox Ureia "false"
checkbox Creatinina "false"
checkbox \(Tgo\) "false"
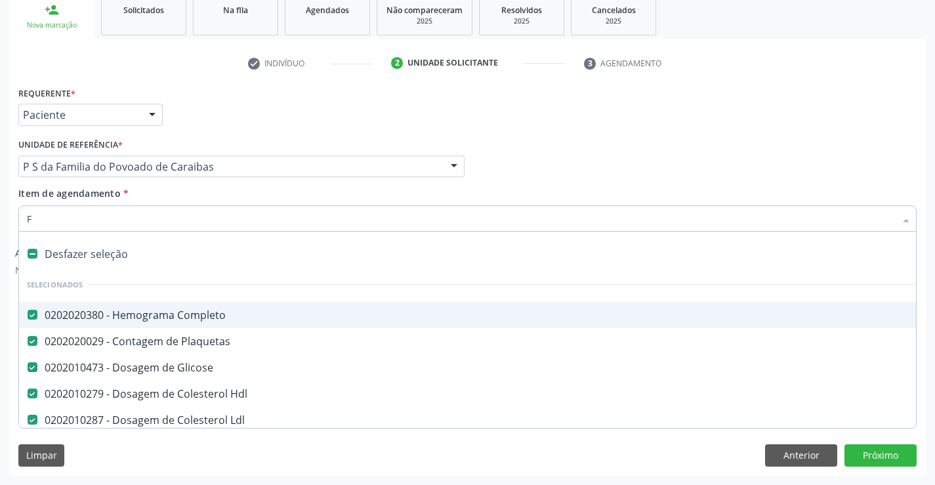
checkbox \(Tgp\) "false"
checkbox Alcalina "false"
checkbox Gt\) "false"
checkbox Urico "false"
checkbox Sifilis "false"
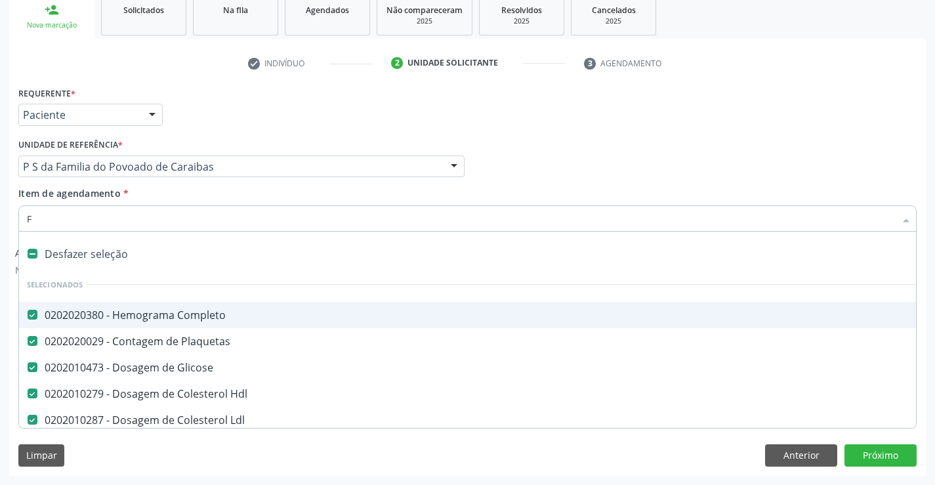
checkbox Urina "false"
checkbox Triglicerideos "false"
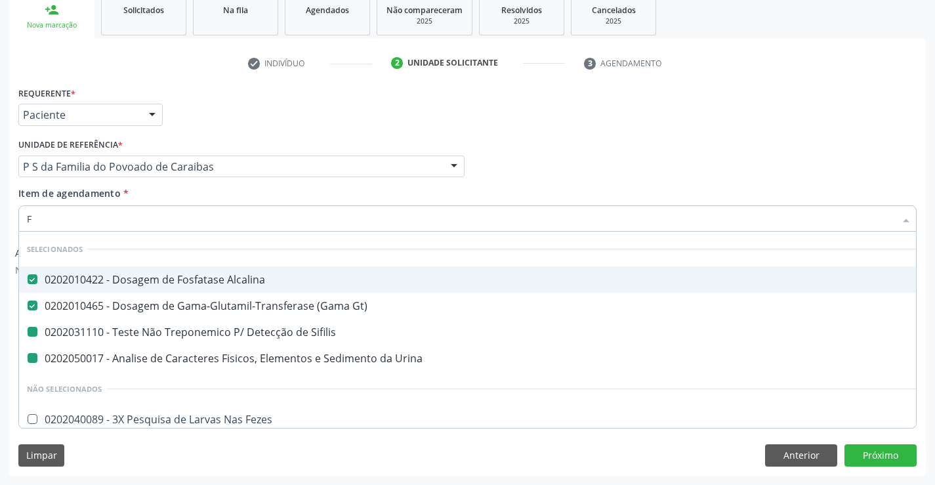
type input "FE"
checkbox Urina "false"
checkbox Sifilis "false"
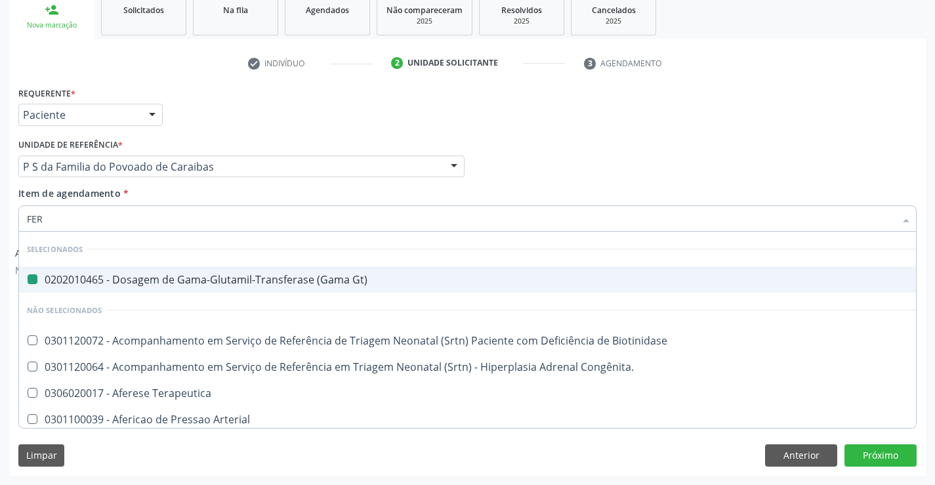
type input "FERR"
checkbox Gt\) "false"
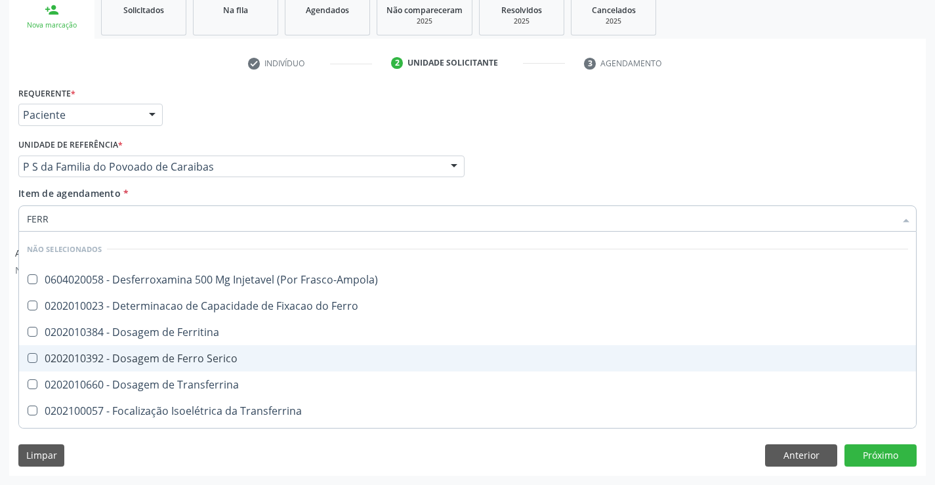
click at [192, 359] on div "0202010392 - Dosagem de Ferro Serico" at bounding box center [468, 358] width 882 height 11
checkbox Serico "true"
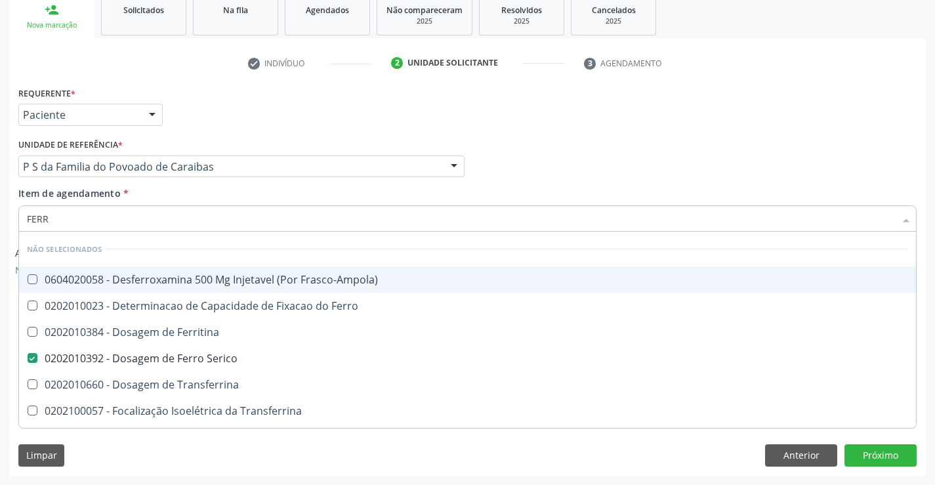
click at [326, 124] on div "Requerente * Paciente Profissional de Saúde Paciente Nenhum resultado encontrad…" at bounding box center [467, 108] width 905 height 51
checkbox Frasco-Ampola\) "true"
checkbox Transferrina "true"
checkbox \(Nefroplastia\) "true"
checkbox Ml\) "true"
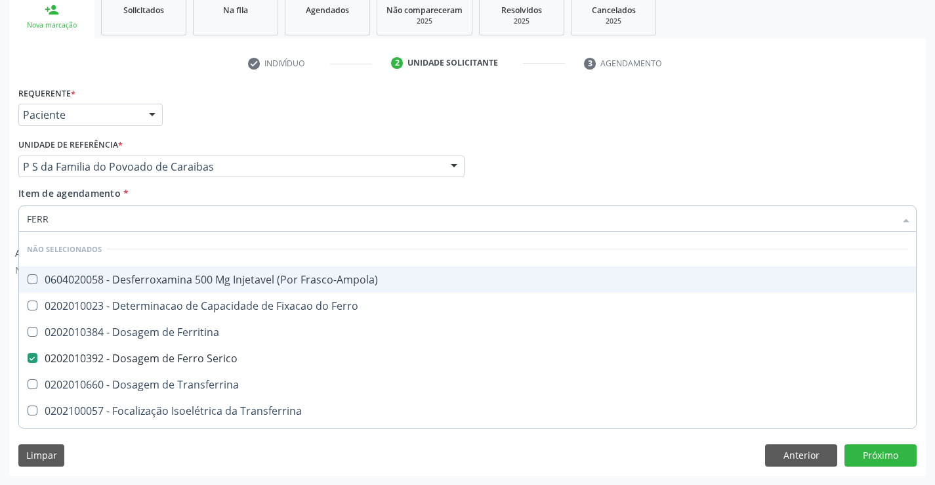
checkbox Ferritina "true"
checkbox Transferrina "true"
checkbox Ferro "true"
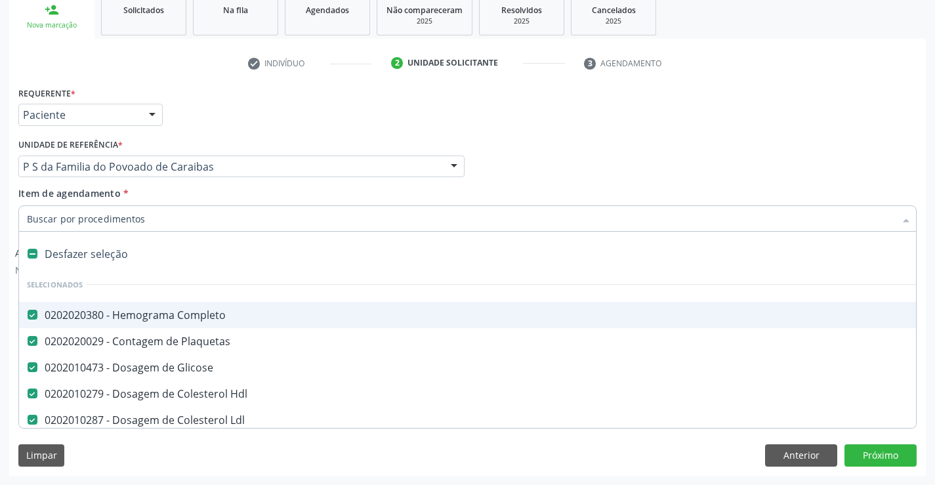
click at [727, 135] on div "Profissional Solicitante Por favor, selecione a Unidade de Atendimento primeiro…" at bounding box center [467, 160] width 905 height 51
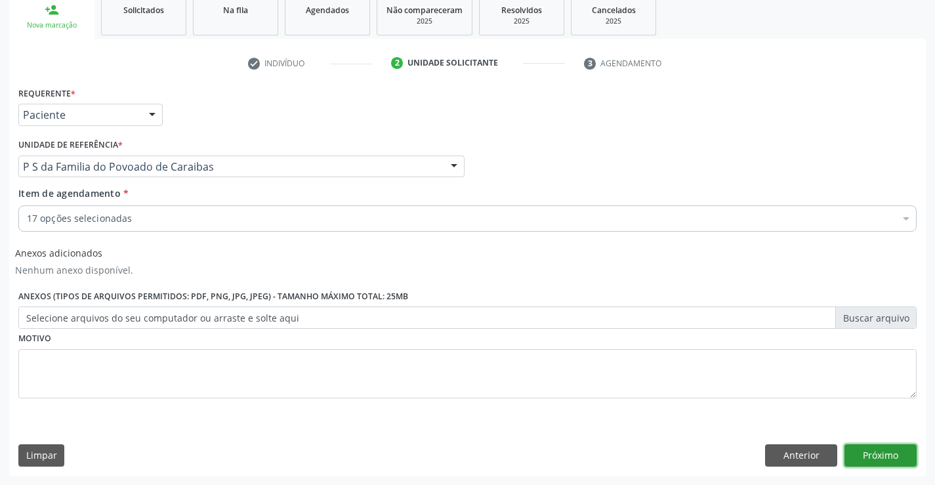
click at [872, 455] on button "Próximo" at bounding box center [881, 455] width 72 height 22
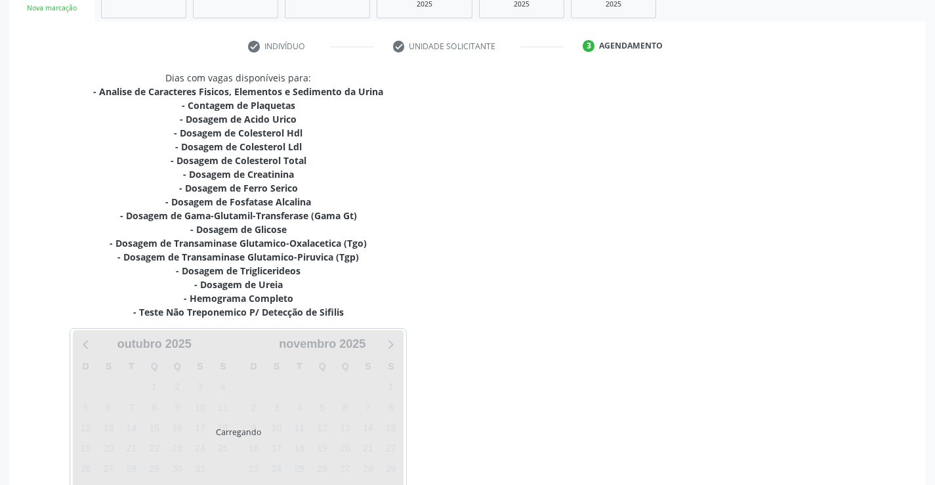
scroll to position [307, 0]
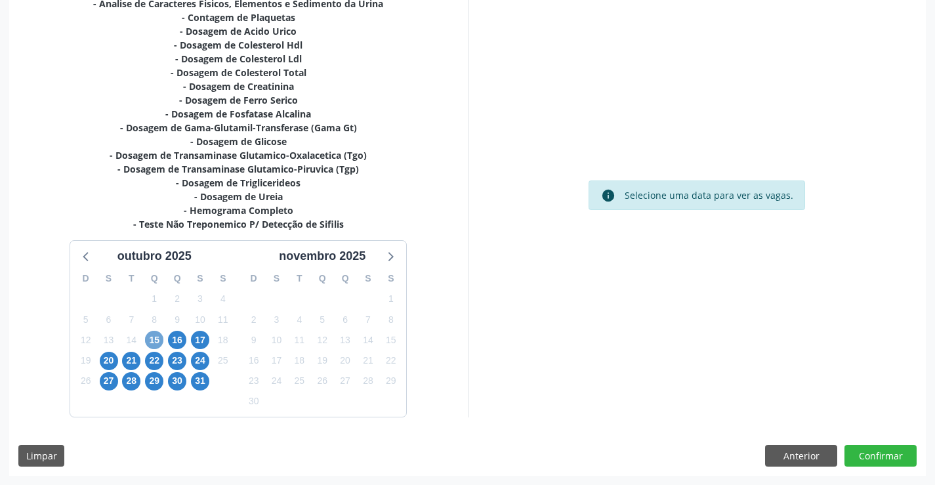
click at [158, 340] on span "15" at bounding box center [154, 340] width 18 height 18
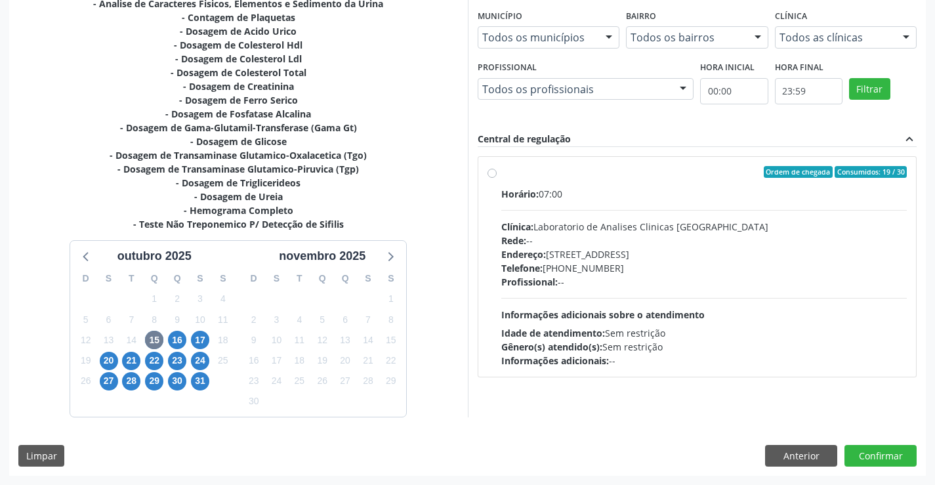
click at [618, 271] on div "Telefone: (74) 36453588" at bounding box center [704, 268] width 406 height 14
click at [497, 178] on input "Ordem de chegada Consumidos: 19 / 30 Horário: 07:00 Clínica: Laboratorio de Ana…" at bounding box center [492, 172] width 9 height 12
radio input "true"
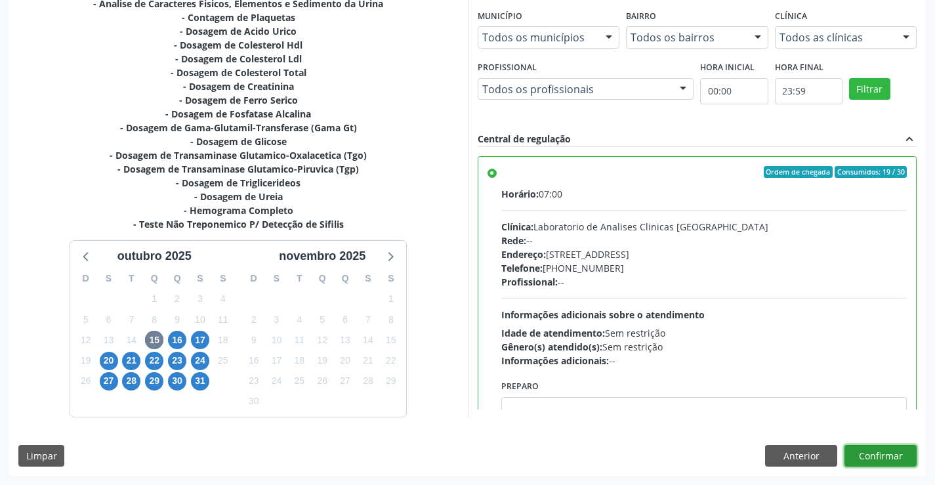
click at [886, 452] on button "Confirmar" at bounding box center [881, 456] width 72 height 22
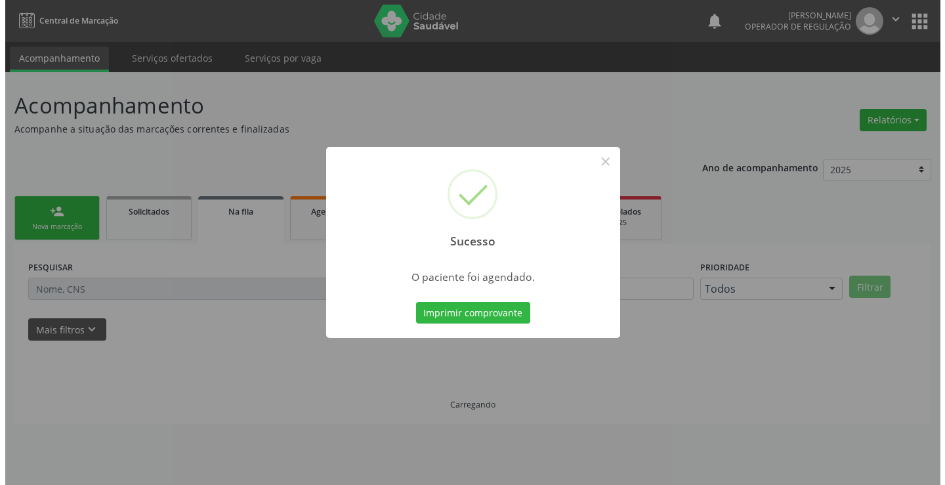
scroll to position [0, 0]
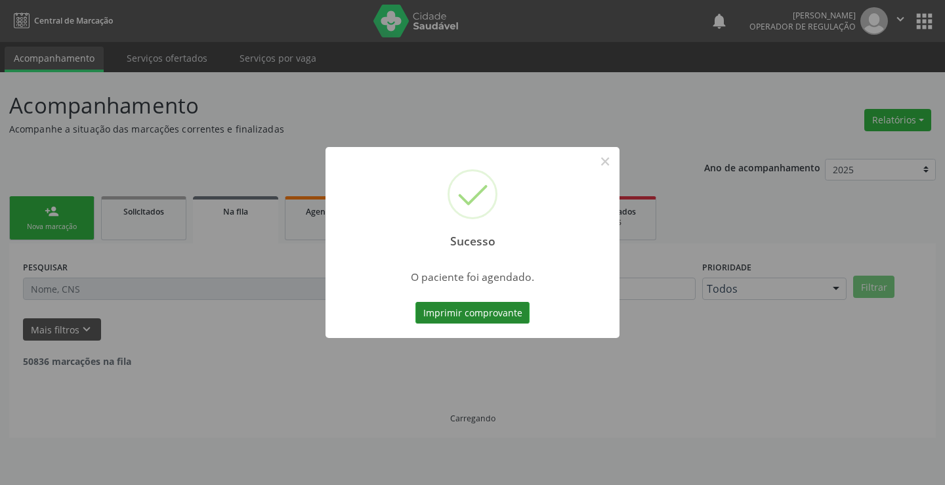
click at [459, 321] on button "Imprimir comprovante" at bounding box center [473, 313] width 114 height 22
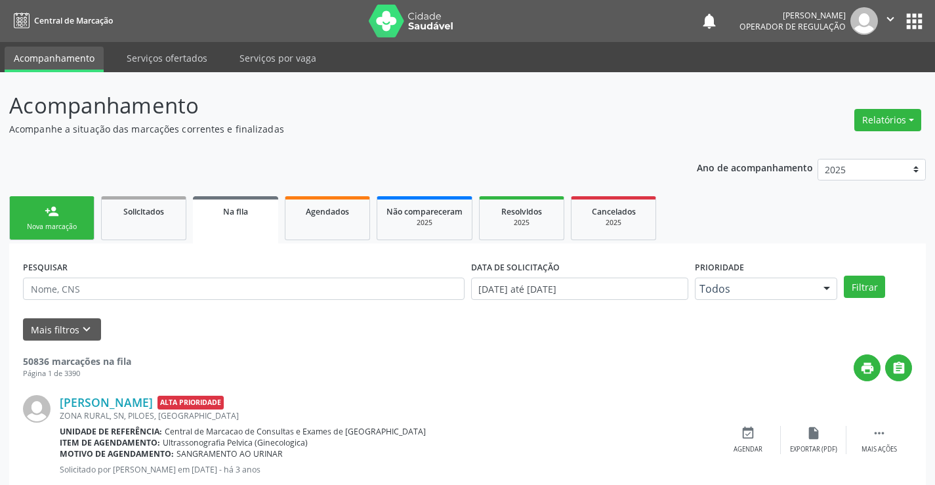
click at [72, 229] on div "Nova marcação" at bounding box center [52, 227] width 66 height 10
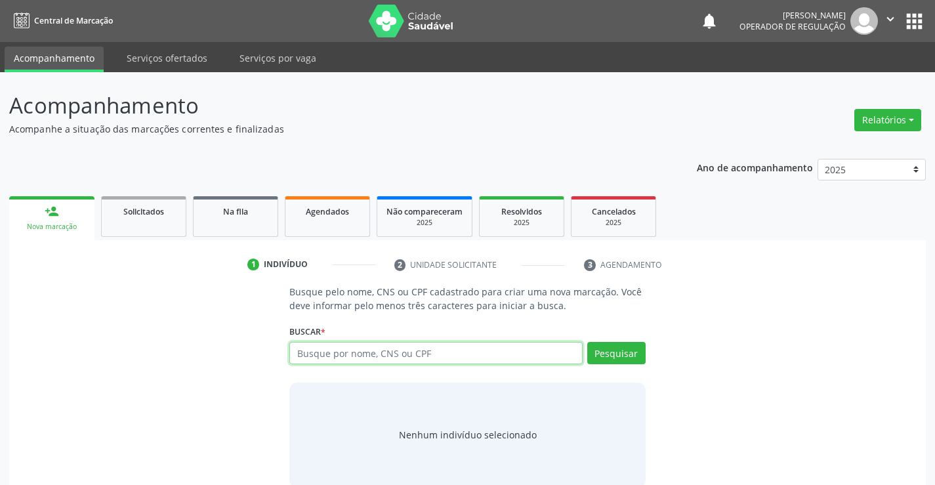
click at [351, 345] on input "text" at bounding box center [435, 353] width 293 height 22
type input "706400168594781"
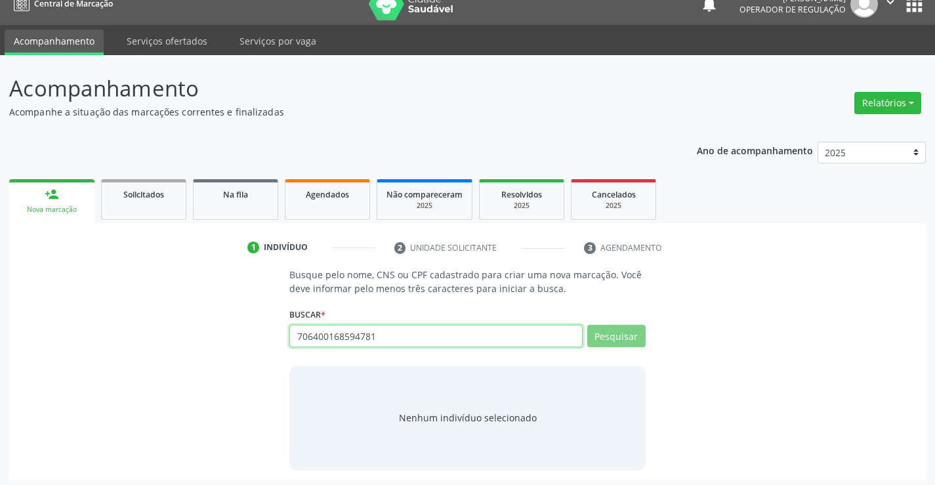
scroll to position [21, 0]
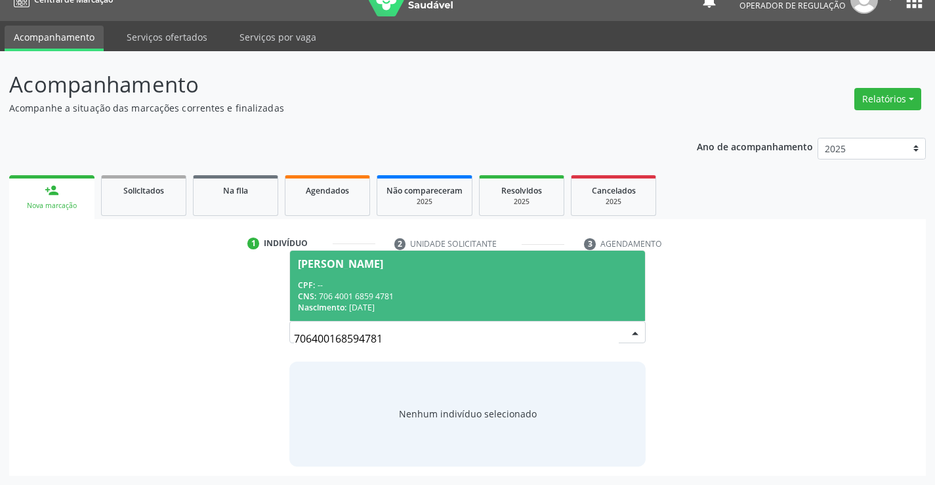
click at [475, 267] on div "Gael Henrique Souza de Jesus" at bounding box center [467, 264] width 339 height 11
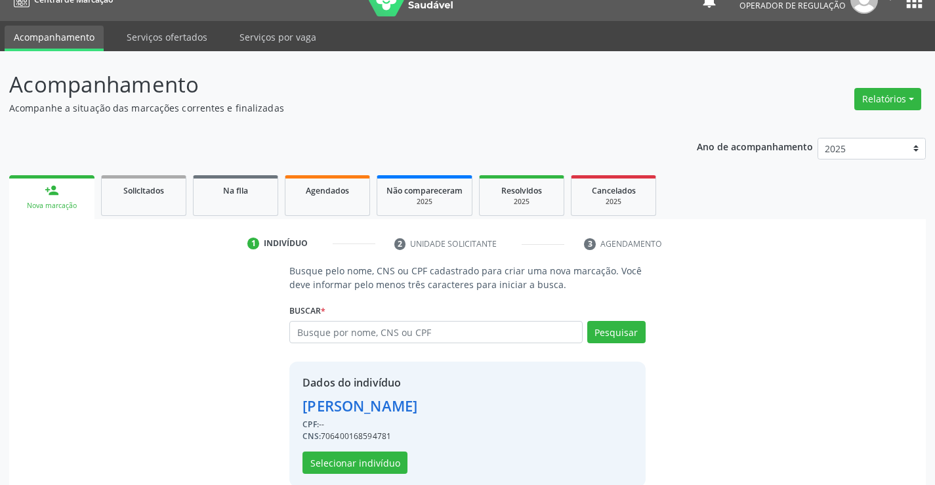
scroll to position [41, 0]
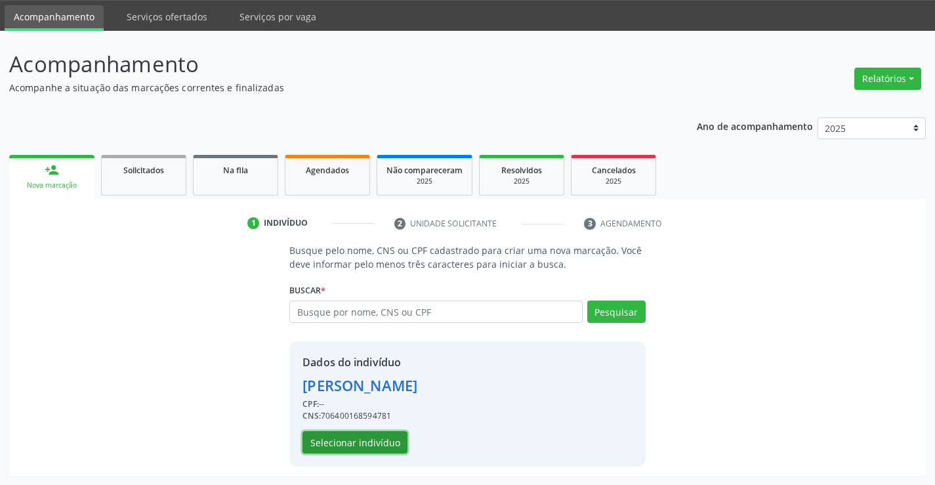
click at [355, 448] on button "Selecionar indivíduo" at bounding box center [355, 442] width 105 height 22
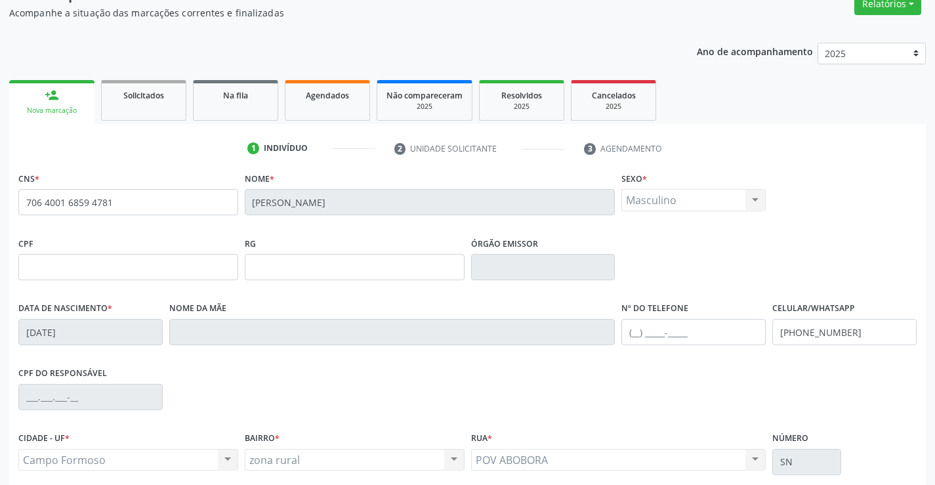
scroll to position [226, 0]
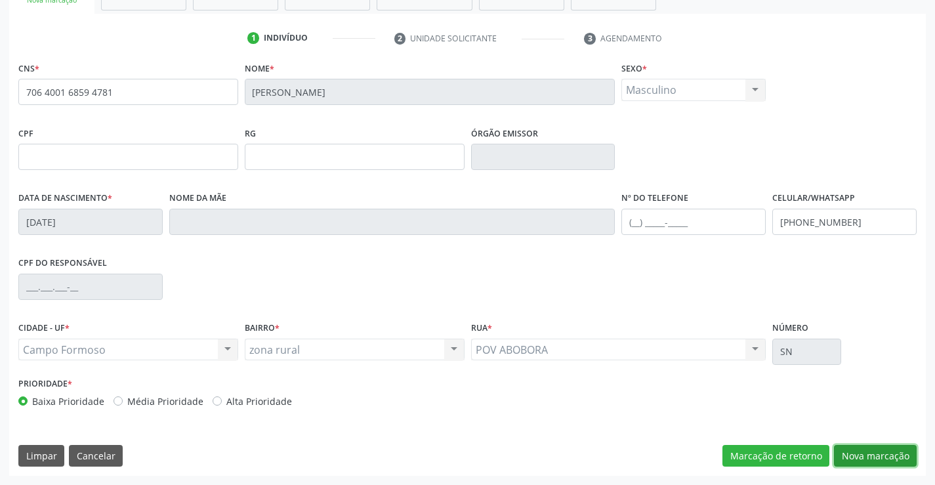
click at [865, 445] on button "Nova marcação" at bounding box center [875, 456] width 83 height 22
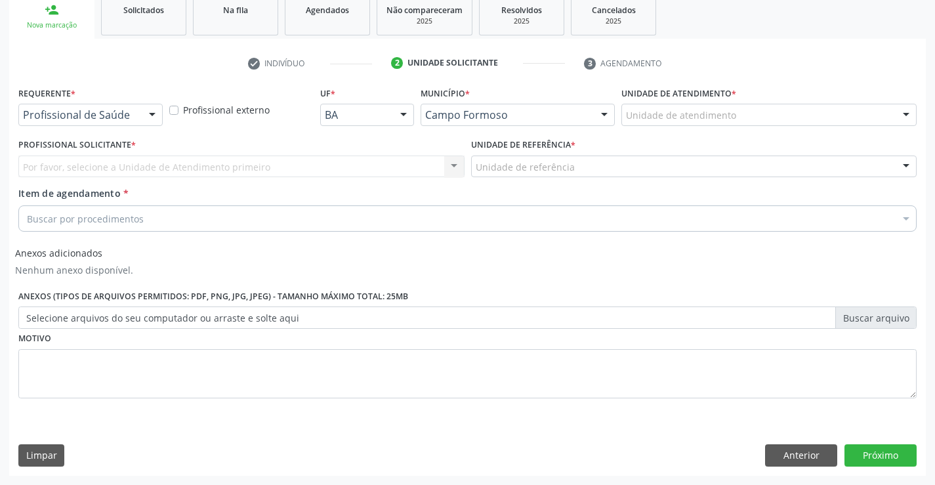
scroll to position [202, 0]
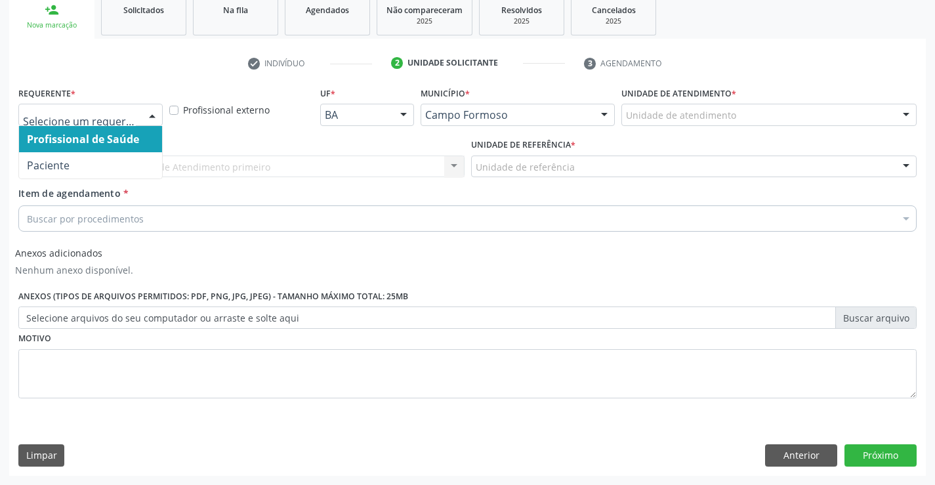
click at [148, 121] on div at bounding box center [152, 115] width 20 height 22
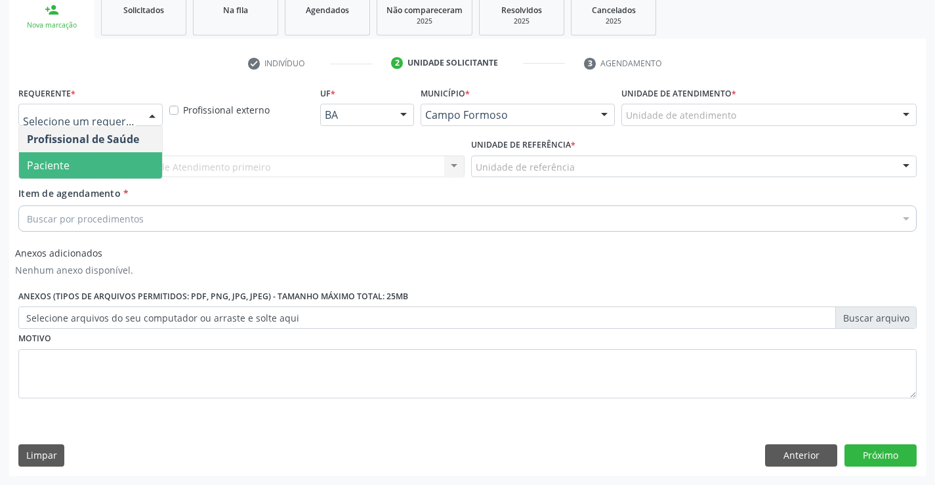
click at [98, 168] on span "Paciente" at bounding box center [90, 165] width 143 height 26
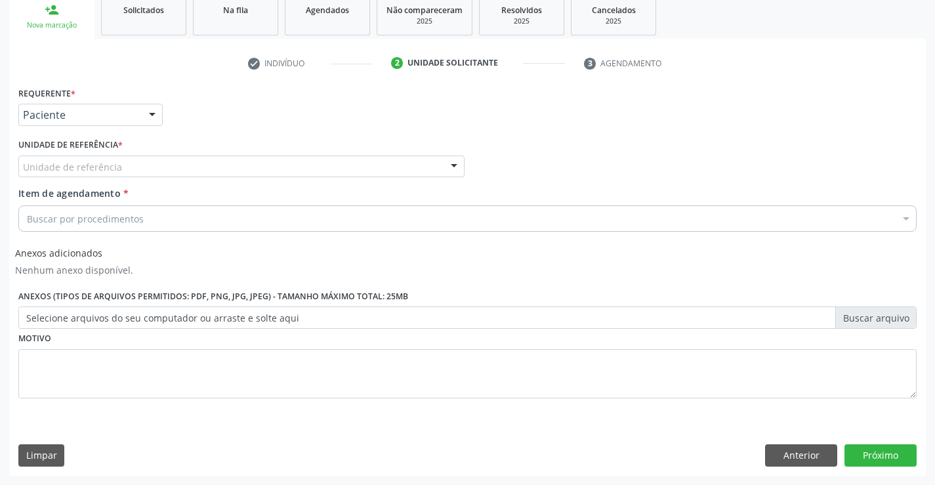
drag, startPoint x: 164, startPoint y: 161, endPoint x: 167, endPoint y: 217, distance: 56.5
click at [164, 161] on div "Unidade de referência" at bounding box center [241, 167] width 446 height 22
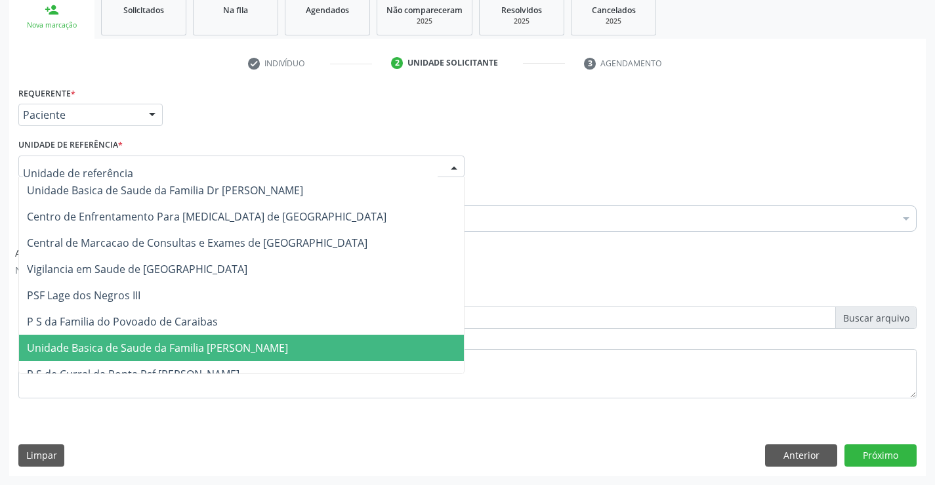
click at [165, 348] on span "Unidade Basica de Saude da Familia [PERSON_NAME]" at bounding box center [157, 348] width 261 height 14
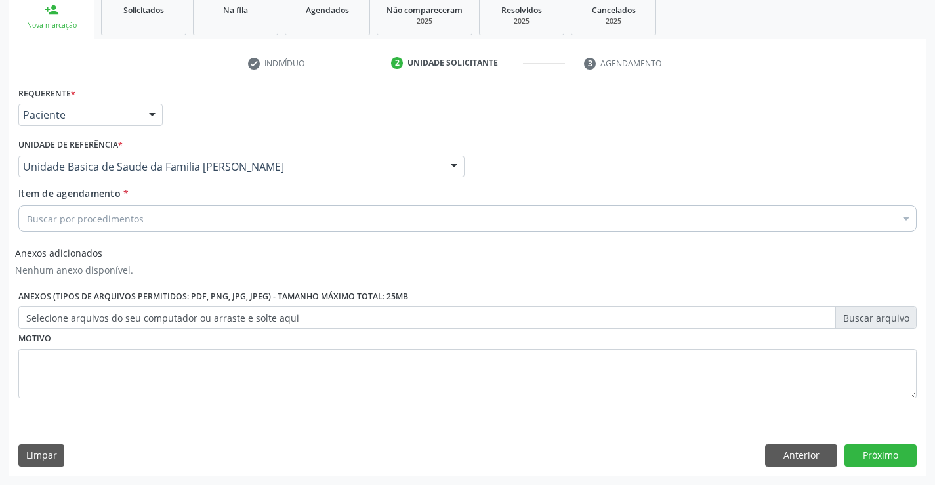
click at [137, 226] on div "Buscar por procedimentos" at bounding box center [467, 218] width 899 height 26
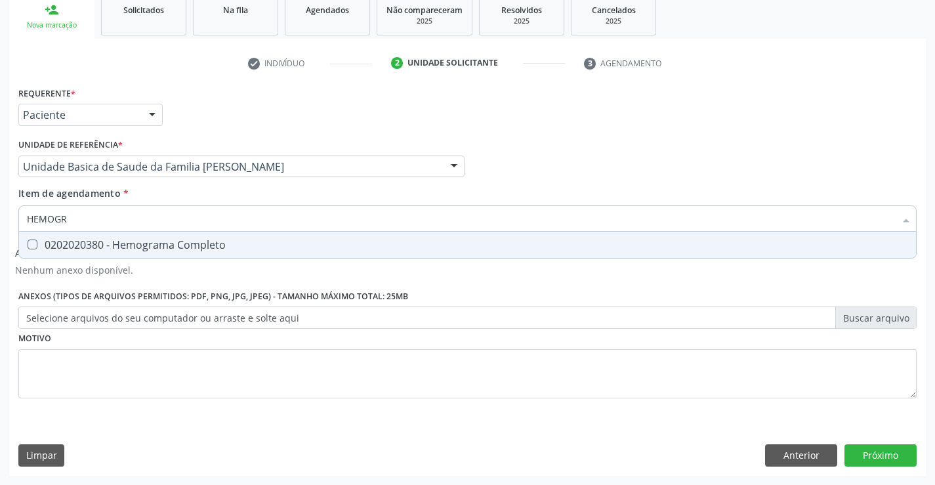
type input "HEMOGRA"
click at [140, 245] on div "0202020380 - Hemograma Completo" at bounding box center [468, 245] width 882 height 11
checkbox Completo "true"
type input "HEMOGRA"
click at [88, 337] on div "Requerente * Paciente Profissional de Saúde Paciente Nenhum resultado encontrad…" at bounding box center [467, 249] width 899 height 333
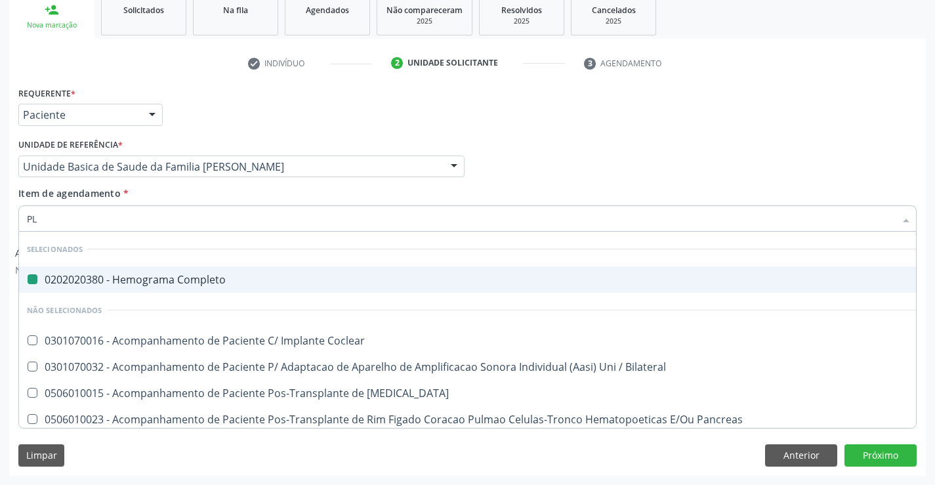
type input "PLA"
checkbox Completo "false"
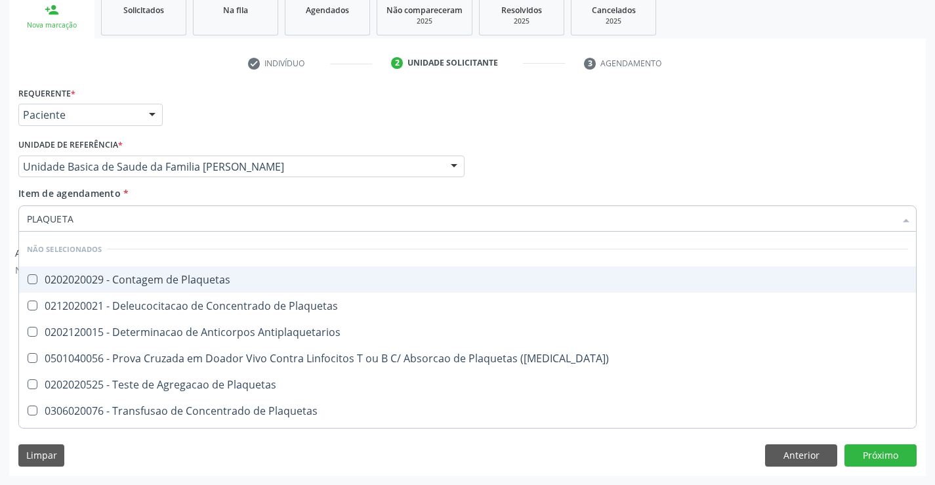
type input "PLAQUETAS"
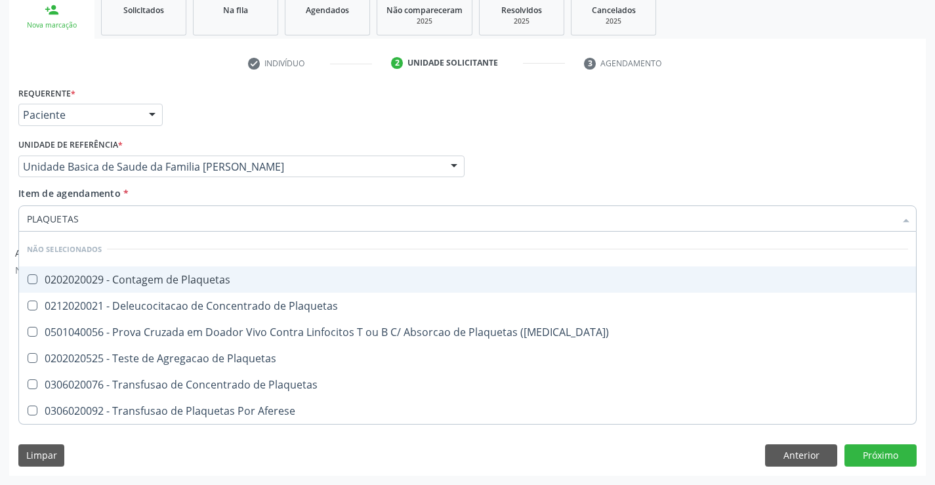
click at [159, 280] on div "0202020029 - Contagem de Plaquetas" at bounding box center [468, 279] width 882 height 11
checkbox Plaquetas "true"
type input "PLAQUETAS"
click at [238, 112] on div "Requerente * Paciente Profissional de Saúde Paciente Nenhum resultado encontrad…" at bounding box center [467, 108] width 905 height 51
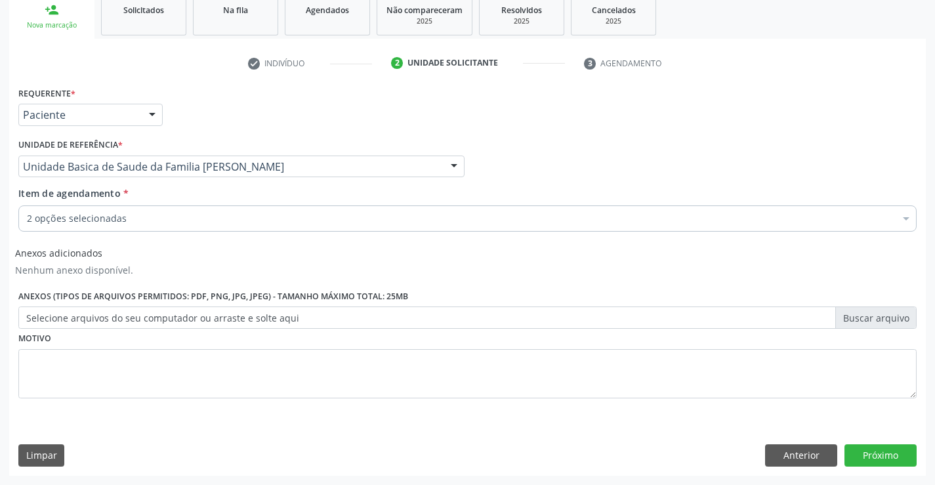
checkbox Plaquetas "true"
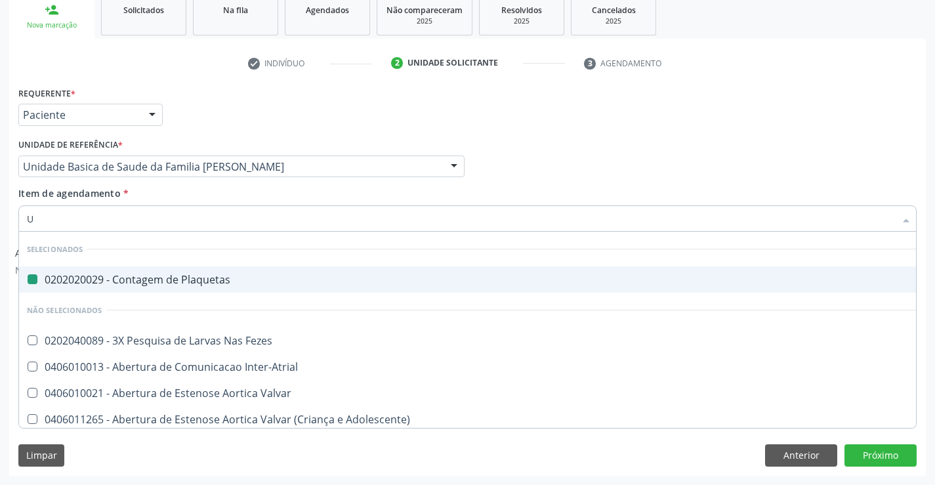
type input "UR"
checkbox Plaquetas "false"
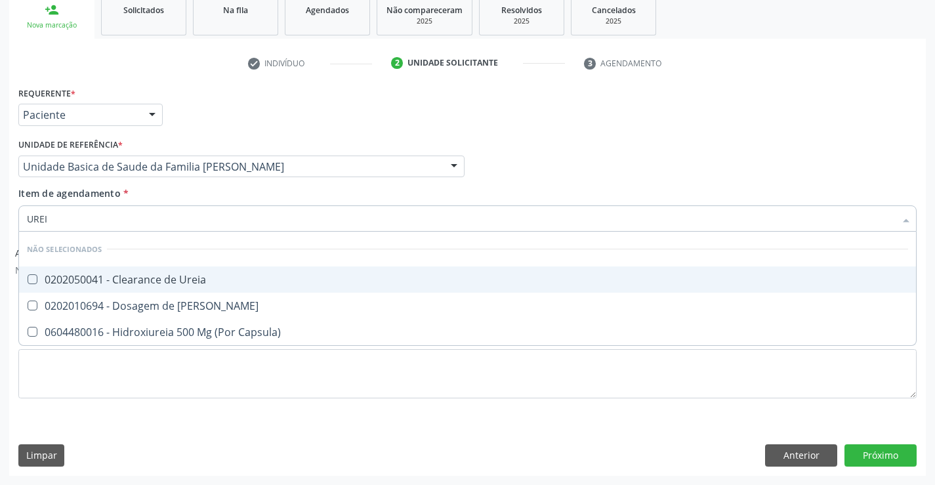
type input "UREIA"
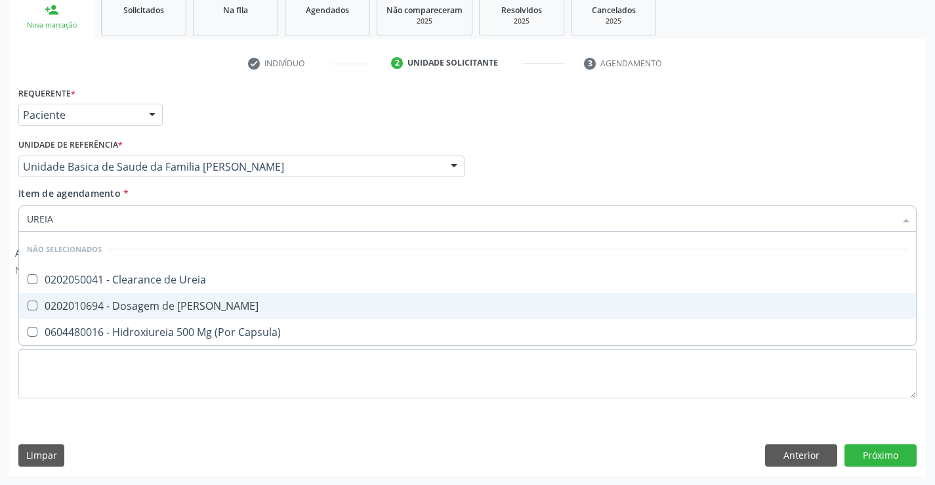
drag, startPoint x: 113, startPoint y: 307, endPoint x: 121, endPoint y: 242, distance: 66.2
click at [116, 301] on div "0202010694 - Dosagem de [PERSON_NAME]" at bounding box center [468, 306] width 882 height 11
checkbox Ureia "true"
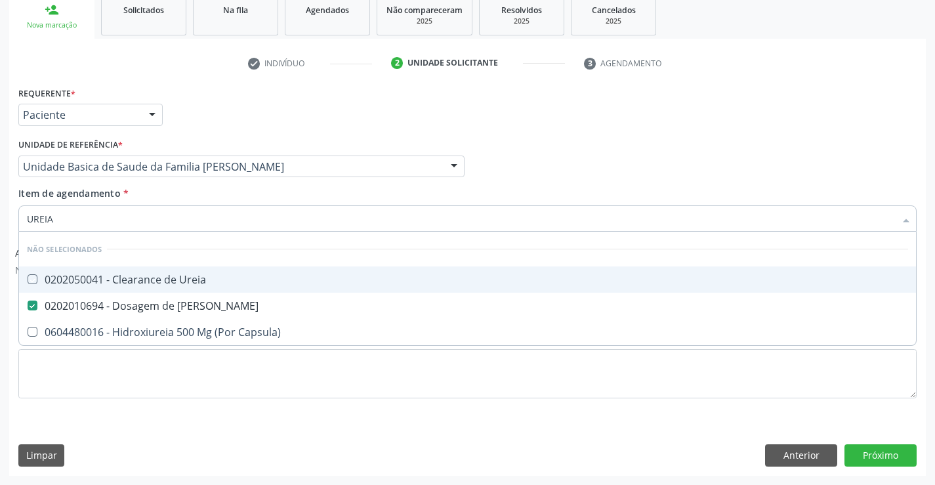
click at [184, 94] on div "Requerente * Paciente Profissional de Saúde Paciente Nenhum resultado encontrad…" at bounding box center [467, 108] width 905 height 51
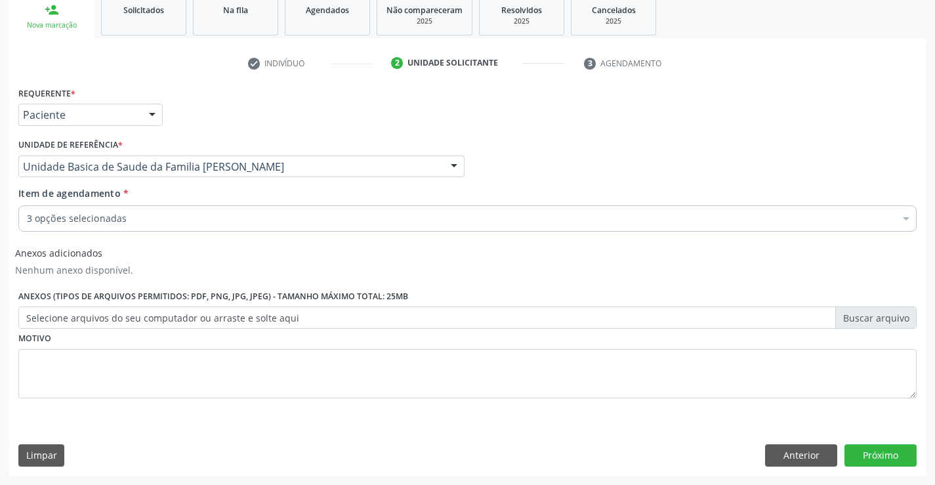
click at [114, 227] on div "3 opções selecionadas" at bounding box center [467, 218] width 899 height 26
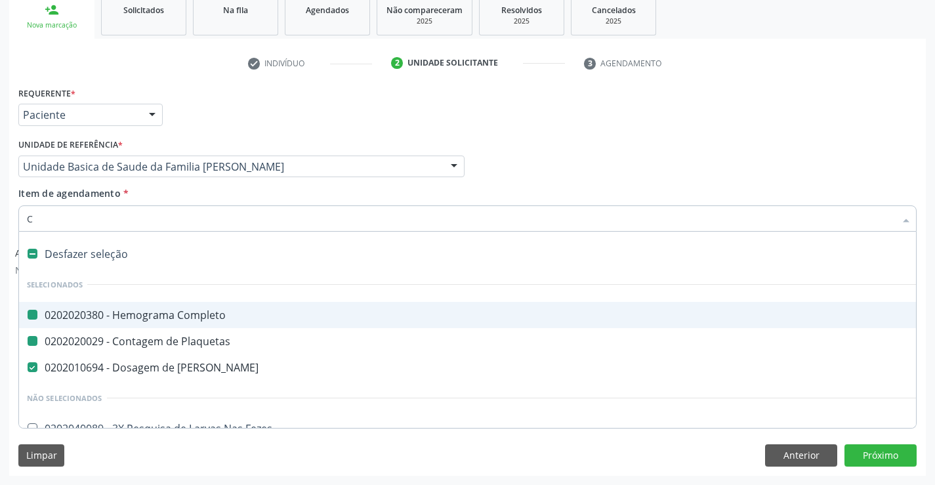
type input "CR"
checkbox Completo "false"
checkbox Plaquetas "false"
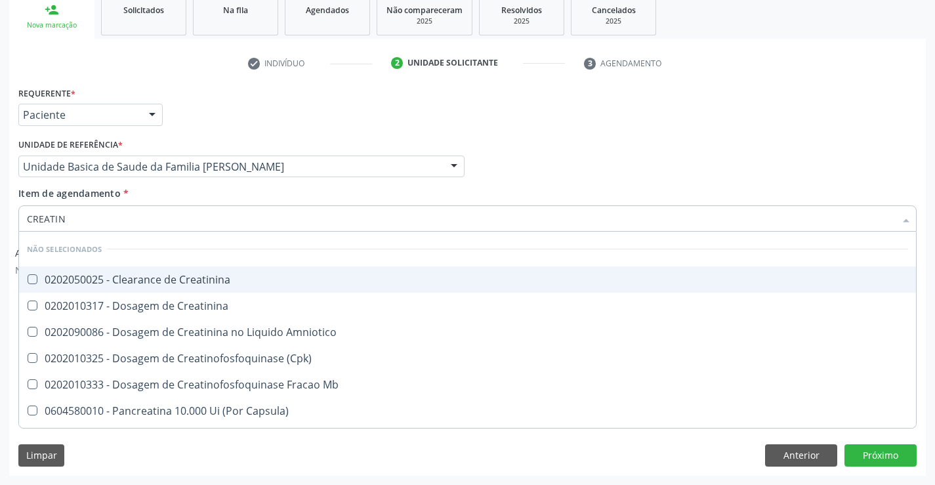
type input "CREATINI"
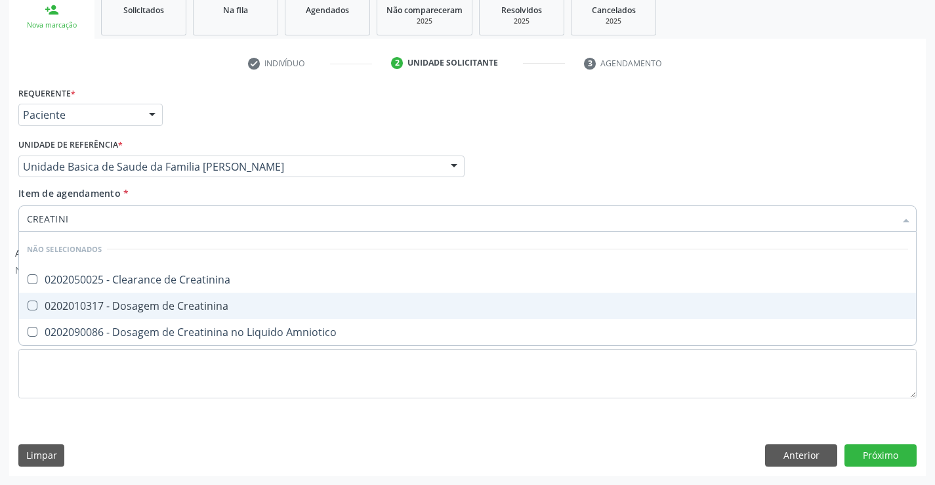
drag, startPoint x: 114, startPoint y: 307, endPoint x: 201, endPoint y: 172, distance: 160.0
click at [114, 306] on div "0202010317 - Dosagem de Creatinina" at bounding box center [468, 306] width 882 height 11
checkbox Creatinina "true"
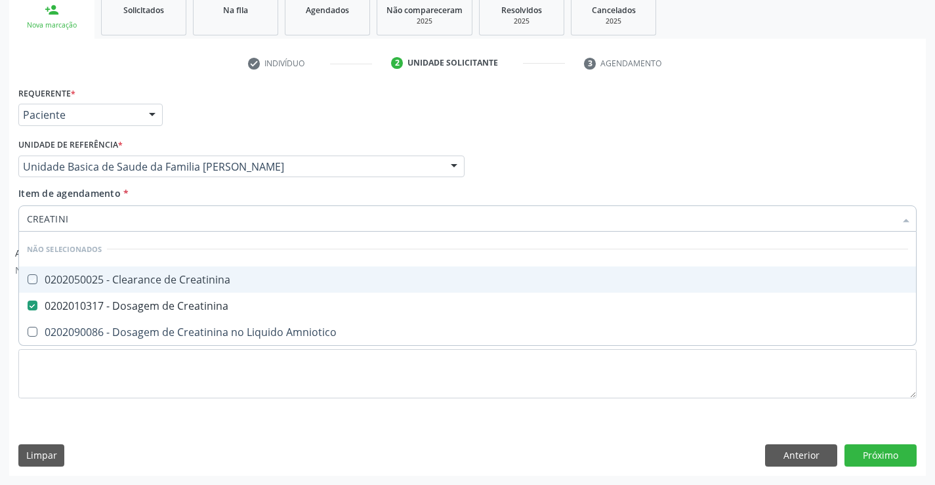
click at [264, 106] on div "Requerente * Paciente Profissional de Saúde Paciente Nenhum resultado encontrad…" at bounding box center [467, 108] width 905 height 51
checkbox Creatinina "true"
checkbox Amniotico "true"
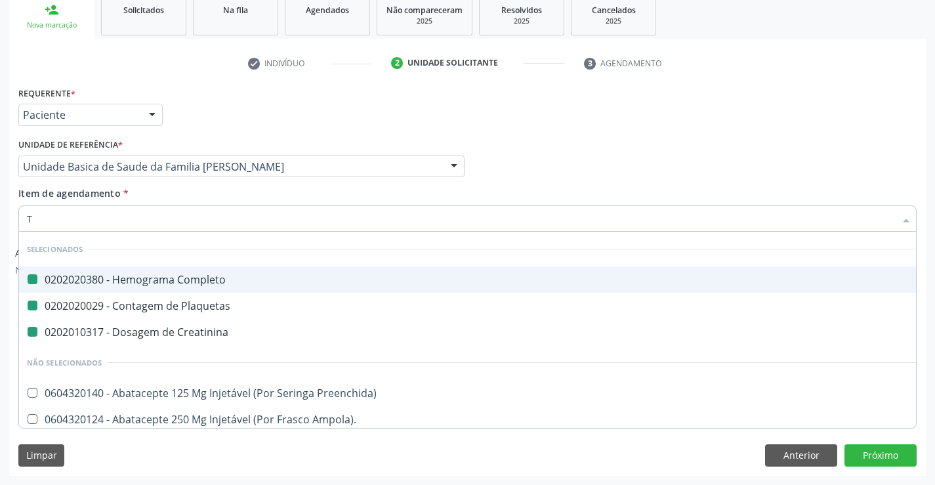
type input "TG"
checkbox Completo "false"
checkbox Plaquetas "false"
checkbox Creatinina "false"
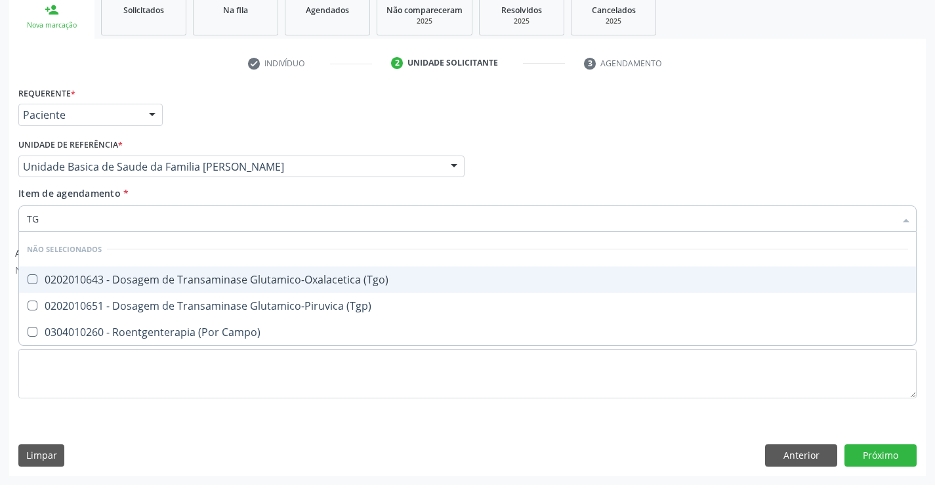
drag, startPoint x: 169, startPoint y: 283, endPoint x: 160, endPoint y: 307, distance: 26.0
click at [169, 284] on div "0202010643 - Dosagem de Transaminase Glutamico-Oxalacetica (Tgo)" at bounding box center [468, 279] width 882 height 11
checkbox \(Tgo\) "true"
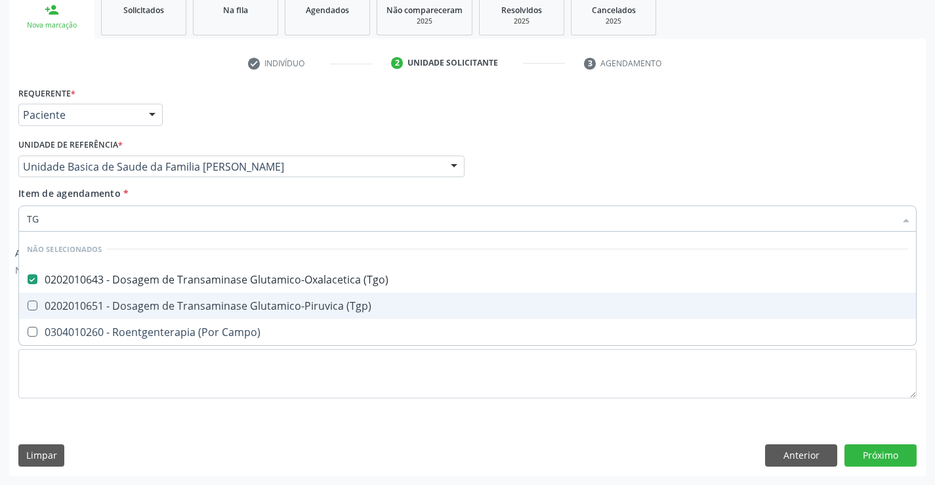
click at [160, 309] on div "0202010651 - Dosagem de Transaminase Glutamico-Piruvica (Tgp)" at bounding box center [468, 306] width 882 height 11
checkbox \(Tgp\) "true"
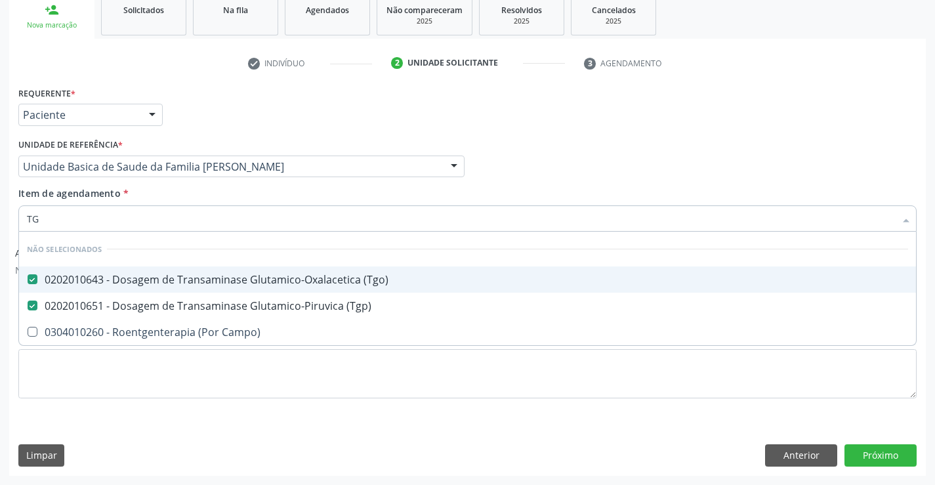
click at [206, 116] on div "Requerente * Paciente Profissional de Saúde Paciente Nenhum resultado encontrad…" at bounding box center [467, 108] width 905 height 51
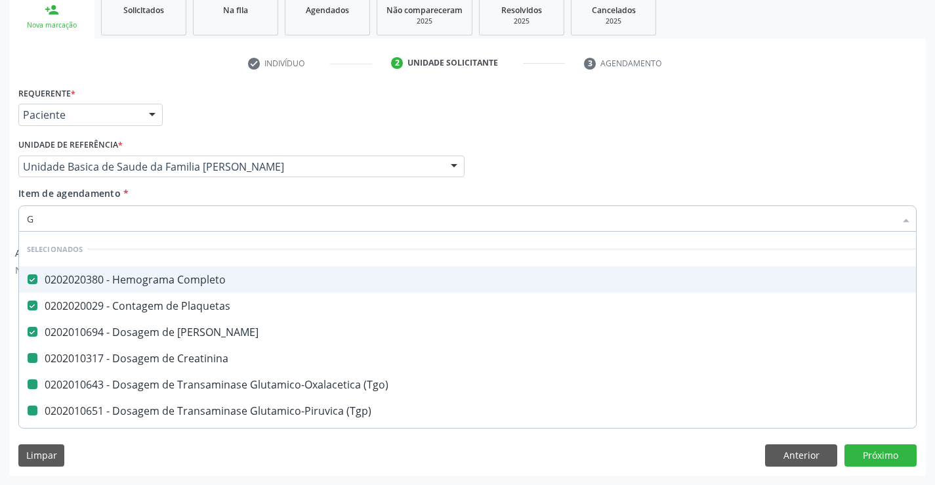
type input "GL"
checkbox Creatinina "false"
checkbox \(Tgo\) "false"
checkbox \(Tgp\) "false"
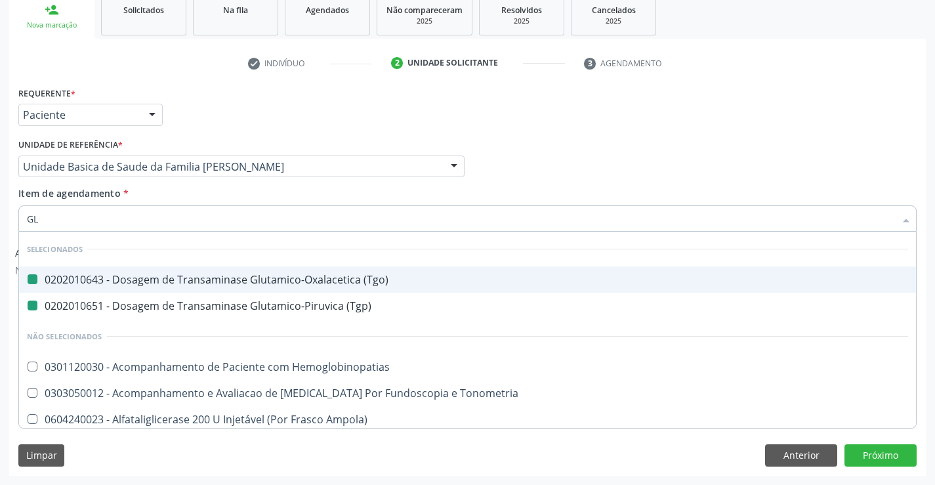
type input "GLI"
checkbox \(Tgo\) "false"
checkbox \(Tgp\) "false"
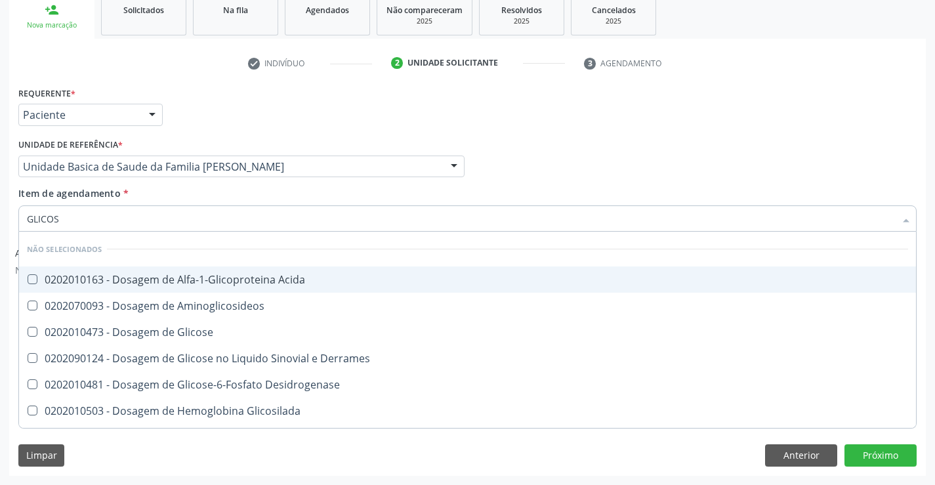
type input "GLICOSE"
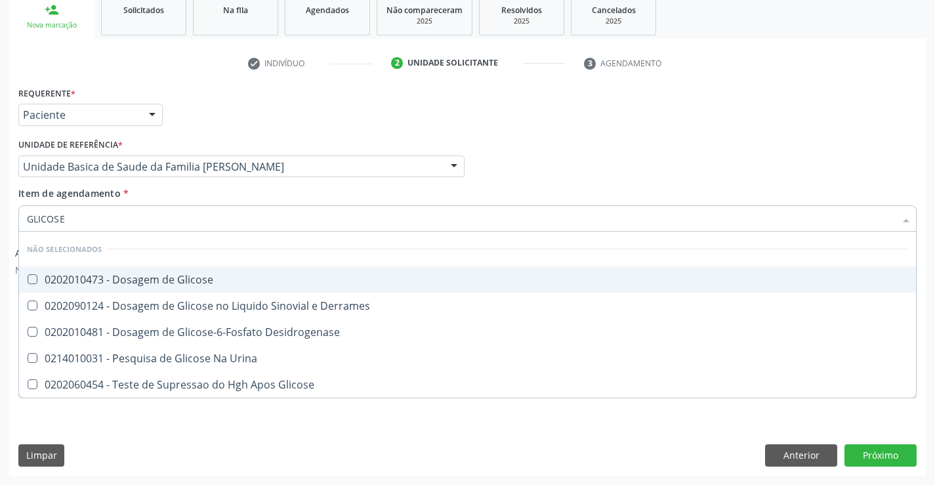
click at [158, 278] on div "0202010473 - Dosagem de Glicose" at bounding box center [468, 279] width 882 height 11
checkbox Glicose "true"
click at [204, 109] on div "Requerente * Paciente Profissional de Saúde Paciente Nenhum resultado encontrad…" at bounding box center [467, 108] width 905 height 51
checkbox Derrames "true"
checkbox Urina "true"
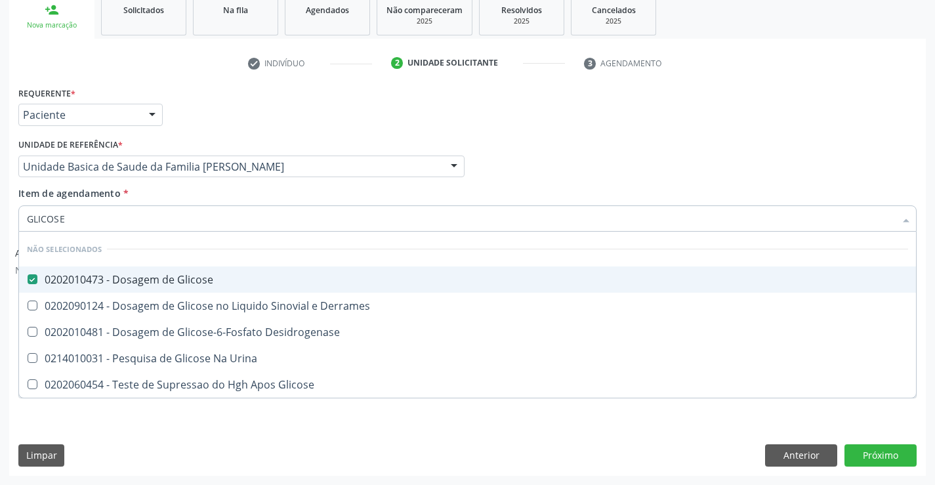
checkbox Glicose "true"
checkbox Desidrogenase "true"
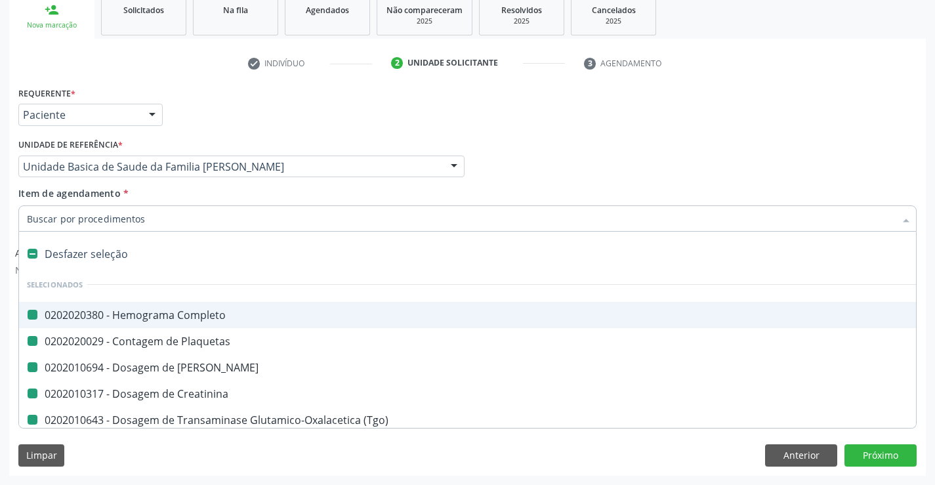
type input "F"
checkbox Completo "false"
checkbox Plaquetas "false"
checkbox Creatinina "false"
checkbox \(Tgo\) "false"
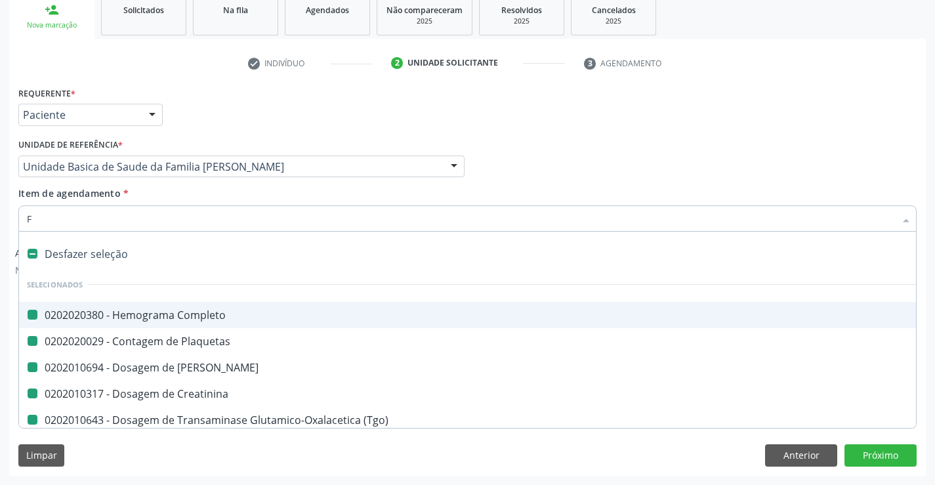
checkbox Ureia "false"
checkbox \(Tgp\) "false"
checkbox Glicose "false"
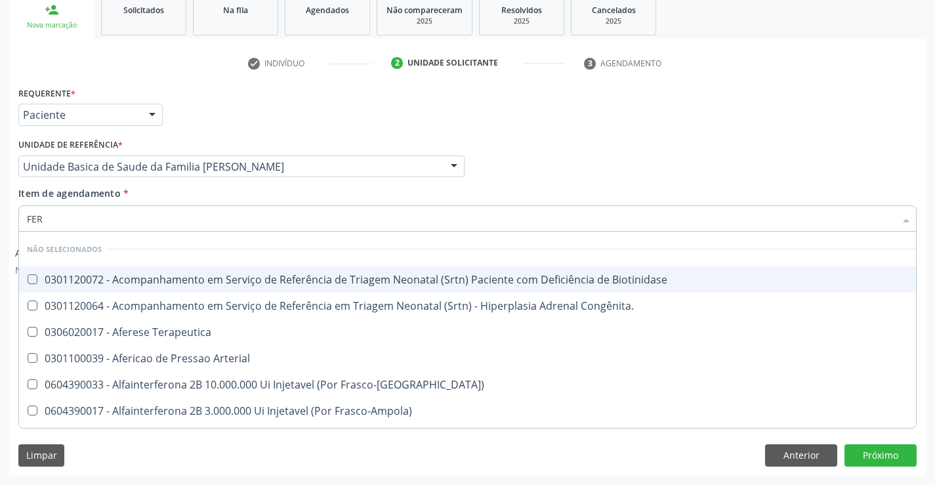
type input "FERR"
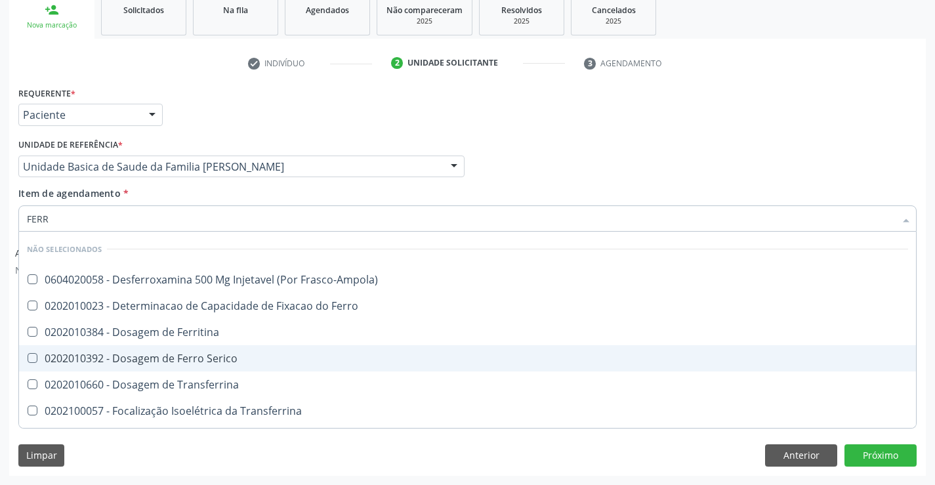
click at [126, 364] on div "0202010392 - Dosagem de Ferro Serico" at bounding box center [468, 358] width 882 height 11
checkbox Serico "true"
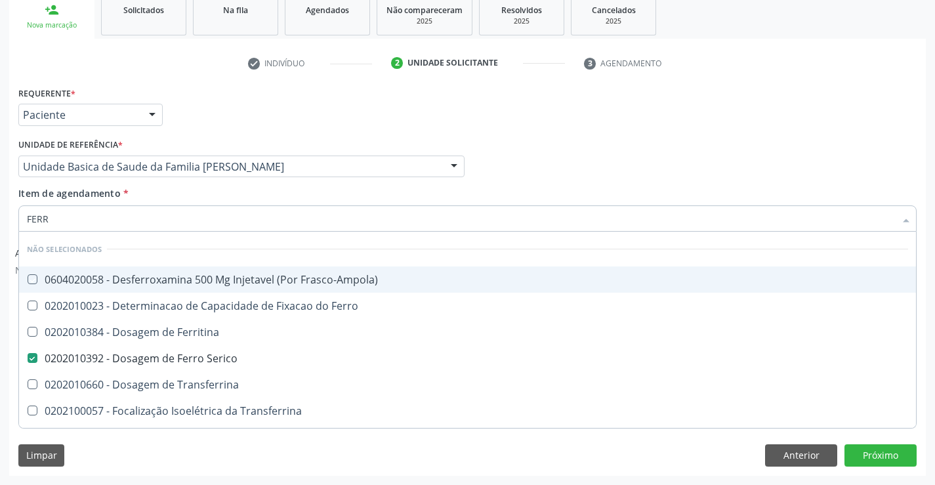
drag, startPoint x: 219, startPoint y: 93, endPoint x: 67, endPoint y: 228, distance: 204.1
click at [217, 98] on div "Requerente * Paciente Profissional de Saúde Paciente Nenhum resultado encontrad…" at bounding box center [467, 108] width 905 height 51
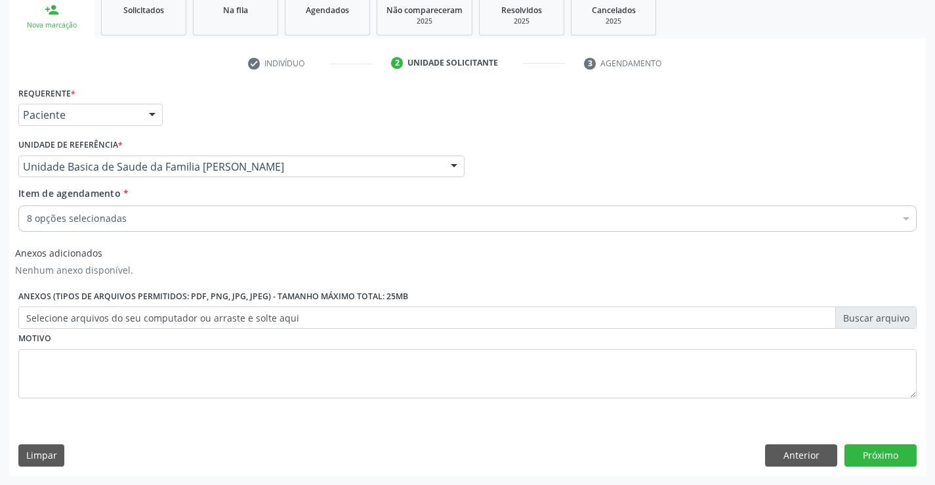
checkbox Completo "true"
checkbox Plaquetas "true"
checkbox \(Tgo\) "true"
checkbox Ureia "true"
checkbox \(Tgp\) "true"
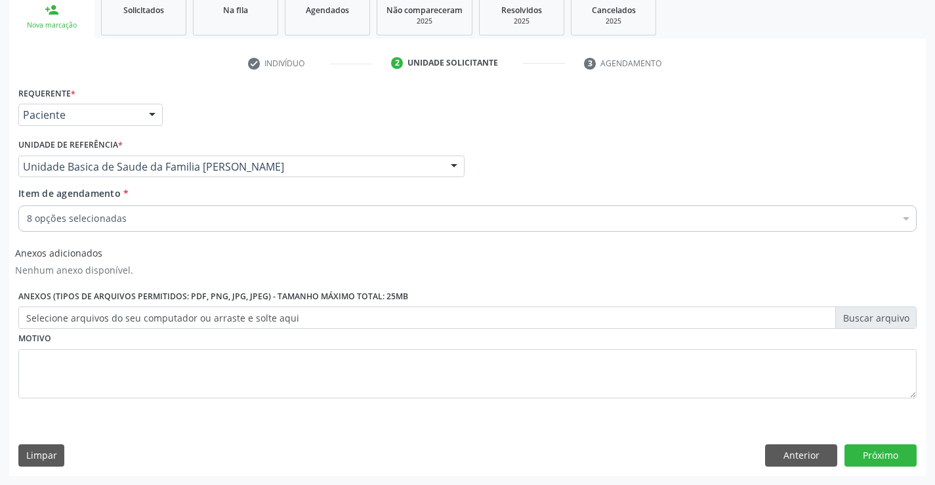
checkbox Glicose "true"
checkbox Serico "true"
click at [72, 212] on div "8 opções selecionadas" at bounding box center [467, 218] width 899 height 26
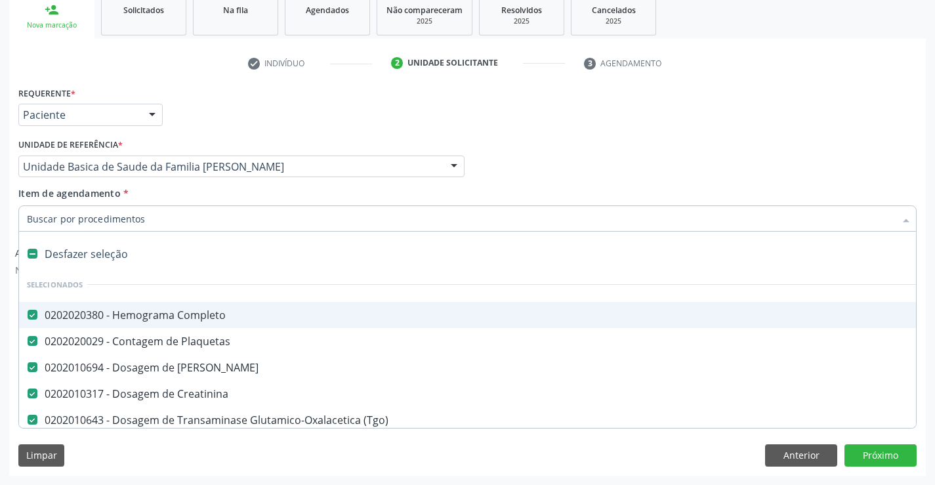
type input "U"
checkbox \(Tgp\) "false"
checkbox Glicose "false"
checkbox Serico "false"
type input "URI"
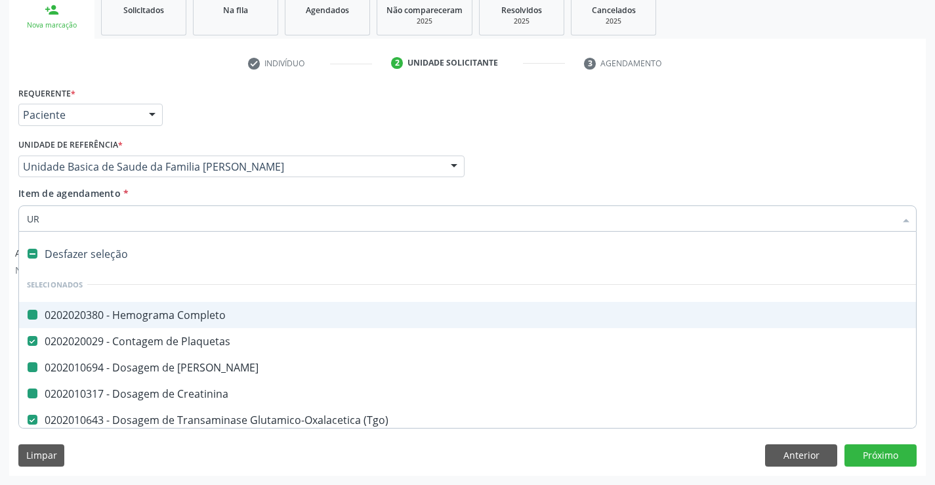
checkbox Completo "false"
checkbox Creatinina "false"
checkbox Ureia "false"
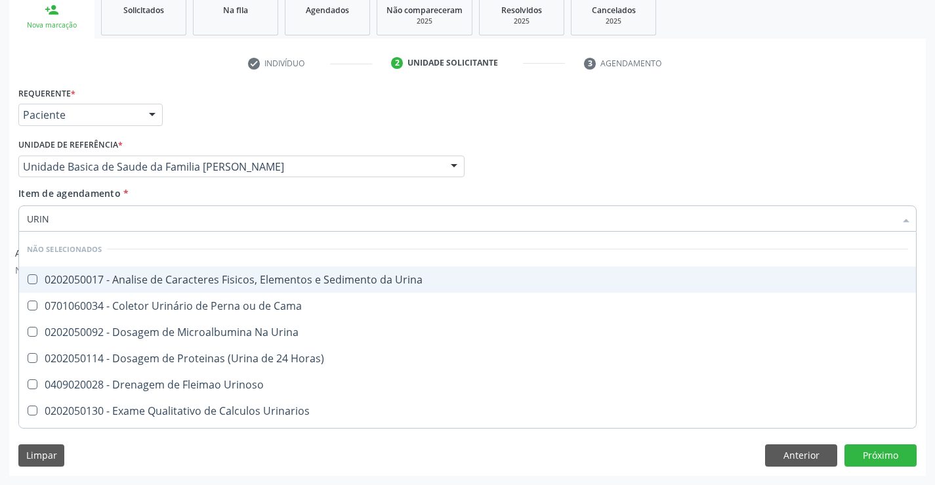
type input "URINA"
click at [78, 283] on div "0202050017 - Analise de Caracteres Fisicos, Elementos e Sedimento da Urina" at bounding box center [468, 279] width 882 height 11
checkbox Urina "true"
click at [192, 127] on div "Requerente * Paciente Profissional de Saúde Paciente Nenhum resultado encontrad…" at bounding box center [467, 108] width 905 height 51
checkbox Urinarios "true"
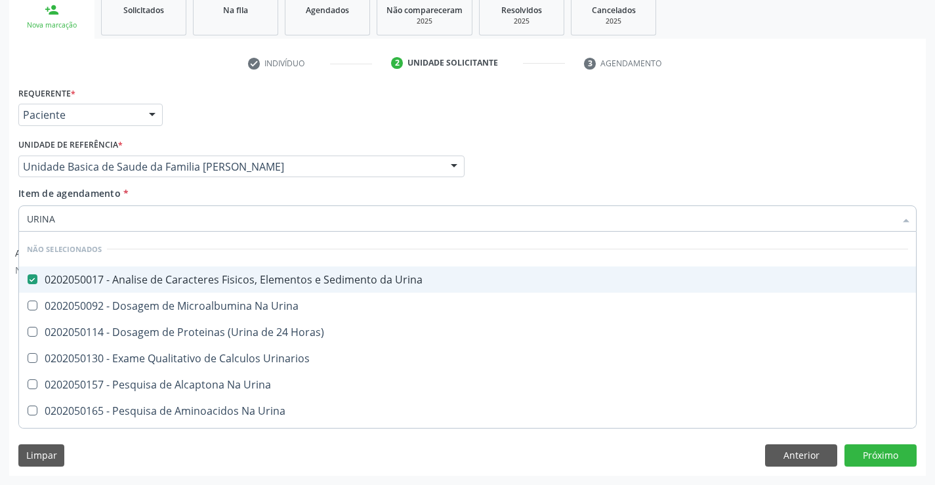
checkbox Horas\) "true"
checkbox Urina "true"
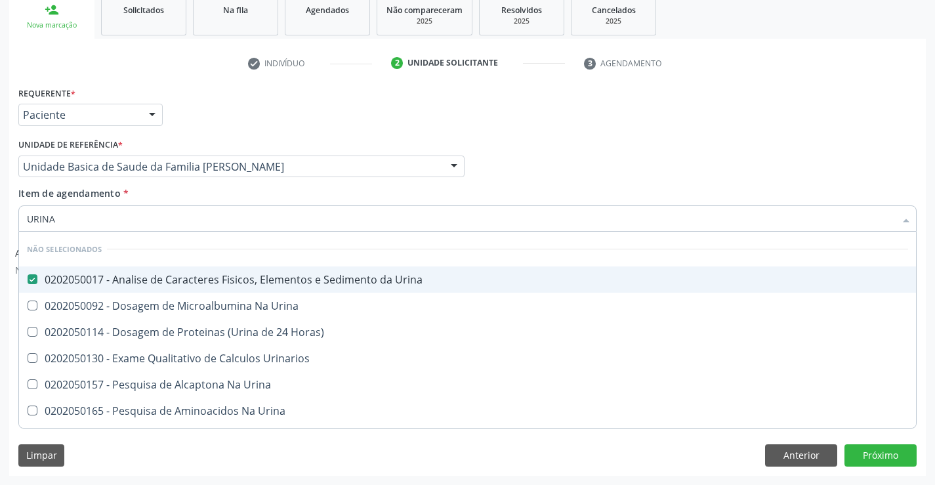
checkbox Urina "true"
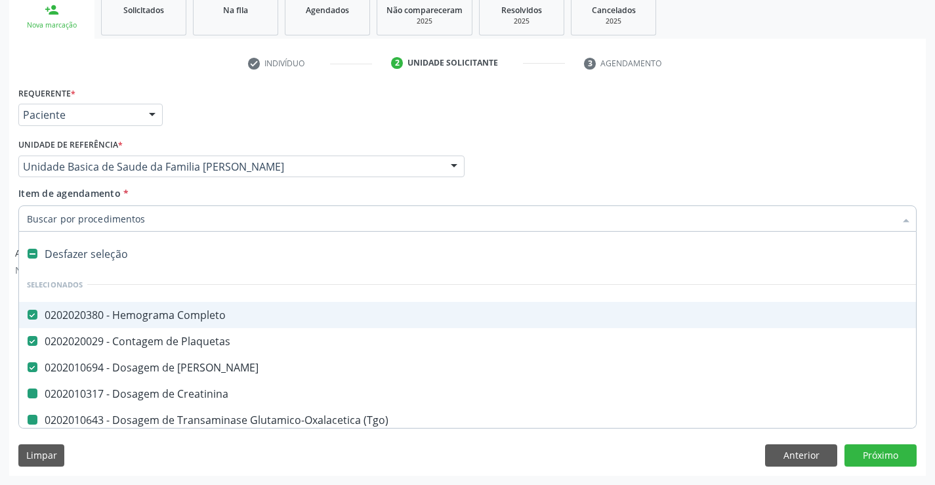
type input "F"
checkbox Creatinina "false"
checkbox \(Tgp\) "false"
checkbox Glicose "false"
checkbox Serico "false"
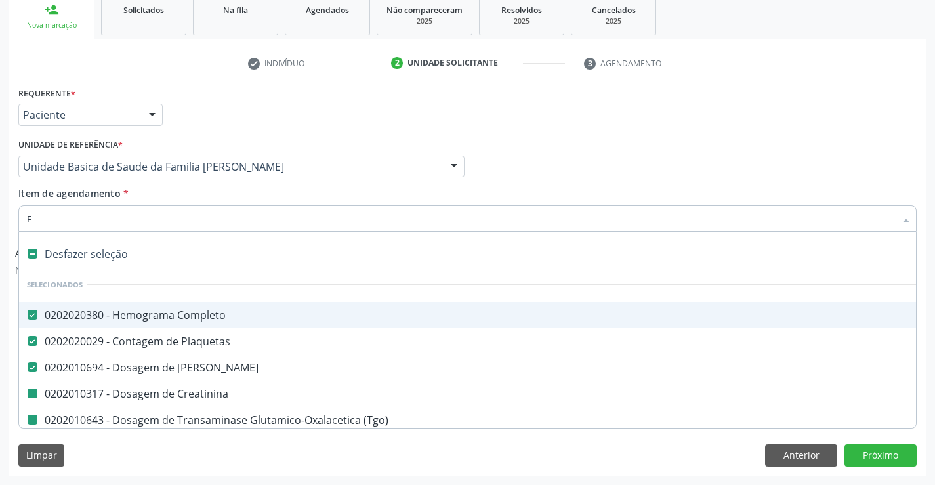
checkbox \(Tgo\) "false"
checkbox Urina "false"
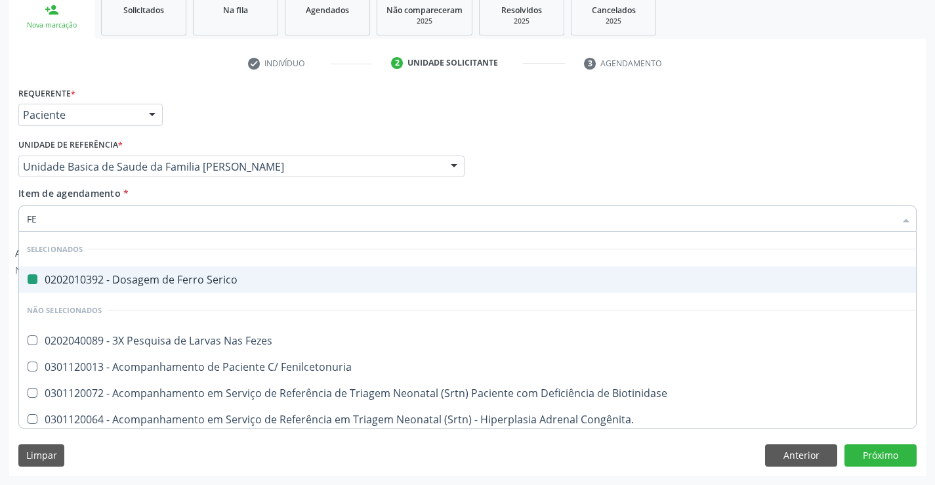
type input "FEZ"
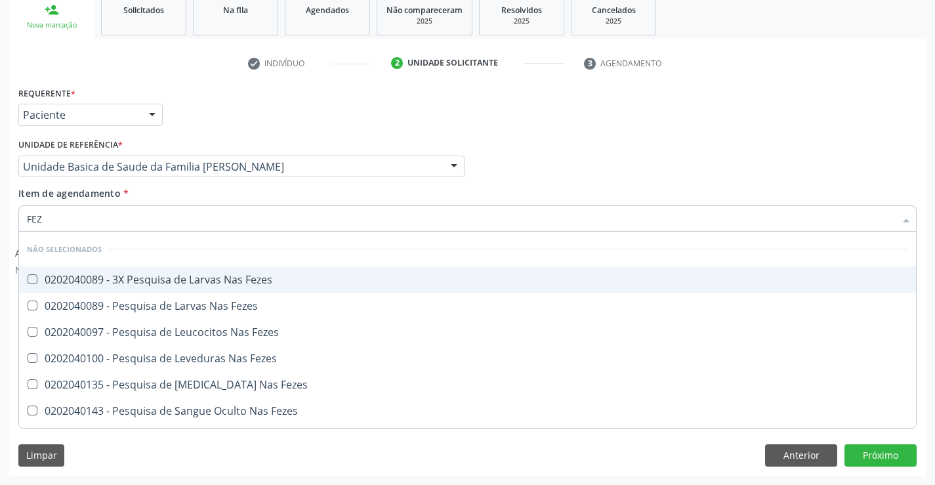
click at [189, 279] on div "0202040089 - 3X Pesquisa de Larvas Nas Fezes" at bounding box center [468, 279] width 882 height 11
checkbox Fezes "true"
click at [252, 105] on div "Requerente * Paciente Profissional de Saúde Paciente Nenhum resultado encontrad…" at bounding box center [467, 108] width 905 height 51
checkbox Fezes "true"
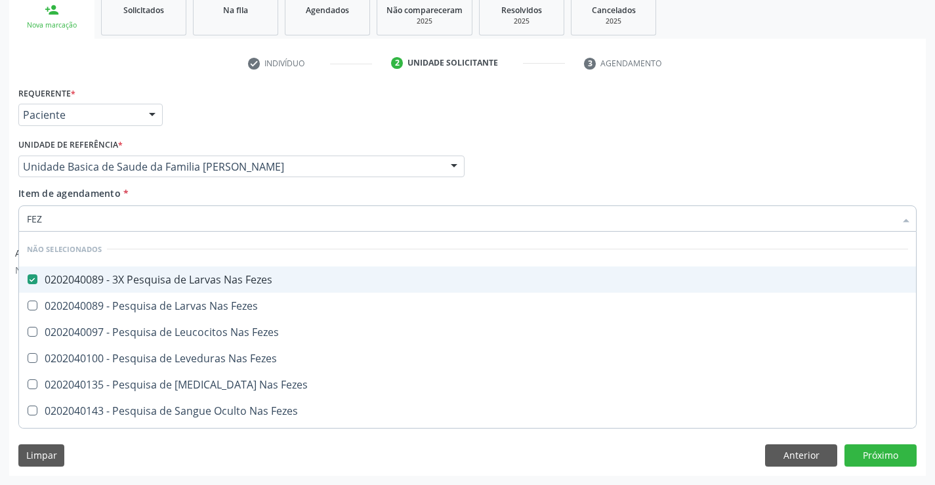
checkbox Fezes "true"
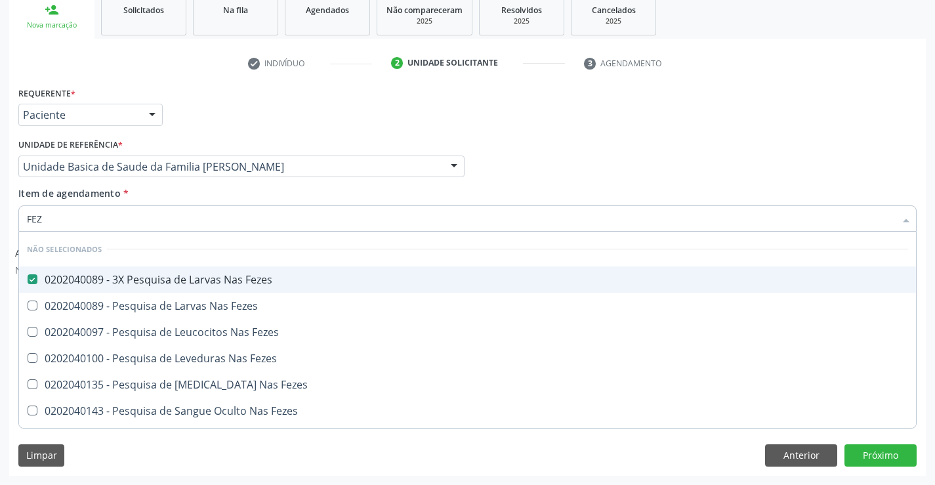
checkbox Fezes "true"
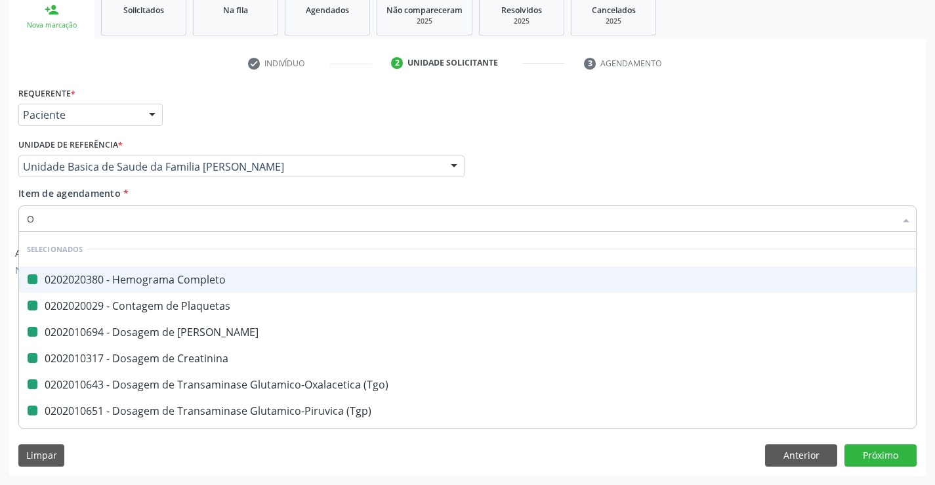
type input "OV"
checkbox Completo "false"
checkbox Creatinina "false"
checkbox \(Tgp\) "false"
checkbox Glicose "false"
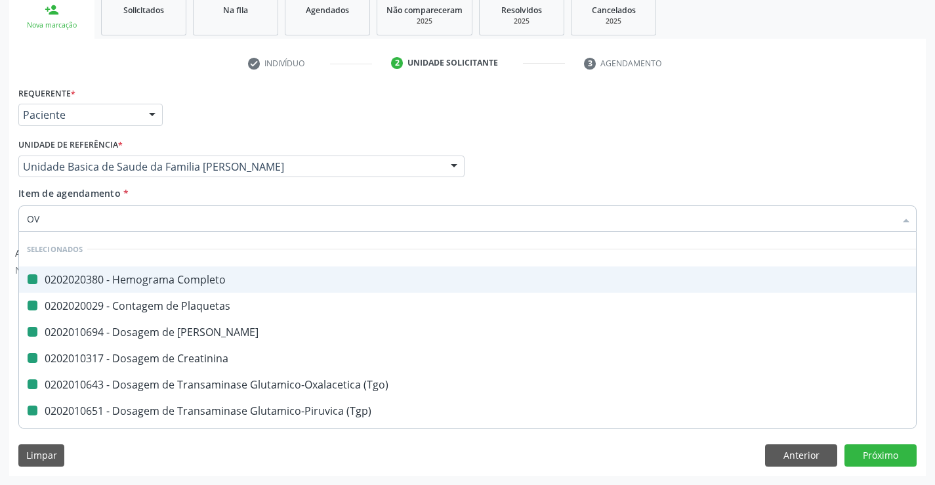
checkbox Serico "false"
checkbox \(Tgo\) "false"
checkbox Urina "false"
checkbox Ureia "false"
checkbox Plaquetas "false"
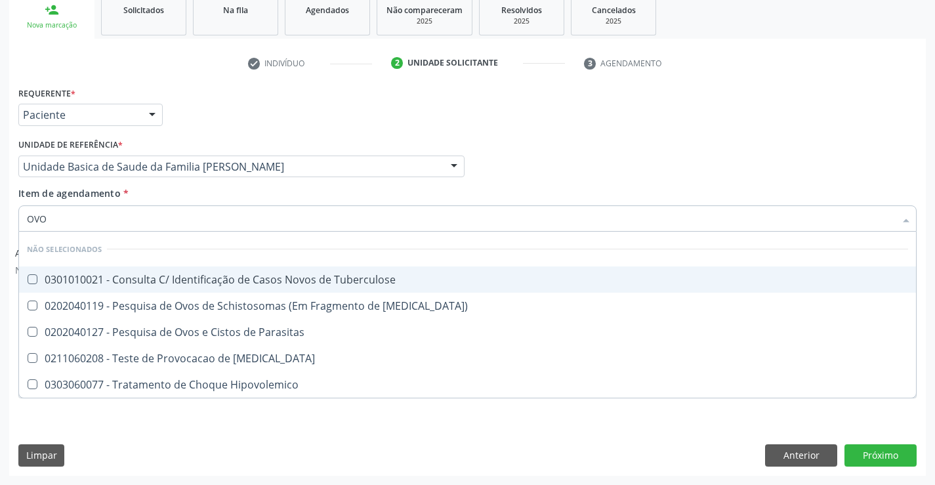
type input "OVOS"
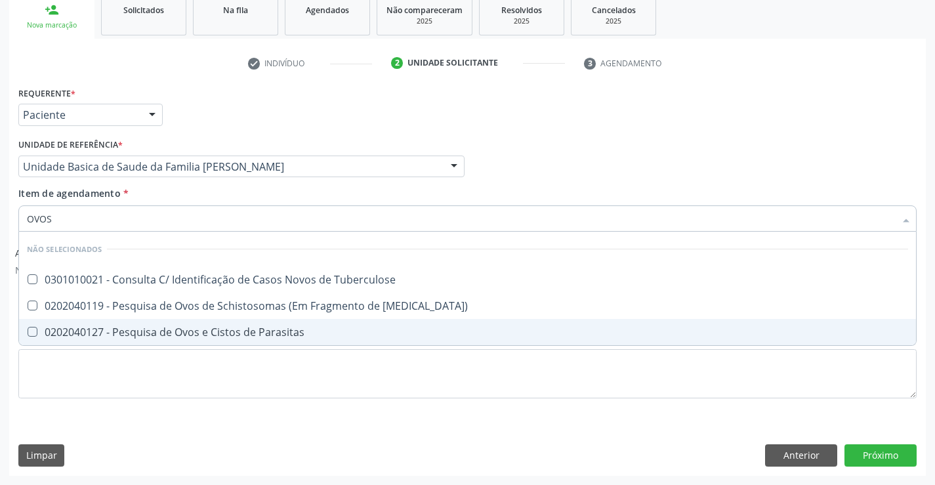
click at [230, 328] on div "0202040127 - Pesquisa de Ovos e Cistos de Parasitas" at bounding box center [468, 332] width 882 height 11
checkbox Parasitas "true"
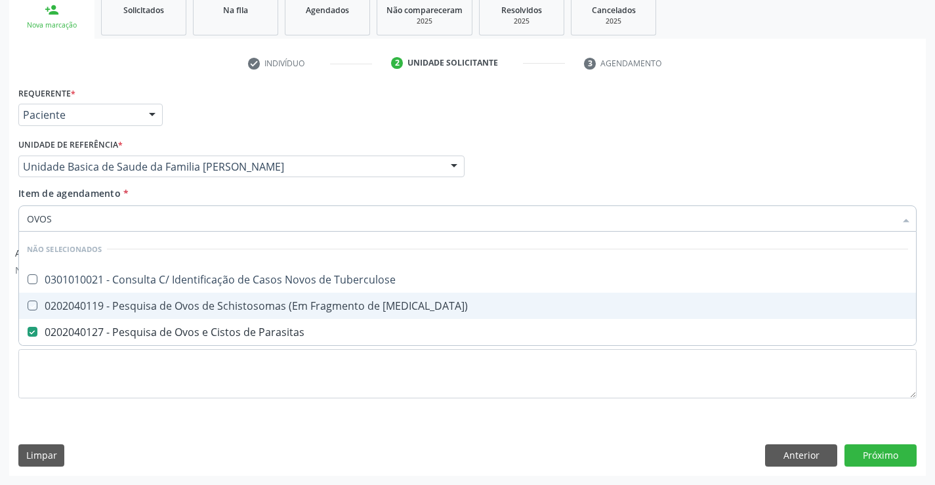
click at [273, 86] on div "check Indivíduo 2 Unidade solicitante 3 Agendamento CNS * 706 4001 6859 4781 No…" at bounding box center [467, 264] width 917 height 423
checkbox Tuberculose "true"
checkbox Mucosa\) "true"
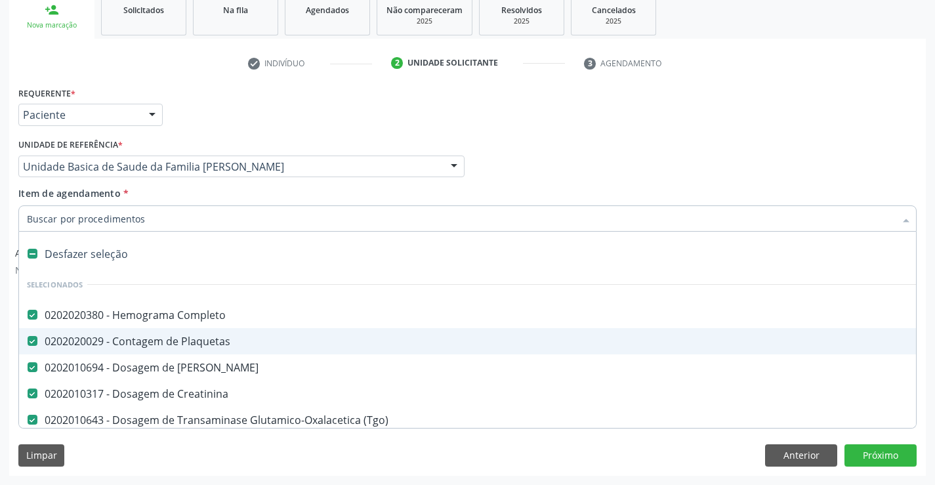
type input "C"
checkbox Parasitas "false"
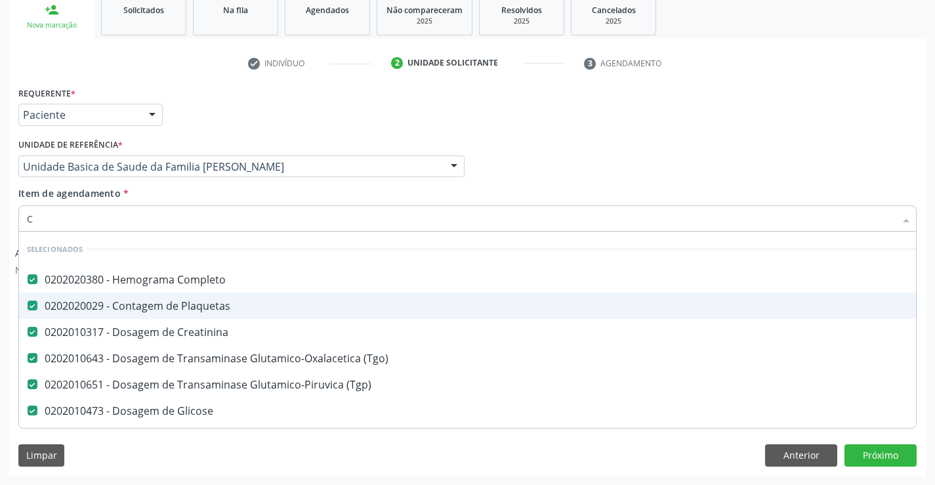
type input "CO"
checkbox Parasitas "false"
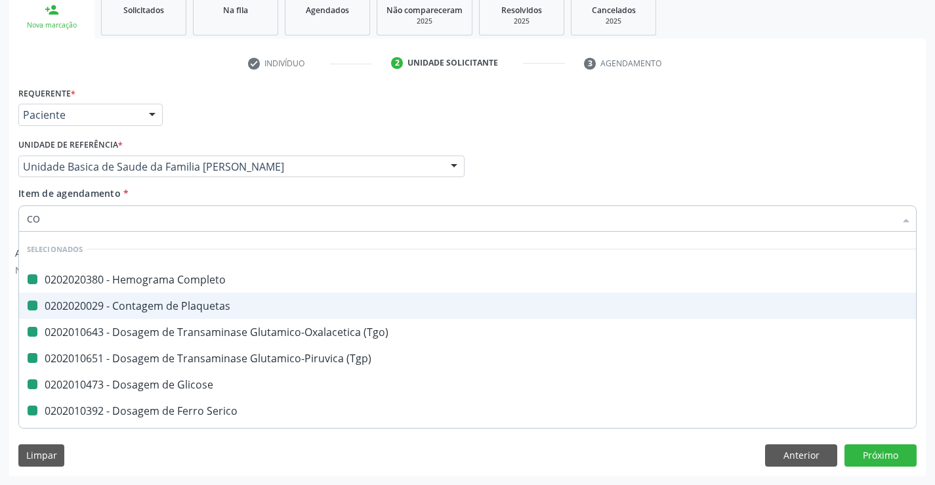
type input "COL"
checkbox Completo "false"
checkbox \(Tgo\) "false"
checkbox Plaquetas "false"
checkbox \(Tgp\) "false"
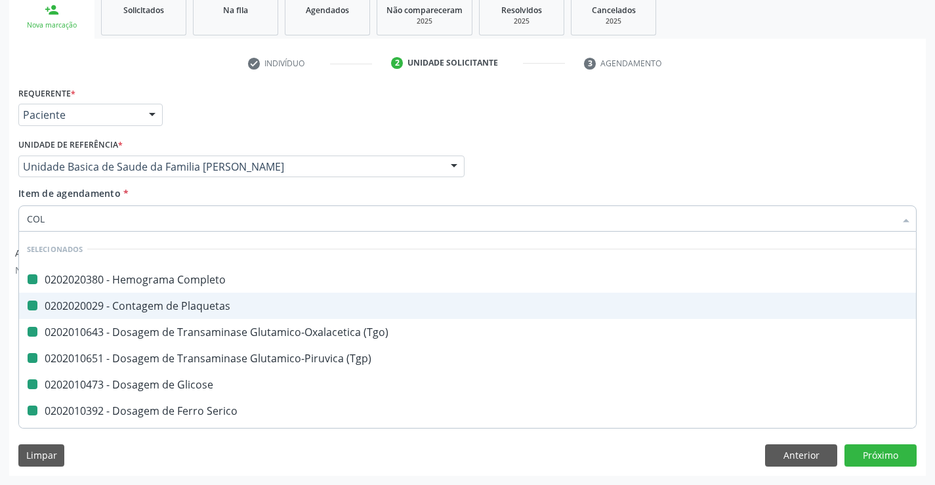
checkbox Glicose "false"
checkbox Serico "false"
checkbox Urina "false"
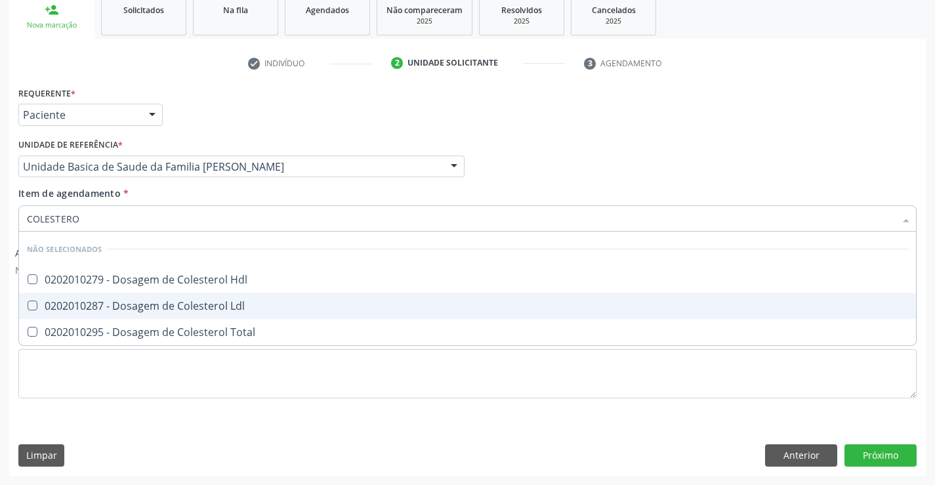
type input "COLESTEROL"
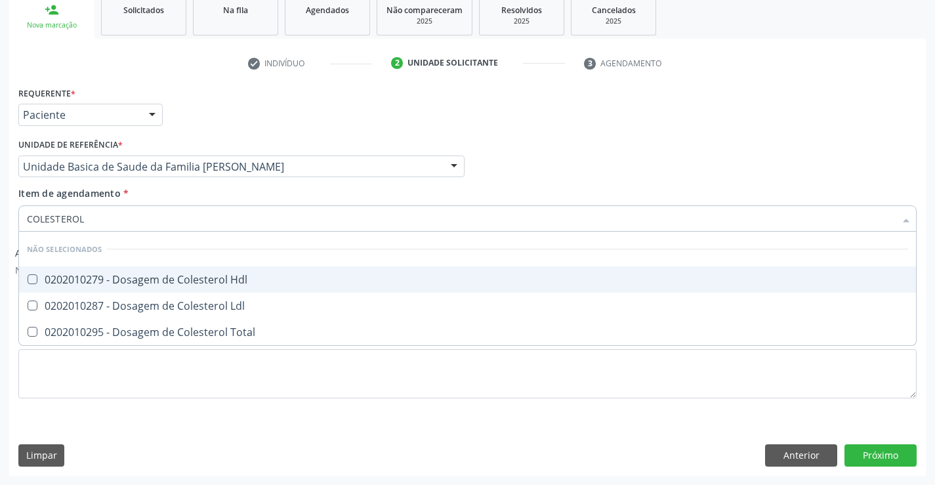
click at [121, 284] on div "0202010279 - Dosagem de Colesterol Hdl" at bounding box center [468, 279] width 882 height 11
checkbox Hdl "true"
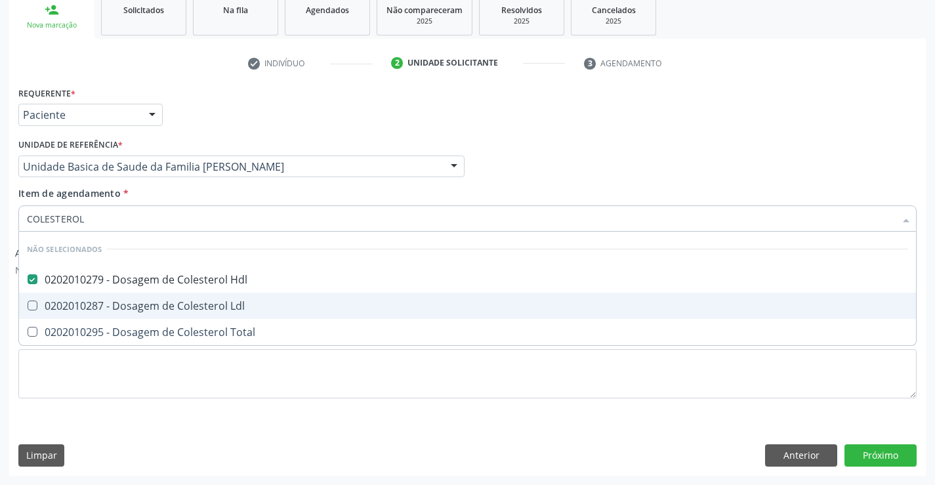
drag, startPoint x: 114, startPoint y: 299, endPoint x: 112, endPoint y: 336, distance: 36.9
click at [114, 305] on div "0202010287 - Dosagem de Colesterol Ldl" at bounding box center [468, 306] width 882 height 11
checkbox Ldl "true"
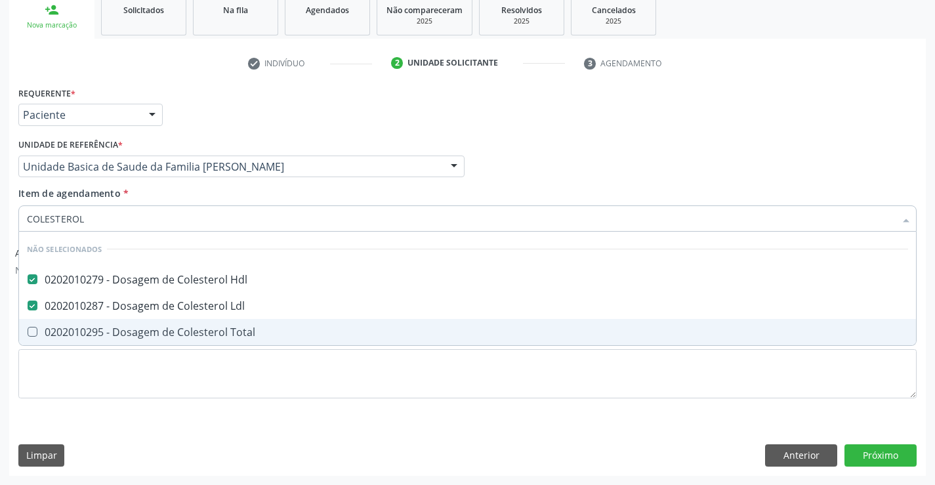
click at [109, 330] on div "0202010295 - Dosagem de Colesterol Total" at bounding box center [468, 332] width 882 height 11
checkbox Total "true"
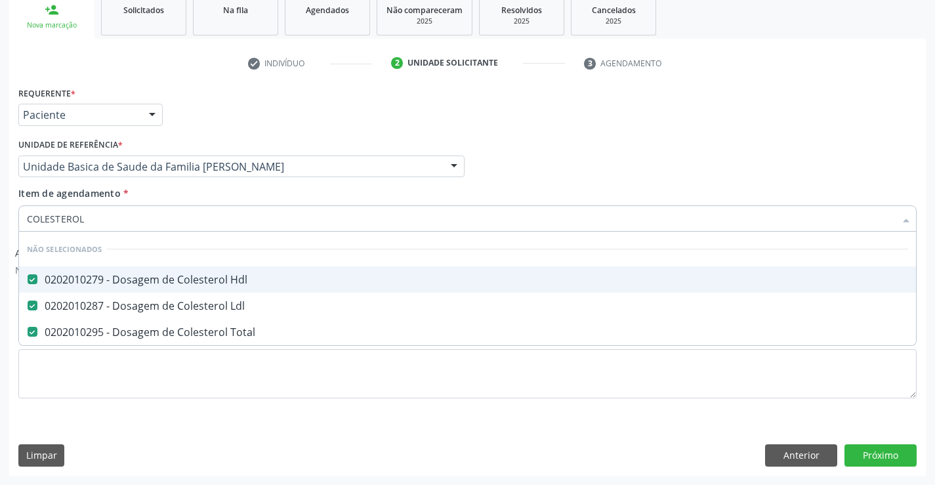
click at [208, 133] on div "Requerente * Paciente Profissional de Saúde Paciente Nenhum resultado encontrad…" at bounding box center [467, 108] width 905 height 51
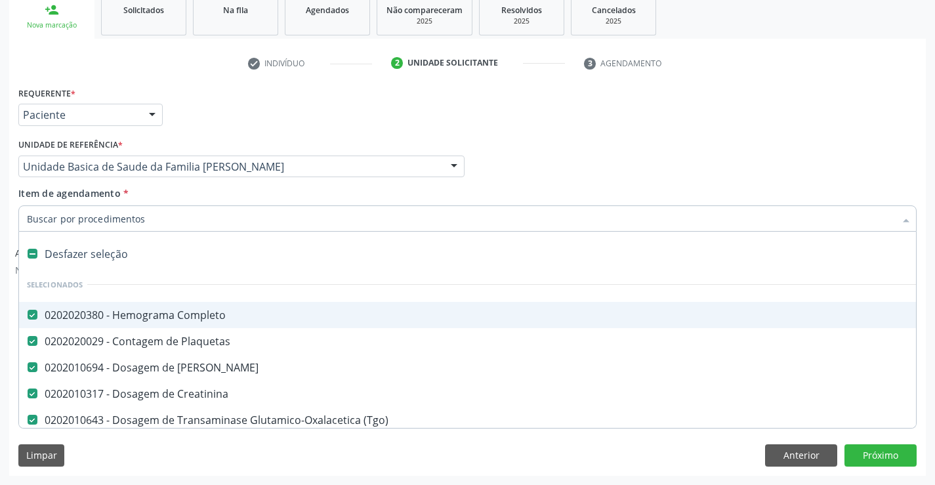
type input "T"
checkbox Hdl "false"
checkbox Ldl "false"
checkbox Total "false"
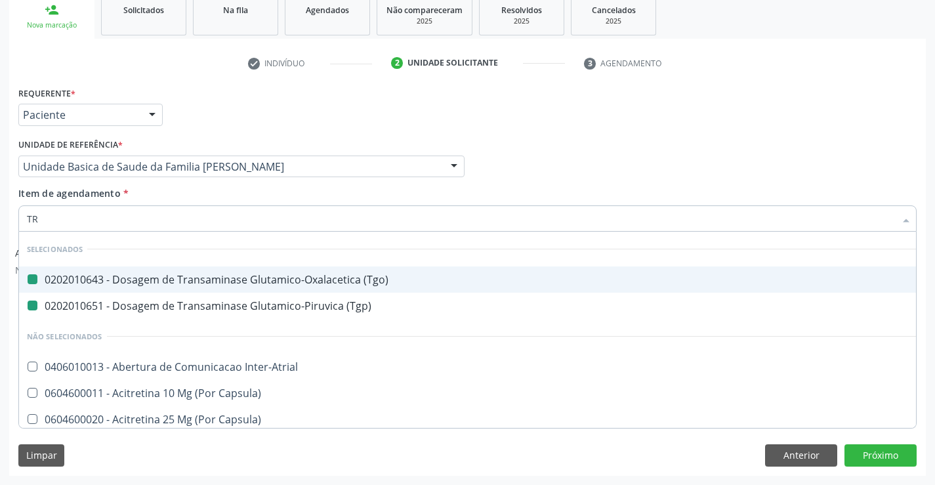
type input "TRI"
checkbox \(Tgo\) "false"
checkbox \(Tgp\) "false"
checkbox Inter-Atrial "false"
checkbox Capsula\) "false"
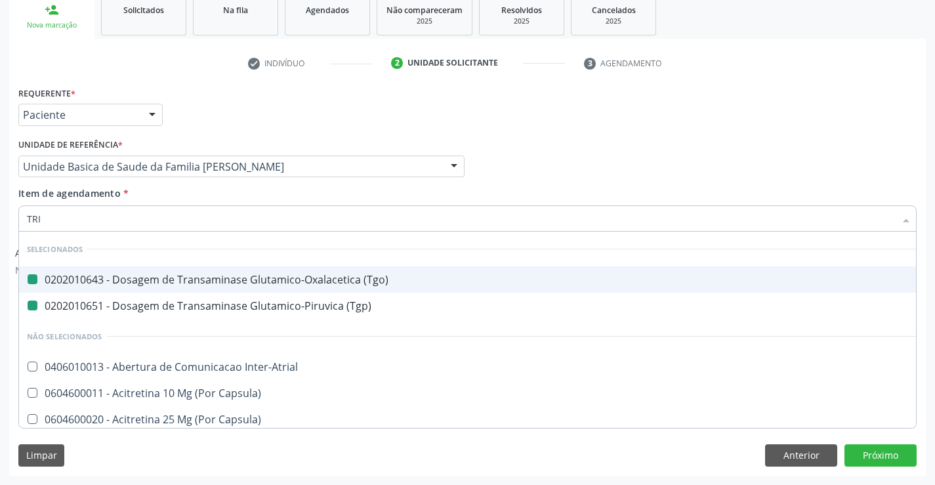
checkbox Capsula\) "false"
checkbox Psicossocial "false"
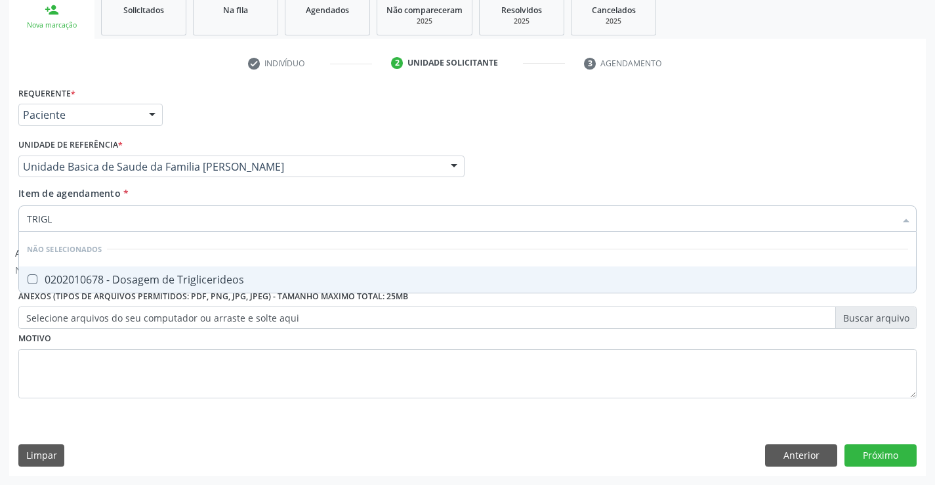
type input "TRIGLI"
click at [77, 278] on div "0202010678 - Dosagem de Triglicerideos" at bounding box center [468, 279] width 882 height 11
checkbox Triglicerideos "true"
click at [219, 110] on div "Requerente * Paciente Profissional de Saúde Paciente Nenhum resultado encontrad…" at bounding box center [467, 108] width 905 height 51
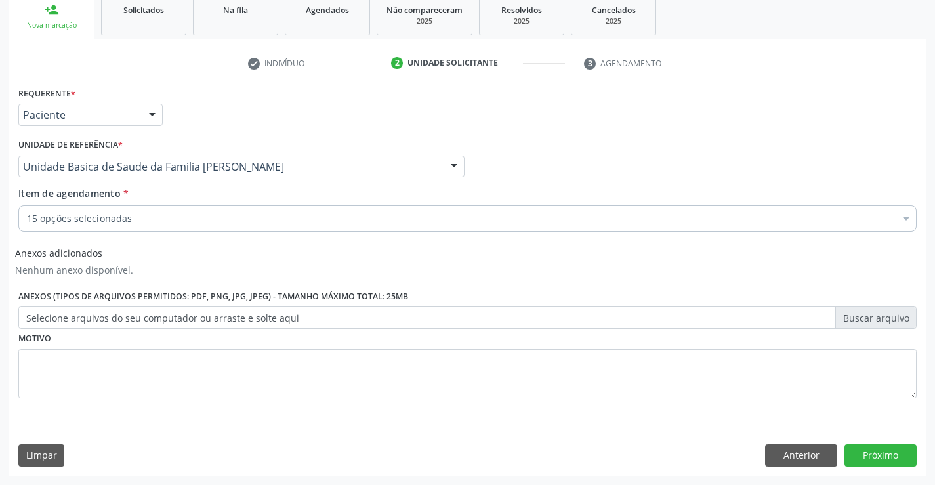
click at [341, 105] on div "Requerente * Paciente Profissional de Saúde Paciente Nenhum resultado encontrad…" at bounding box center [467, 108] width 905 height 51
click at [879, 454] on button "Próximo" at bounding box center [881, 455] width 72 height 22
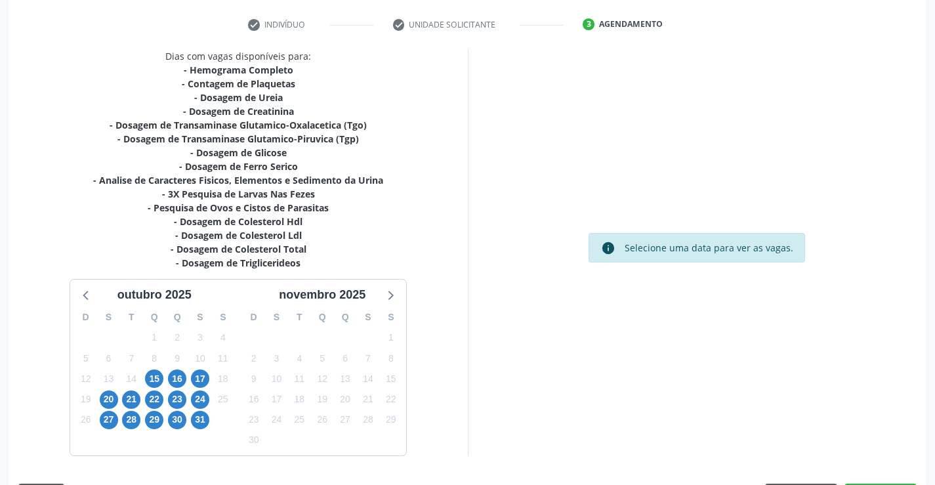
scroll to position [279, 0]
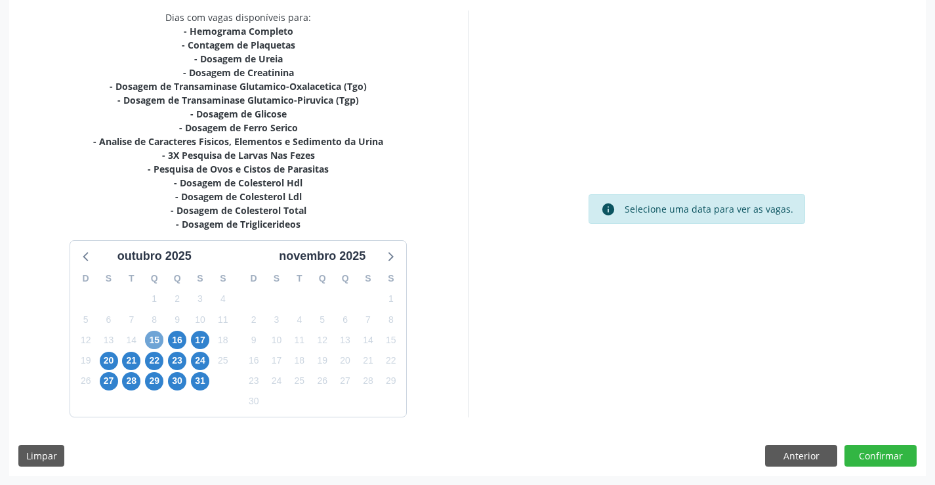
drag, startPoint x: 150, startPoint y: 341, endPoint x: 144, endPoint y: 351, distance: 11.5
click at [150, 343] on span "15" at bounding box center [154, 340] width 18 height 18
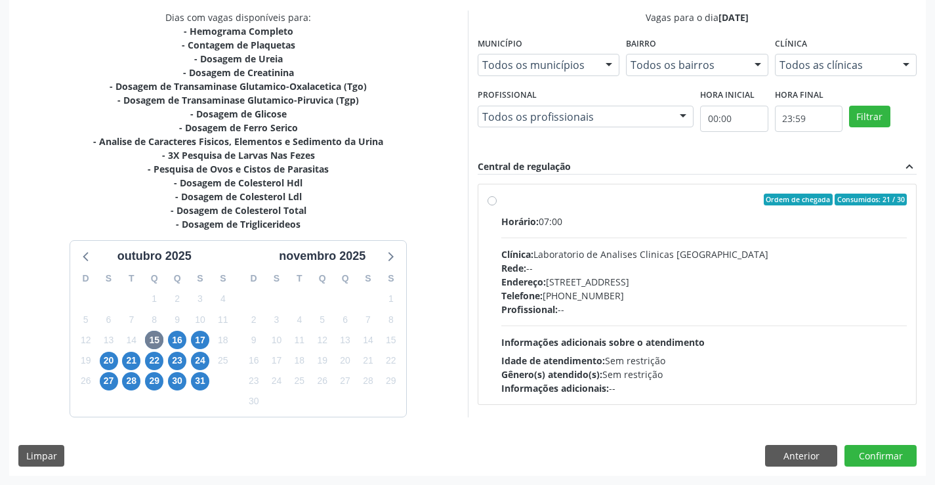
click at [595, 276] on div "Endereço: Terreo, nº 258, Centro, Campo Formoso - BA" at bounding box center [704, 282] width 406 height 14
click at [497, 205] on input "Ordem de chegada Consumidos: 21 / 30 Horário: 07:00 Clínica: Laboratorio de Ana…" at bounding box center [492, 200] width 9 height 12
radio input "true"
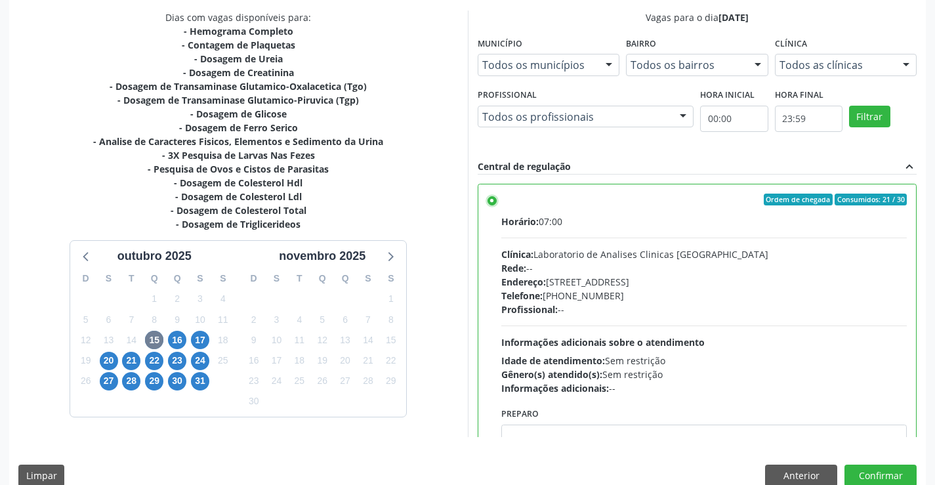
scroll to position [65, 0]
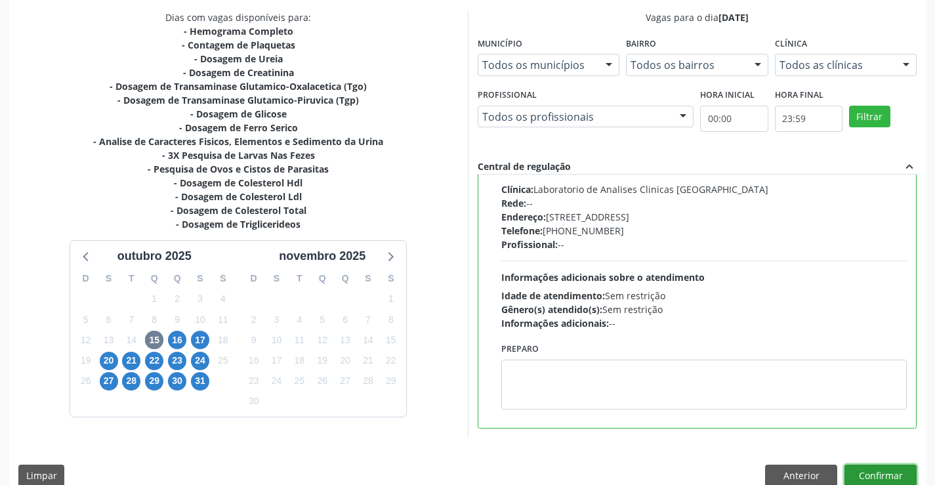
click at [870, 476] on button "Confirmar" at bounding box center [881, 476] width 72 height 22
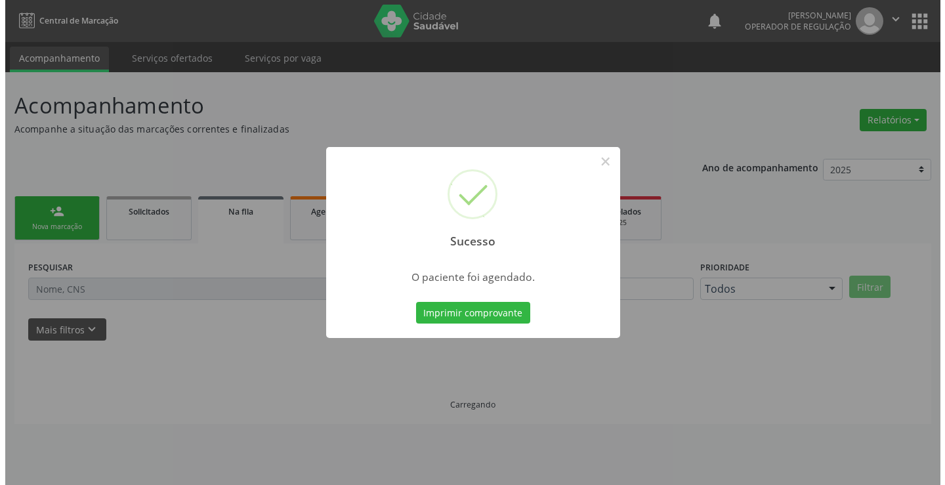
scroll to position [0, 0]
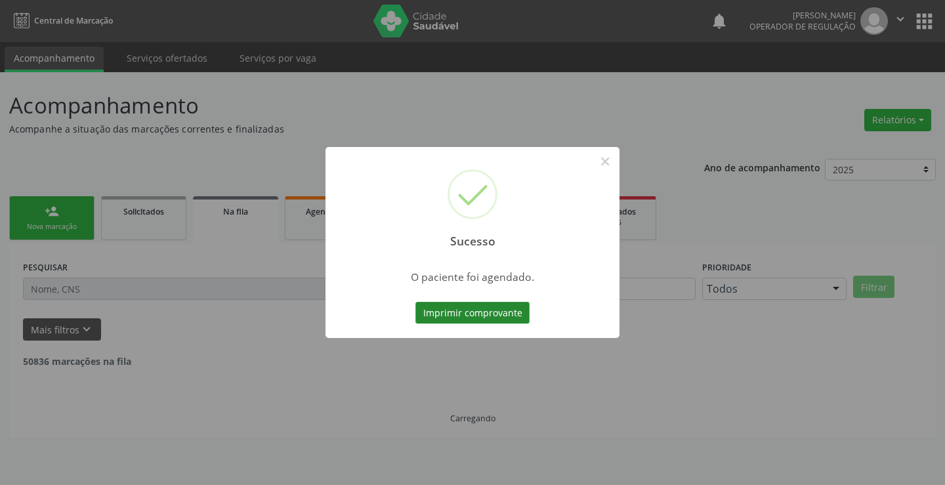
click at [467, 312] on button "Imprimir comprovante" at bounding box center [473, 313] width 114 height 22
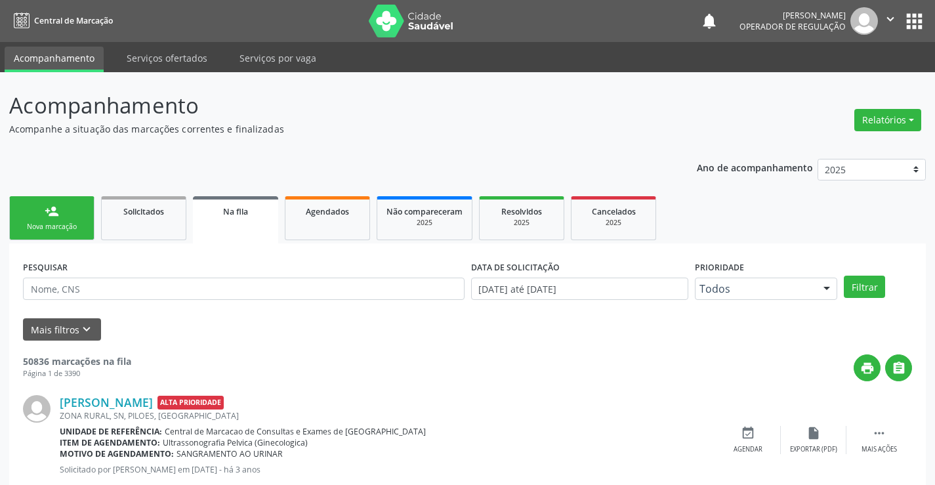
click at [67, 230] on div "Nova marcação" at bounding box center [52, 227] width 66 height 10
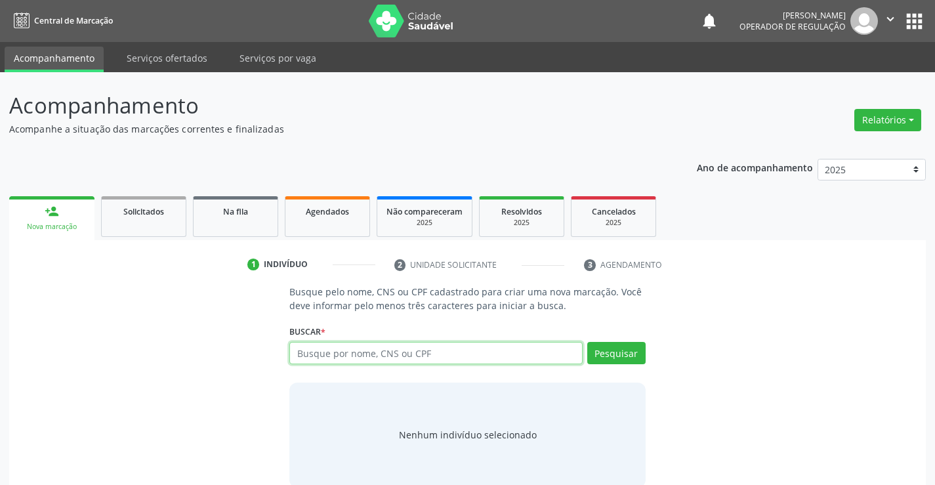
click at [370, 356] on input "text" at bounding box center [435, 353] width 293 height 22
type input "706905170968030"
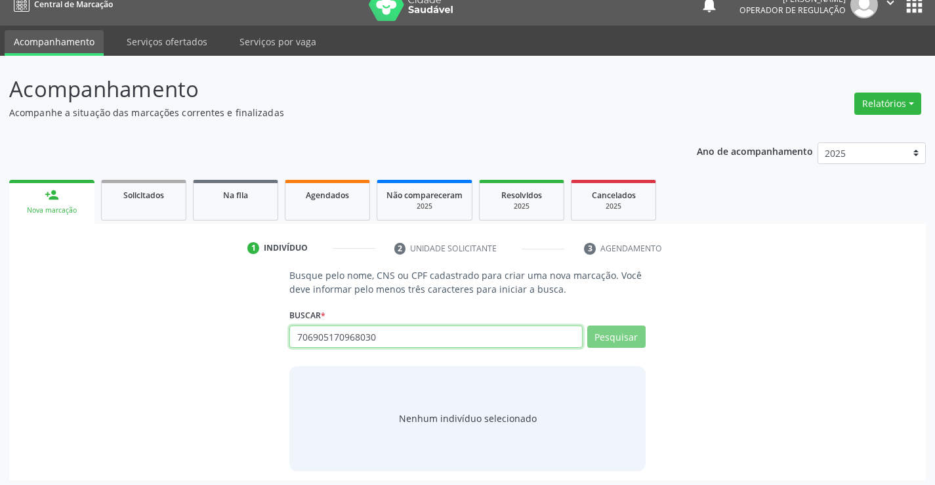
scroll to position [21, 0]
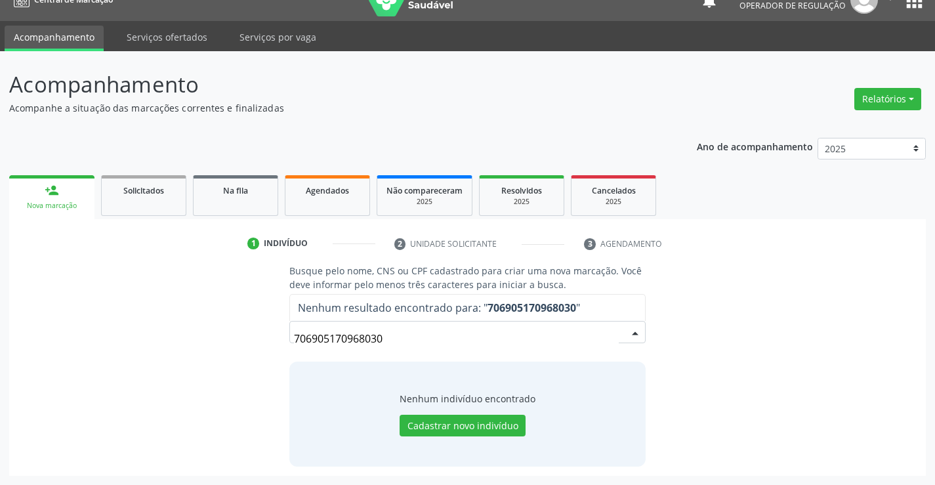
drag, startPoint x: 383, startPoint y: 341, endPoint x: 230, endPoint y: 259, distance: 173.6
click at [215, 335] on div "Busque pelo nome, CNS ou CPF cadastrado para criar uma nova marcação. Você deve…" at bounding box center [467, 365] width 899 height 202
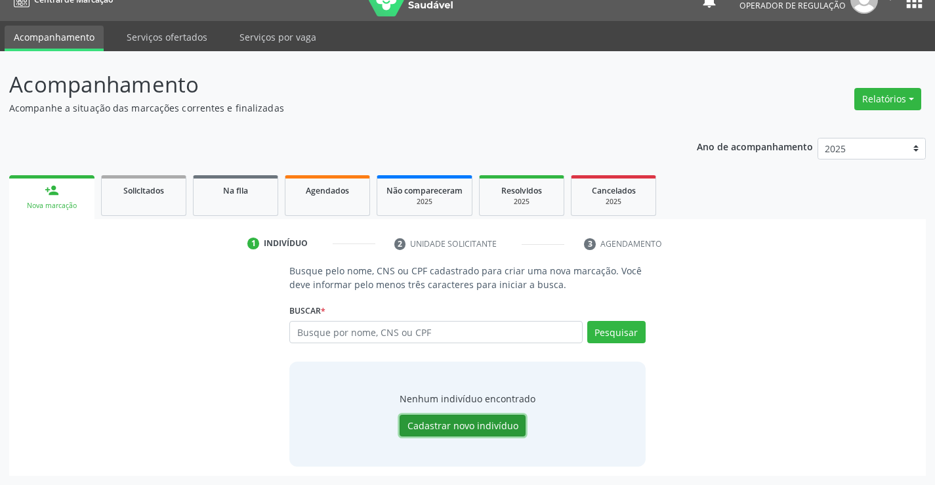
click at [460, 428] on button "Cadastrar novo indivíduo" at bounding box center [463, 426] width 126 height 22
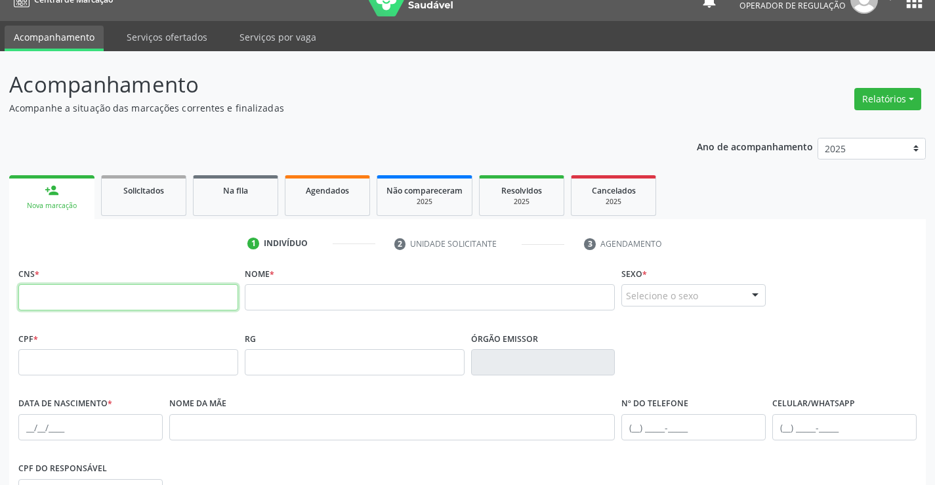
click at [155, 293] on input "text" at bounding box center [128, 297] width 220 height 26
type input "706 9051 7096 8030"
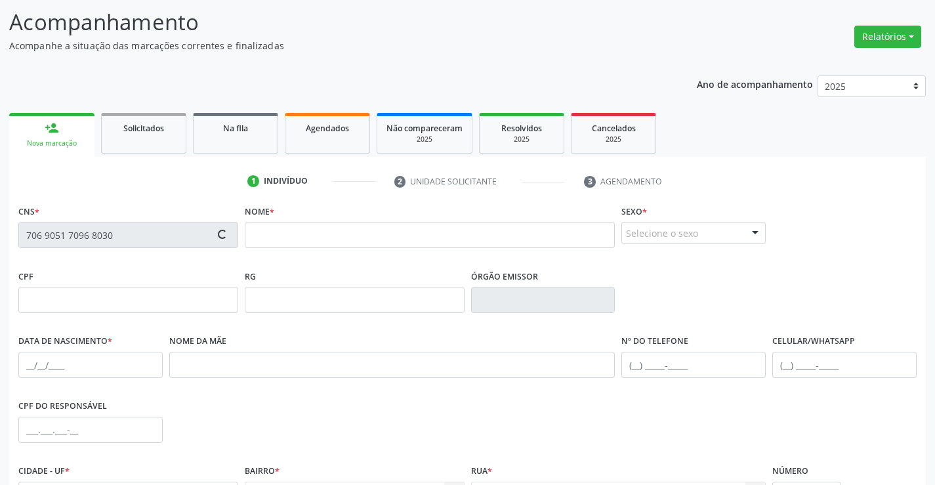
scroll to position [152, 0]
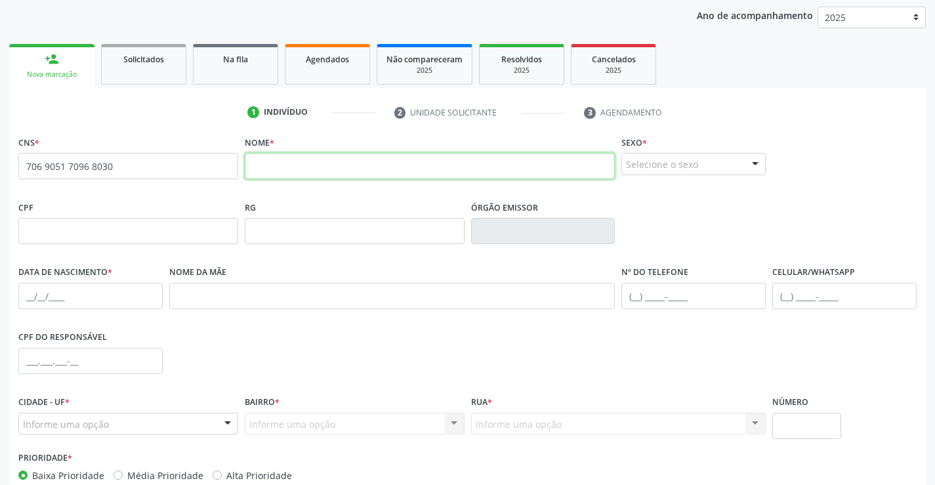
click at [309, 168] on input "text" at bounding box center [430, 166] width 371 height 26
type input "[PERSON_NAME]"
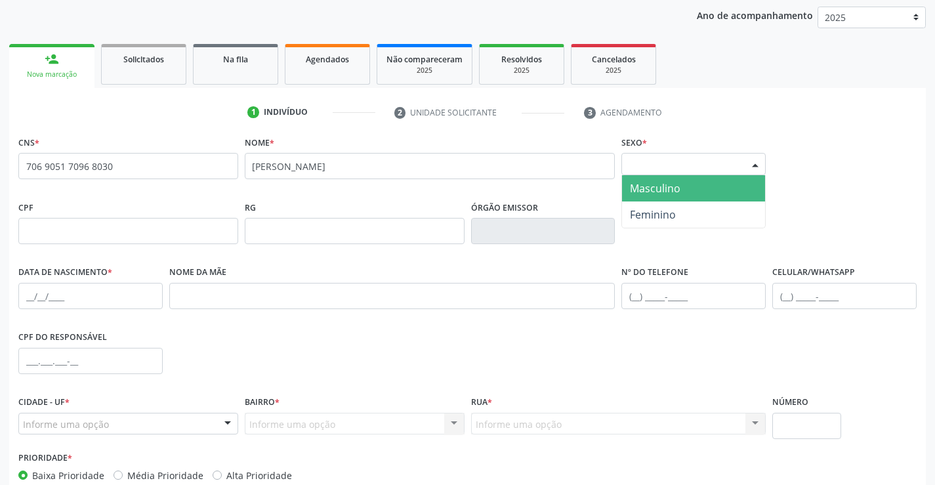
click at [750, 164] on div at bounding box center [756, 165] width 20 height 22
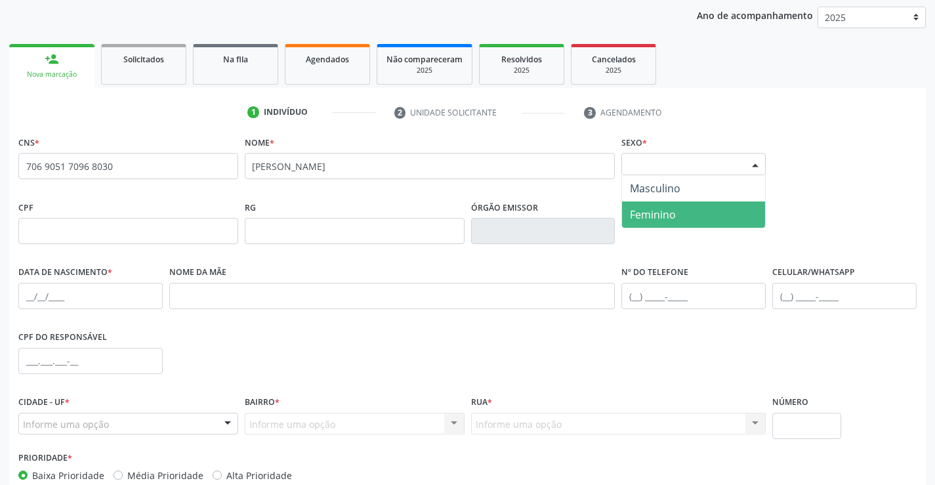
click at [658, 215] on span "Feminino" at bounding box center [653, 214] width 46 height 14
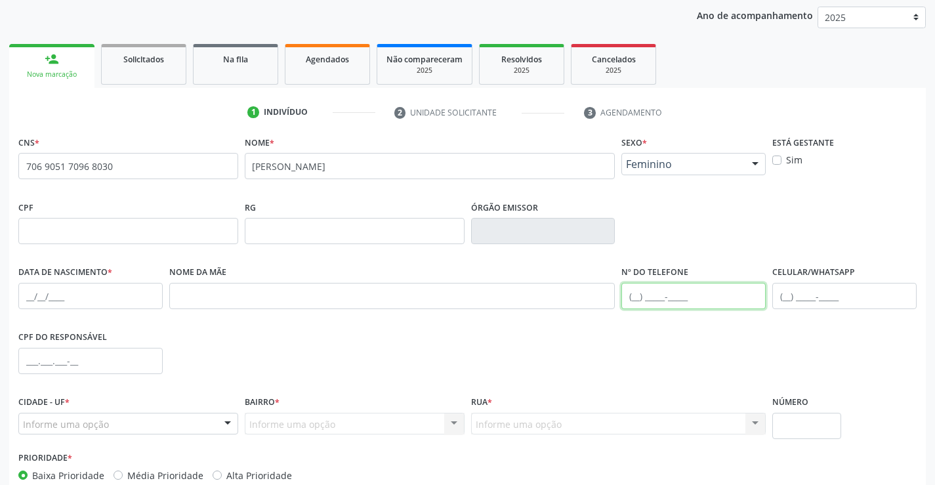
click at [666, 292] on input "text" at bounding box center [694, 296] width 144 height 26
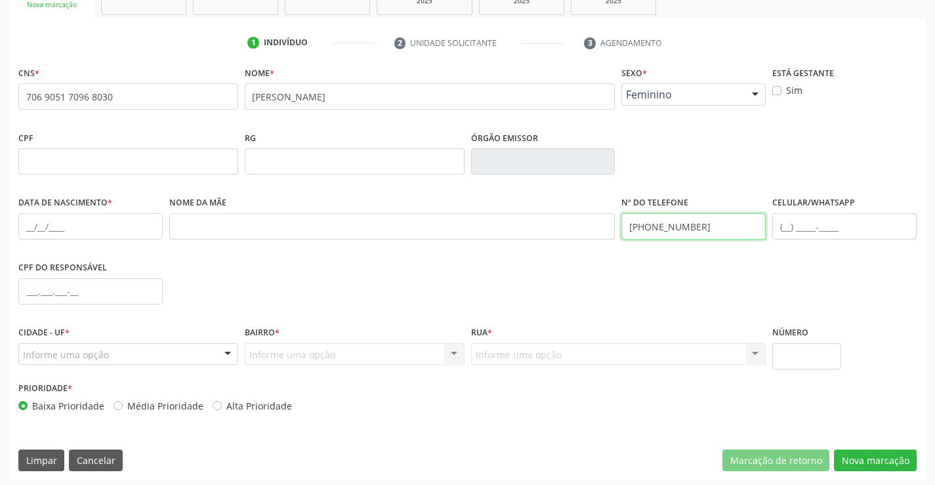
scroll to position [226, 0]
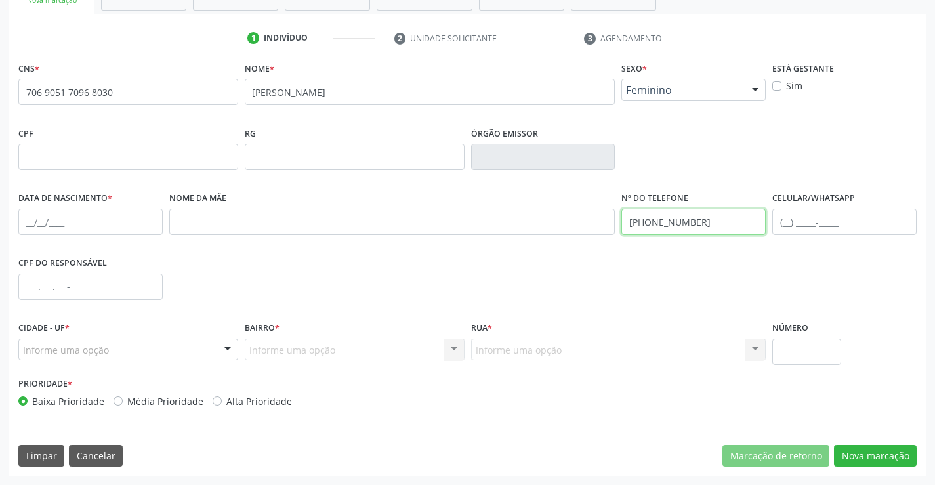
type input "[PHONE_NUMBER]"
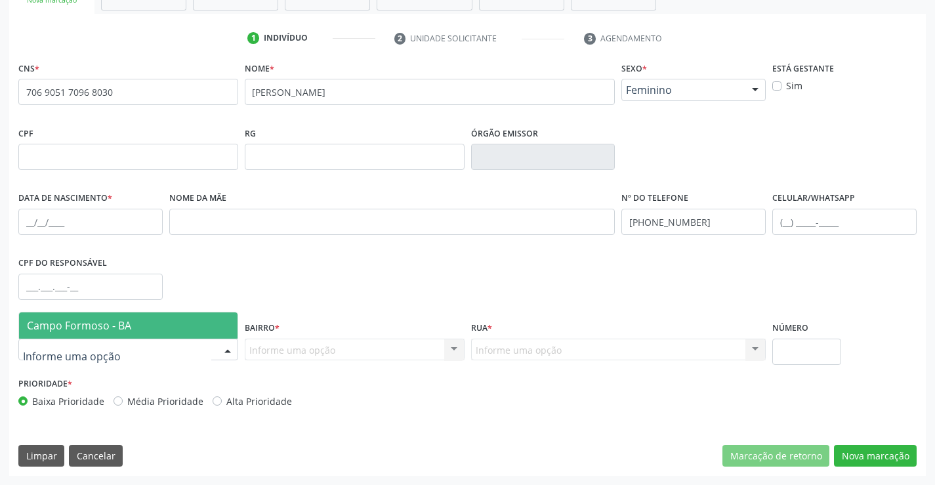
click at [226, 350] on div at bounding box center [228, 350] width 20 height 22
click at [147, 335] on span "Campo Formoso - BA" at bounding box center [128, 325] width 219 height 26
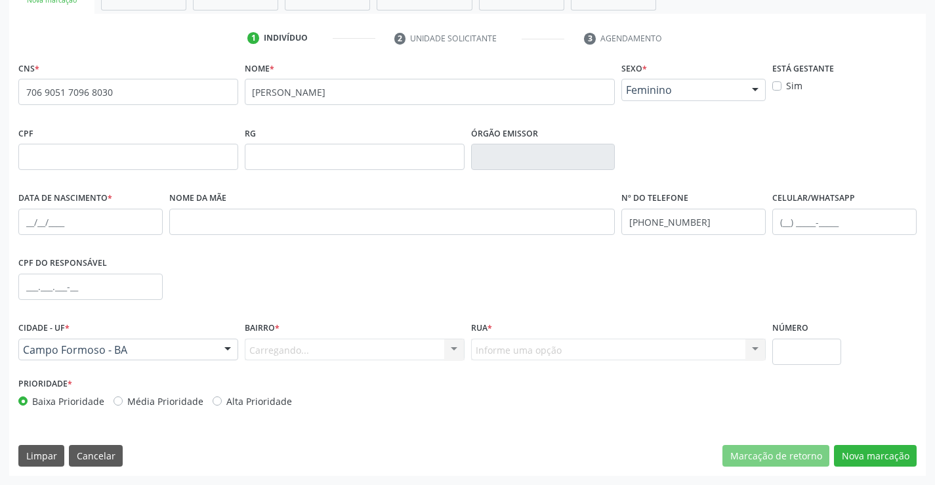
click at [439, 273] on div "CPF do responsável" at bounding box center [467, 285] width 905 height 65
click at [345, 349] on div "Informe uma opção" at bounding box center [355, 350] width 220 height 22
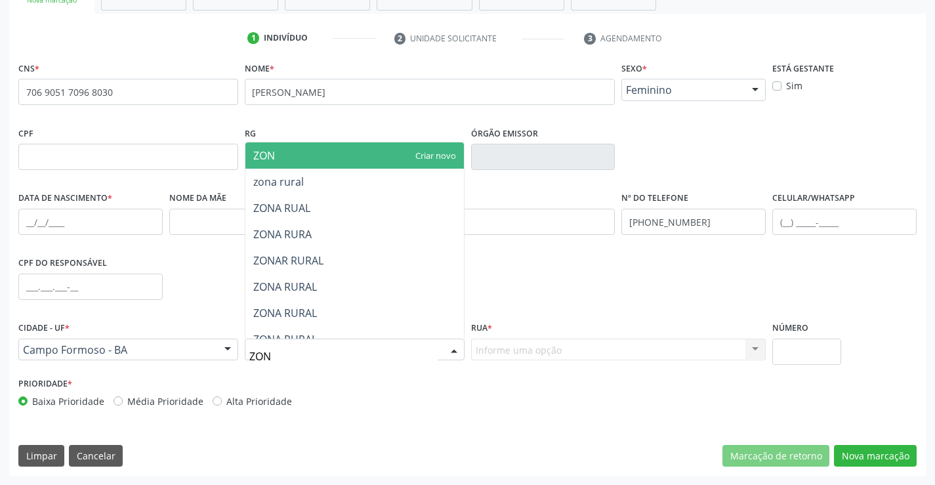
type input "ZONA"
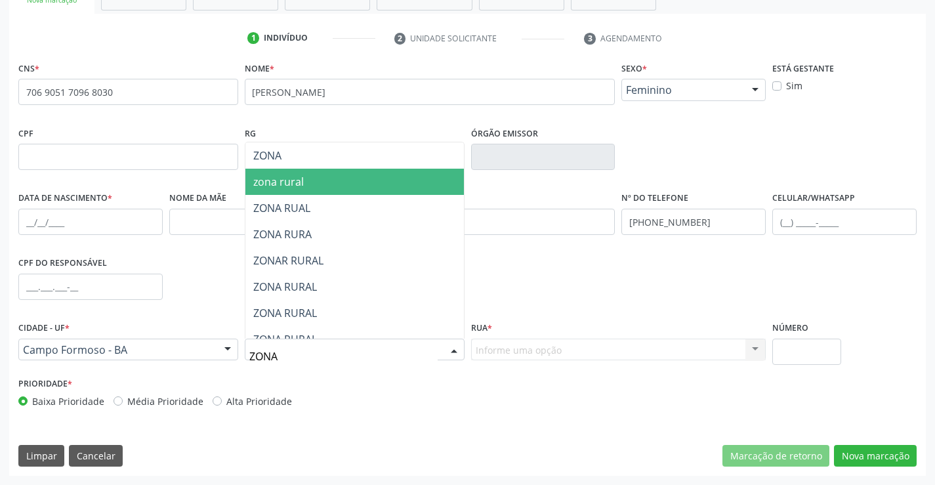
drag, startPoint x: 269, startPoint y: 176, endPoint x: 590, endPoint y: 365, distance: 372.5
click at [269, 176] on span "zona rural" at bounding box center [278, 182] width 51 height 14
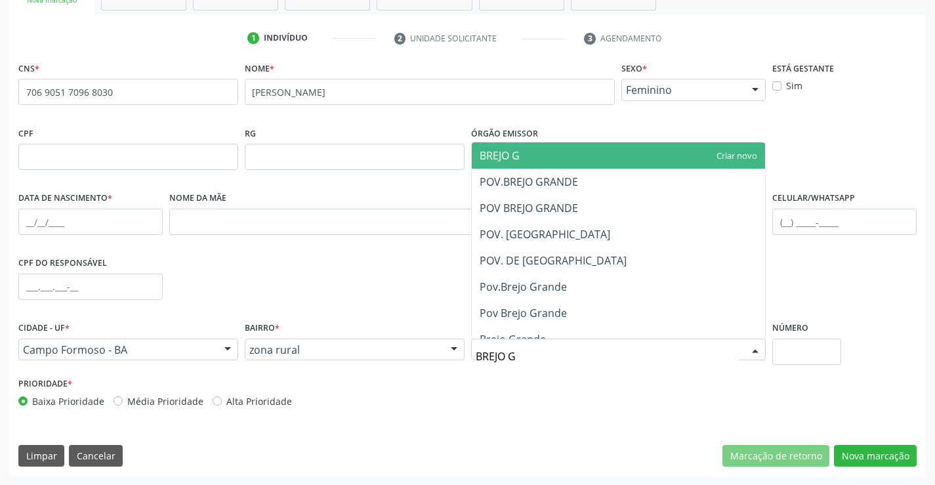
type input "BREJO GR"
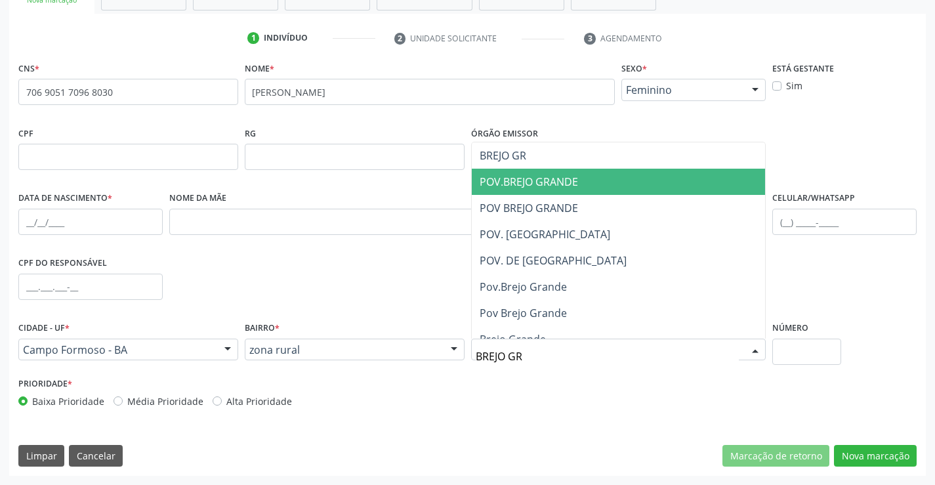
click at [587, 179] on span "POV.BREJO GRANDE" at bounding box center [619, 182] width 294 height 26
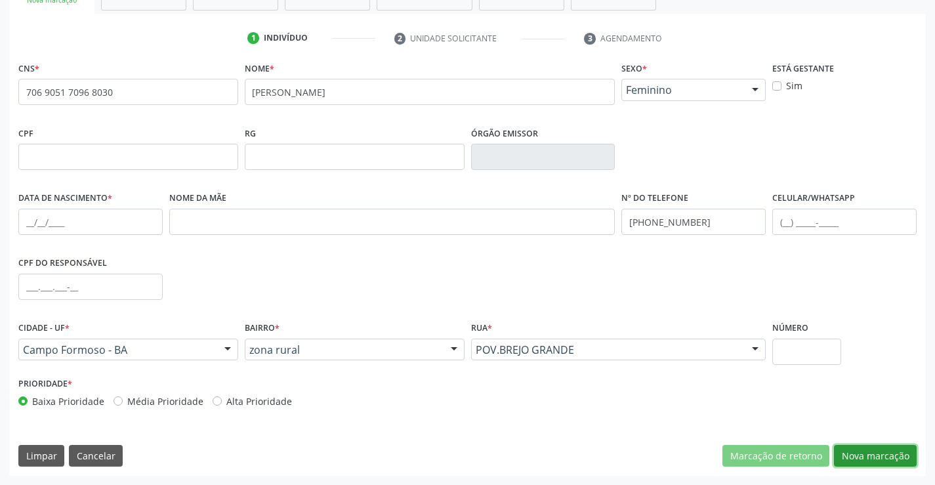
drag, startPoint x: 858, startPoint y: 458, endPoint x: 813, endPoint y: 439, distance: 48.9
click at [859, 458] on button "Nova marcação" at bounding box center [875, 456] width 83 height 22
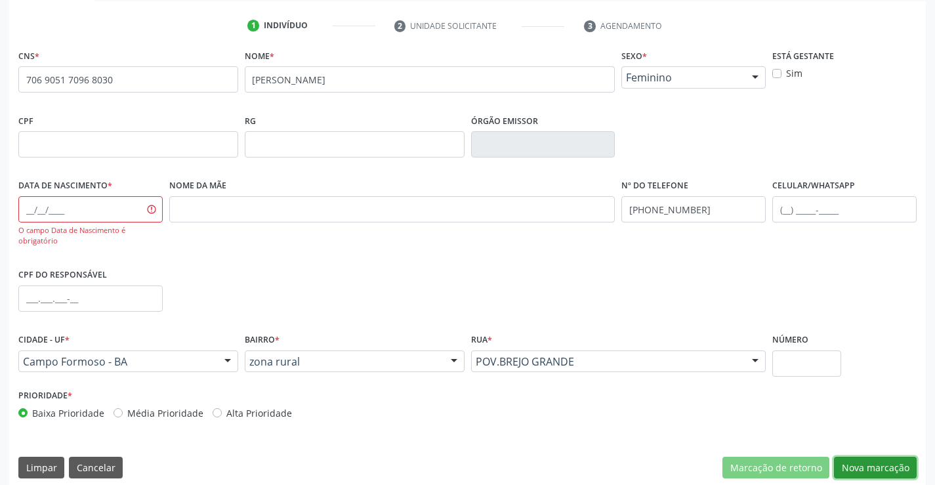
scroll to position [251, 0]
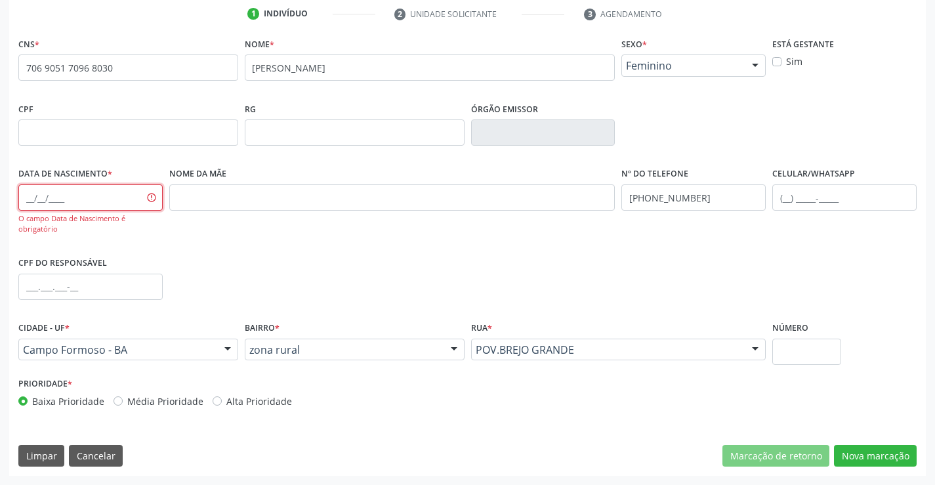
click at [92, 203] on input "text" at bounding box center [90, 197] width 144 height 26
type input "[DATE]"
click at [885, 457] on button "Nova marcação" at bounding box center [875, 456] width 83 height 22
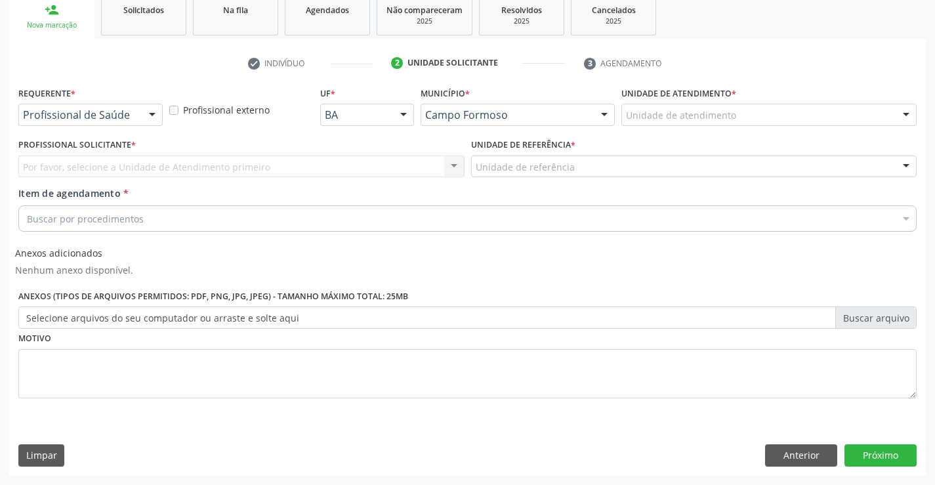
scroll to position [202, 0]
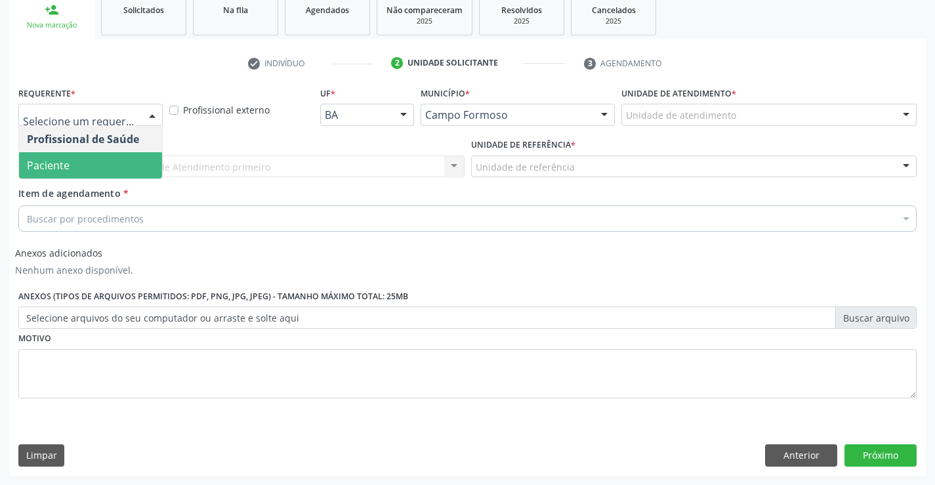
click at [87, 170] on span "Paciente" at bounding box center [90, 165] width 143 height 26
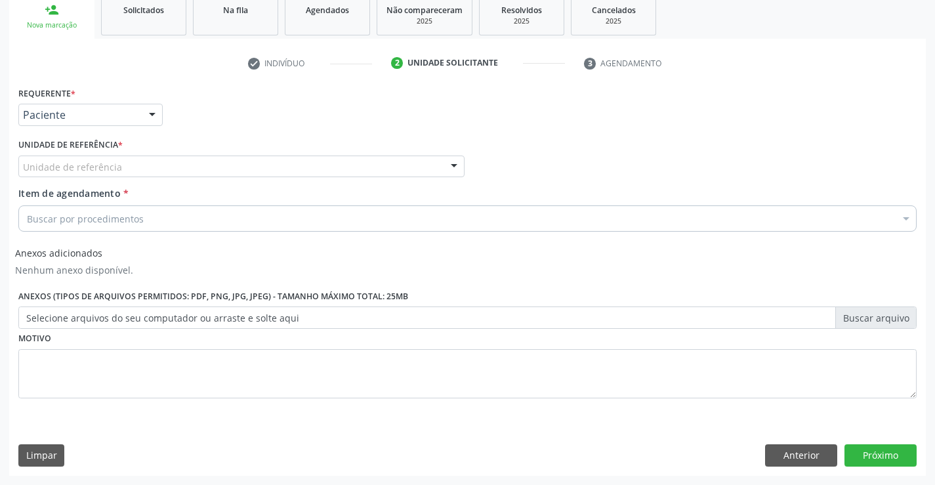
click at [163, 164] on div "Unidade de referência" at bounding box center [241, 167] width 446 height 22
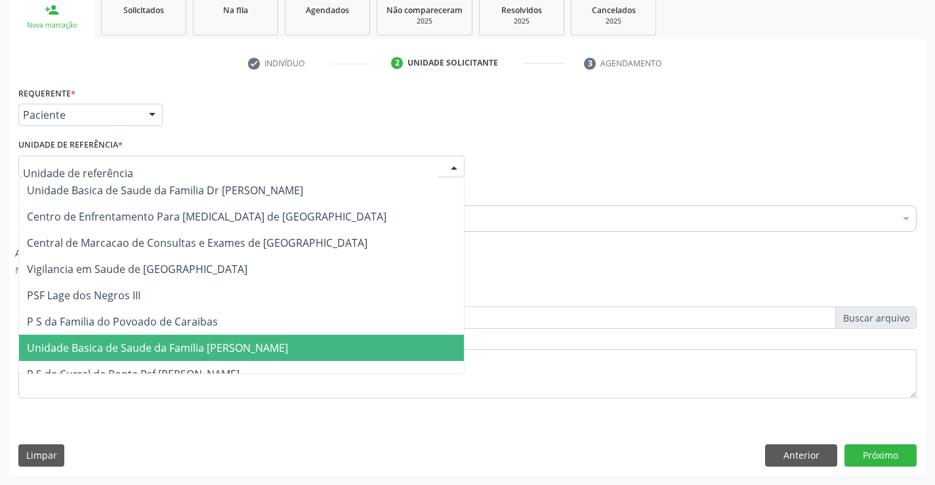
click at [148, 342] on span "Unidade Basica de Saude da Familia [PERSON_NAME]" at bounding box center [157, 348] width 261 height 14
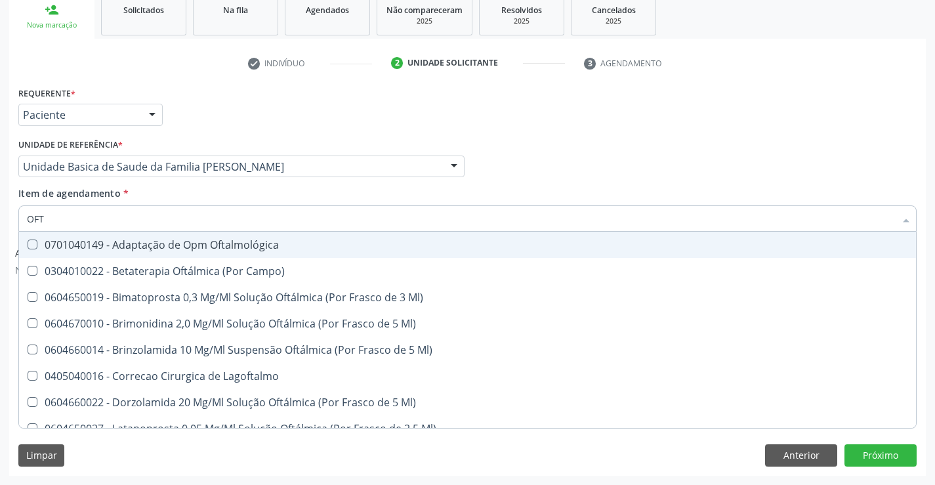
type input "OFTA"
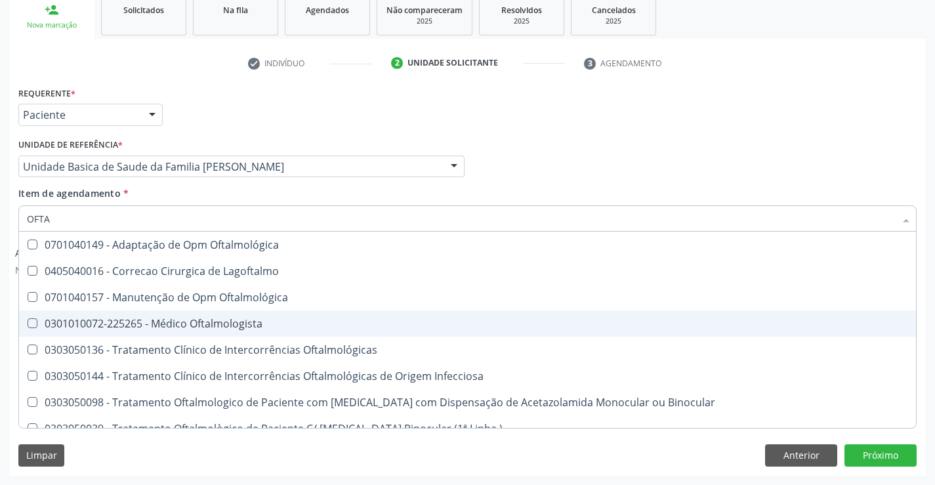
click at [150, 321] on div "0301010072-225265 - Médico Oftalmologista" at bounding box center [468, 323] width 882 height 11
checkbox Oftalmologista "true"
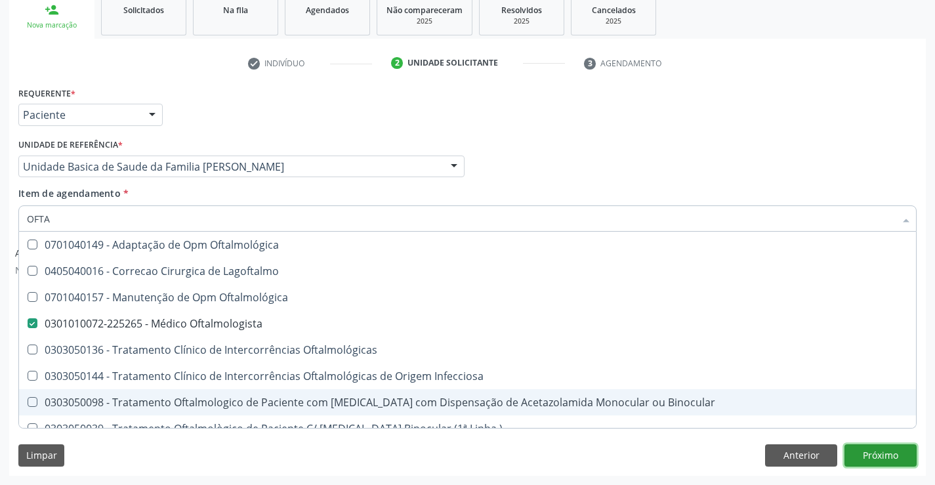
click at [894, 455] on button "Próximo" at bounding box center [881, 455] width 72 height 22
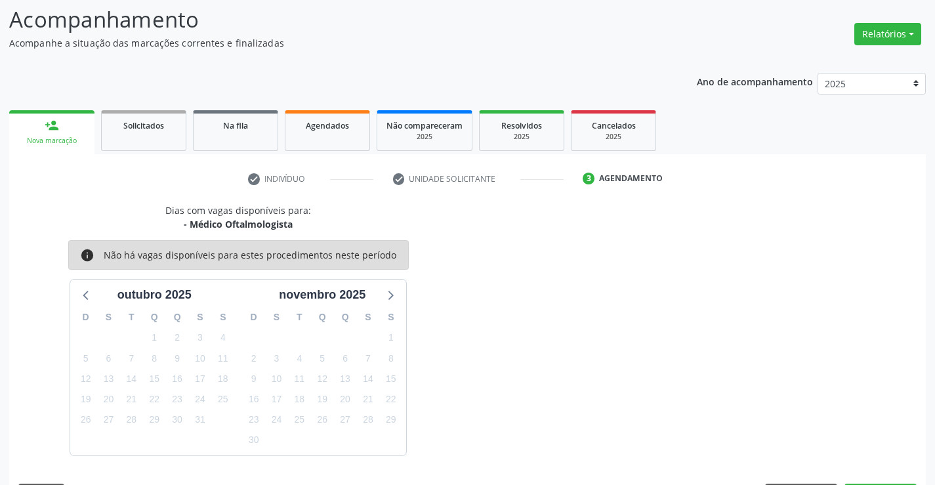
scroll to position [125, 0]
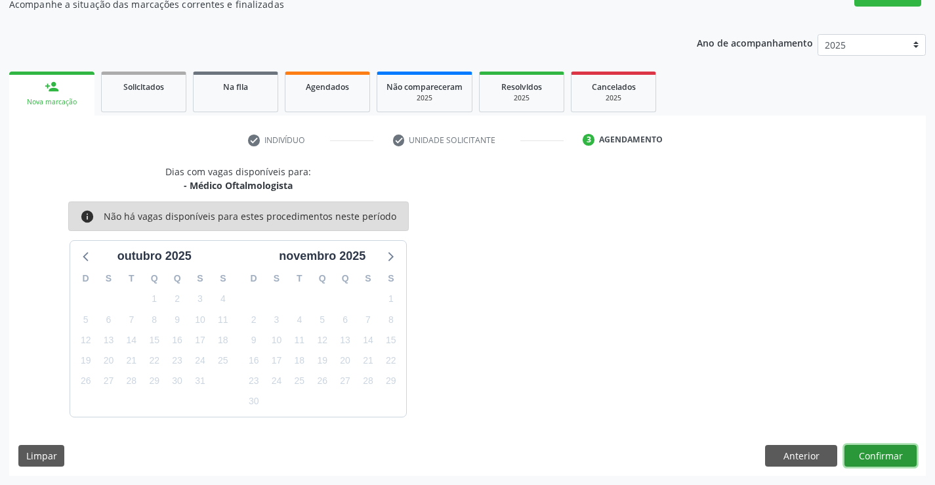
click at [873, 452] on button "Confirmar" at bounding box center [881, 456] width 72 height 22
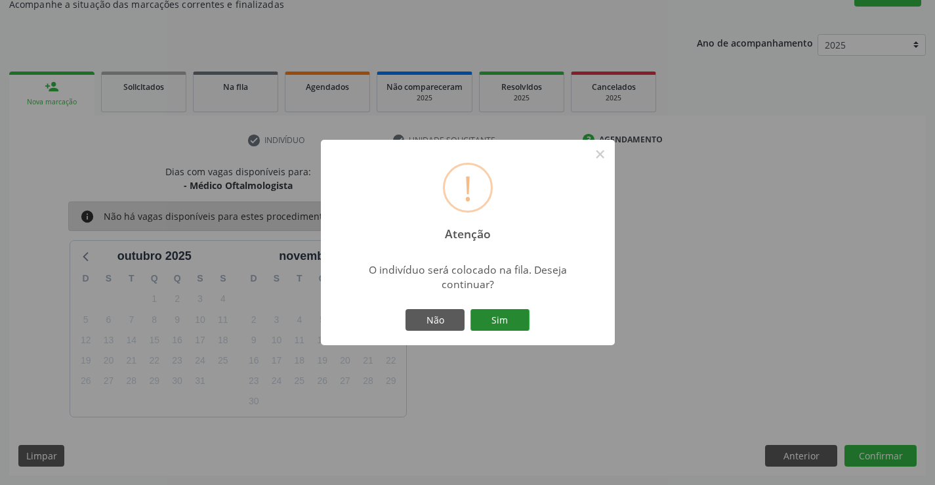
drag, startPoint x: 523, startPoint y: 318, endPoint x: 532, endPoint y: 356, distance: 39.3
click at [523, 324] on button "Sim" at bounding box center [500, 320] width 59 height 22
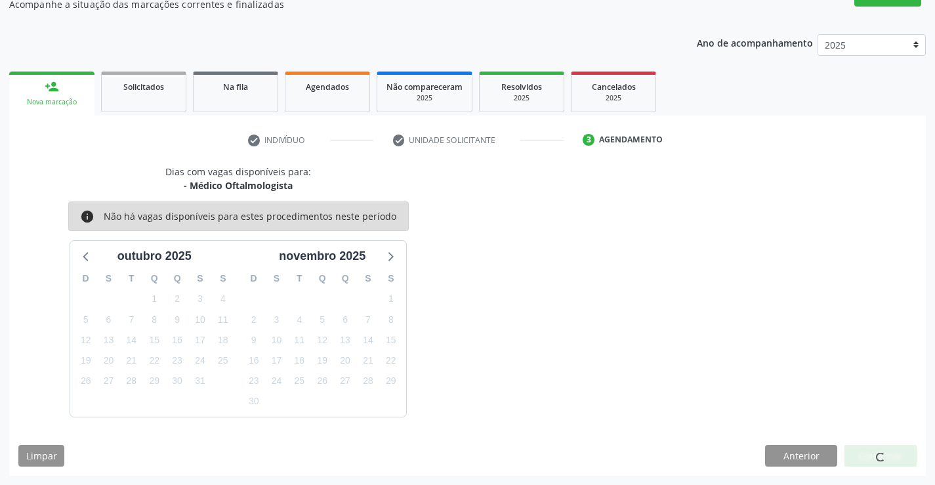
scroll to position [0, 0]
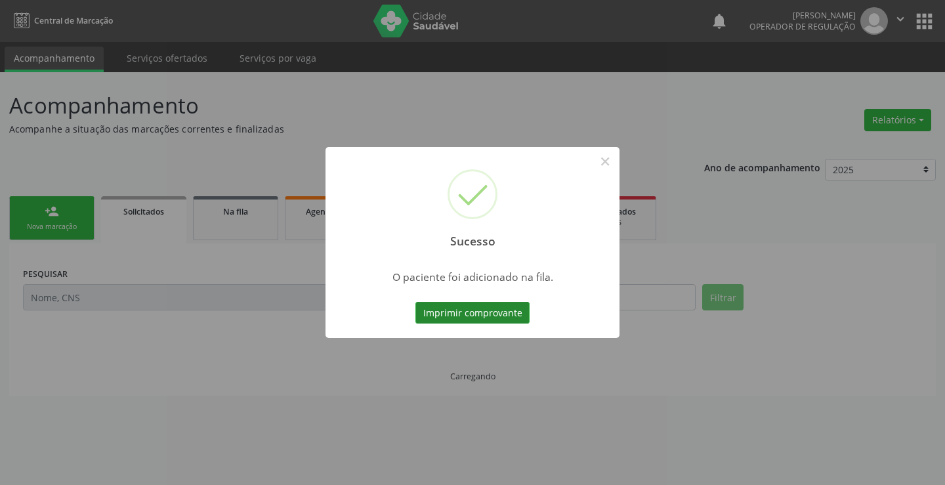
click at [438, 309] on button "Imprimir comprovante" at bounding box center [473, 313] width 114 height 22
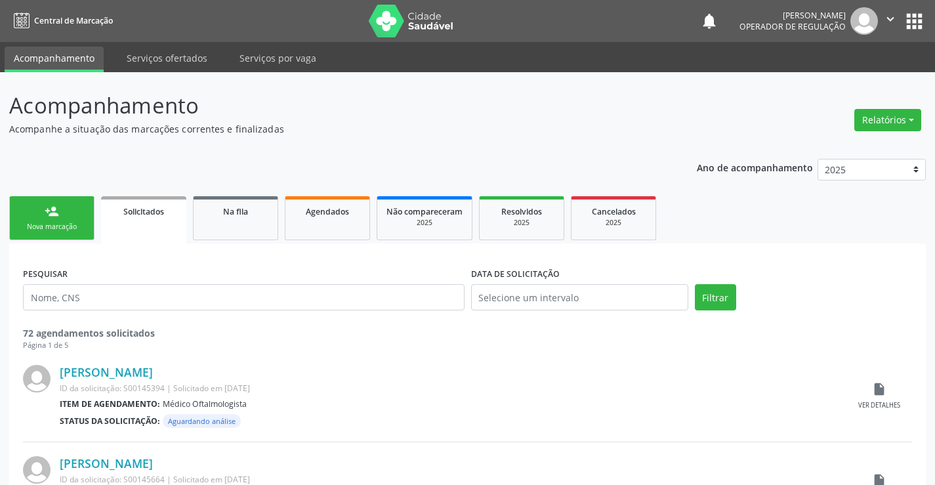
click at [885, 20] on icon "" at bounding box center [891, 19] width 14 height 14
click at [828, 83] on link "Sair" at bounding box center [857, 80] width 91 height 18
